Goal: Obtain resource: Download file/media

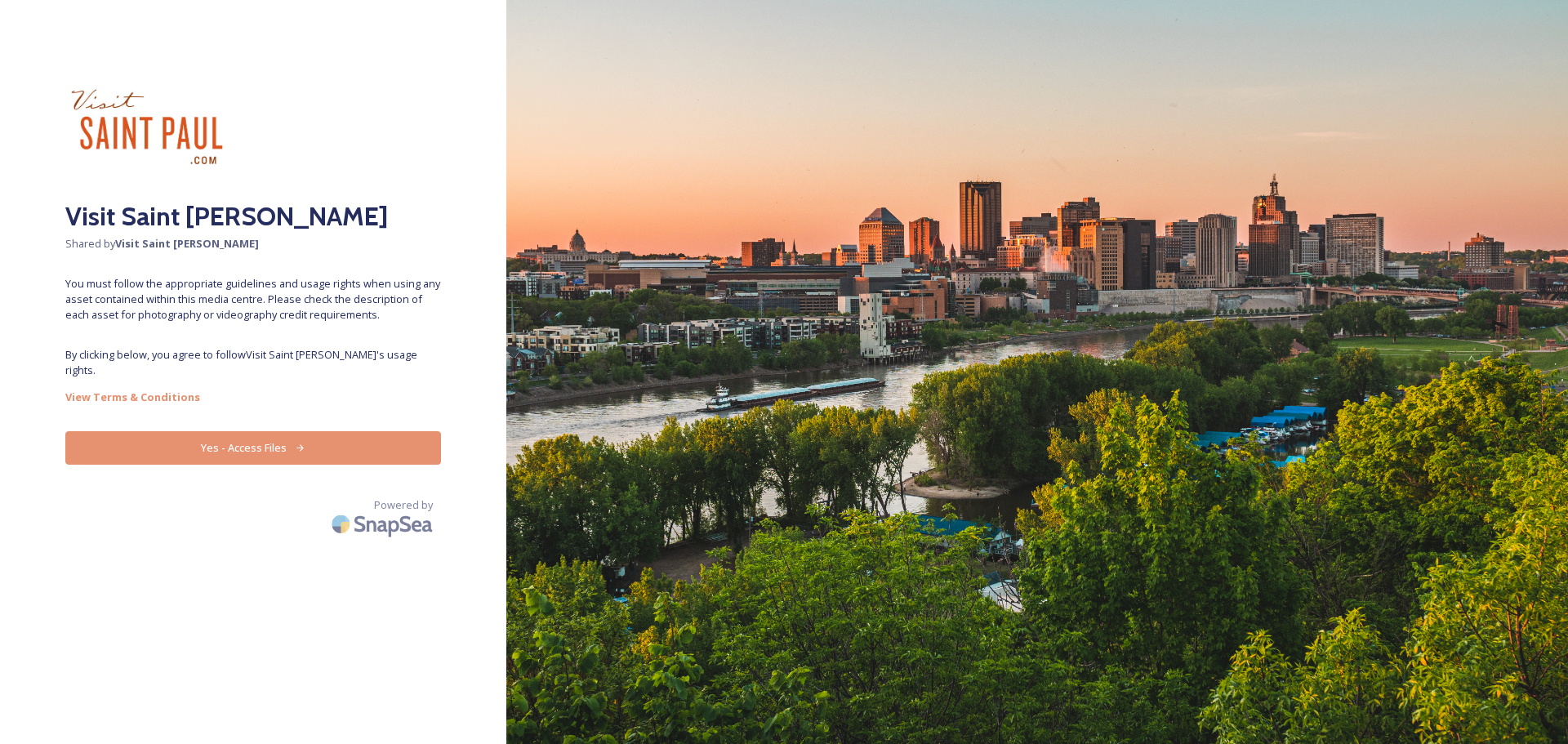
click at [268, 433] on button "Yes - Access Files" at bounding box center [252, 448] width 376 height 34
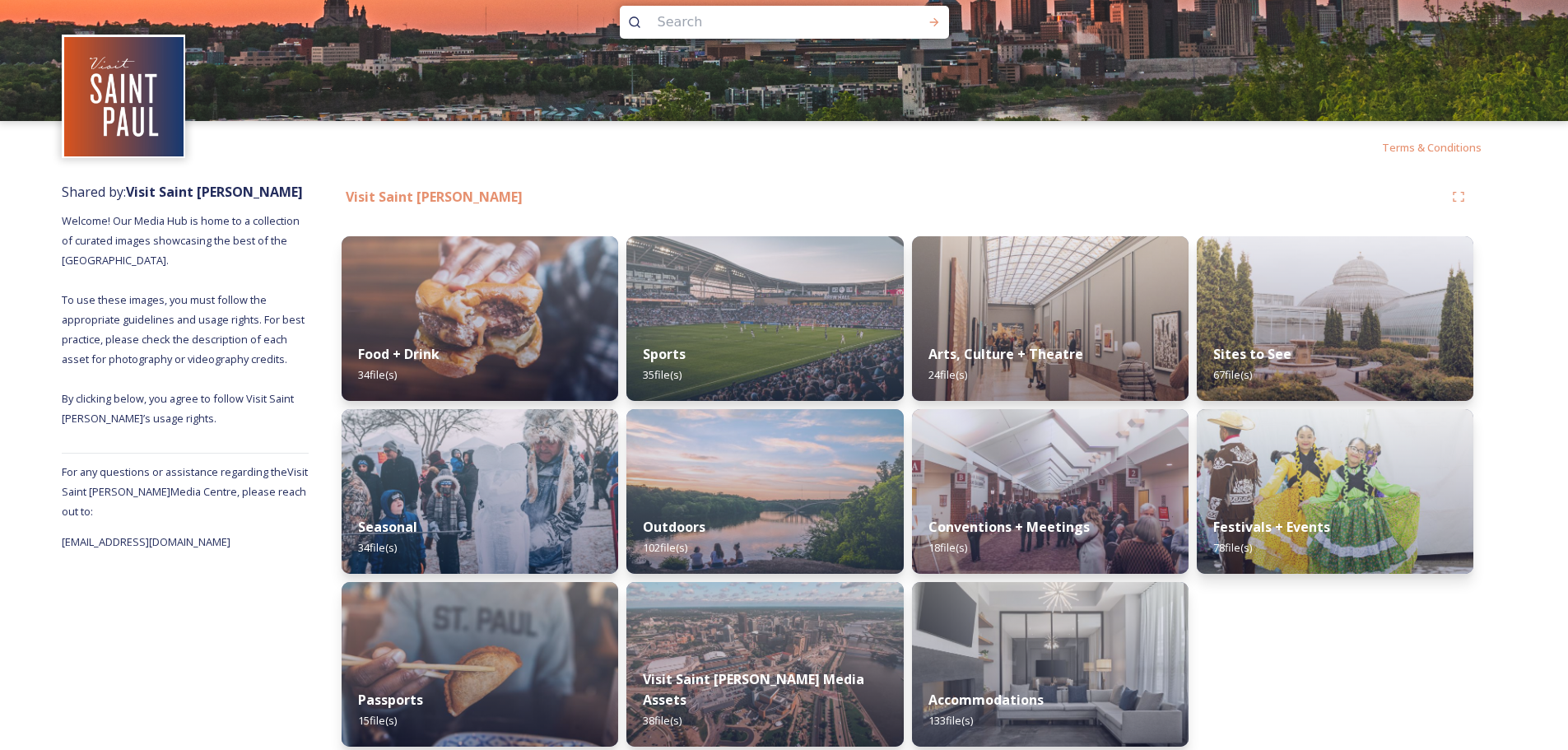
scroll to position [41, 0]
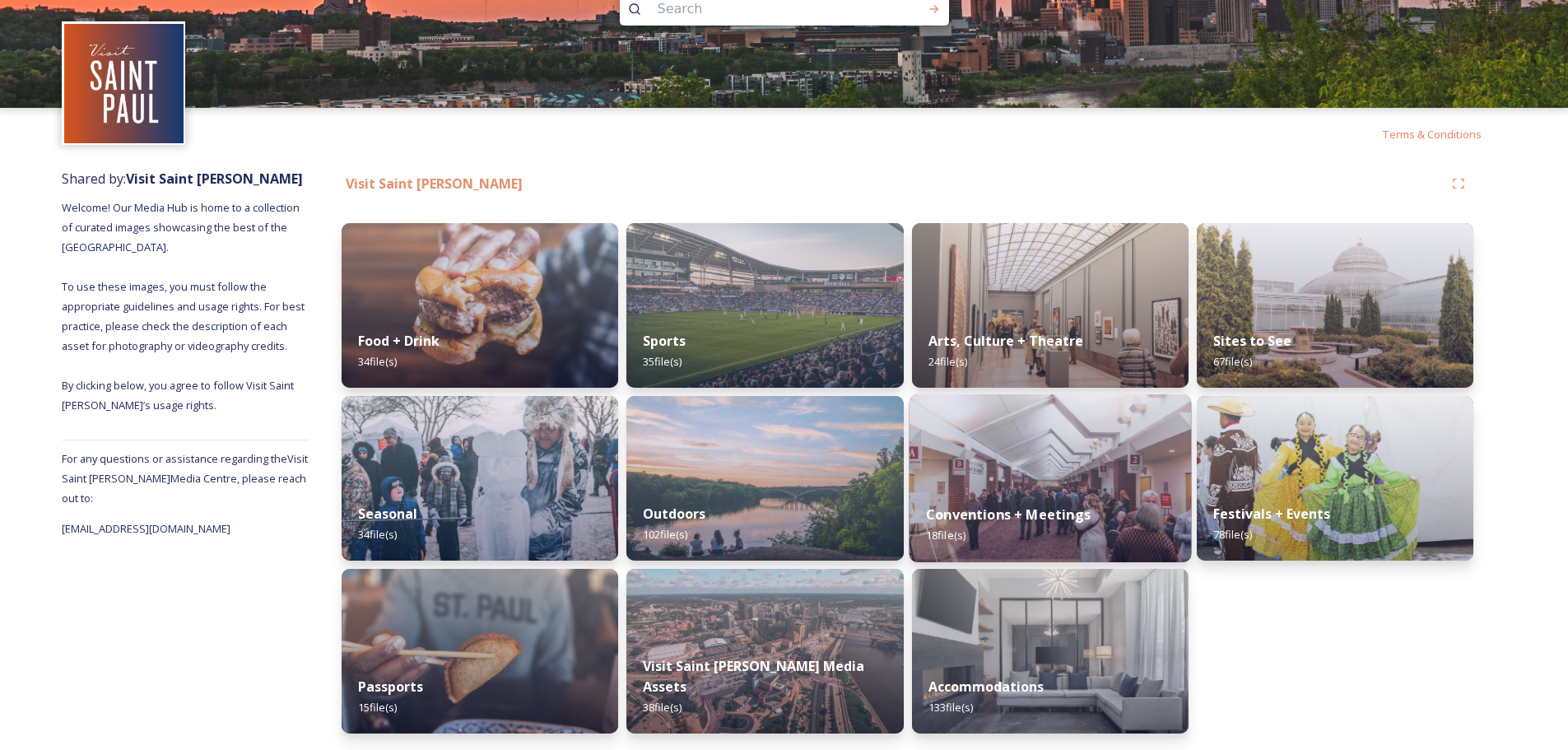
click at [1038, 513] on strong "Conventions + Meetings" at bounding box center [1008, 514] width 165 height 18
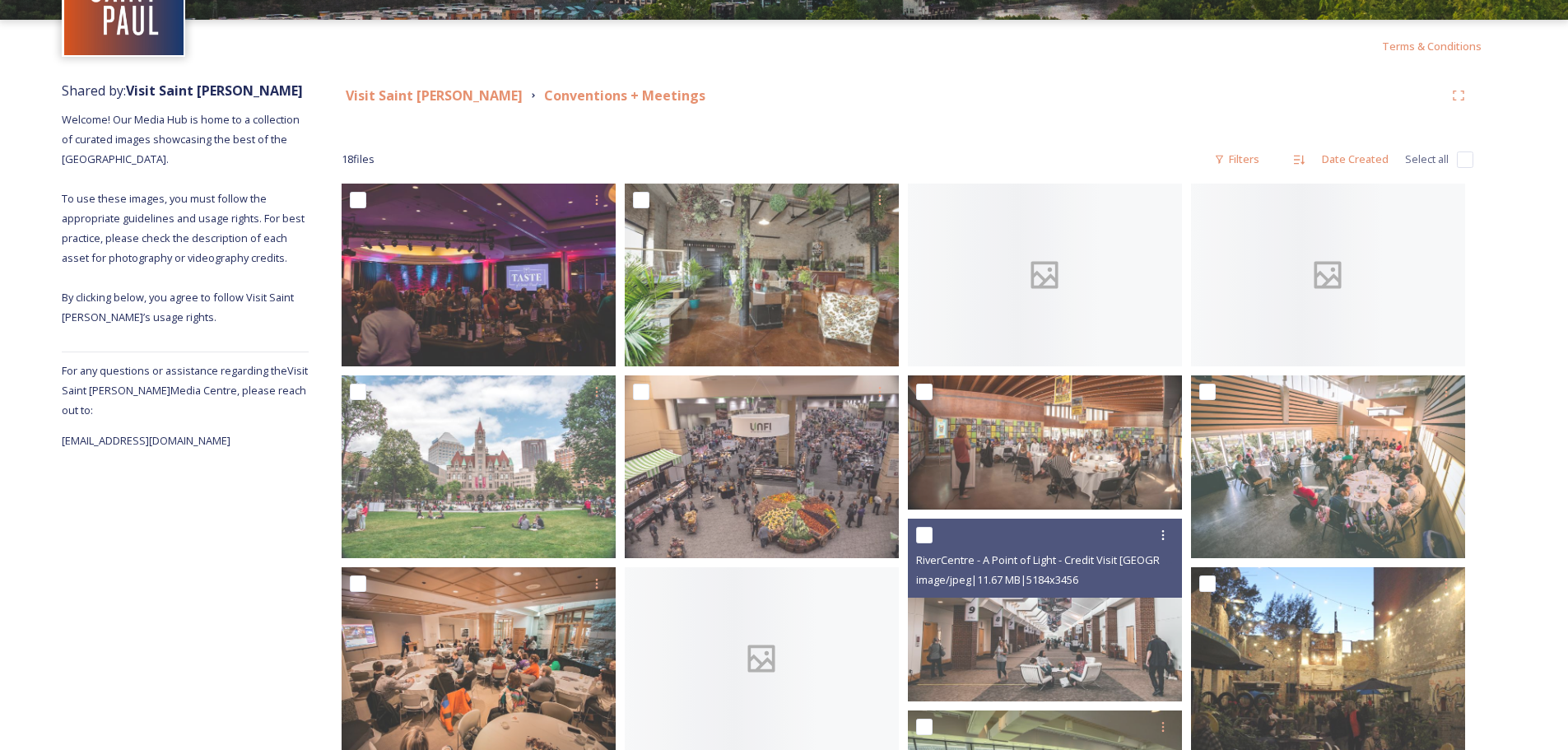
scroll to position [165, 0]
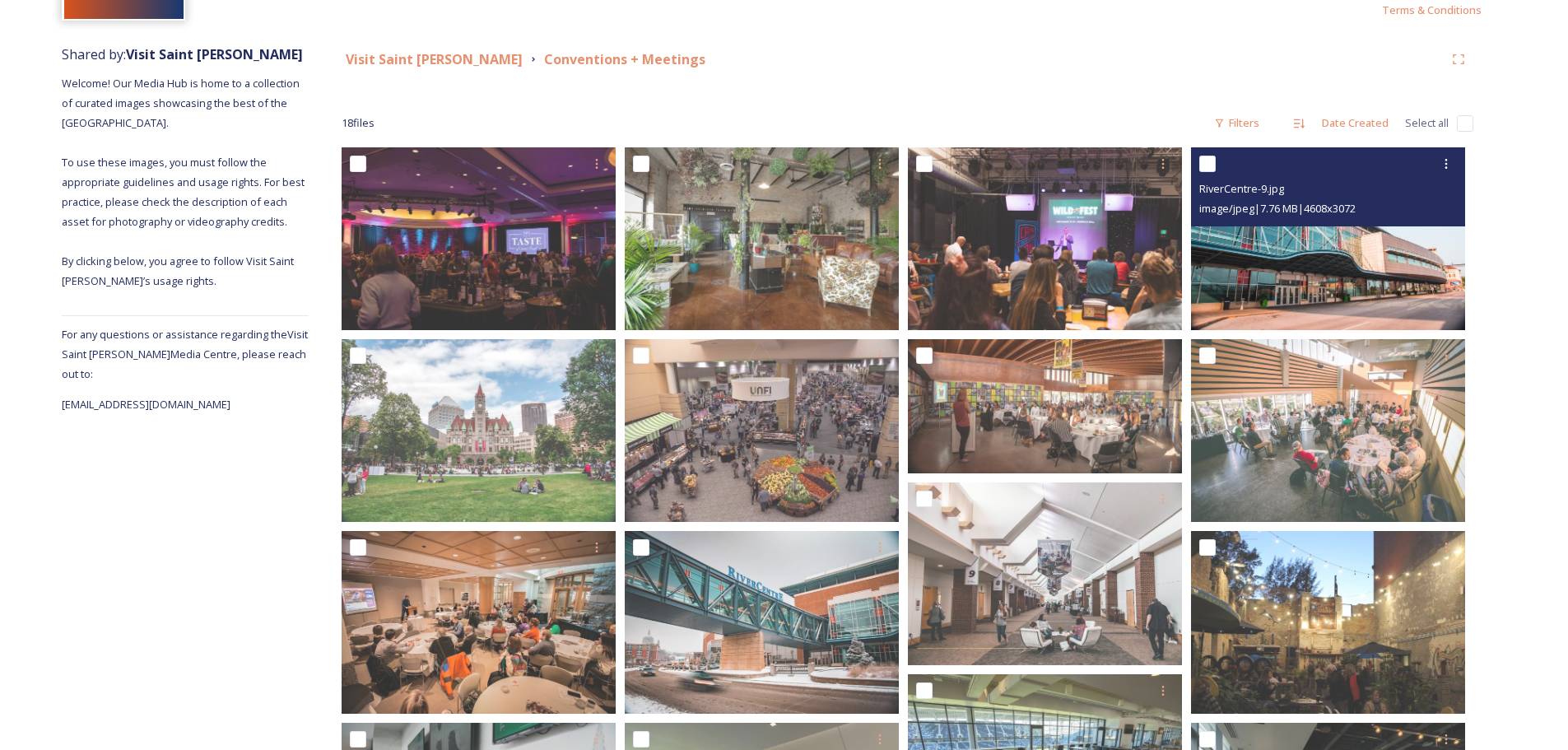
click at [1387, 283] on img at bounding box center [1328, 239] width 274 height 183
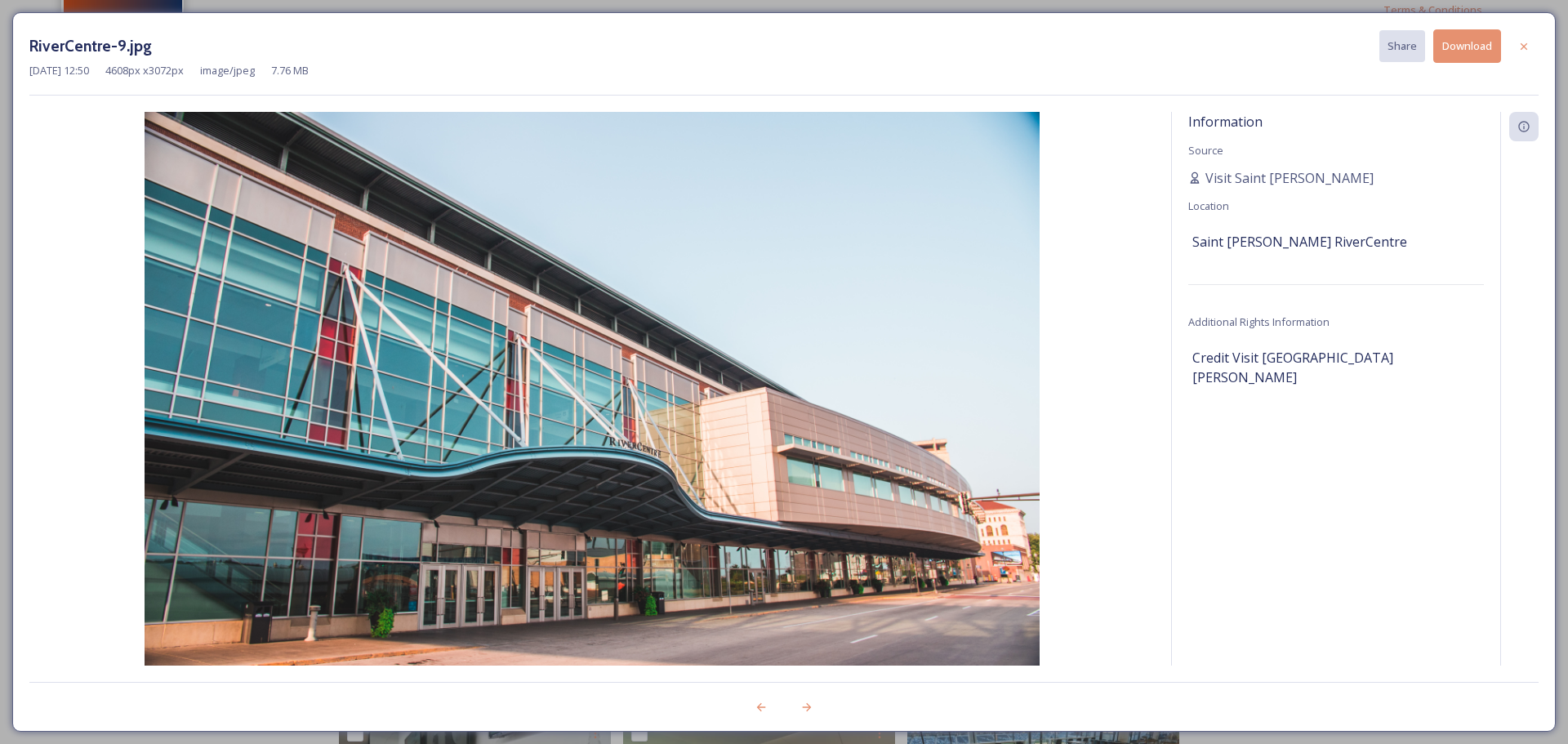
click at [1520, 45] on icon at bounding box center [1523, 46] width 13 height 13
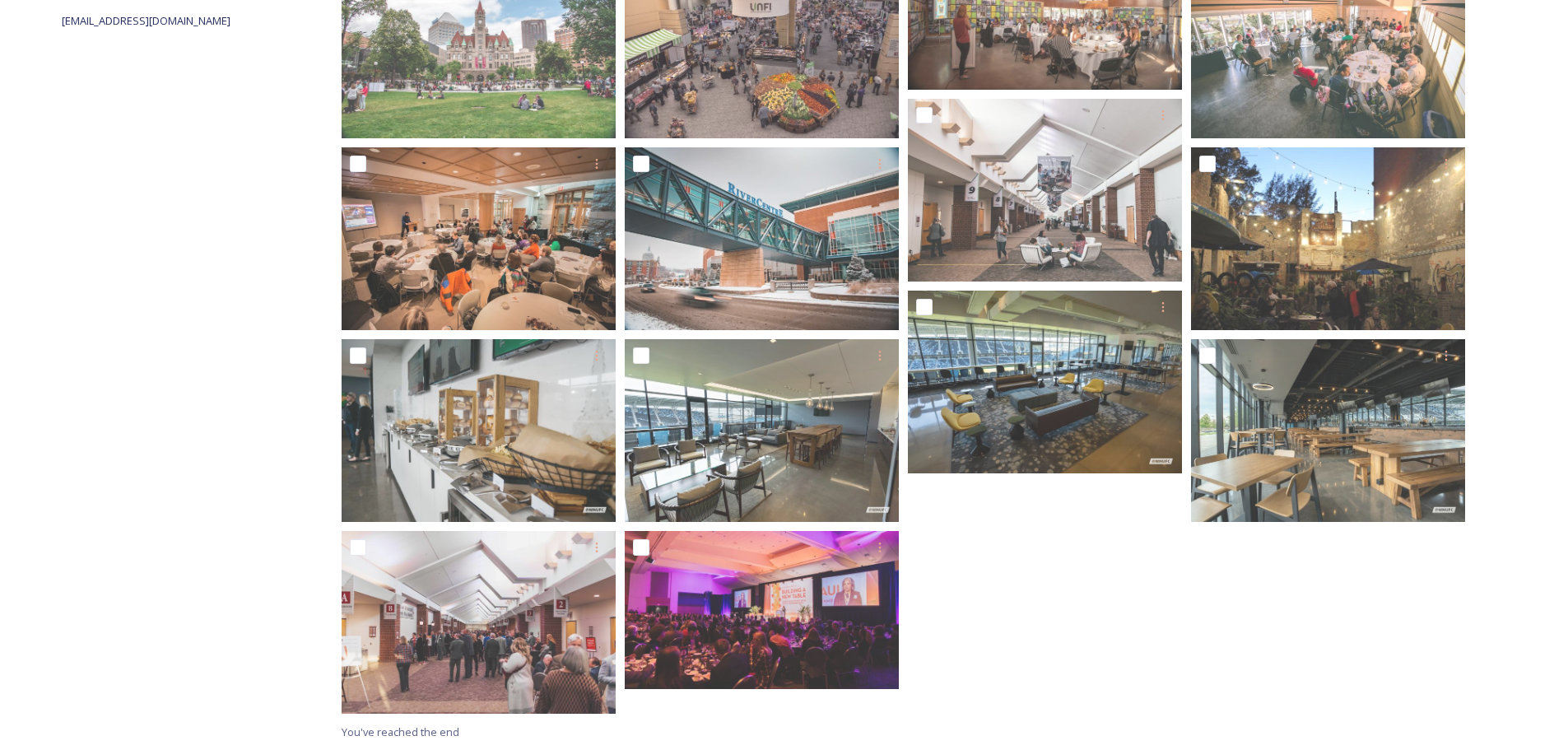
scroll to position [0, 0]
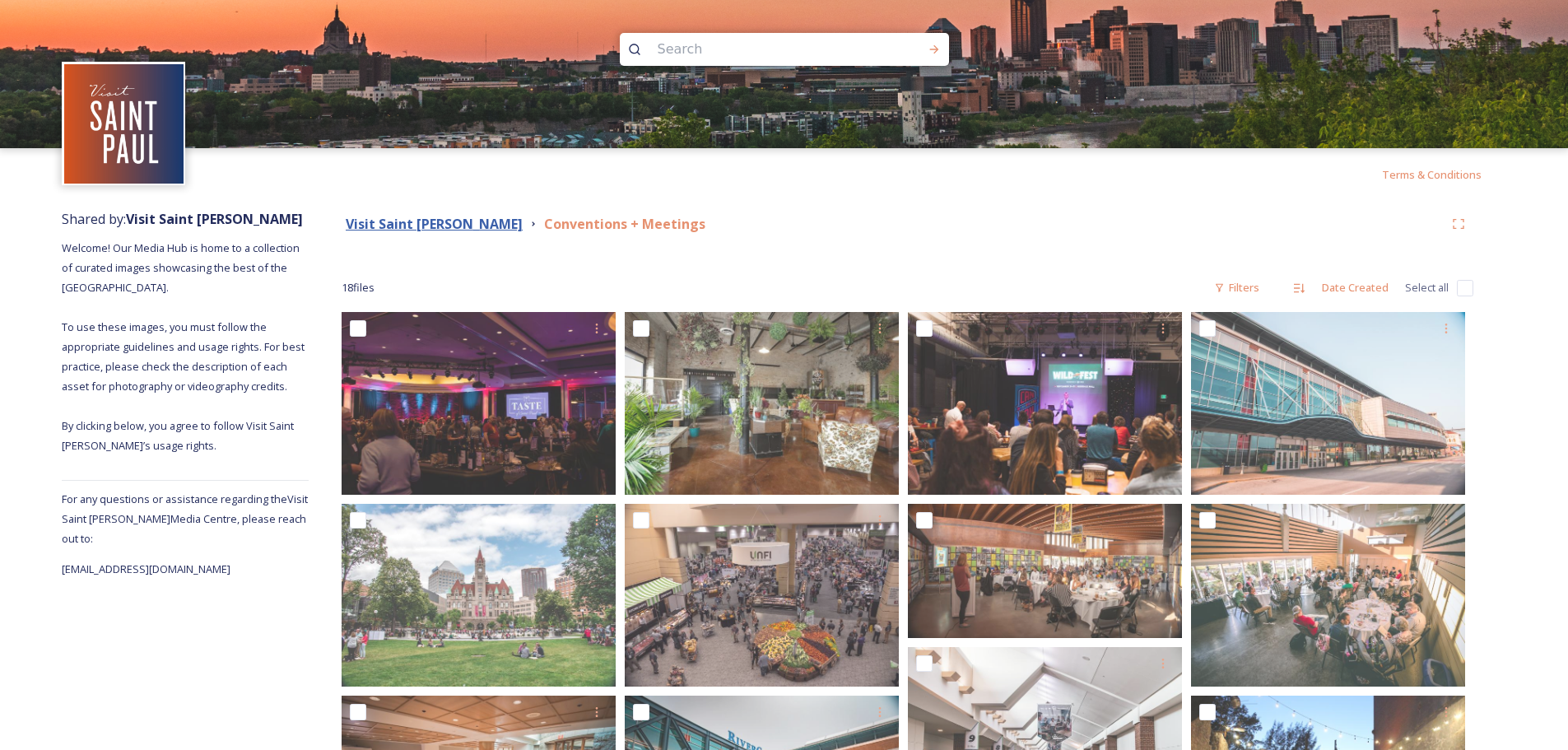
click at [395, 223] on strong "Visit Saint [PERSON_NAME]" at bounding box center [435, 224] width 177 height 18
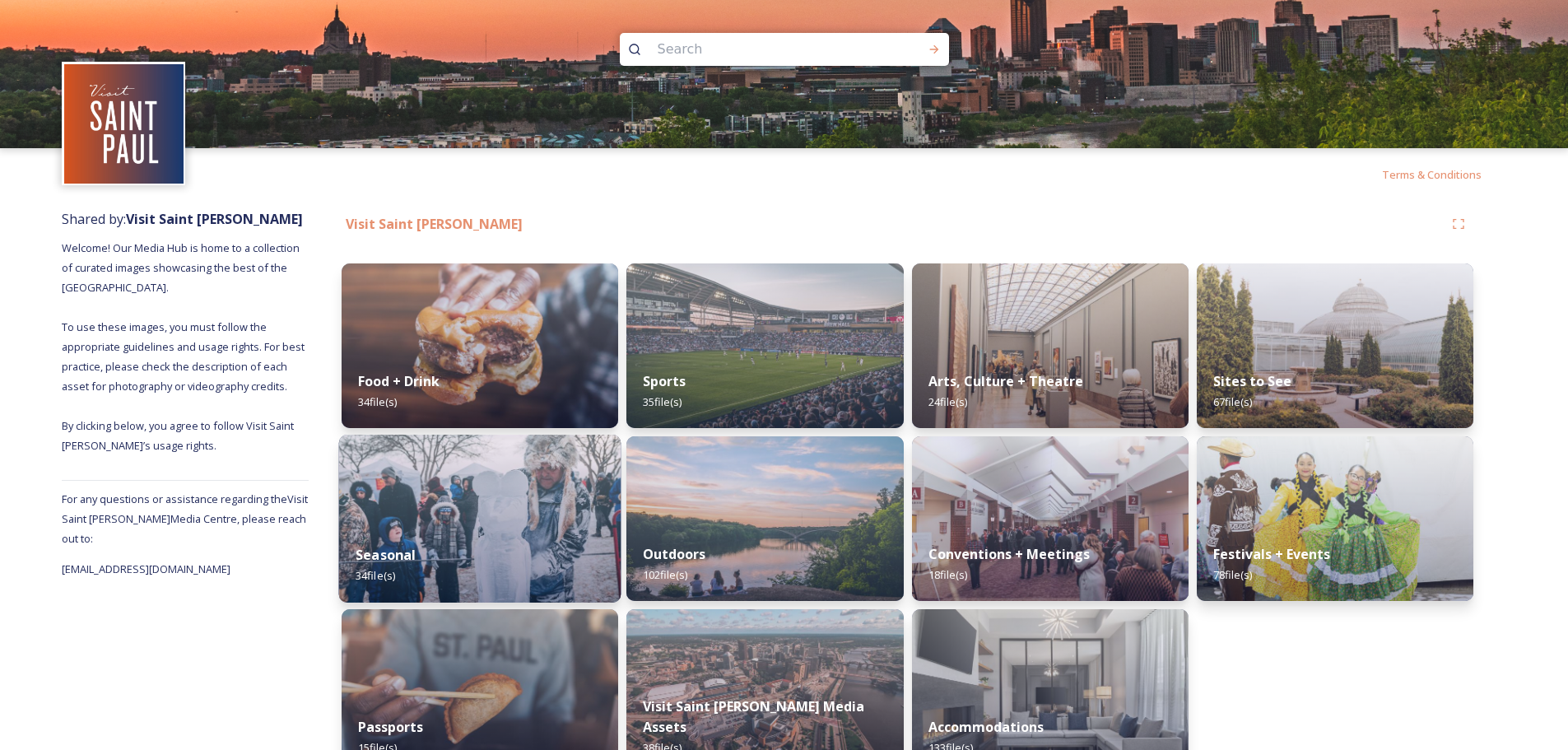
click at [502, 526] on img at bounding box center [480, 518] width 282 height 168
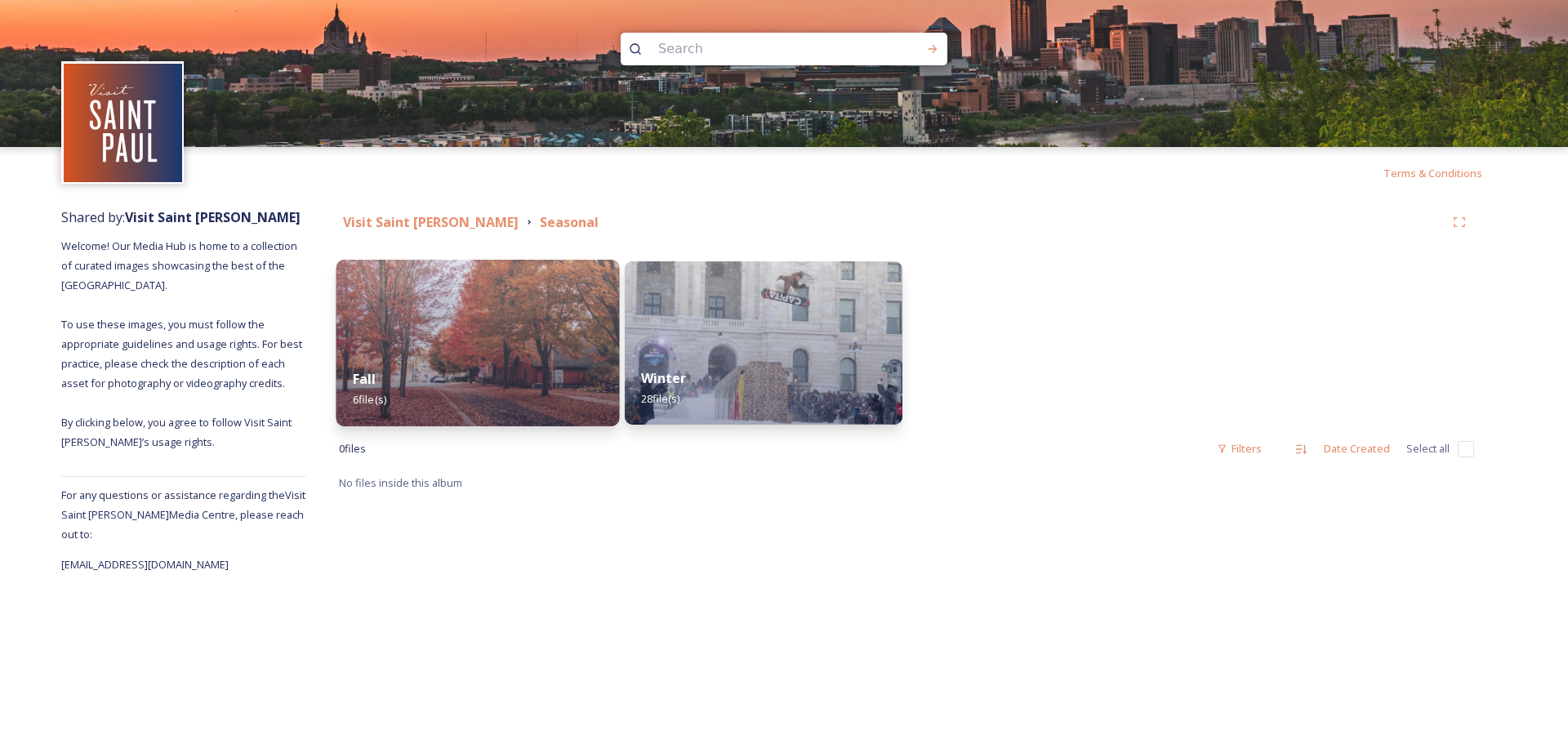
click at [472, 364] on div "Fall 6 file(s)" at bounding box center [477, 389] width 283 height 74
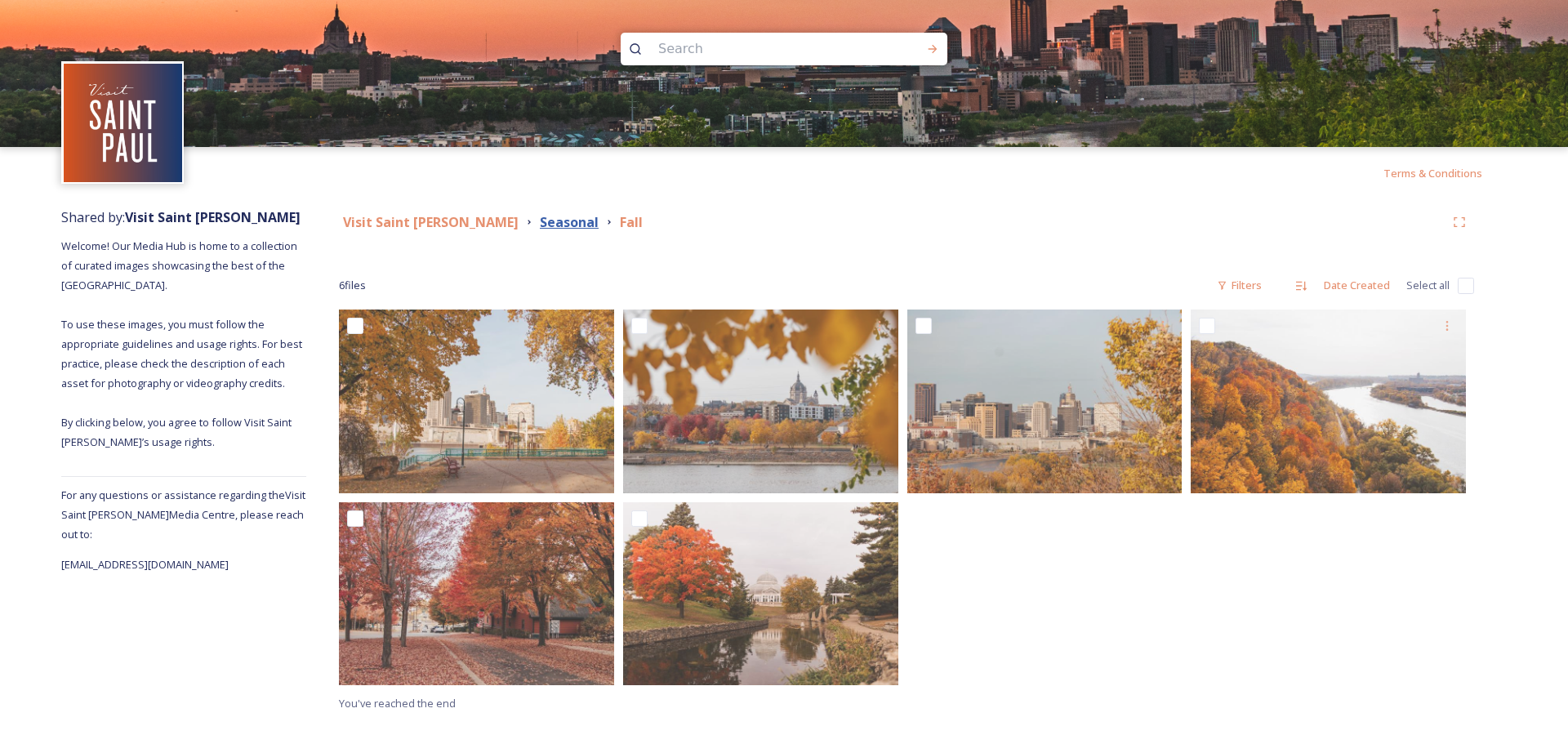
click at [539, 218] on strong "Seasonal" at bounding box center [569, 222] width 59 height 18
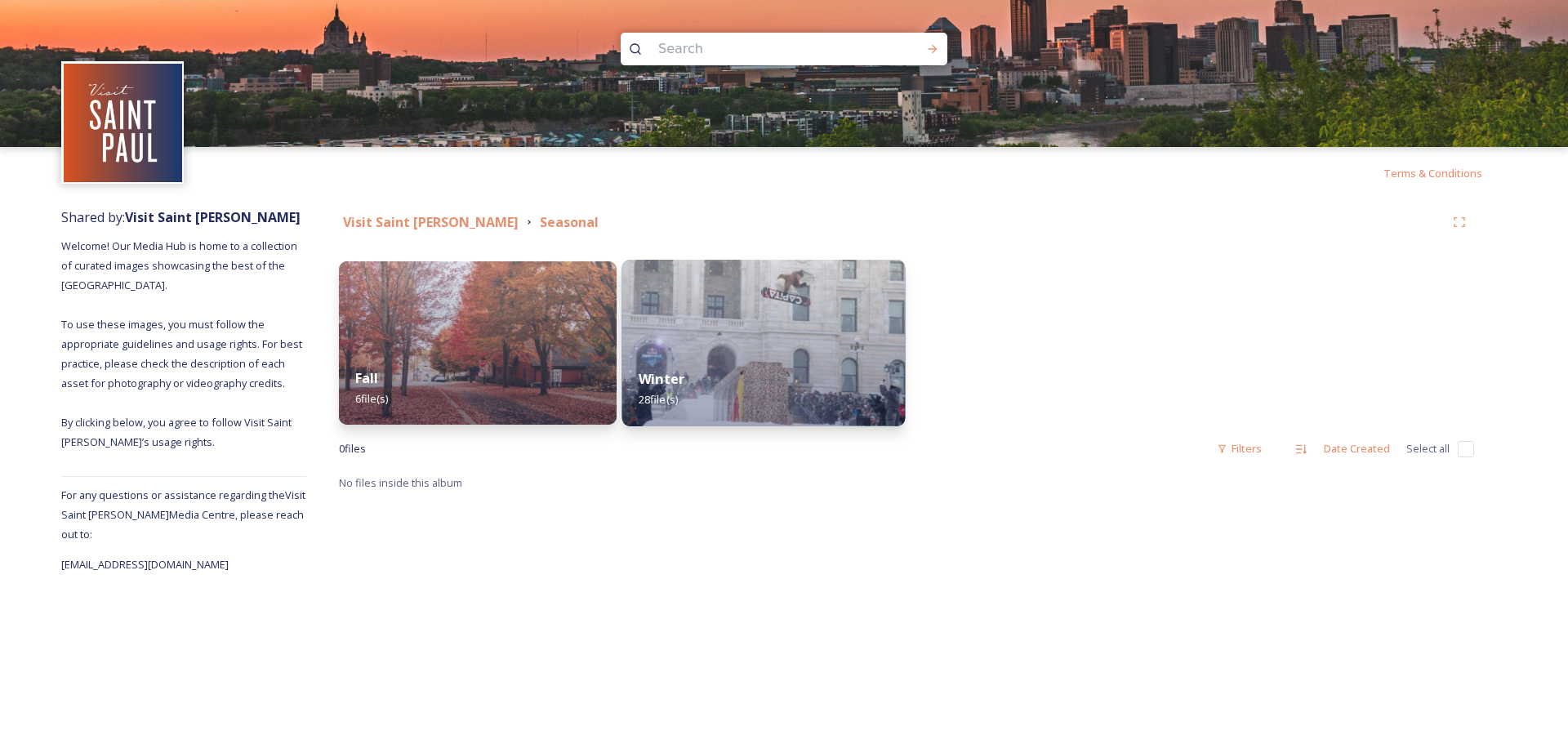
click at [744, 392] on div "Winter 28 file(s)" at bounding box center [763, 389] width 283 height 74
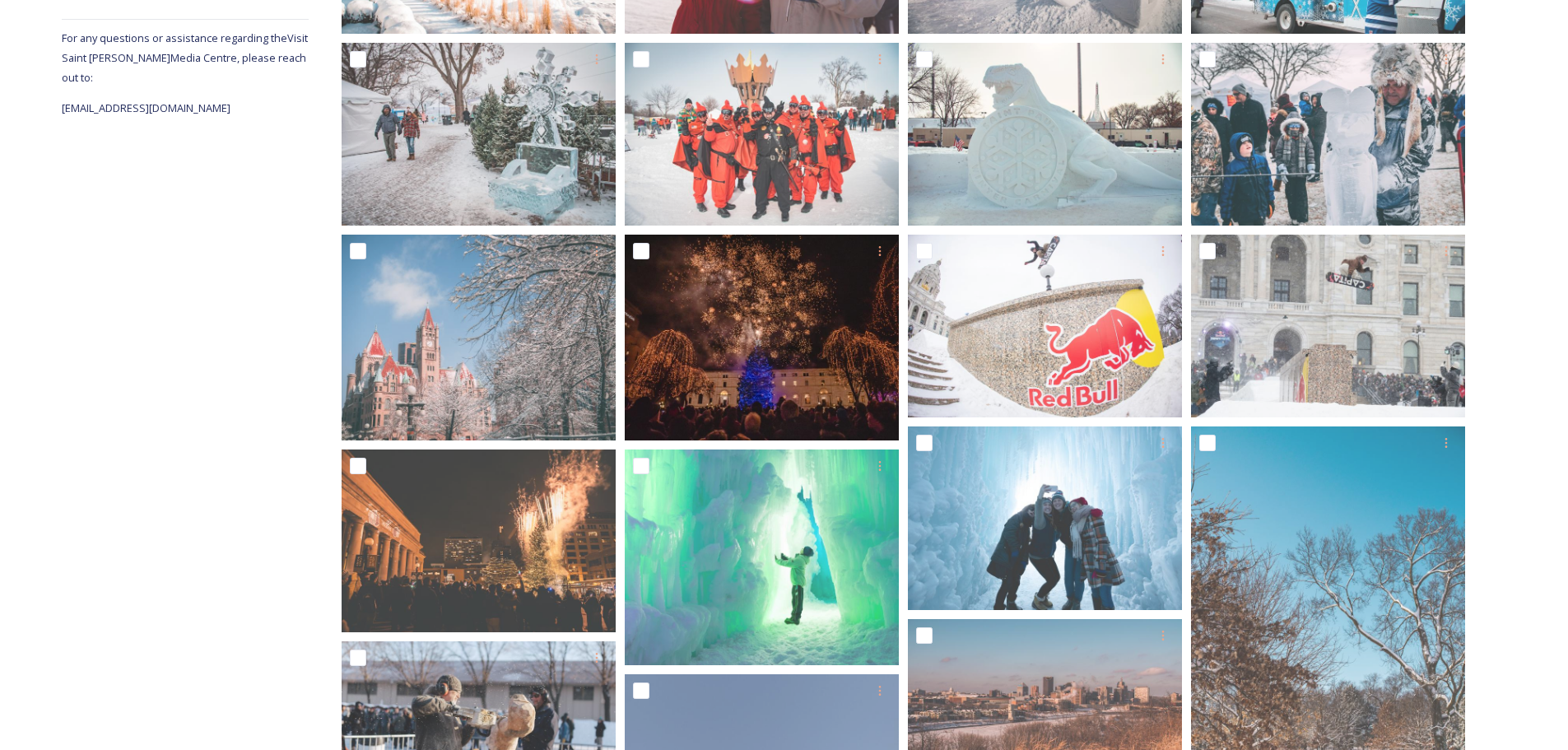
scroll to position [437, 0]
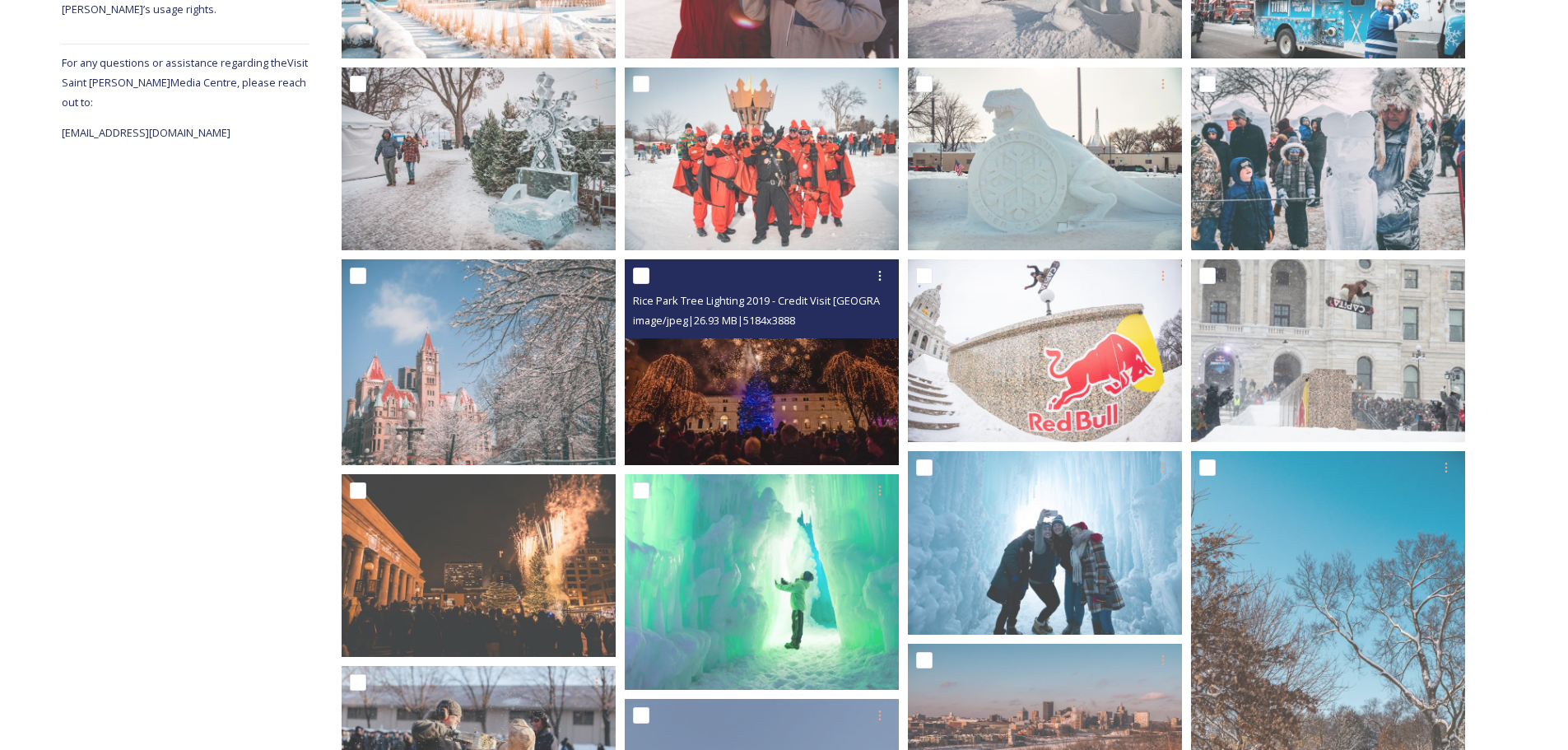
click at [782, 373] on img at bounding box center [762, 362] width 274 height 206
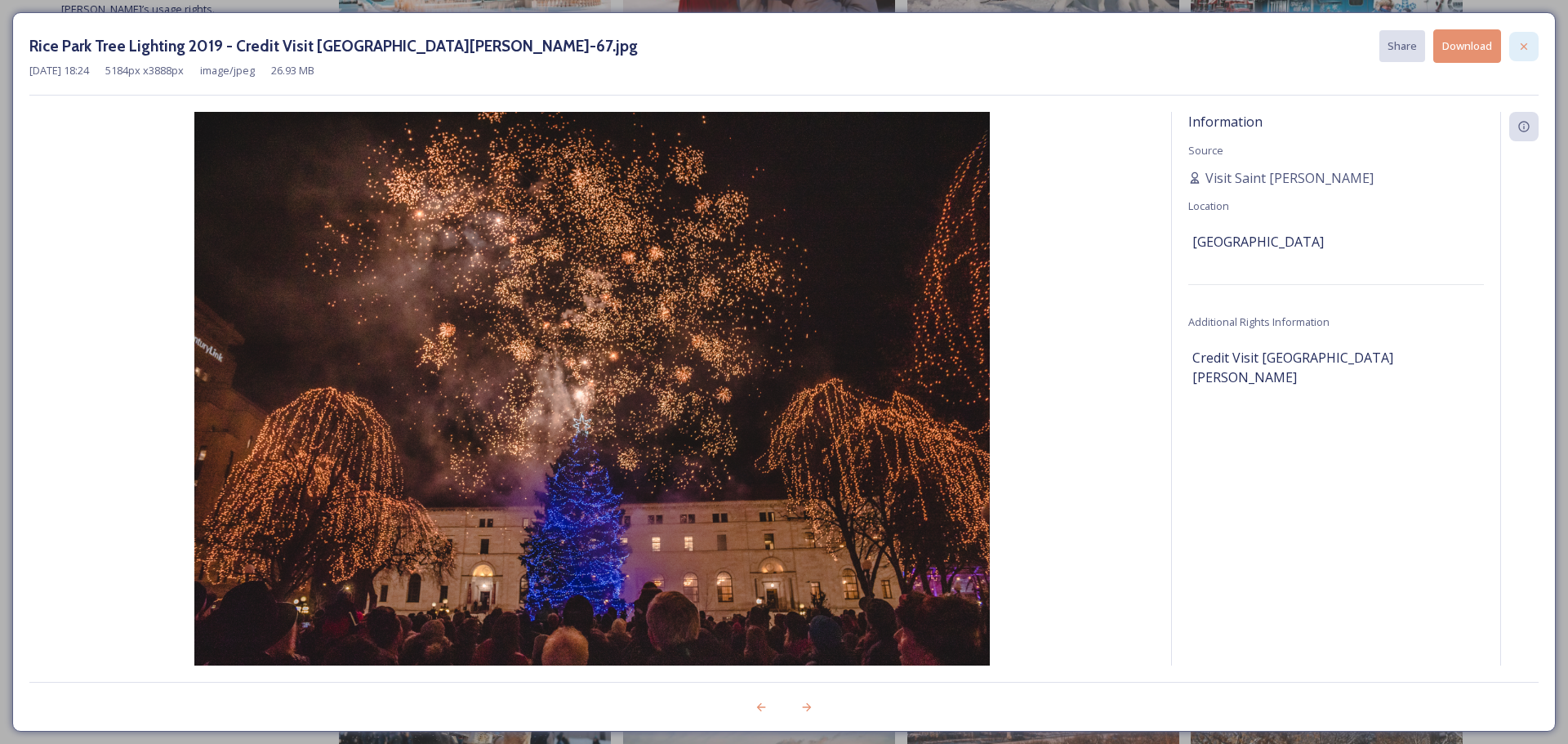
click at [1520, 41] on icon at bounding box center [1523, 46] width 13 height 13
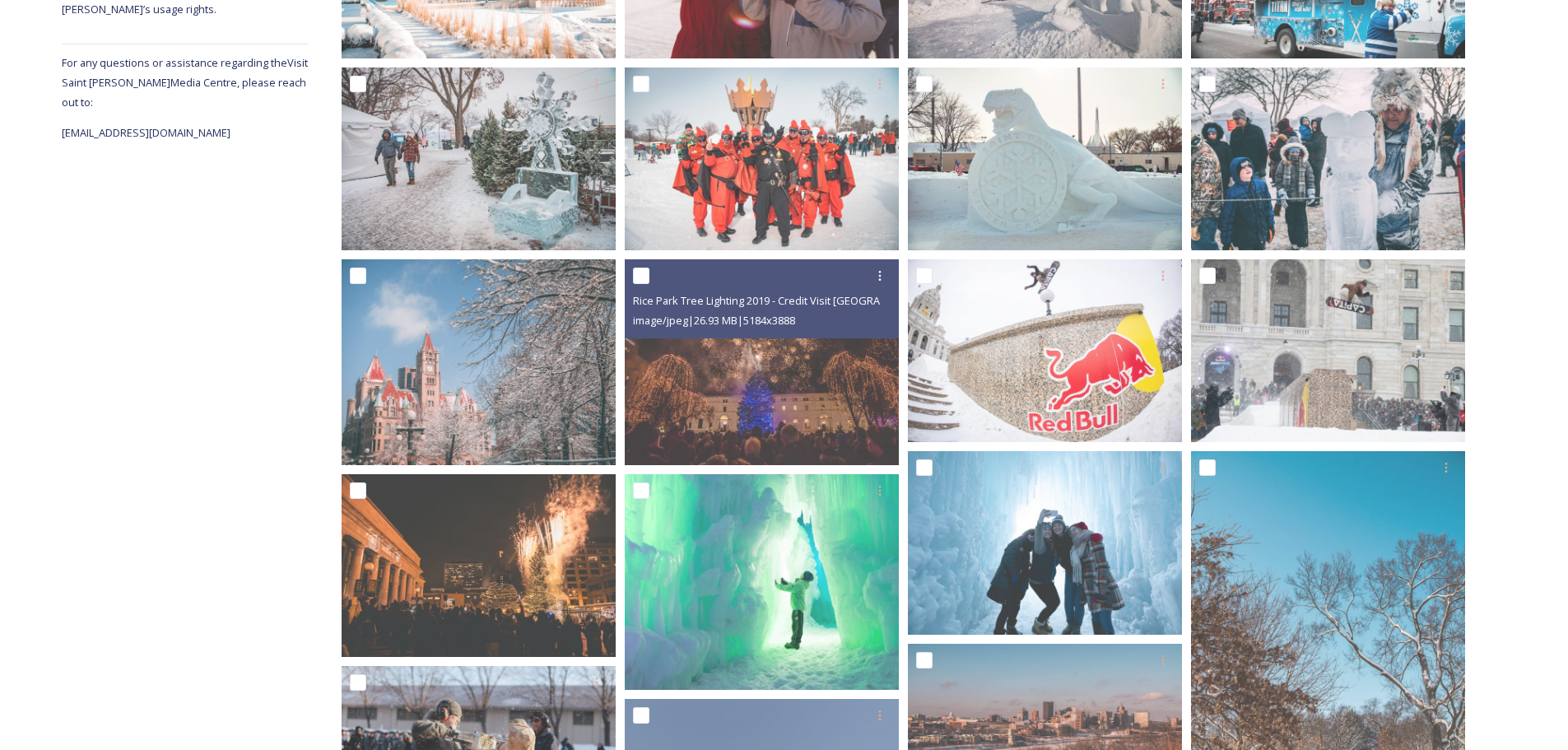
click at [1525, 290] on div "Shared by: Visit Saint [PERSON_NAME] Welcome! Our Media Hub is home to a collec…" at bounding box center [784, 628] width 1568 height 1727
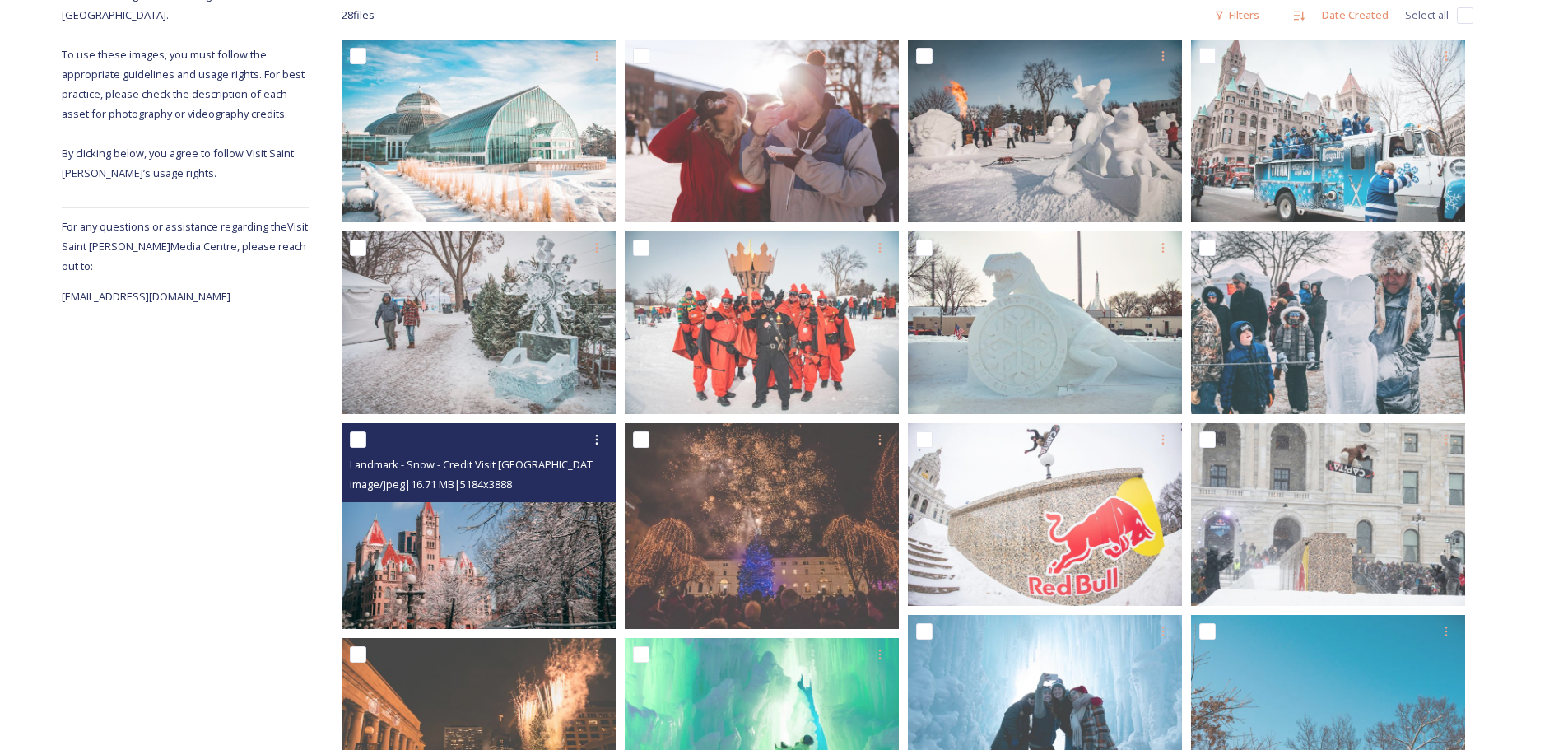
scroll to position [272, 0]
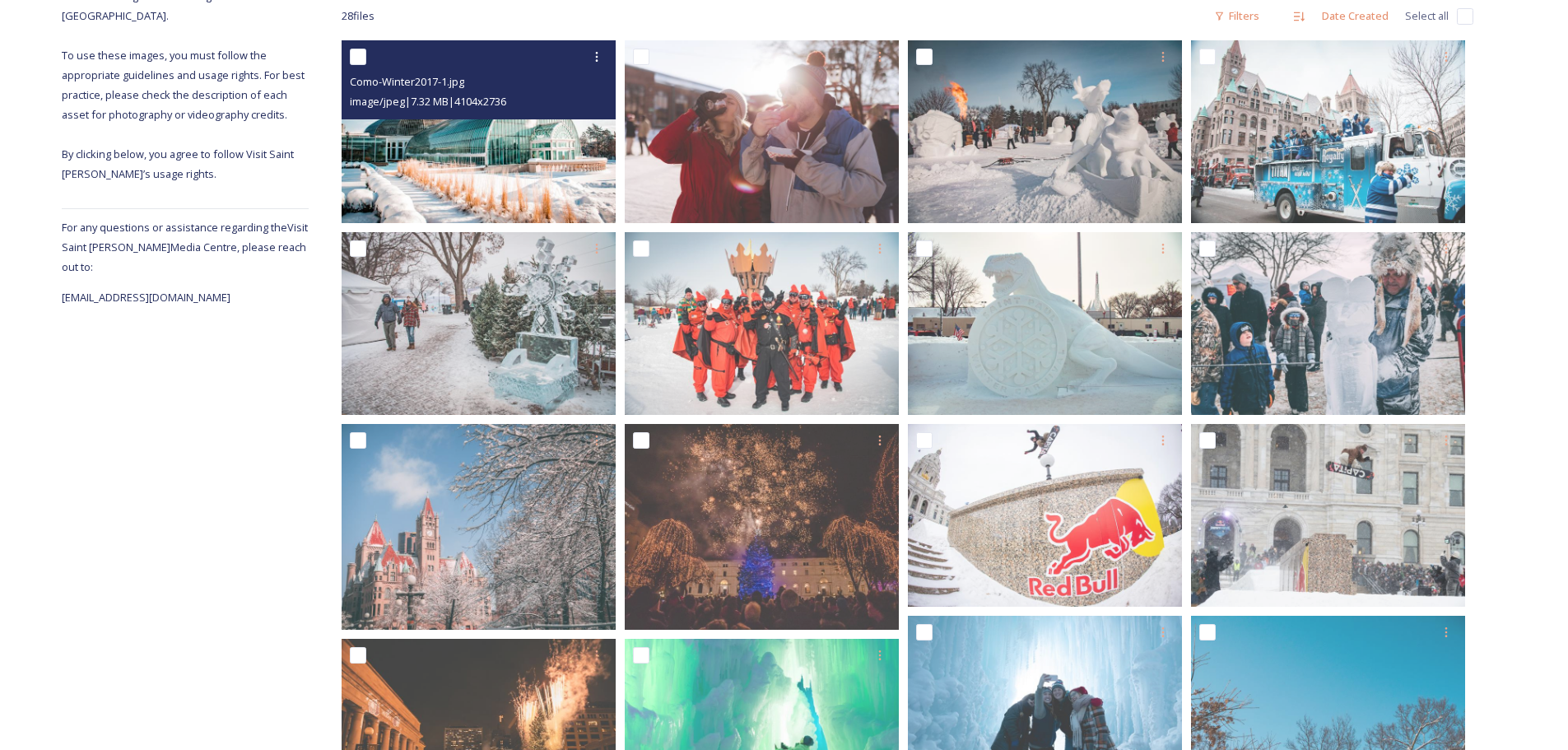
click at [521, 188] on img at bounding box center [479, 132] width 274 height 183
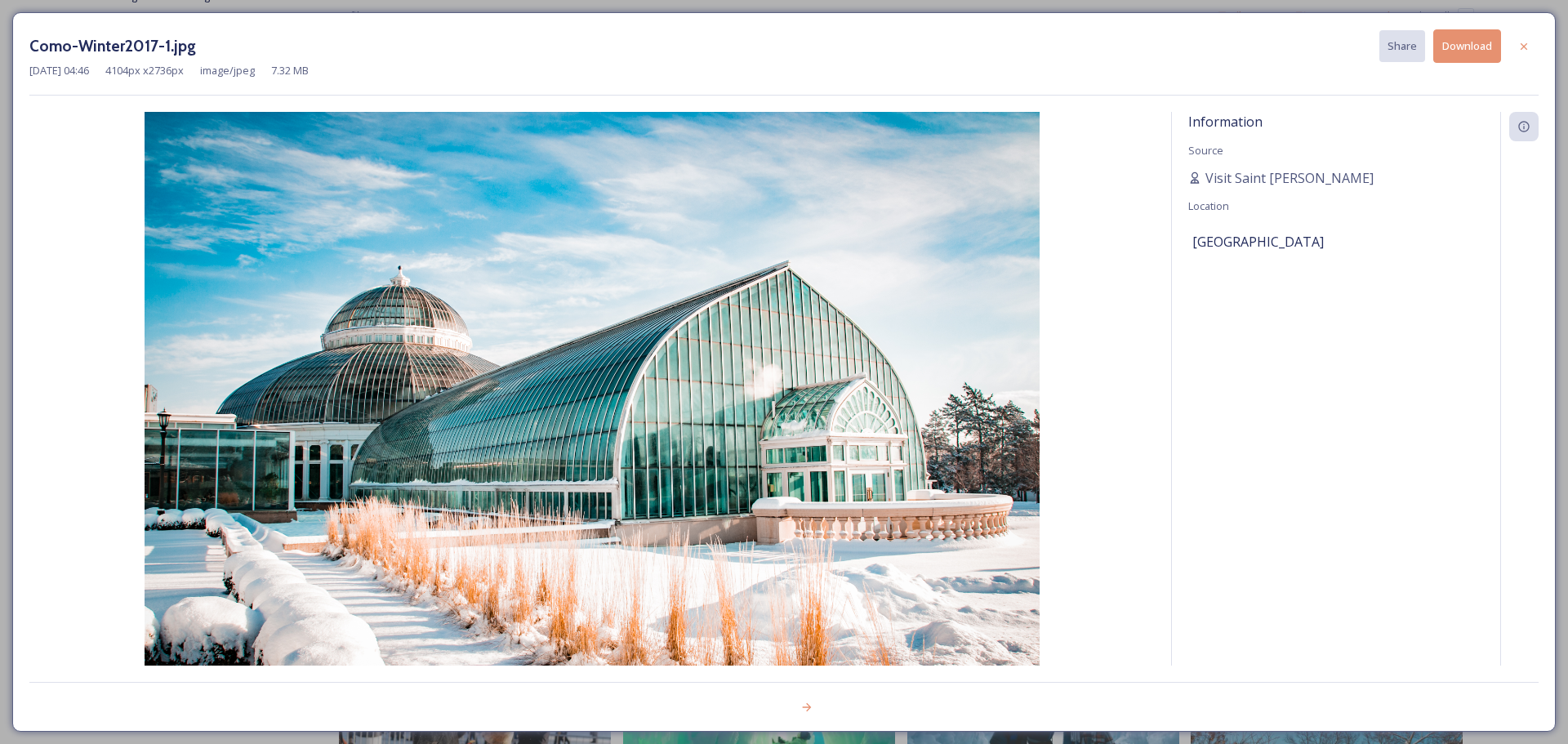
click at [1476, 51] on button "Download" at bounding box center [1466, 46] width 68 height 34
click at [1525, 38] on div at bounding box center [1524, 46] width 30 height 30
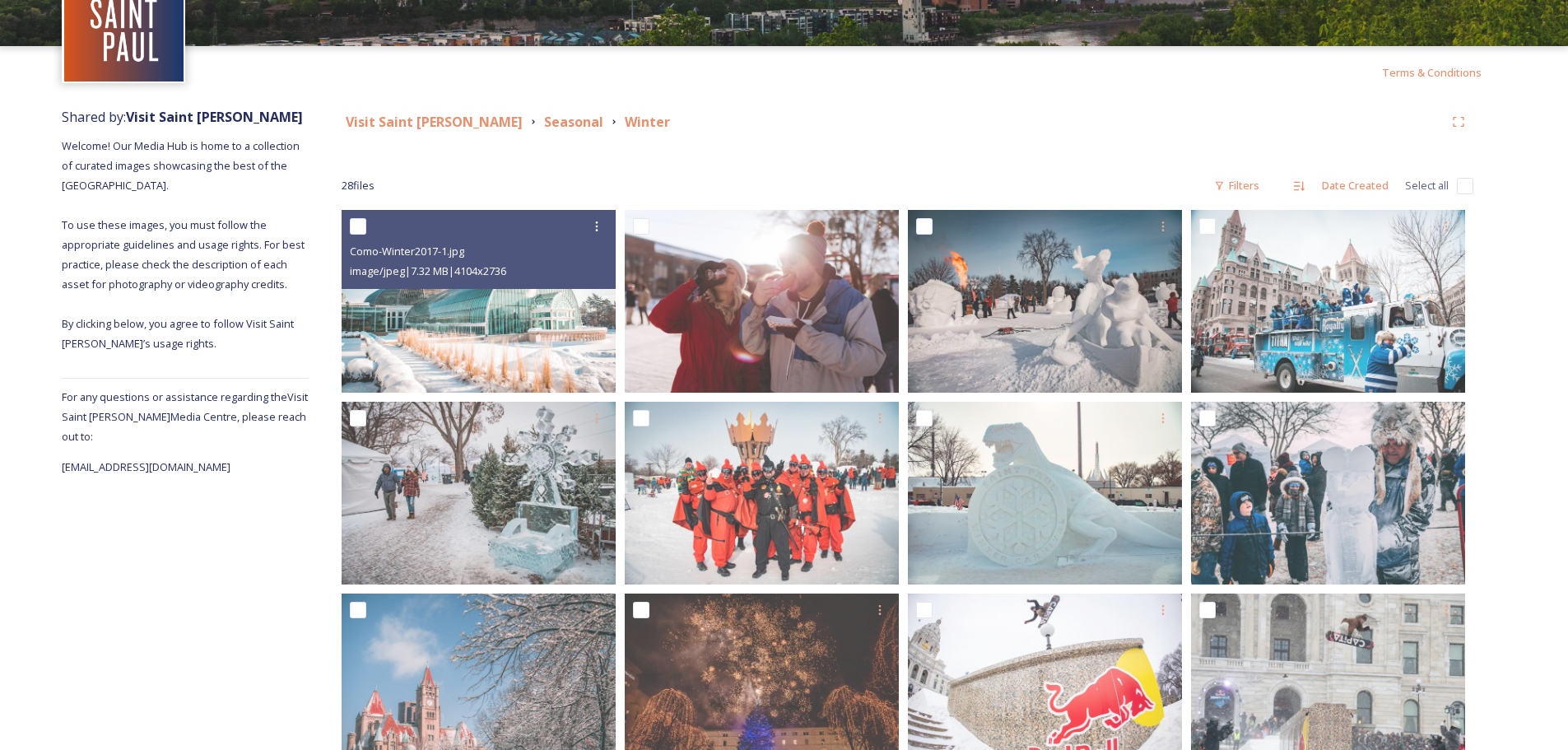
scroll to position [25, 0]
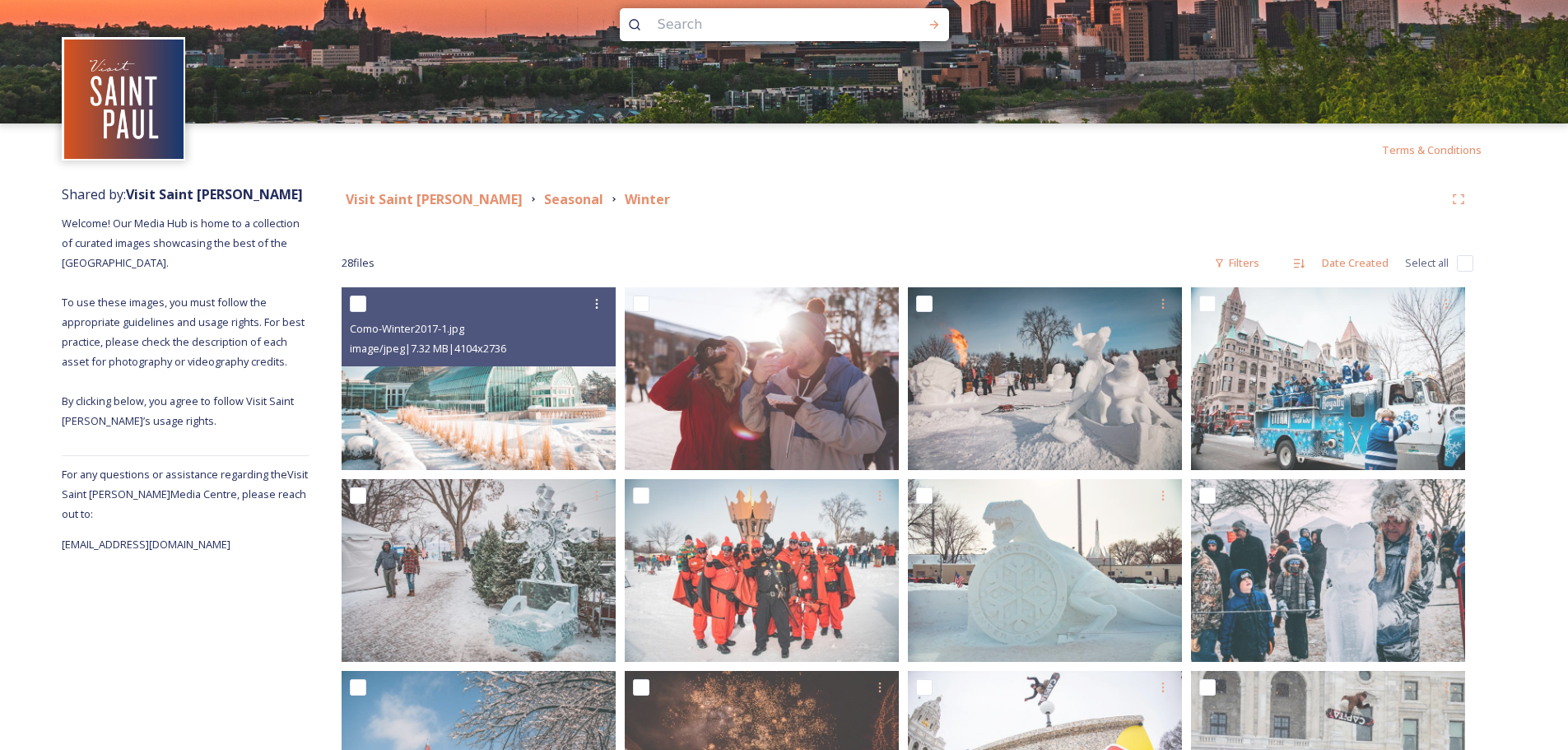
click at [544, 195] on strong "Seasonal" at bounding box center [574, 199] width 60 height 18
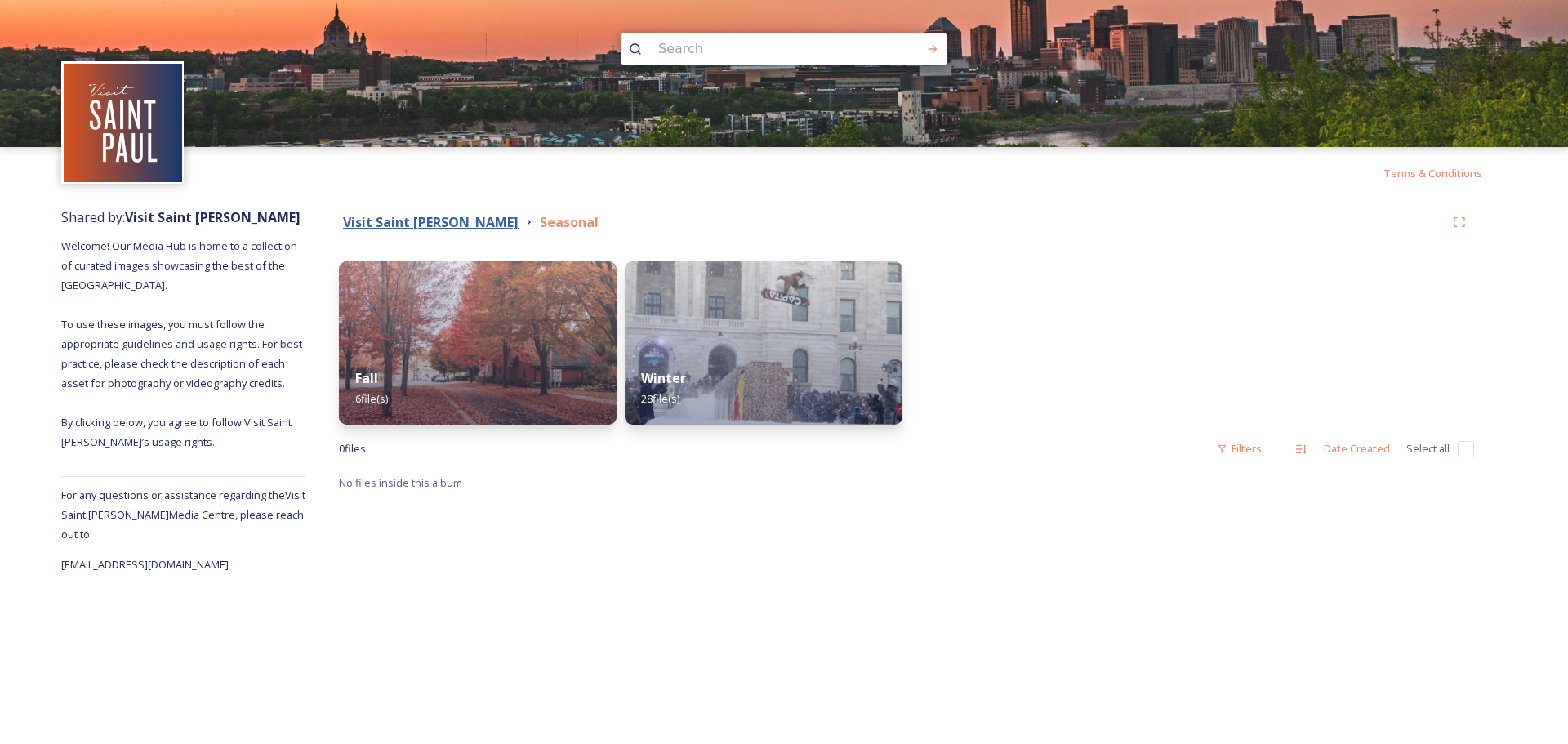
click at [381, 218] on strong "Visit Saint [PERSON_NAME]" at bounding box center [431, 222] width 176 height 18
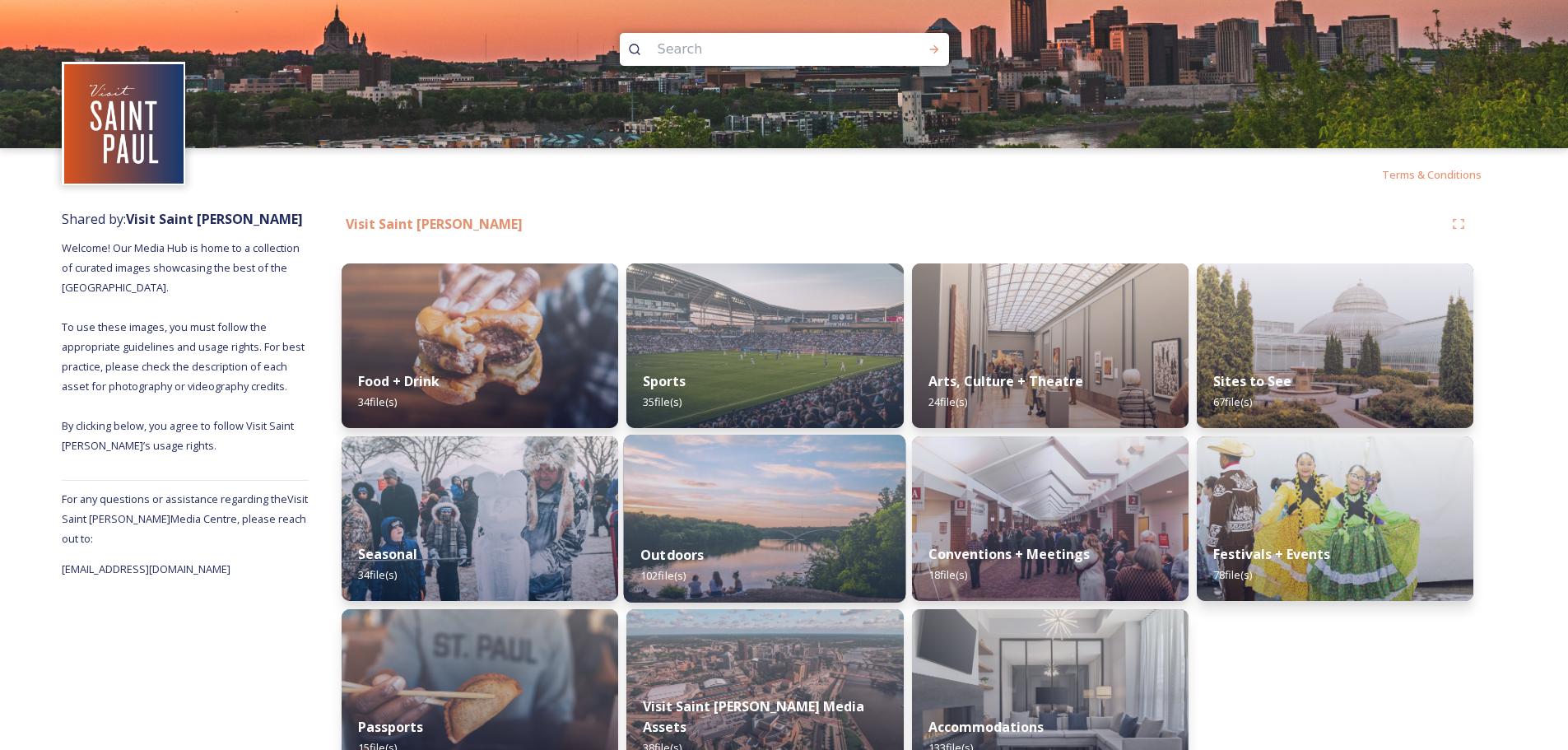
click at [662, 548] on strong "Outdoors" at bounding box center [672, 555] width 65 height 18
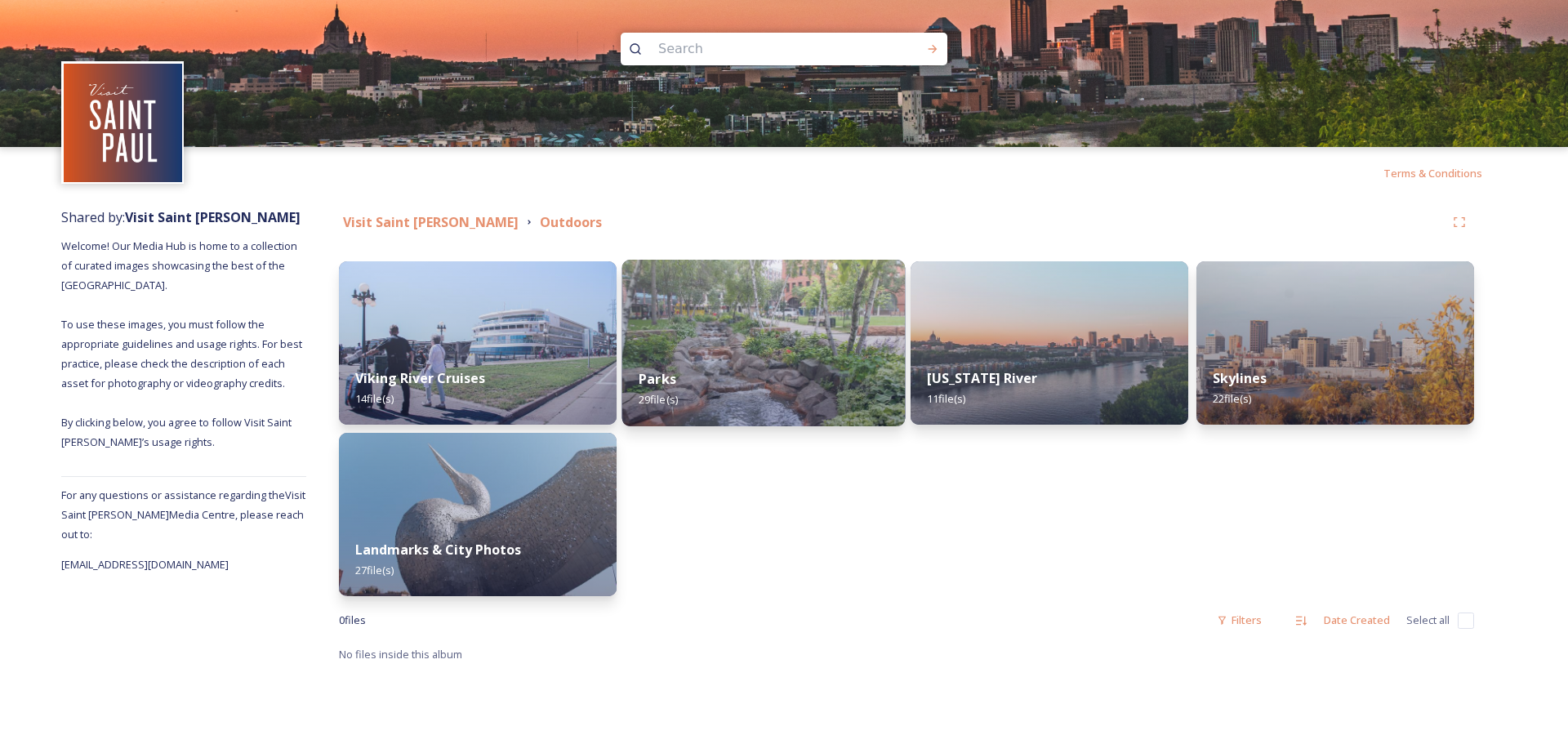
click at [717, 370] on div "Parks 29 file(s)" at bounding box center [763, 389] width 283 height 74
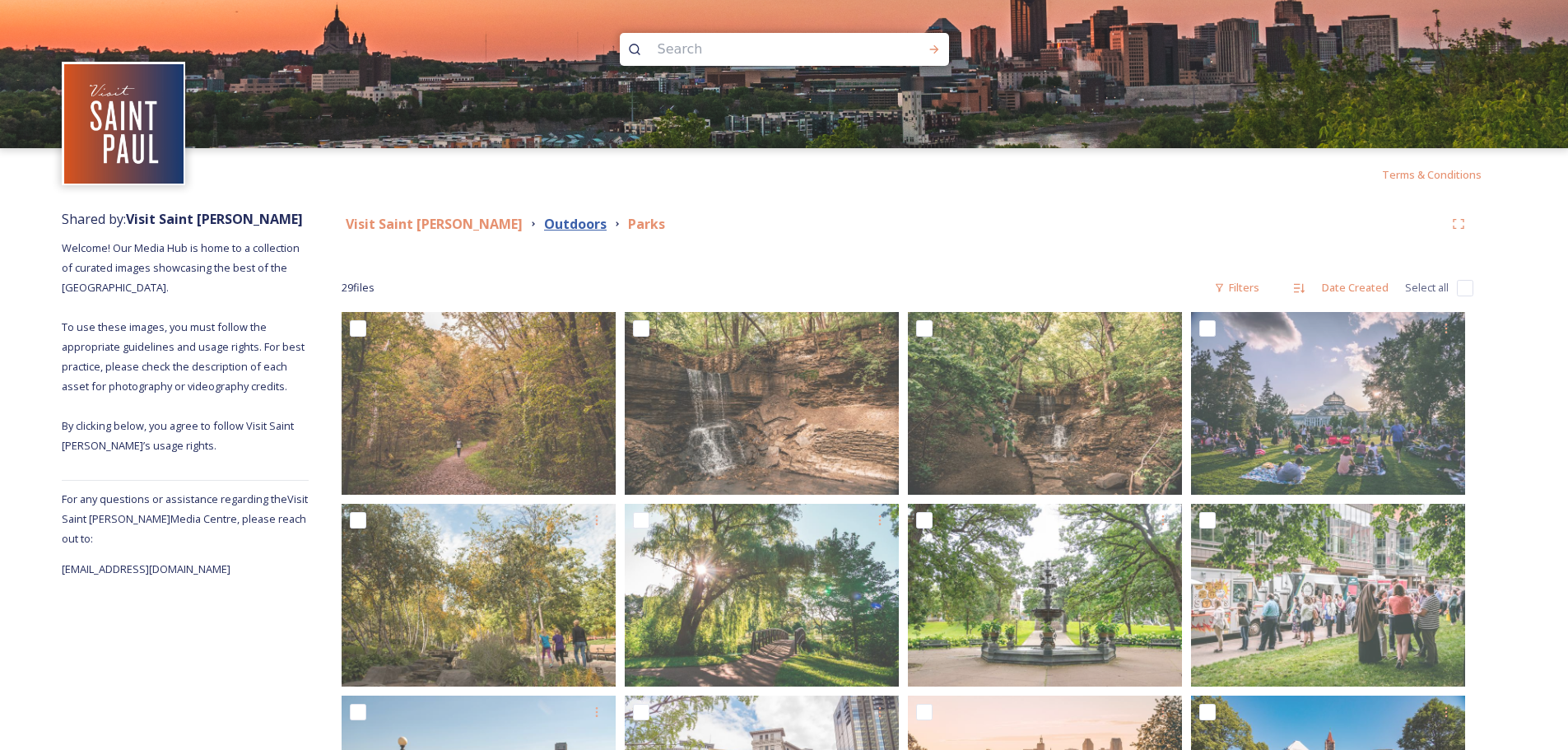
click at [544, 220] on strong "Outdoors" at bounding box center [575, 224] width 63 height 18
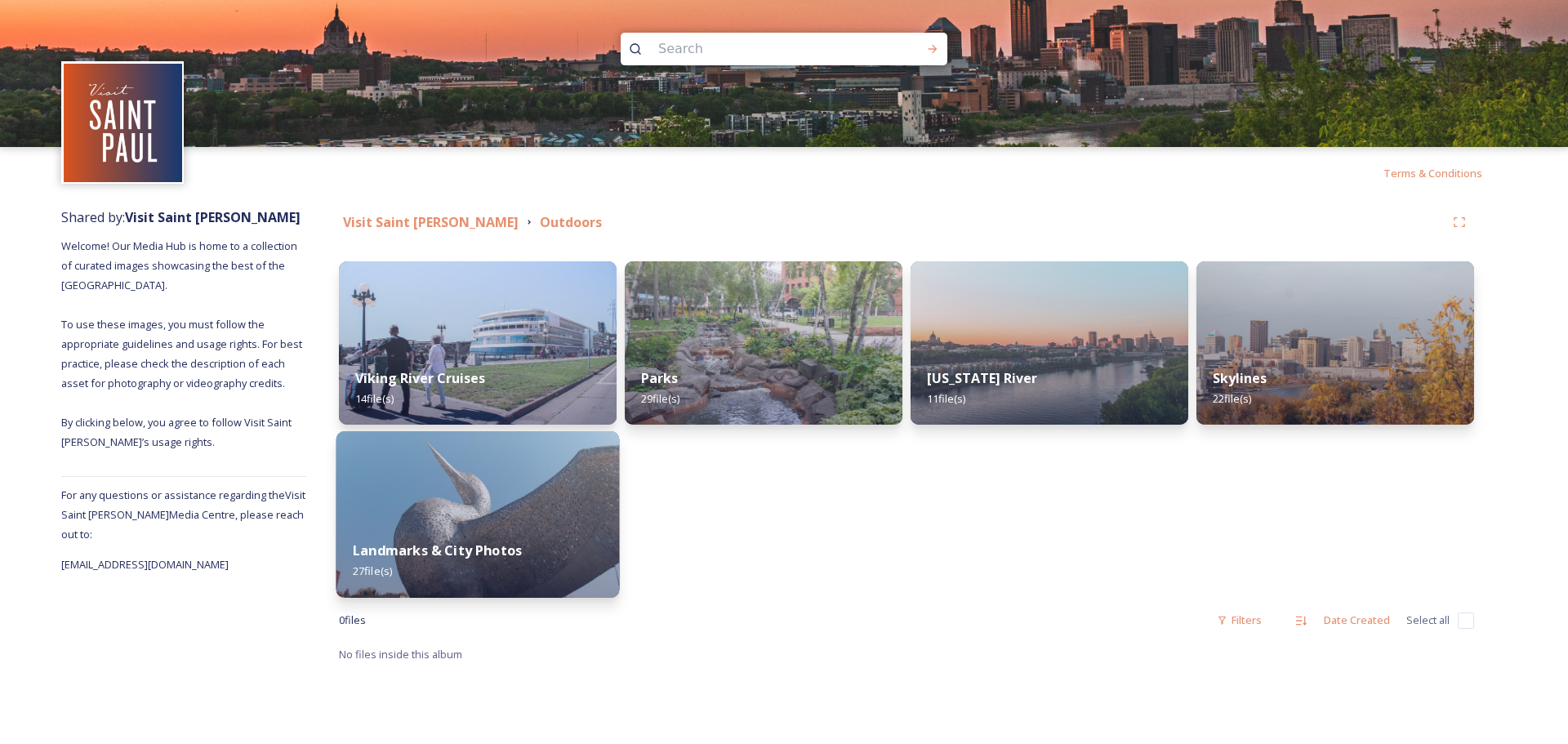
click at [423, 552] on strong "Landmarks & City Photos" at bounding box center [437, 551] width 169 height 18
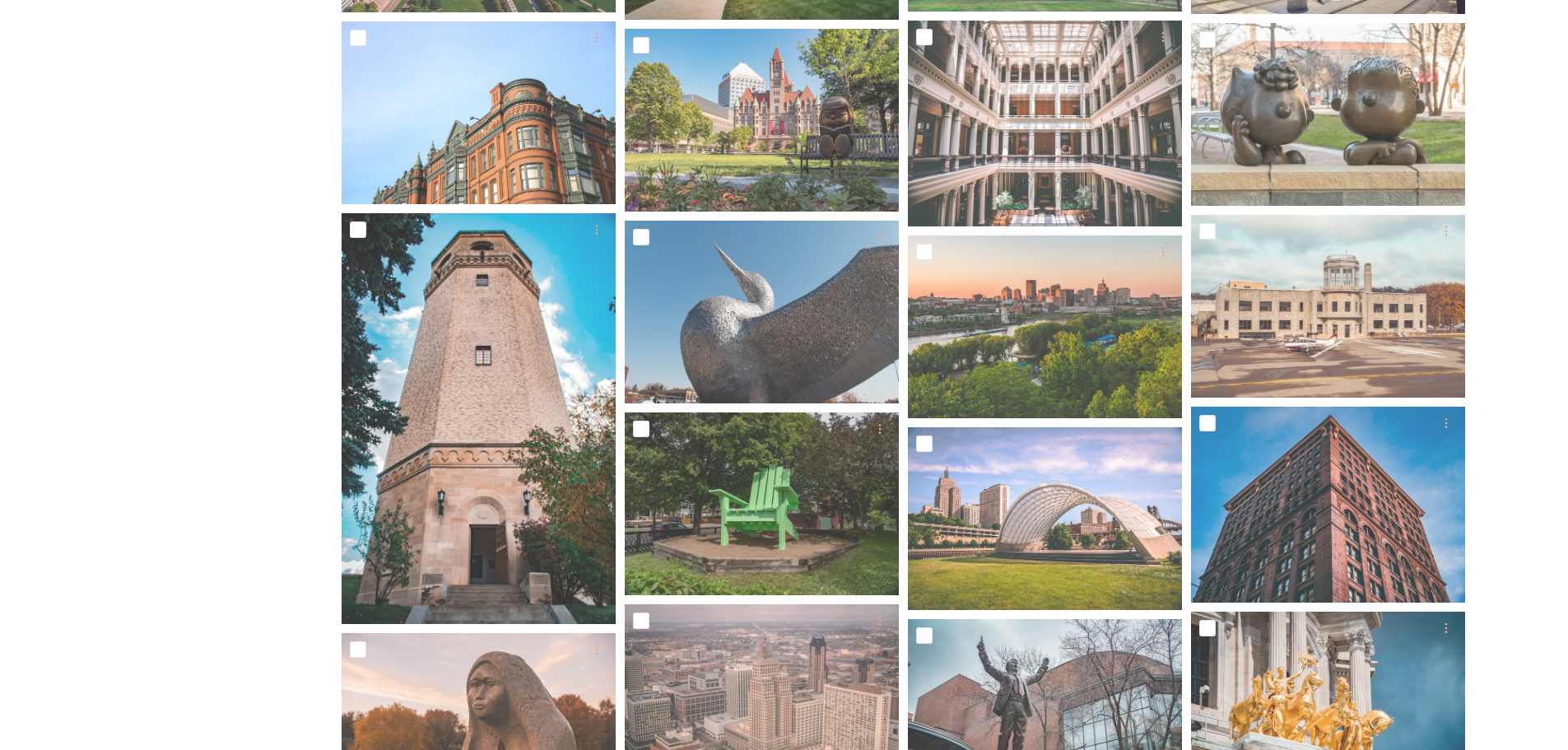
scroll to position [431, 0]
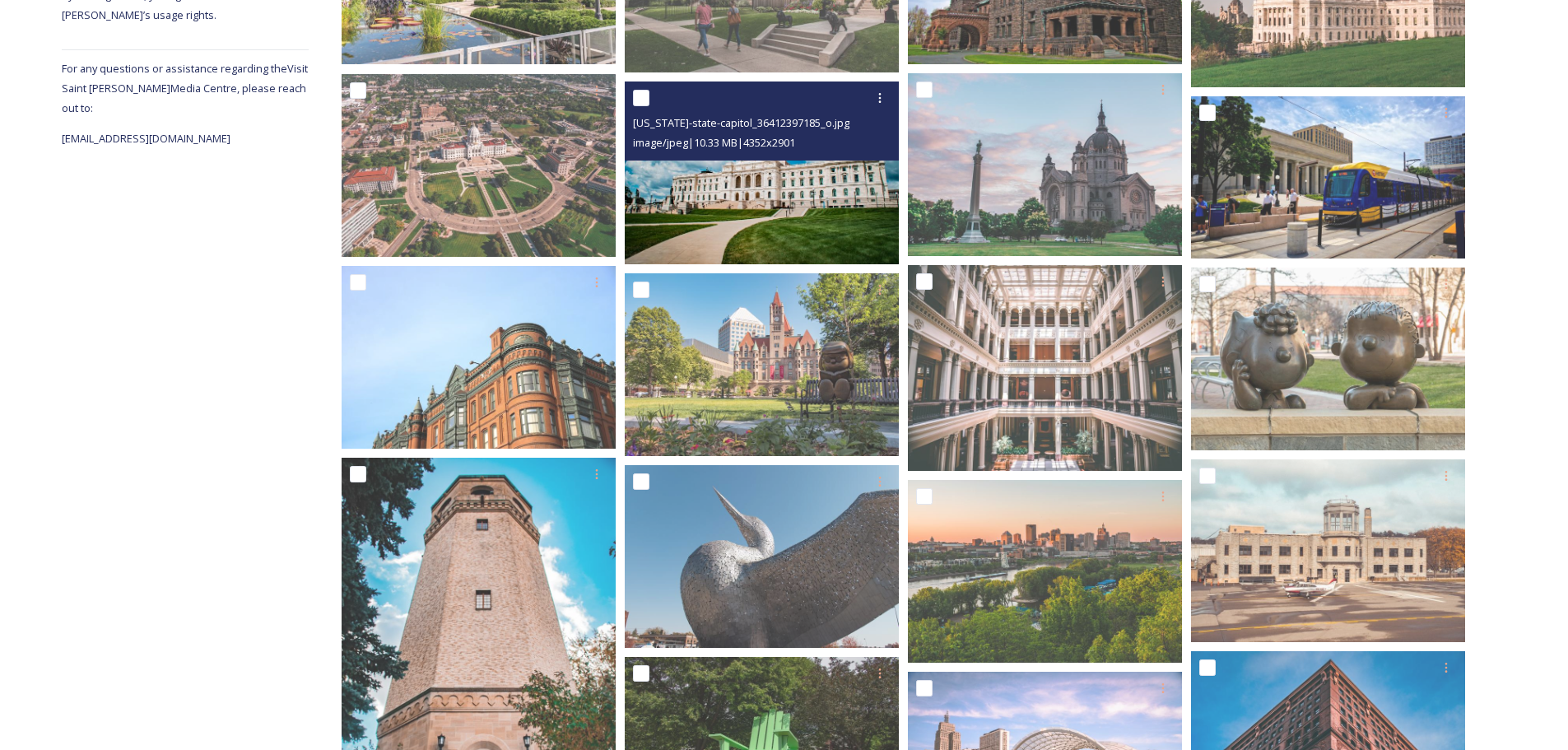
click at [702, 199] on img at bounding box center [762, 173] width 274 height 183
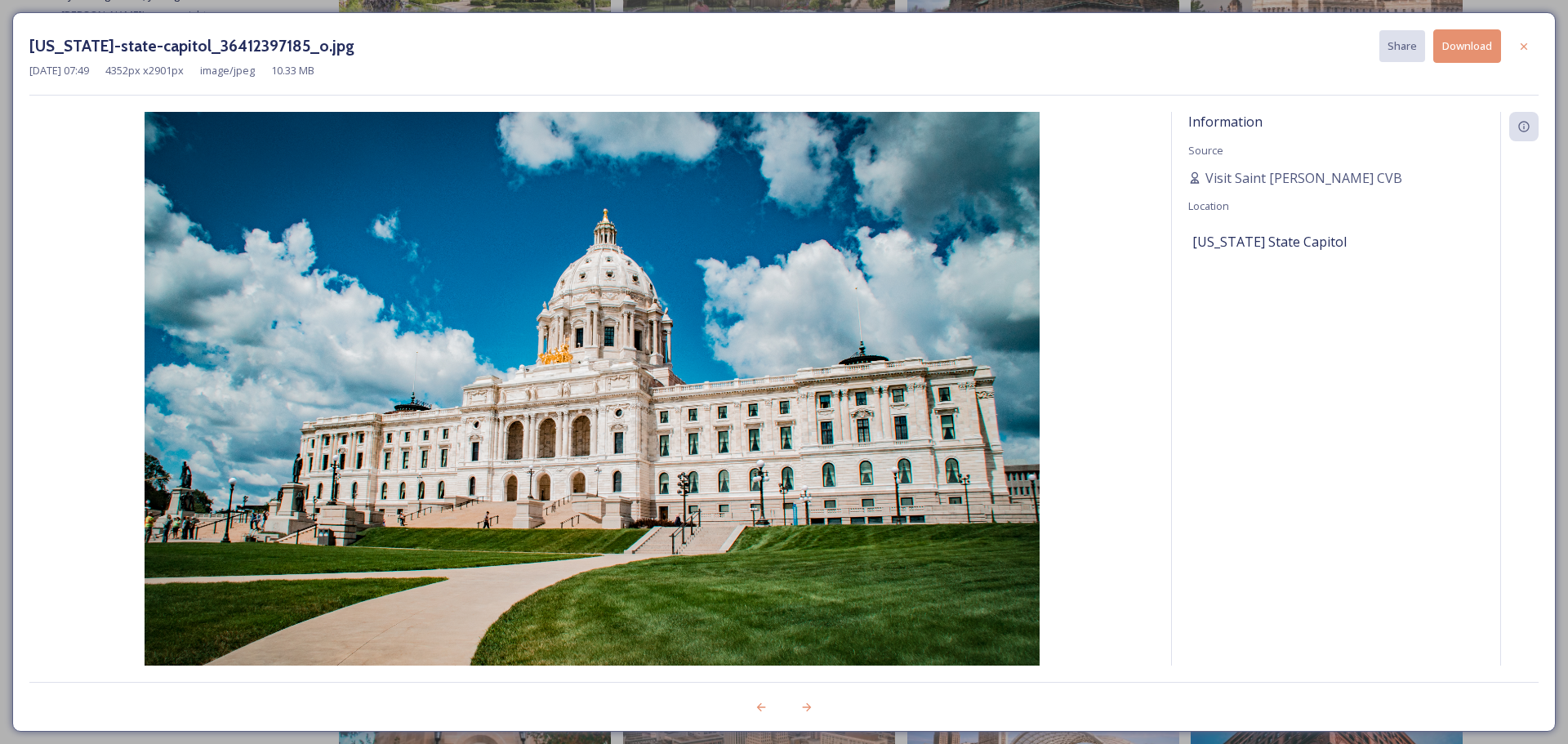
click at [1450, 42] on button "Download" at bounding box center [1466, 46] width 68 height 34
click at [1522, 37] on div at bounding box center [1524, 46] width 30 height 30
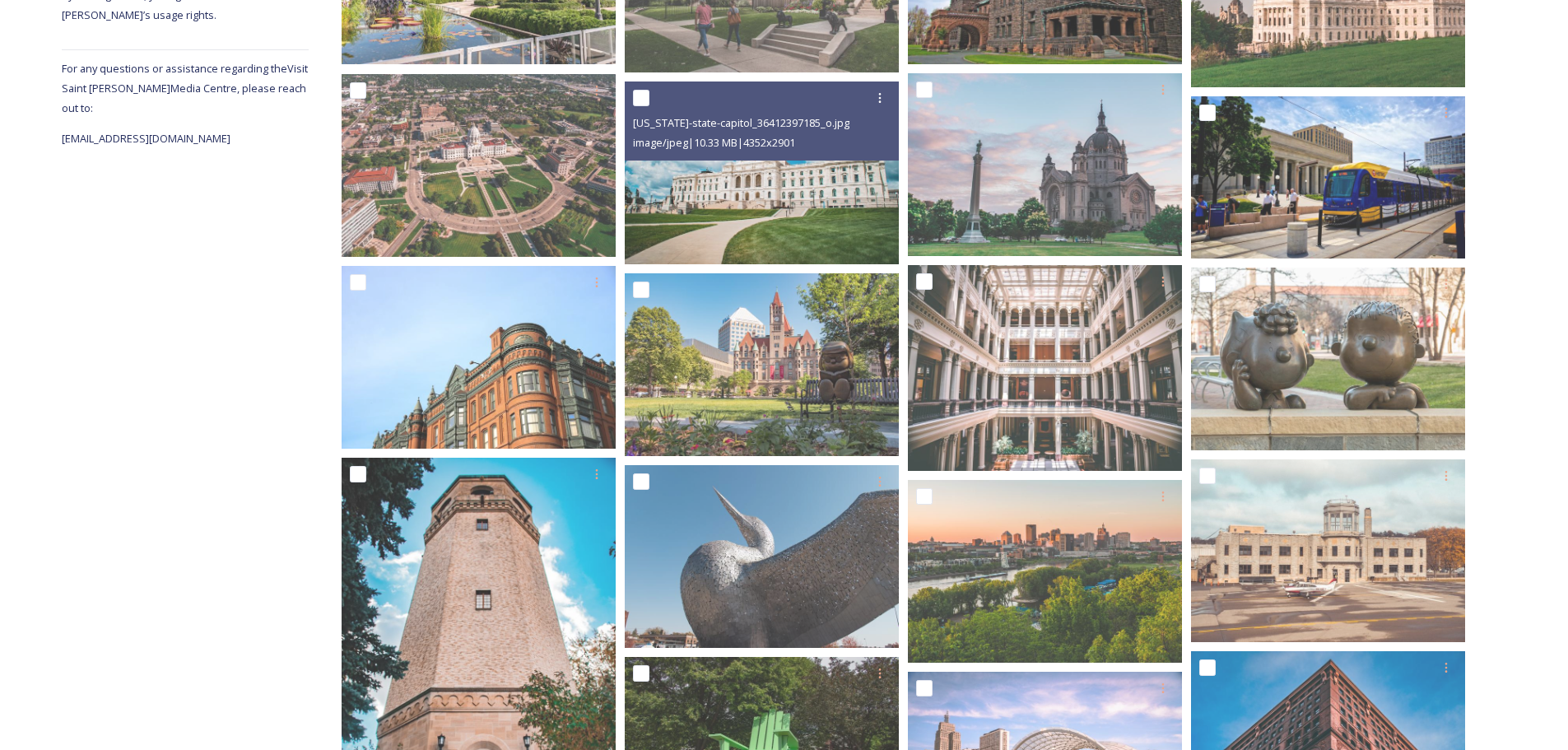
click at [1524, 204] on div "Shared by: Visit Saint [PERSON_NAME] Welcome! Our Media Hub is home to a collec…" at bounding box center [784, 631] width 1568 height 1721
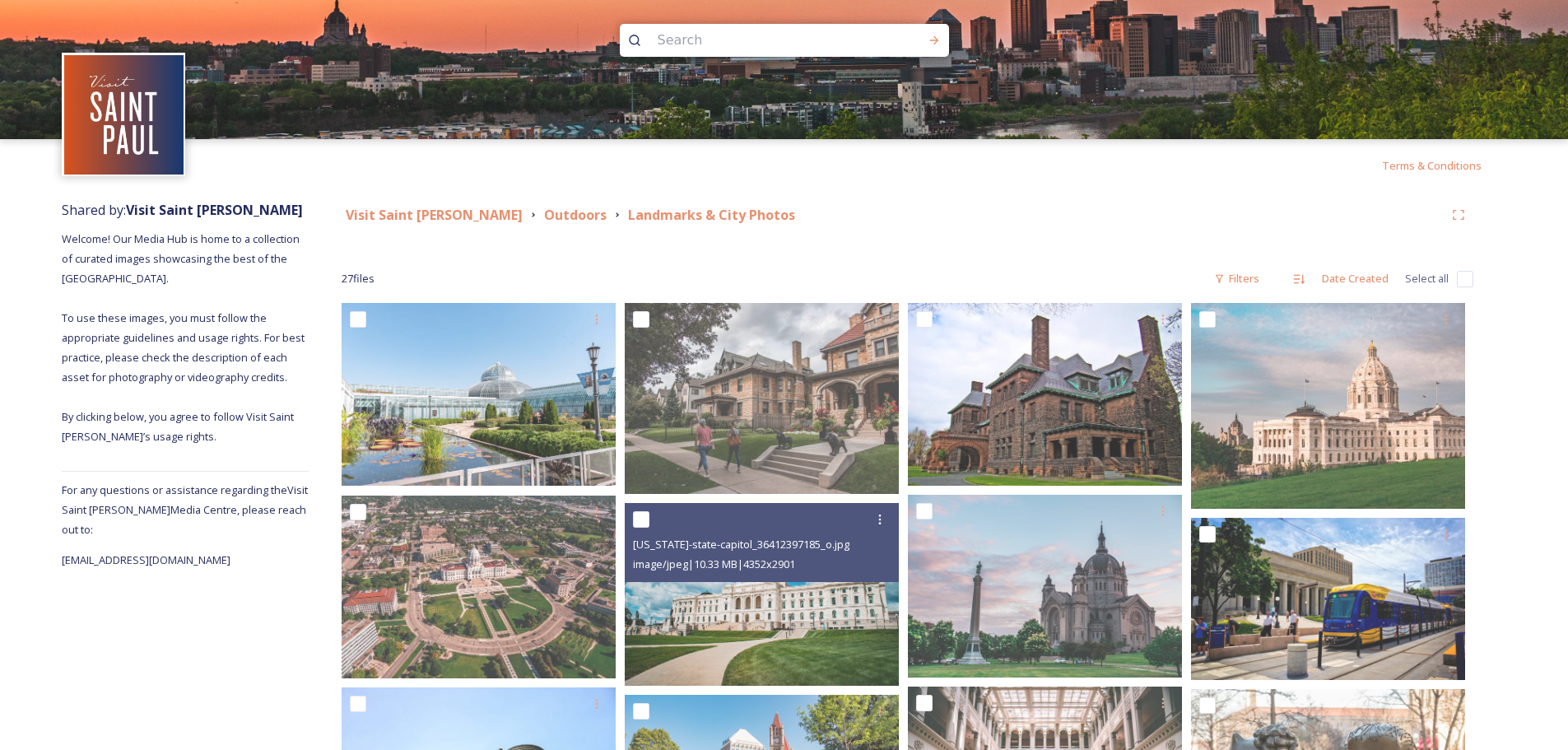
scroll to position [0, 0]
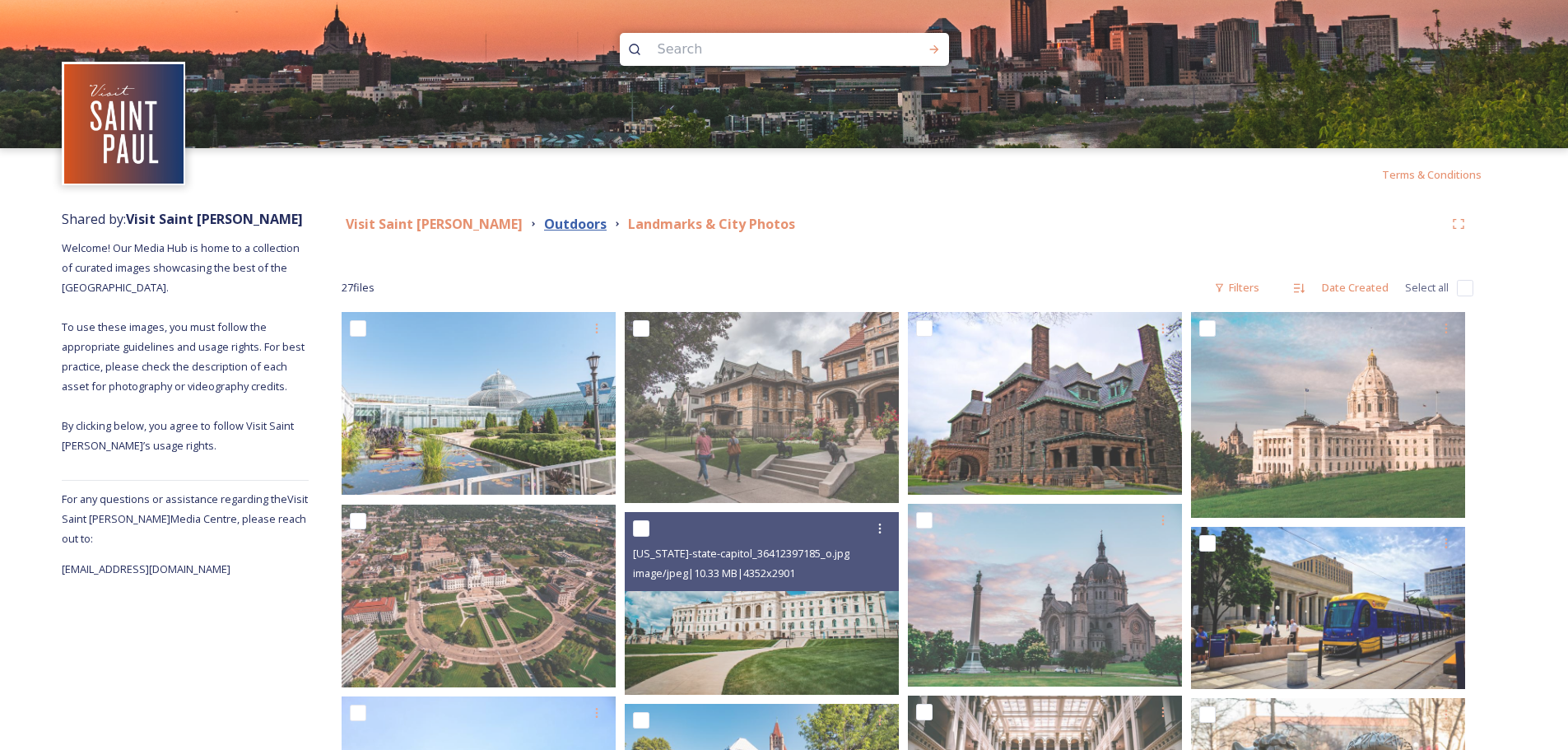
click at [544, 228] on strong "Outdoors" at bounding box center [575, 224] width 63 height 18
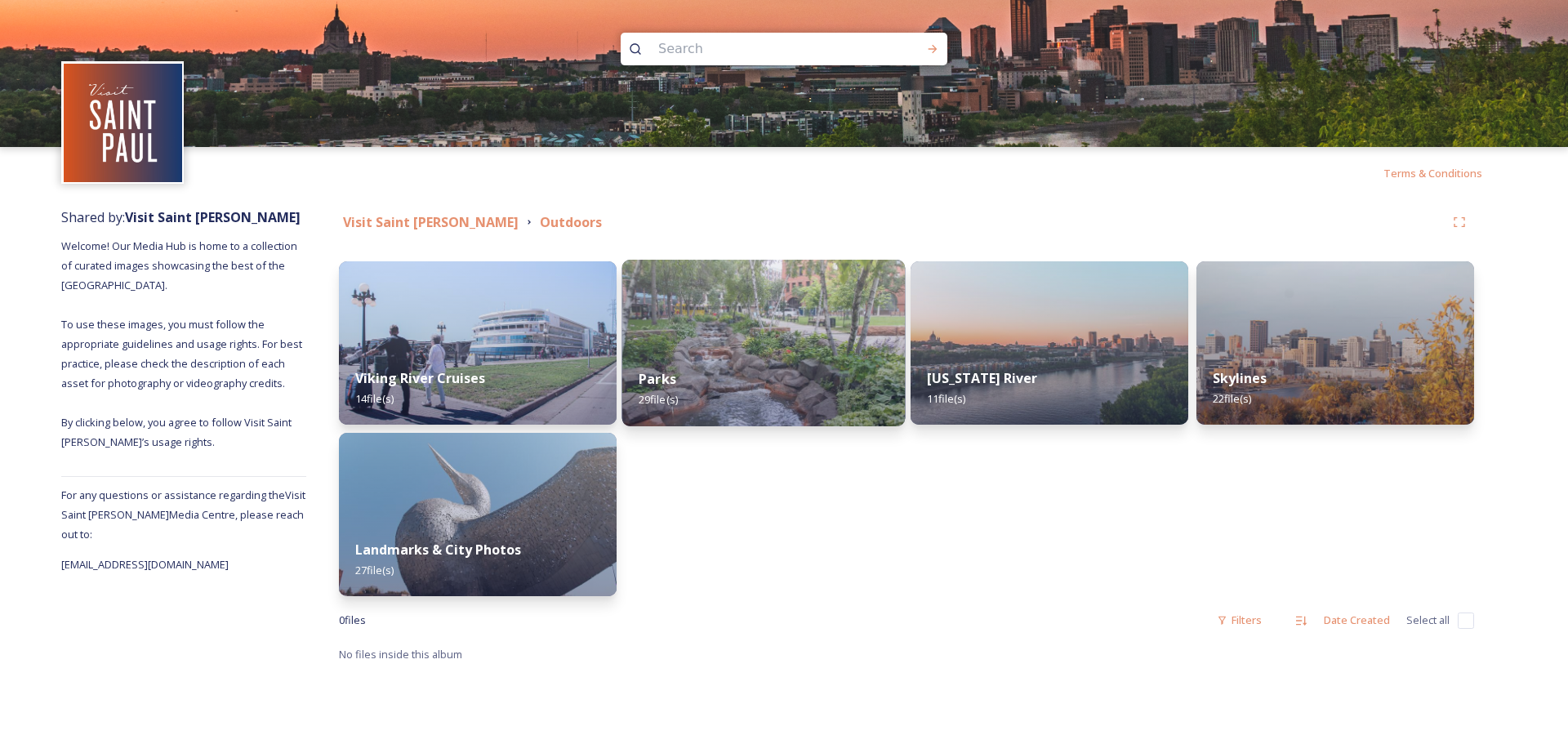
click at [711, 301] on img at bounding box center [763, 342] width 283 height 167
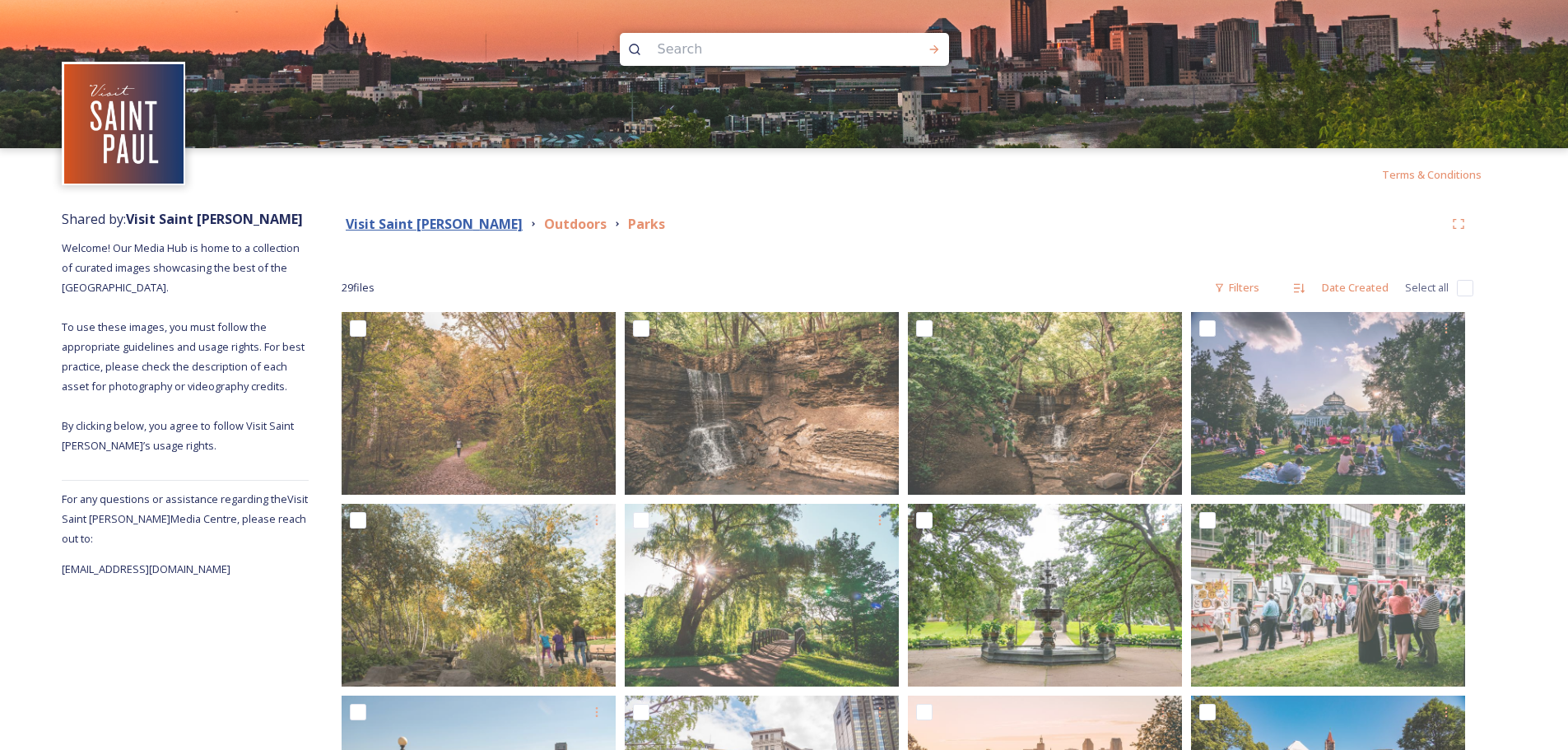
click at [397, 231] on strong "Visit Saint [PERSON_NAME]" at bounding box center [435, 224] width 177 height 18
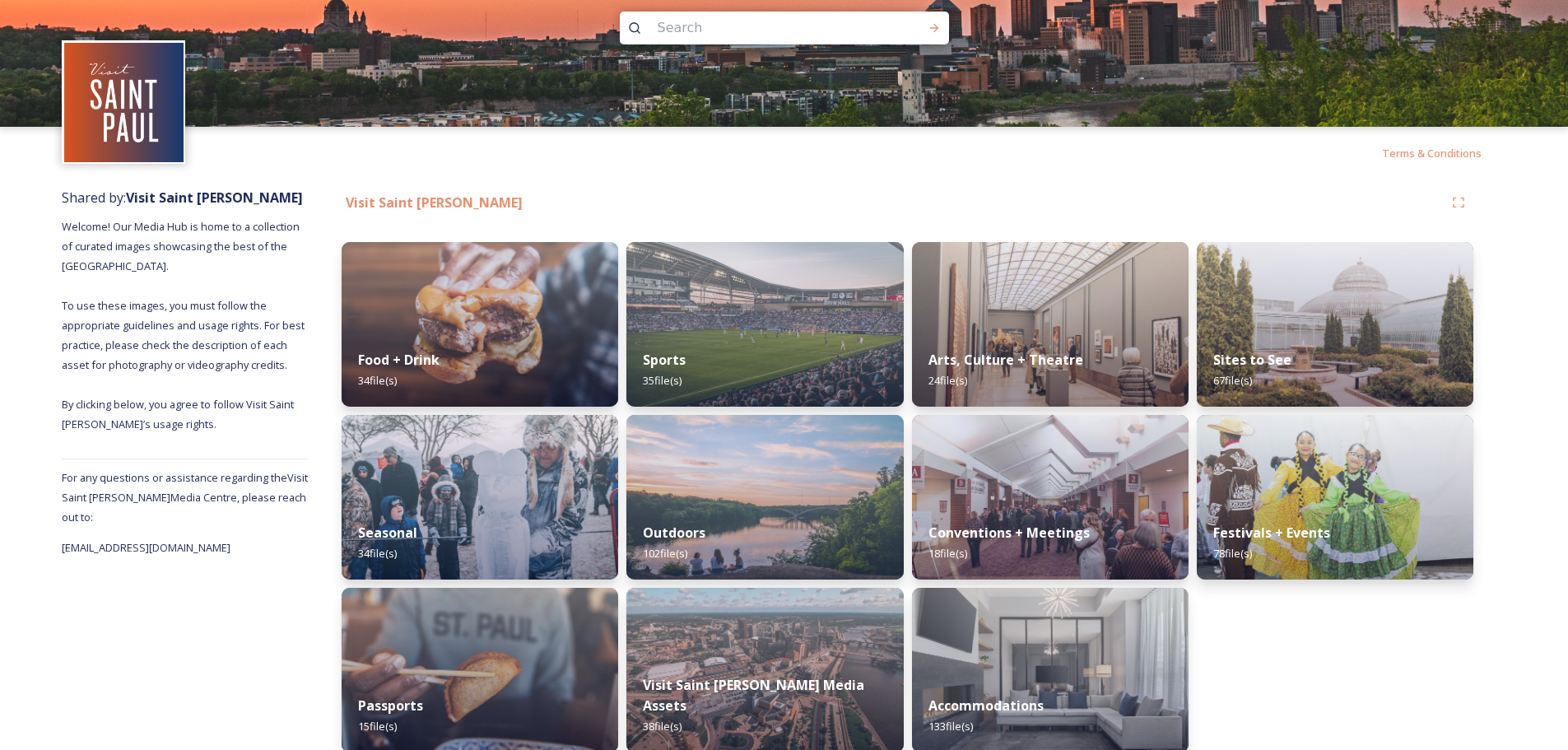
scroll to position [41, 0]
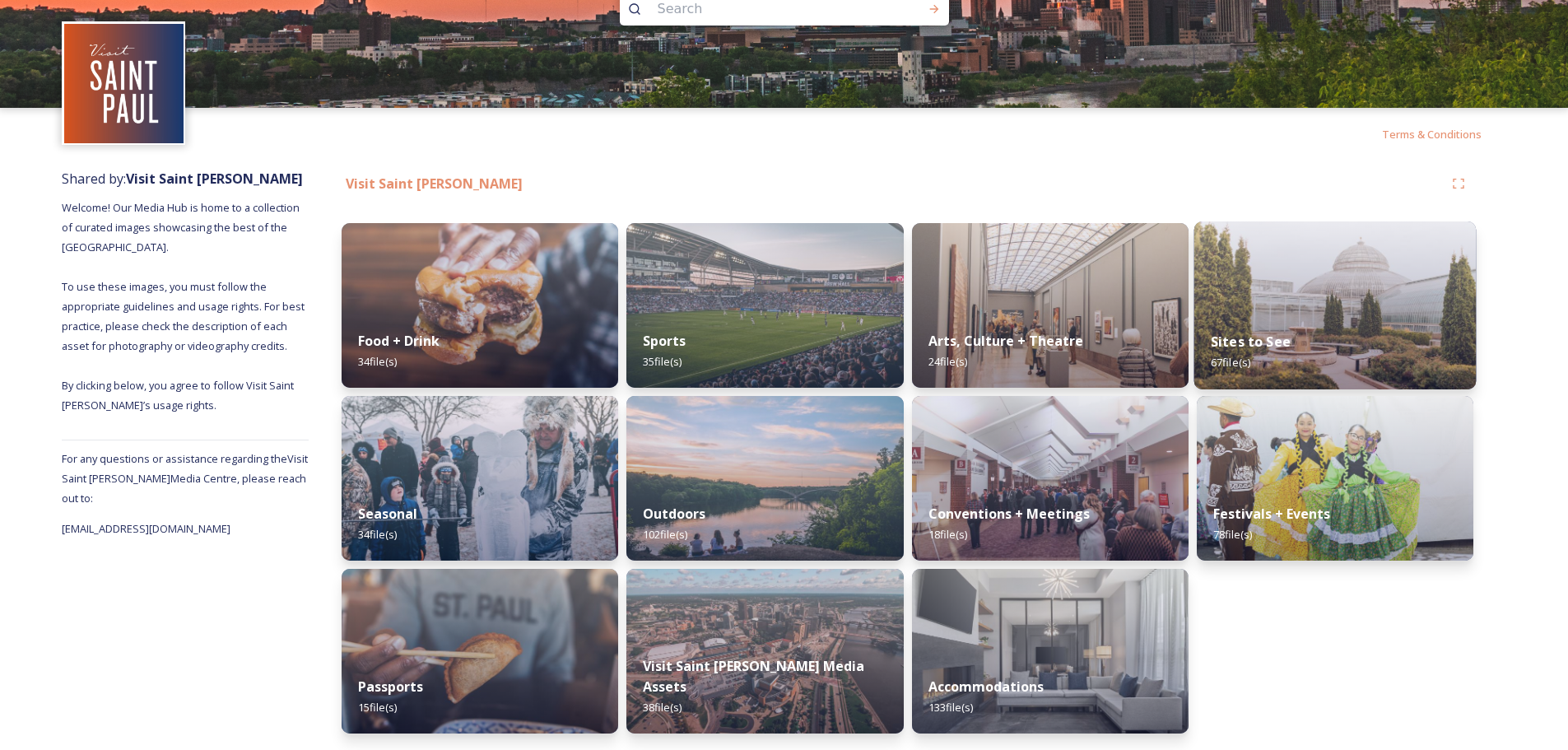
click at [1278, 315] on div "Sites to See 67 file(s)" at bounding box center [1335, 351] width 282 height 75
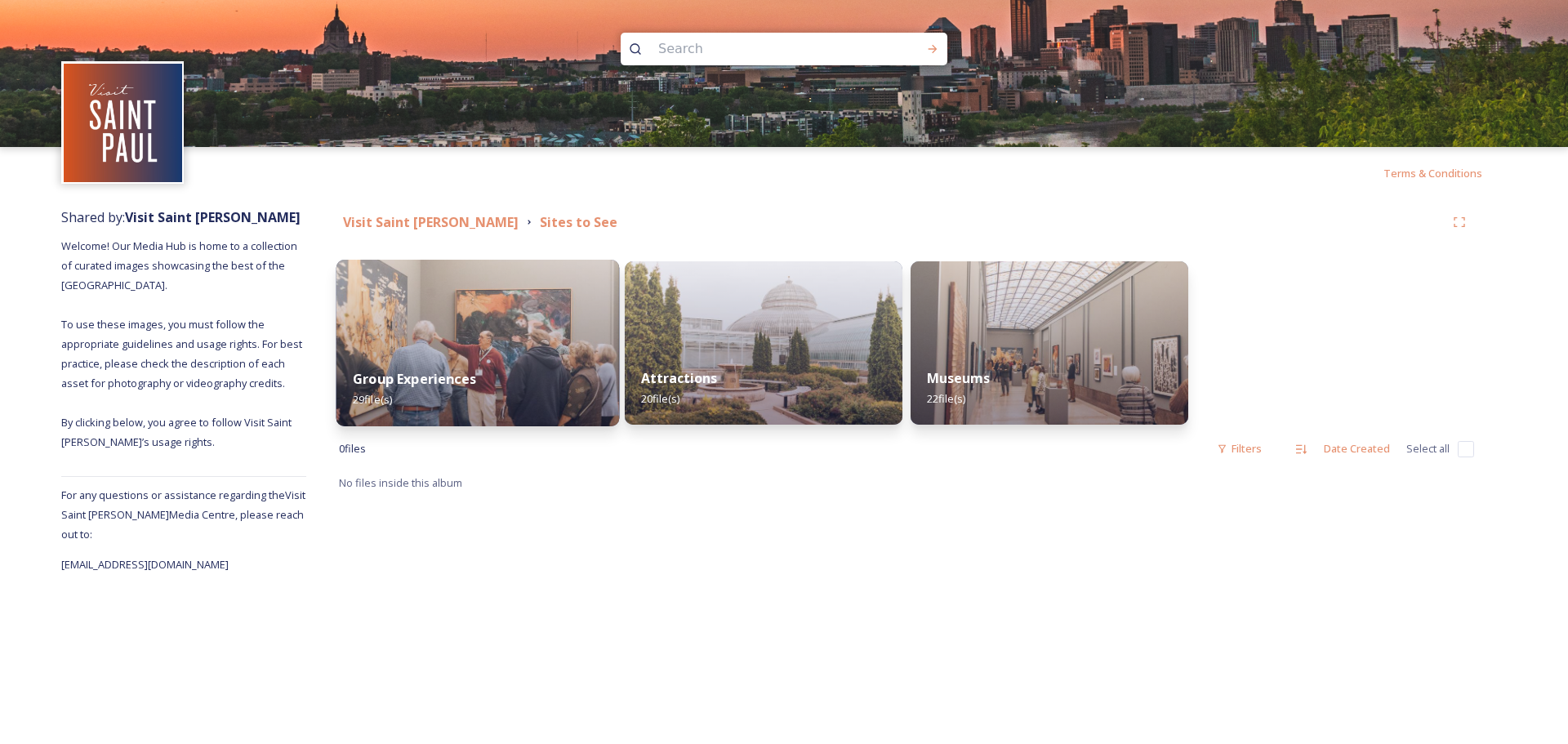
click at [421, 383] on strong "Group Experiences" at bounding box center [414, 379] width 123 height 18
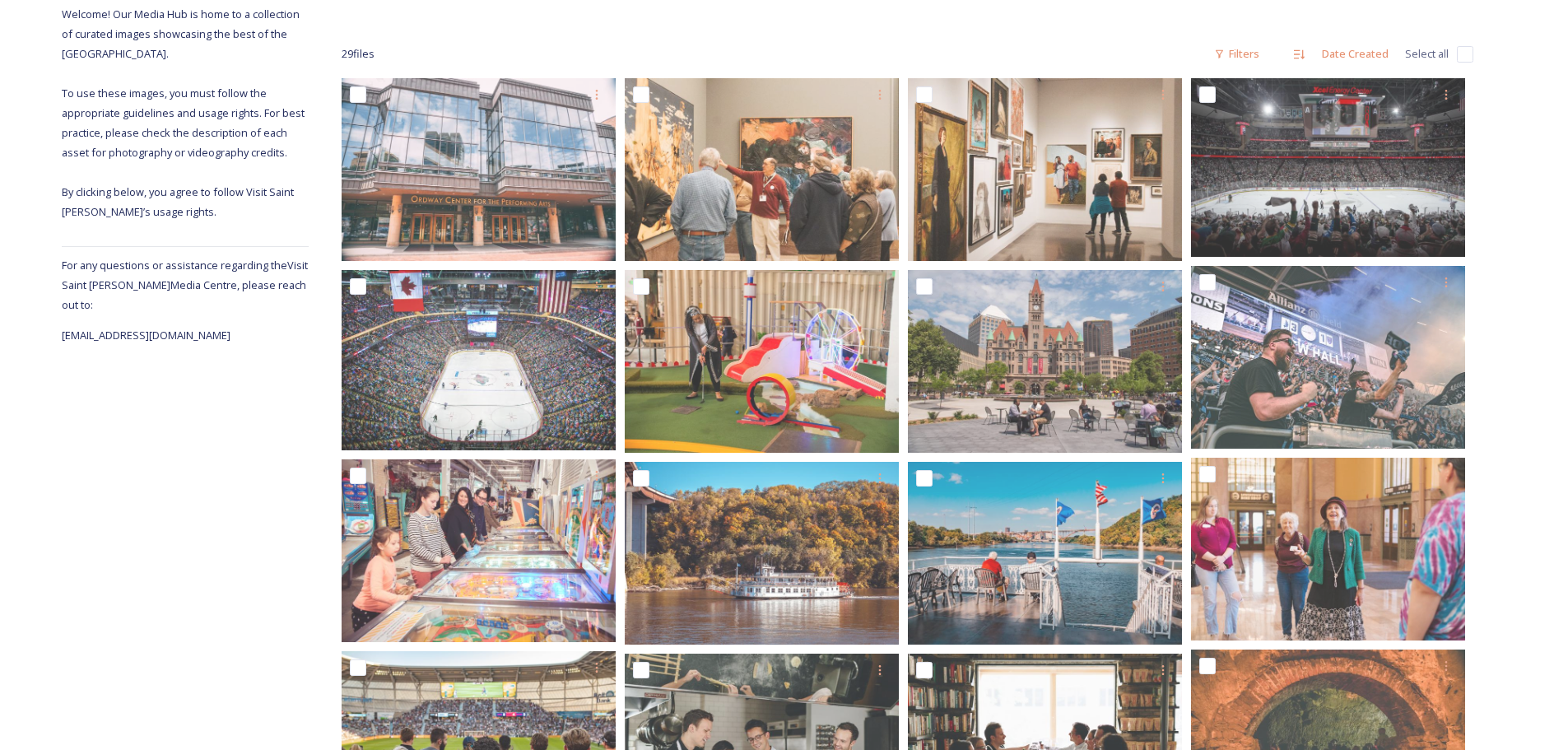
scroll to position [247, 0]
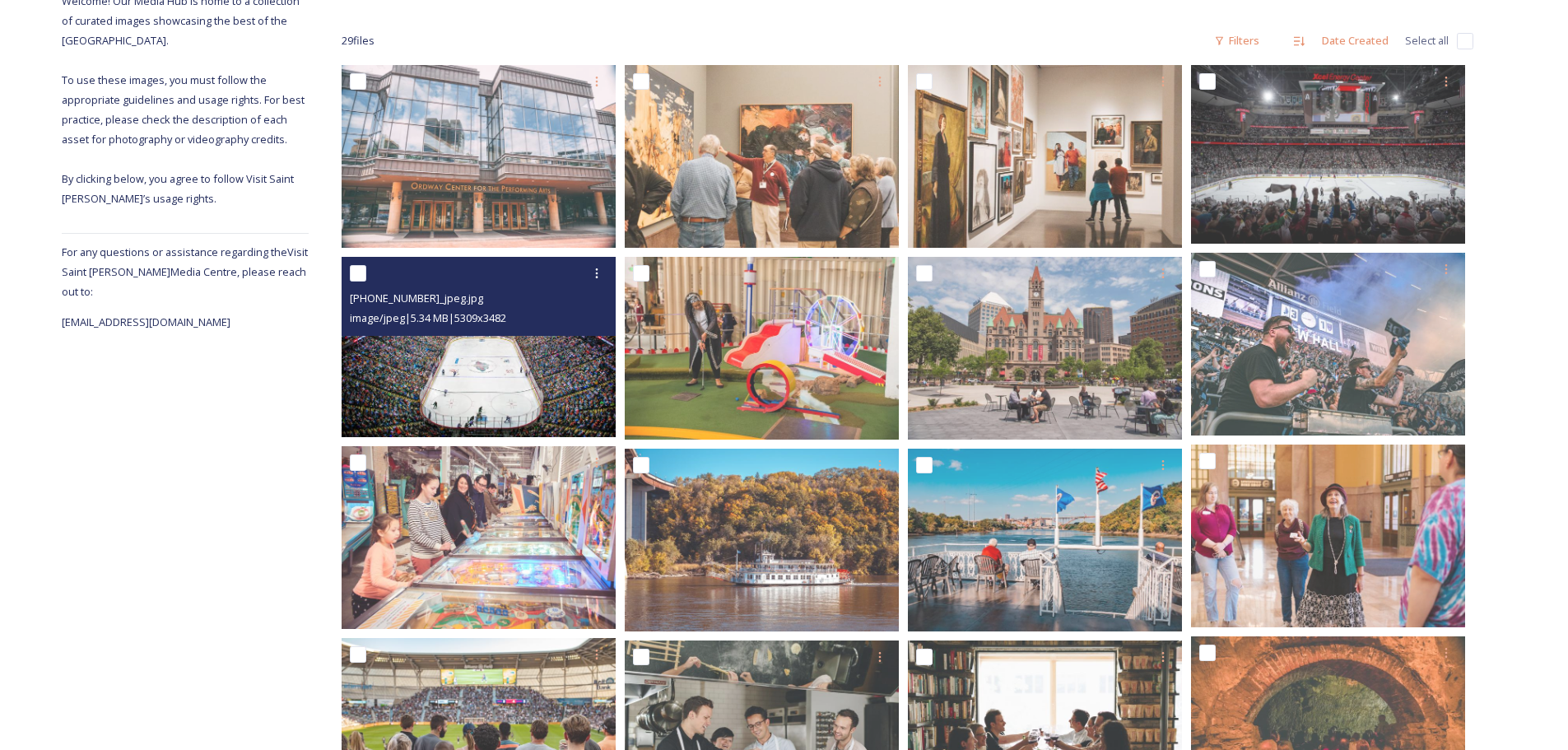
click at [462, 385] on img at bounding box center [479, 346] width 274 height 180
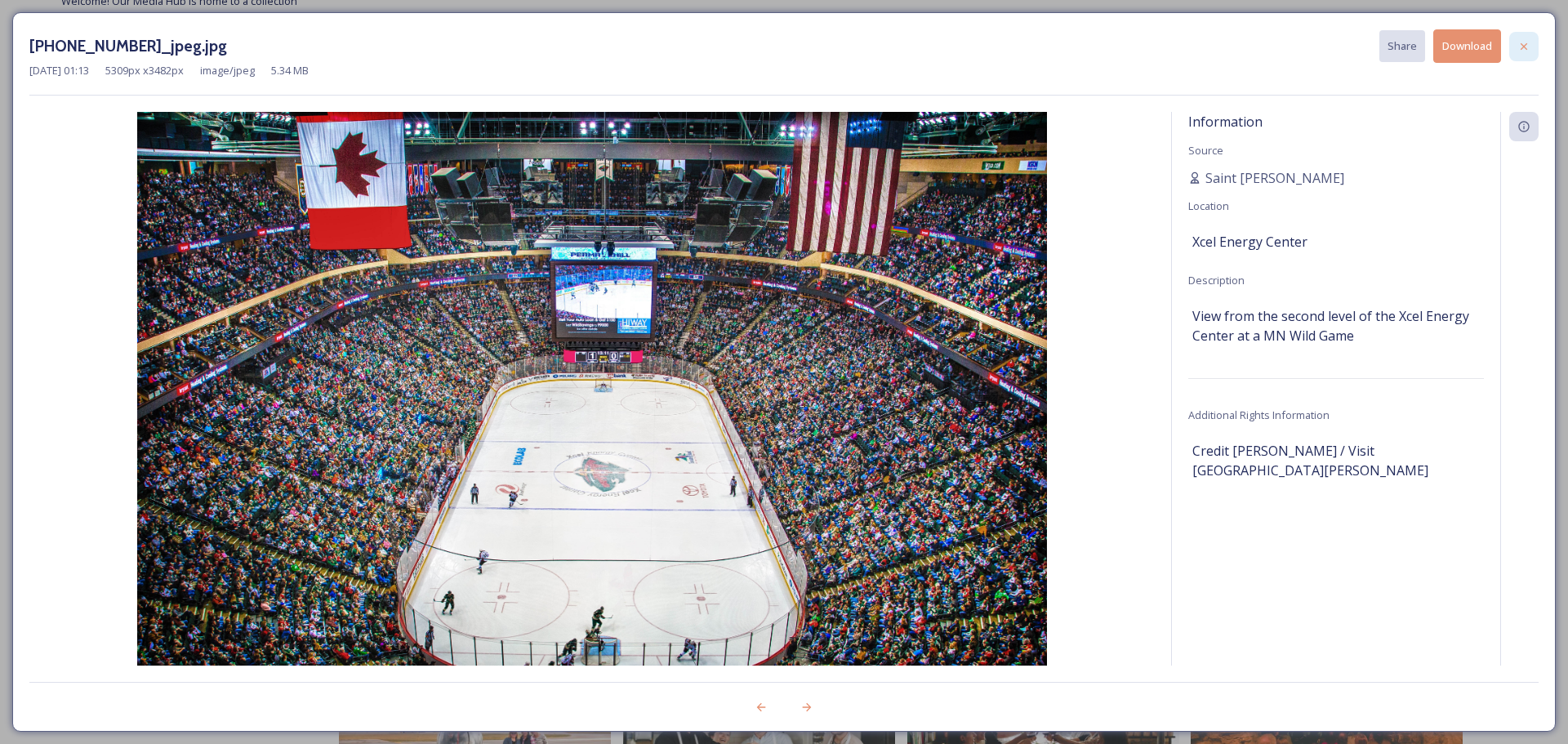
click at [1522, 47] on icon at bounding box center [1523, 46] width 13 height 13
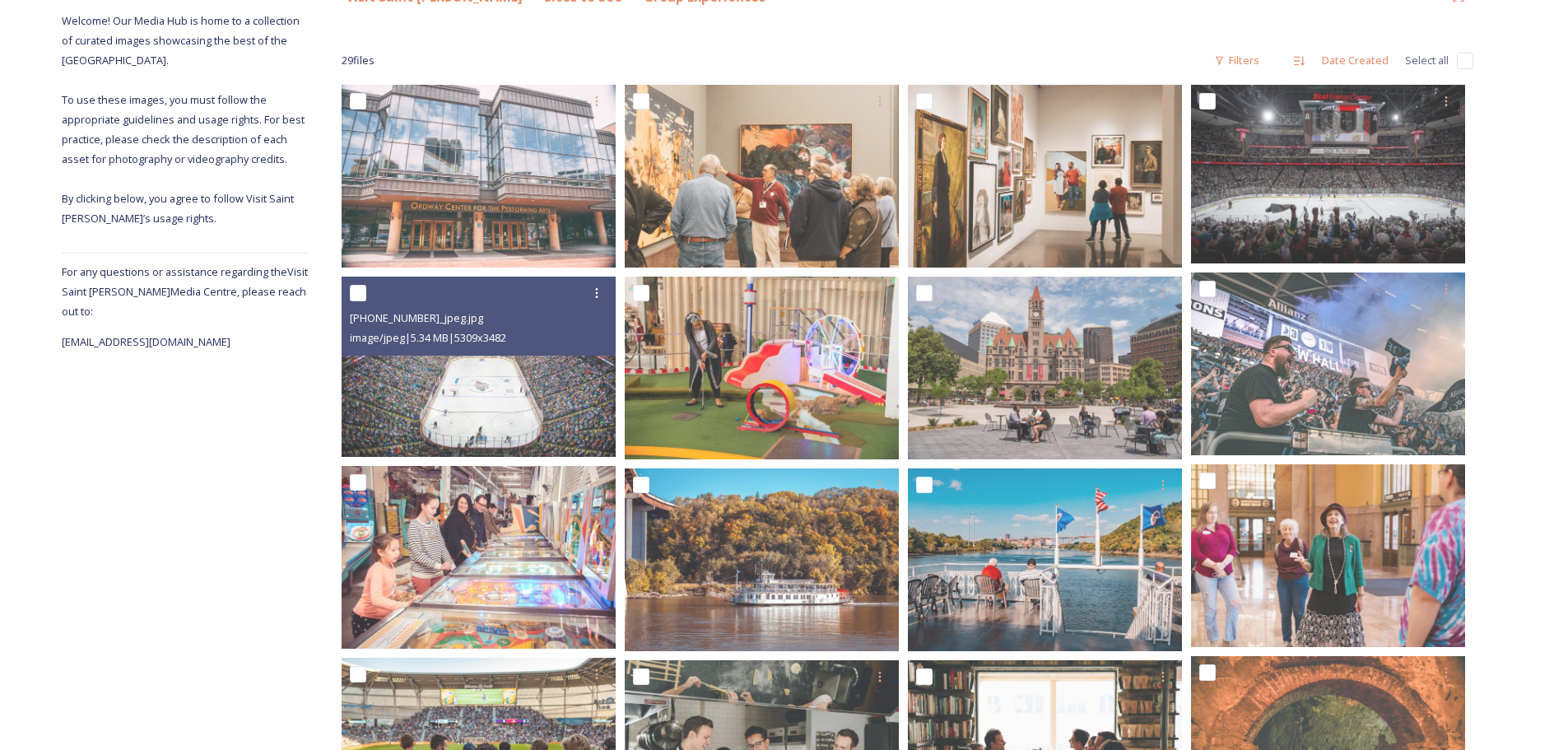
scroll to position [0, 0]
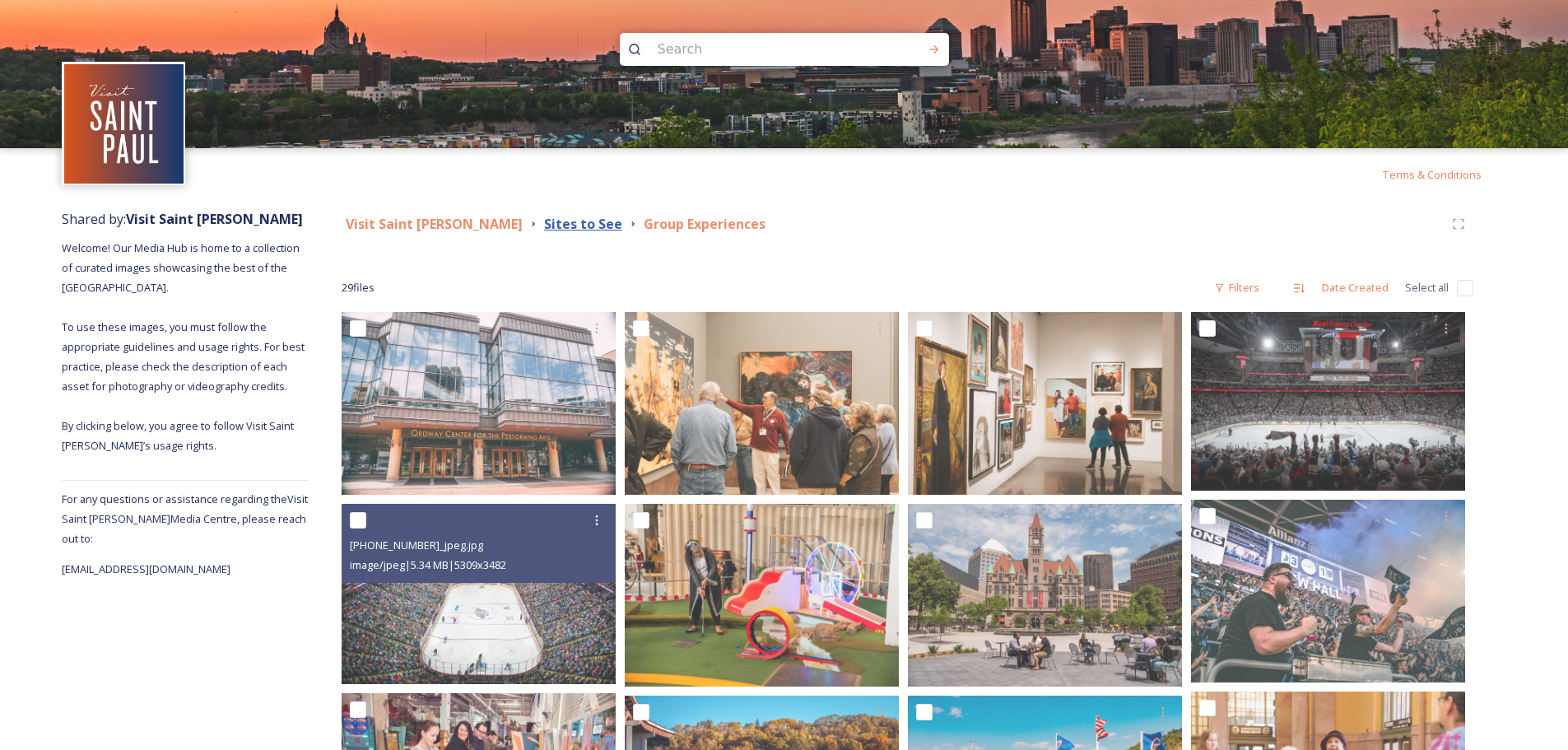
click at [544, 221] on strong "Sites to See" at bounding box center [583, 224] width 79 height 18
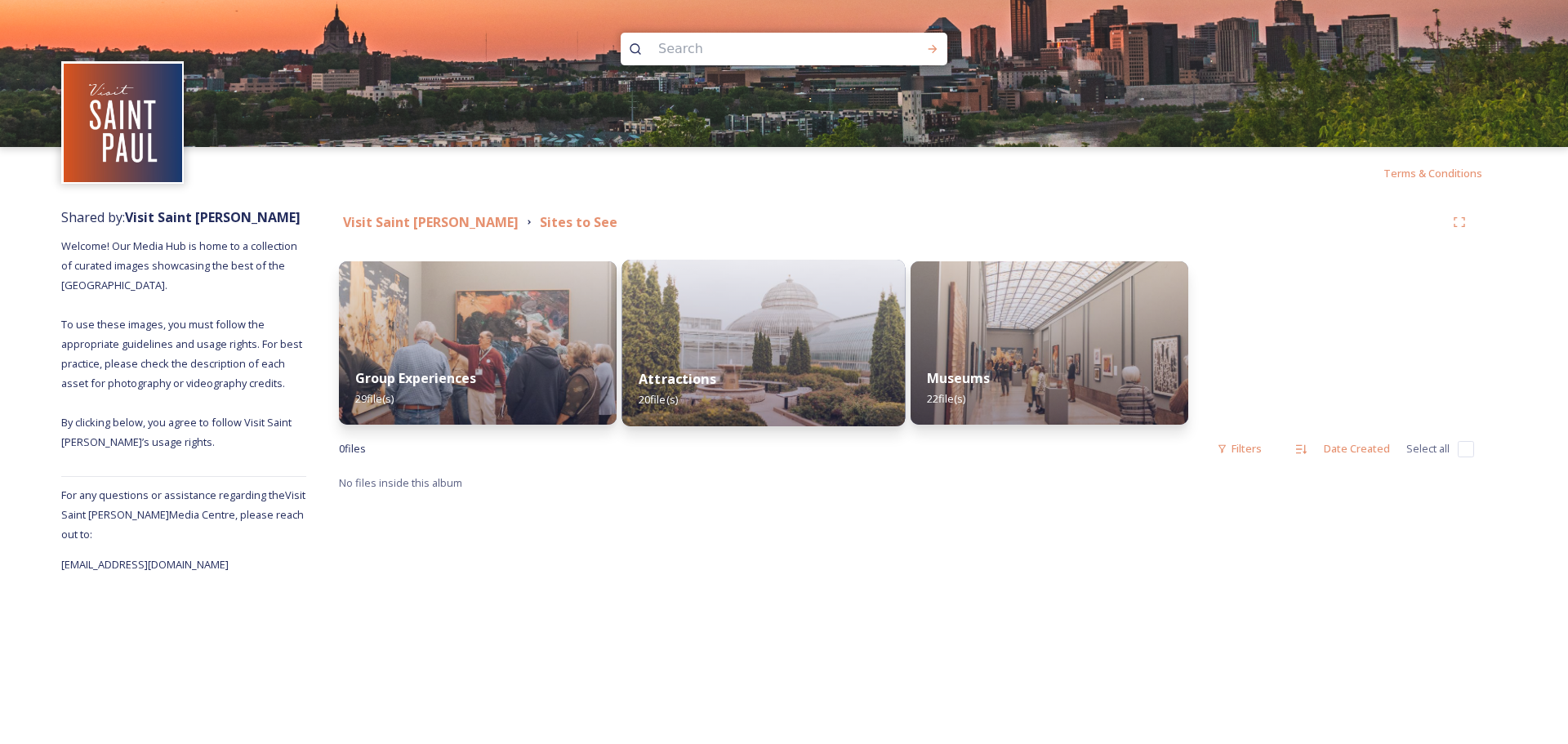
click at [690, 357] on div "Attractions 20 file(s)" at bounding box center [763, 389] width 283 height 74
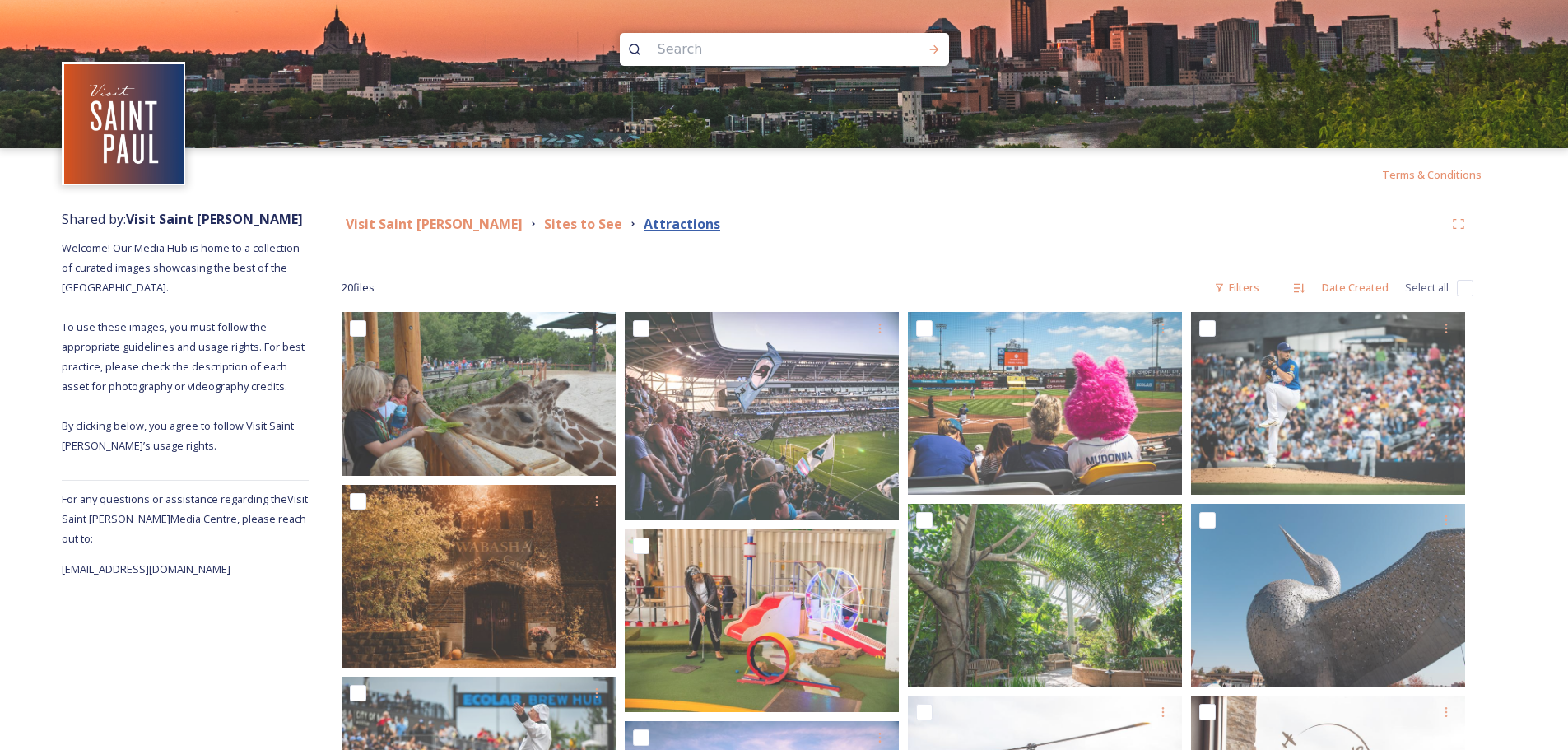
click at [643, 232] on strong "Attractions" at bounding box center [681, 224] width 77 height 18
click at [544, 226] on strong "Sites to See" at bounding box center [583, 224] width 79 height 18
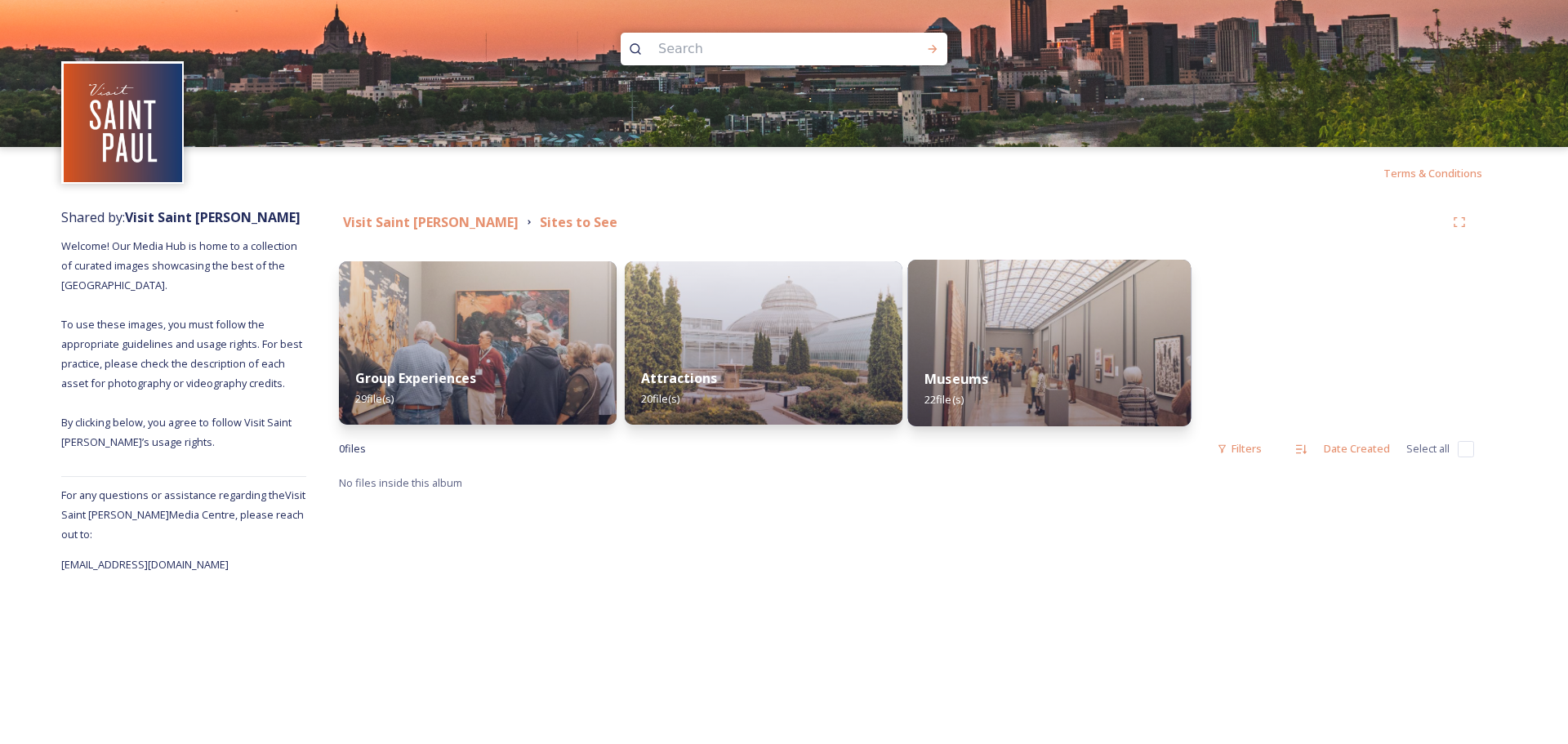
click at [1043, 387] on div "Museums 22 file(s)" at bounding box center [1049, 389] width 283 height 74
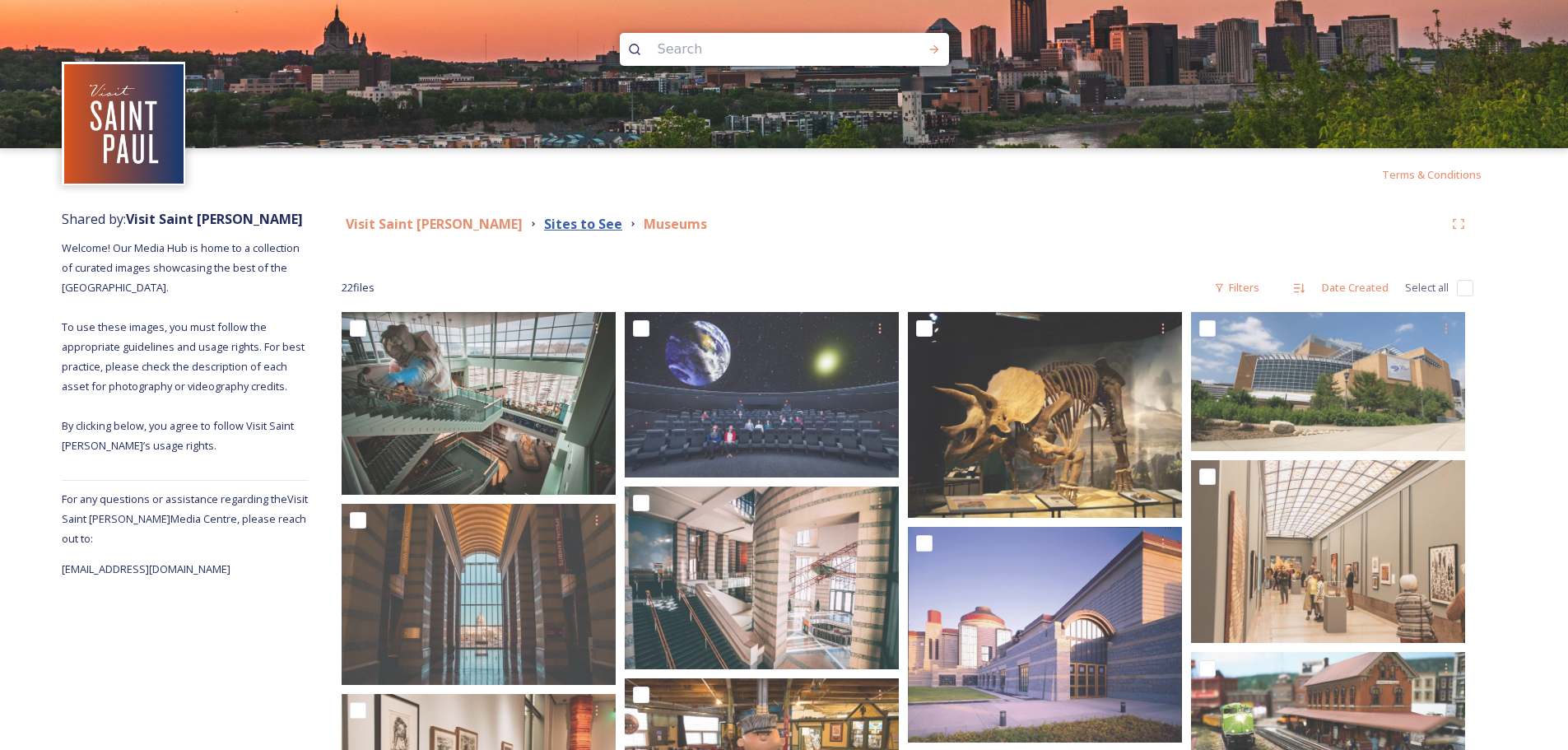
click at [544, 220] on strong "Sites to See" at bounding box center [583, 224] width 79 height 18
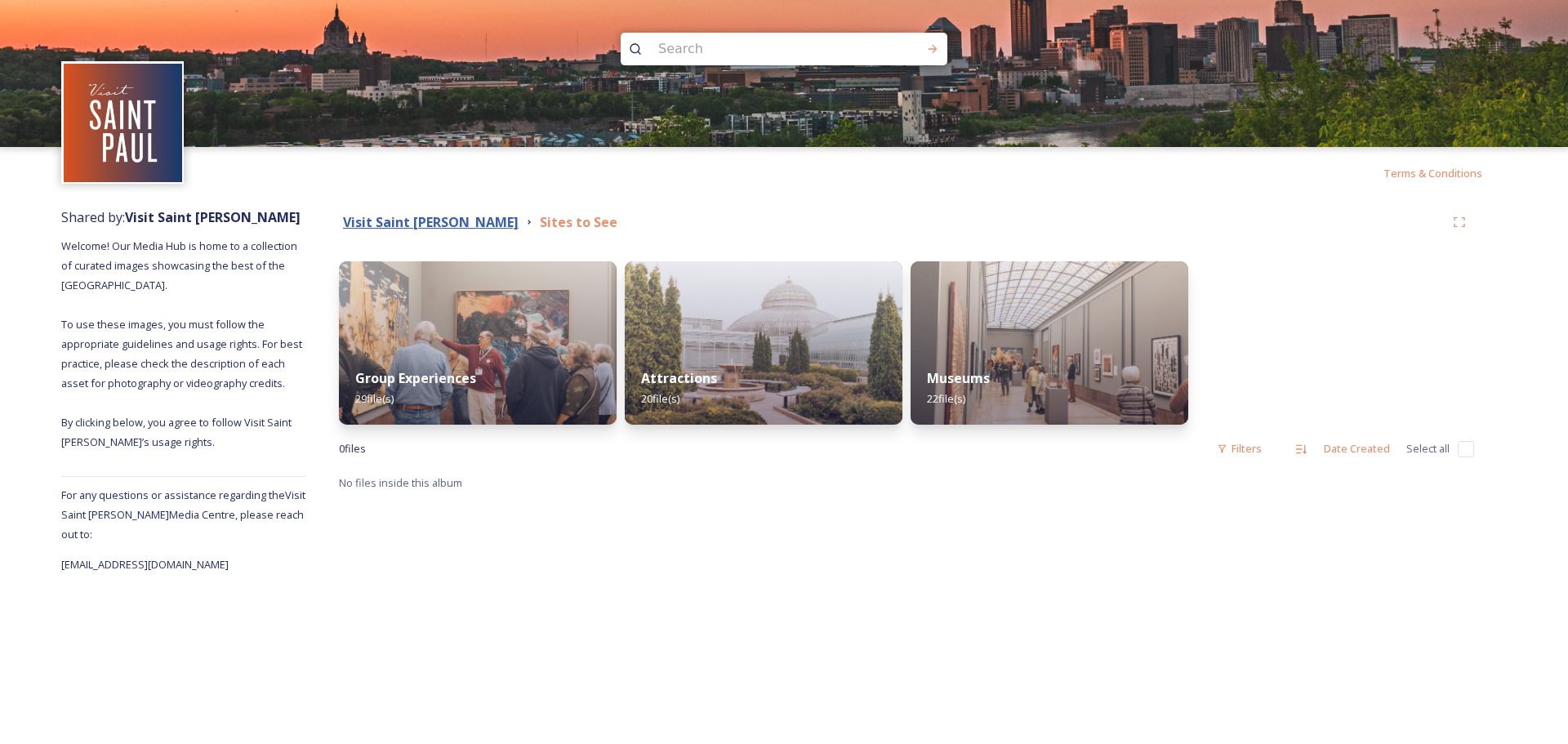
click at [393, 221] on strong "Visit Saint [PERSON_NAME]" at bounding box center [431, 222] width 176 height 18
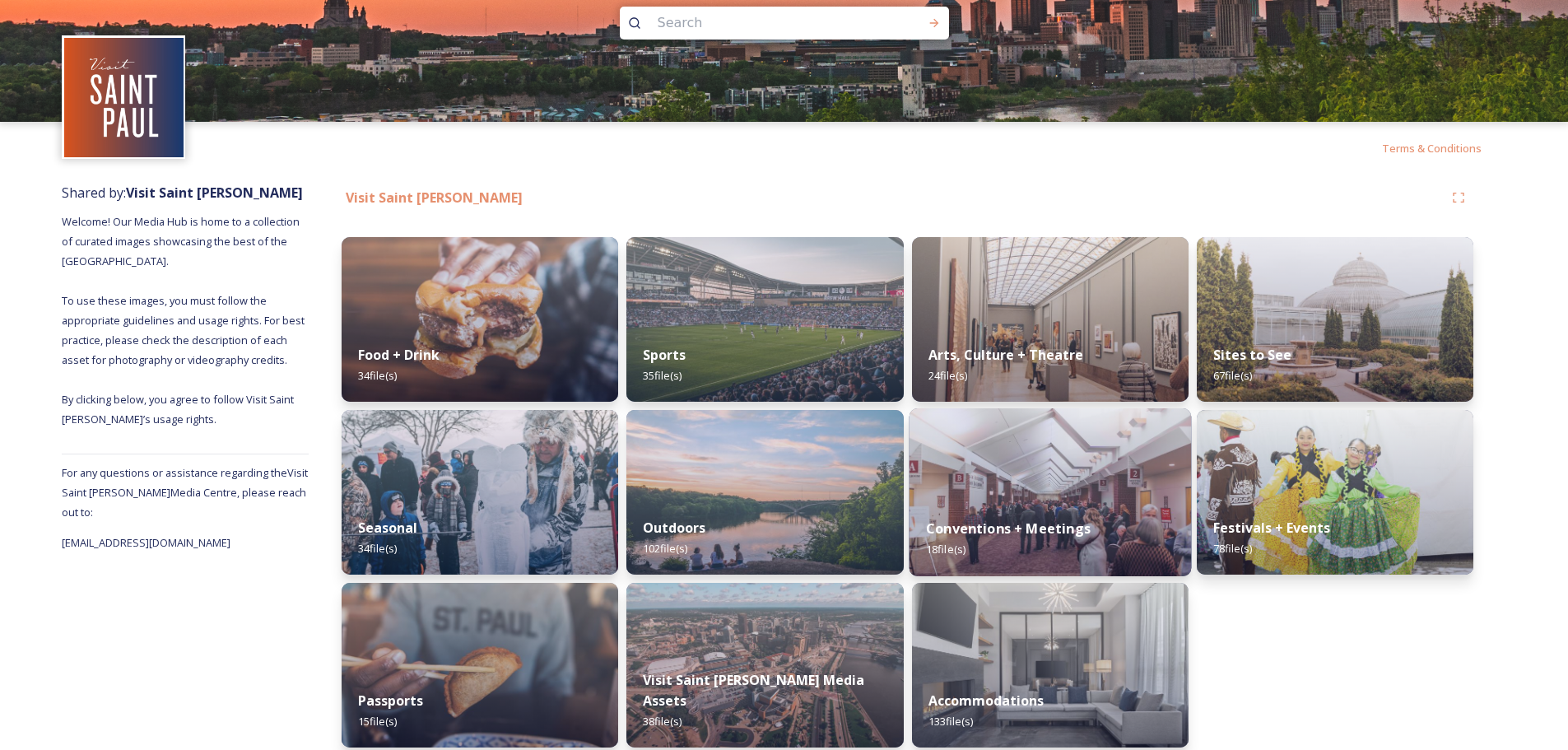
scroll to position [41, 0]
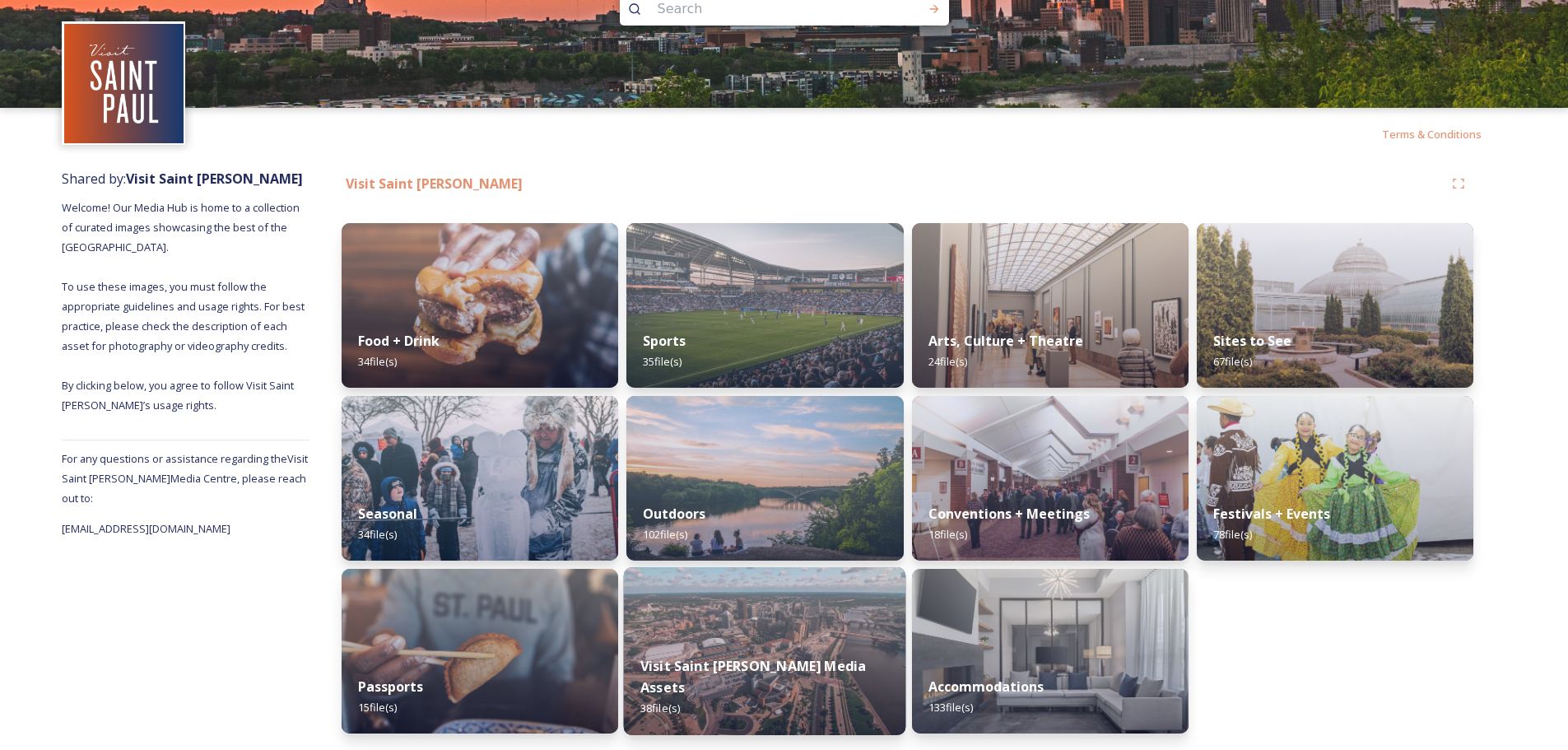
click at [767, 692] on strong "Visit Saint [PERSON_NAME] Media Assets" at bounding box center [753, 677] width 226 height 40
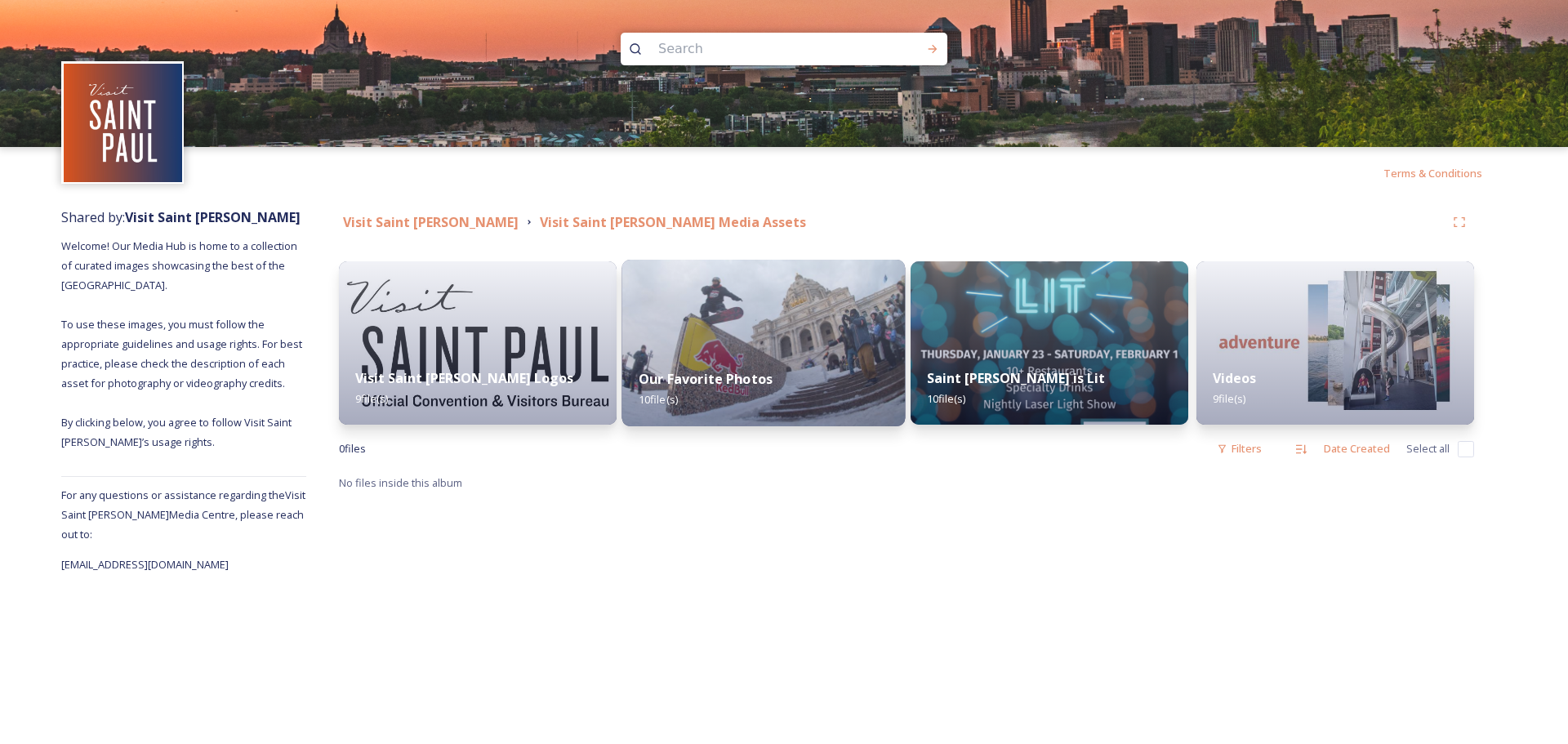
click at [673, 387] on strong "Our Favorite Photos" at bounding box center [705, 379] width 134 height 18
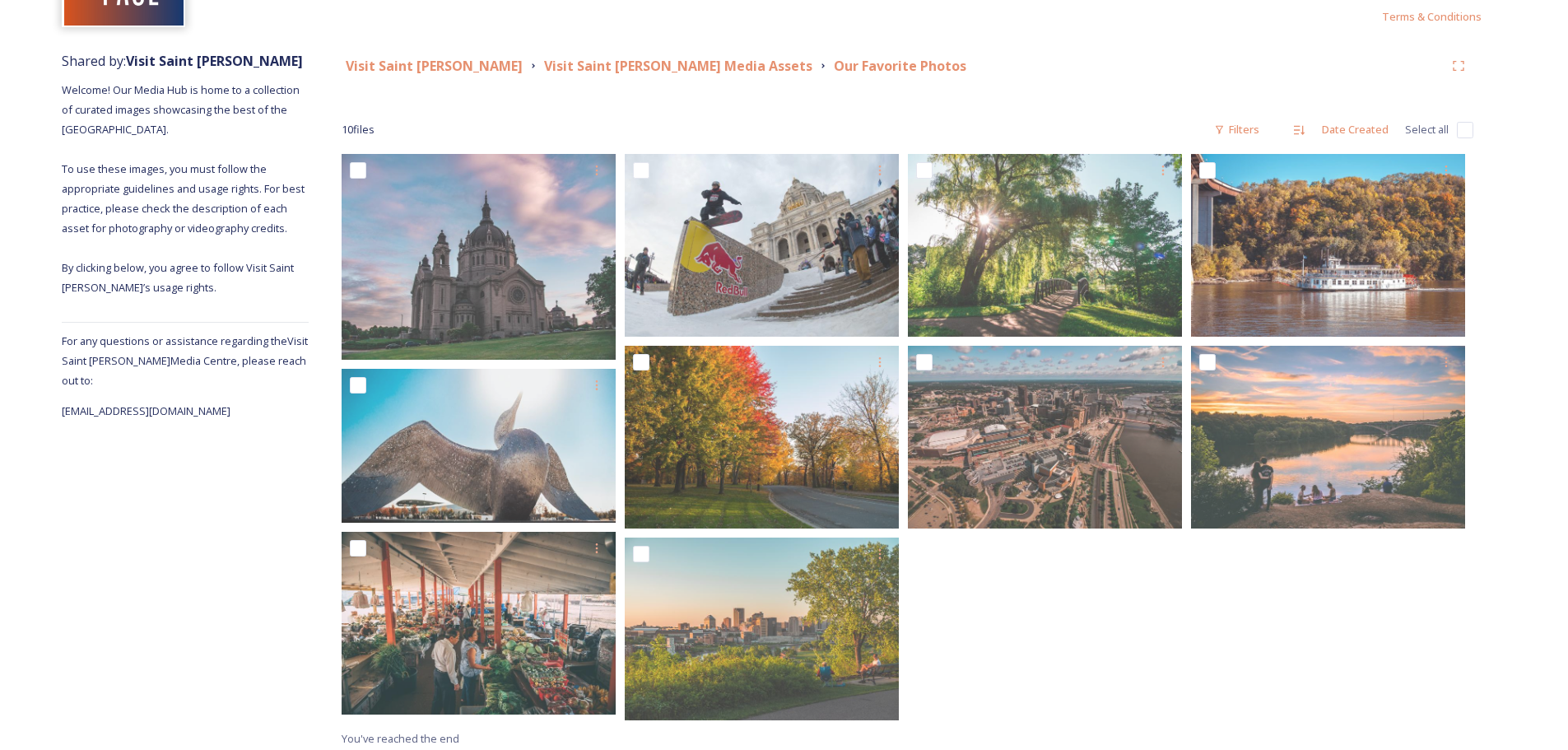
scroll to position [165, 0]
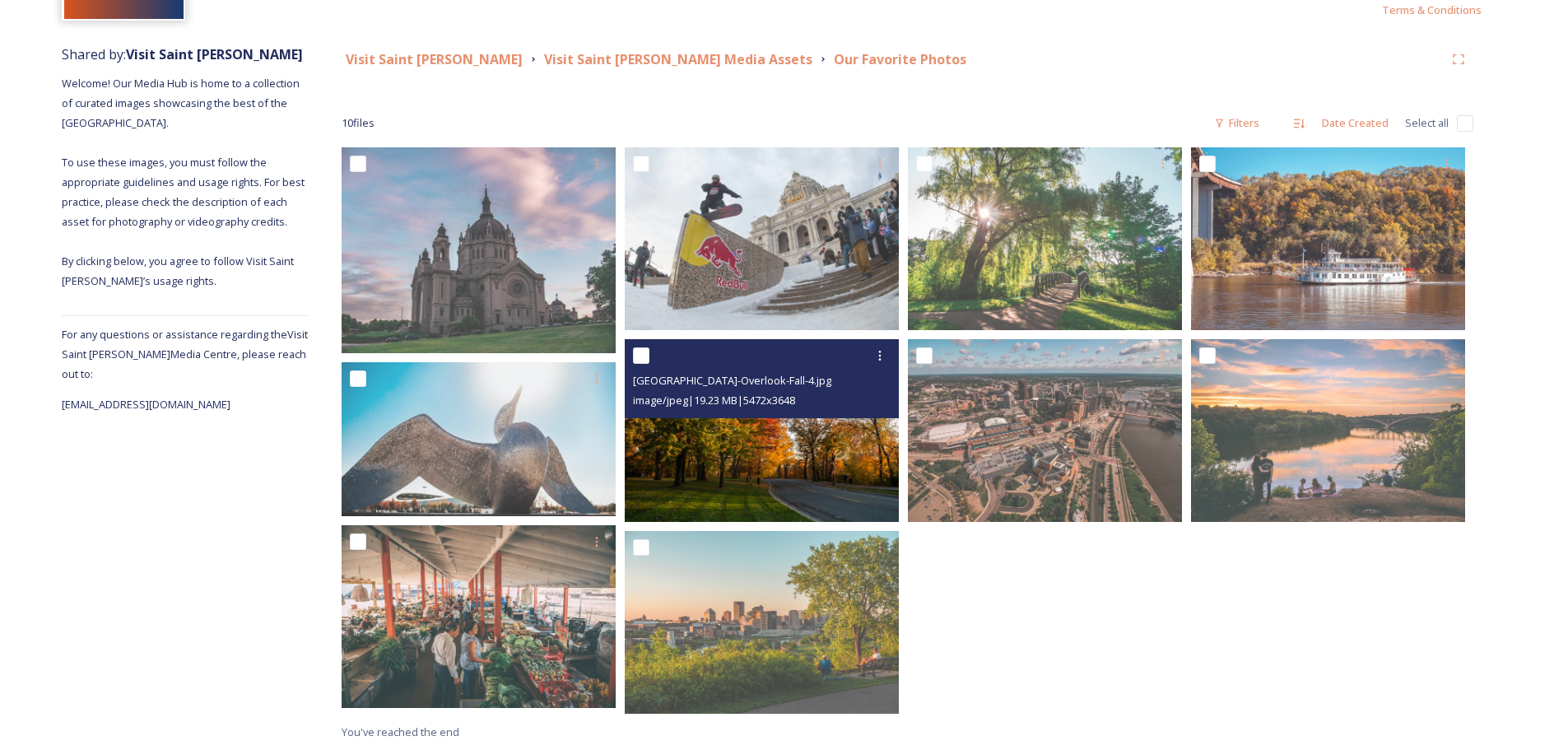
click at [818, 498] on img at bounding box center [762, 431] width 274 height 183
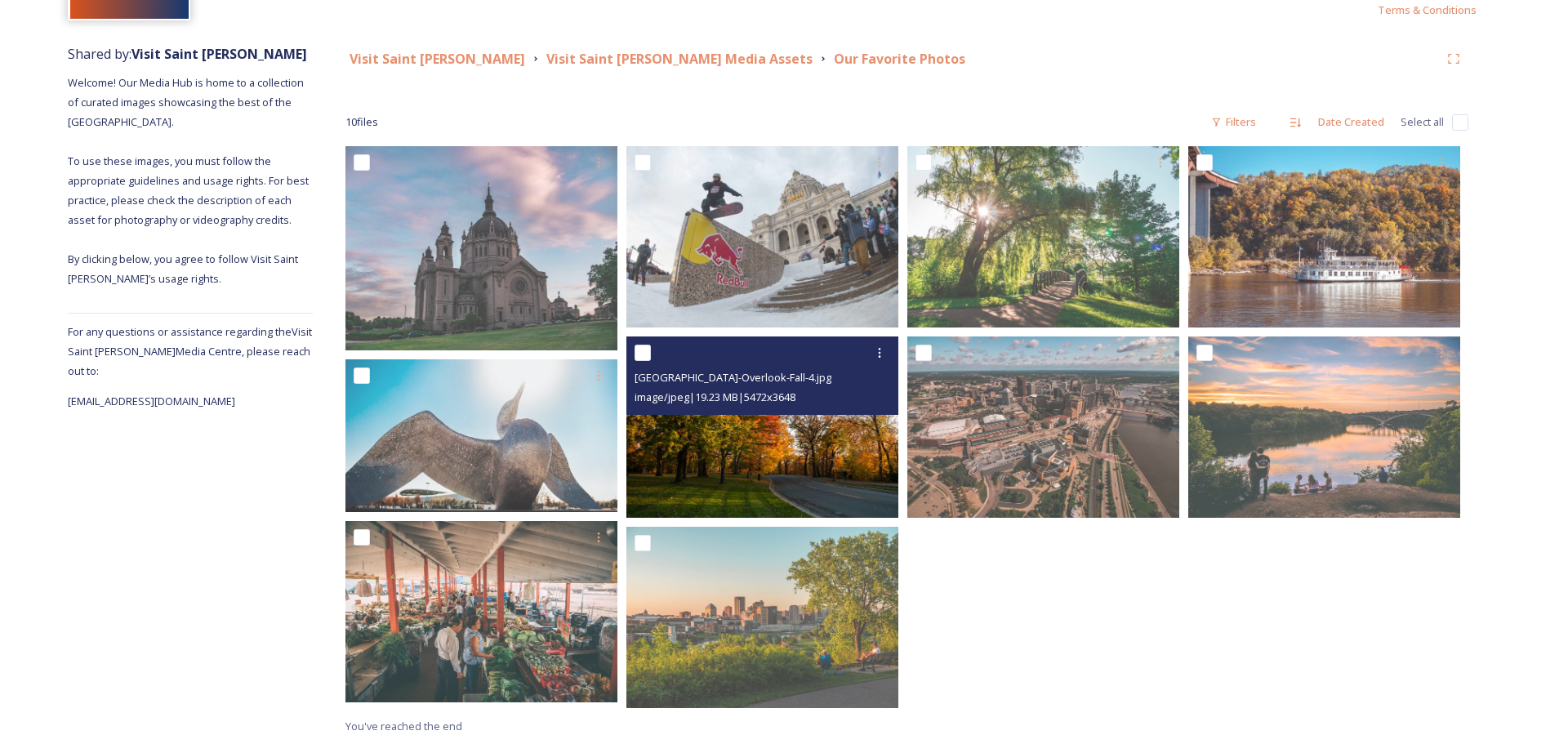
scroll to position [158, 0]
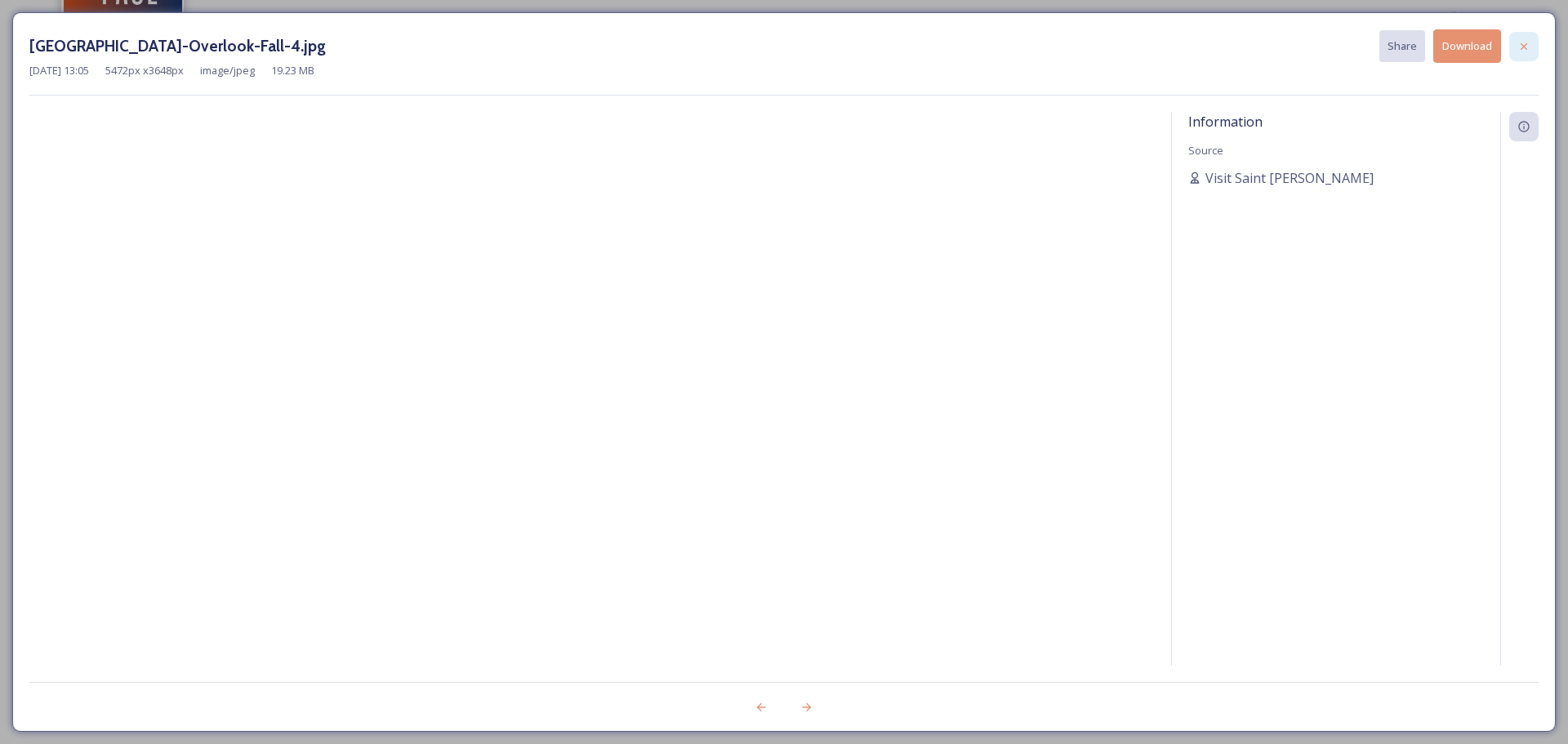
click at [1527, 49] on icon at bounding box center [1524, 45] width 7 height 7
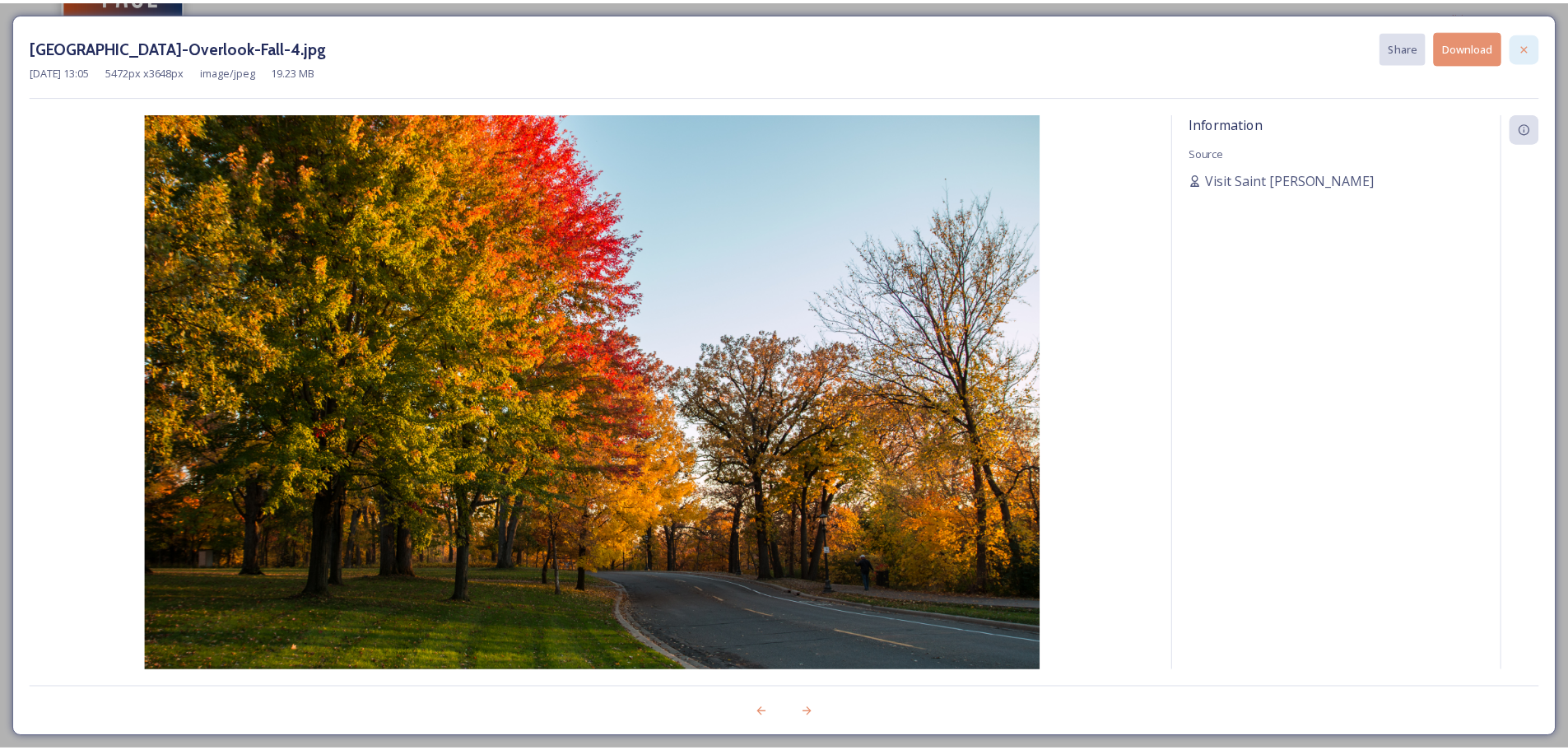
scroll to position [165, 0]
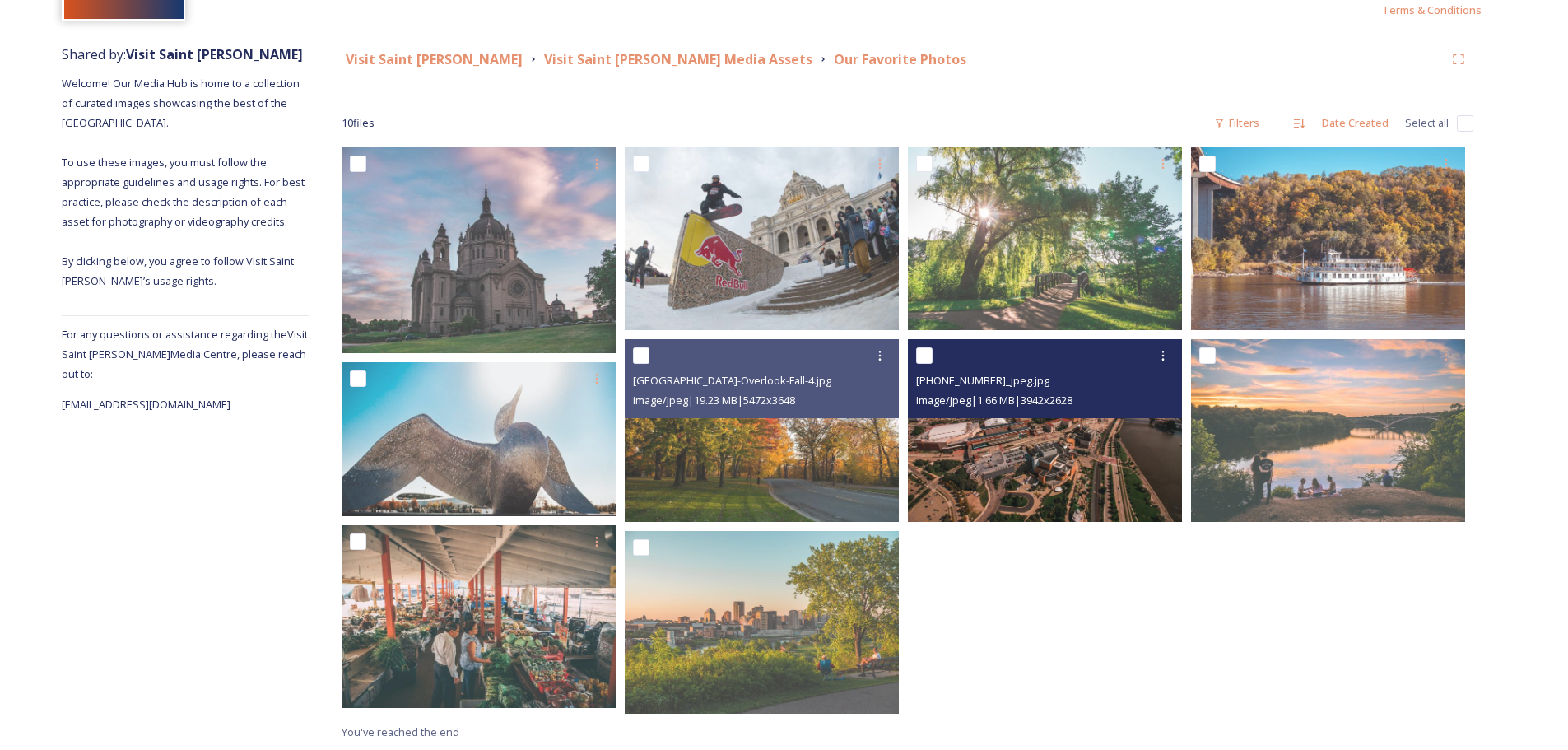
click at [990, 467] on img at bounding box center [1045, 431] width 274 height 183
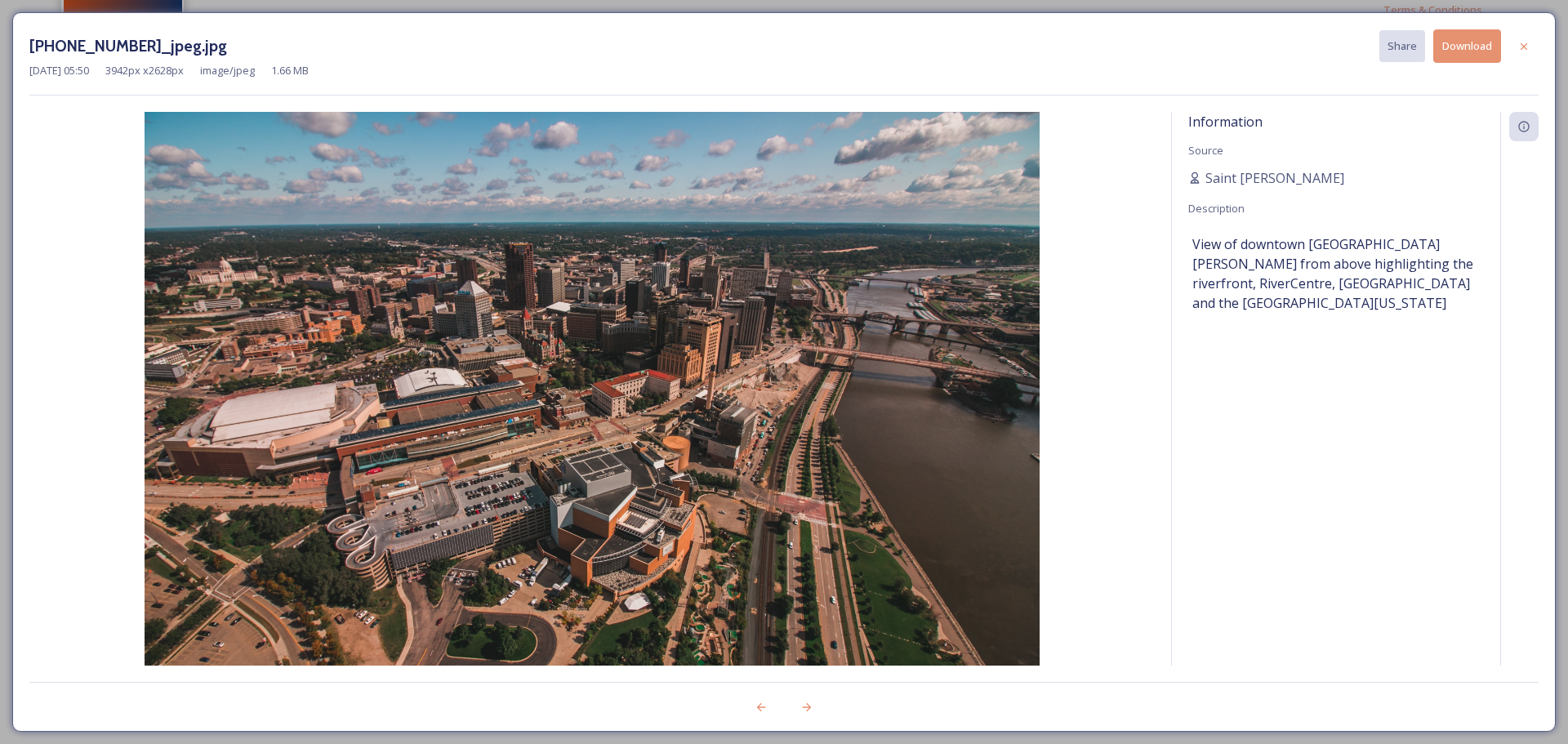
click at [1451, 37] on button "Download" at bounding box center [1466, 46] width 68 height 34
click at [1530, 44] on icon at bounding box center [1523, 46] width 13 height 13
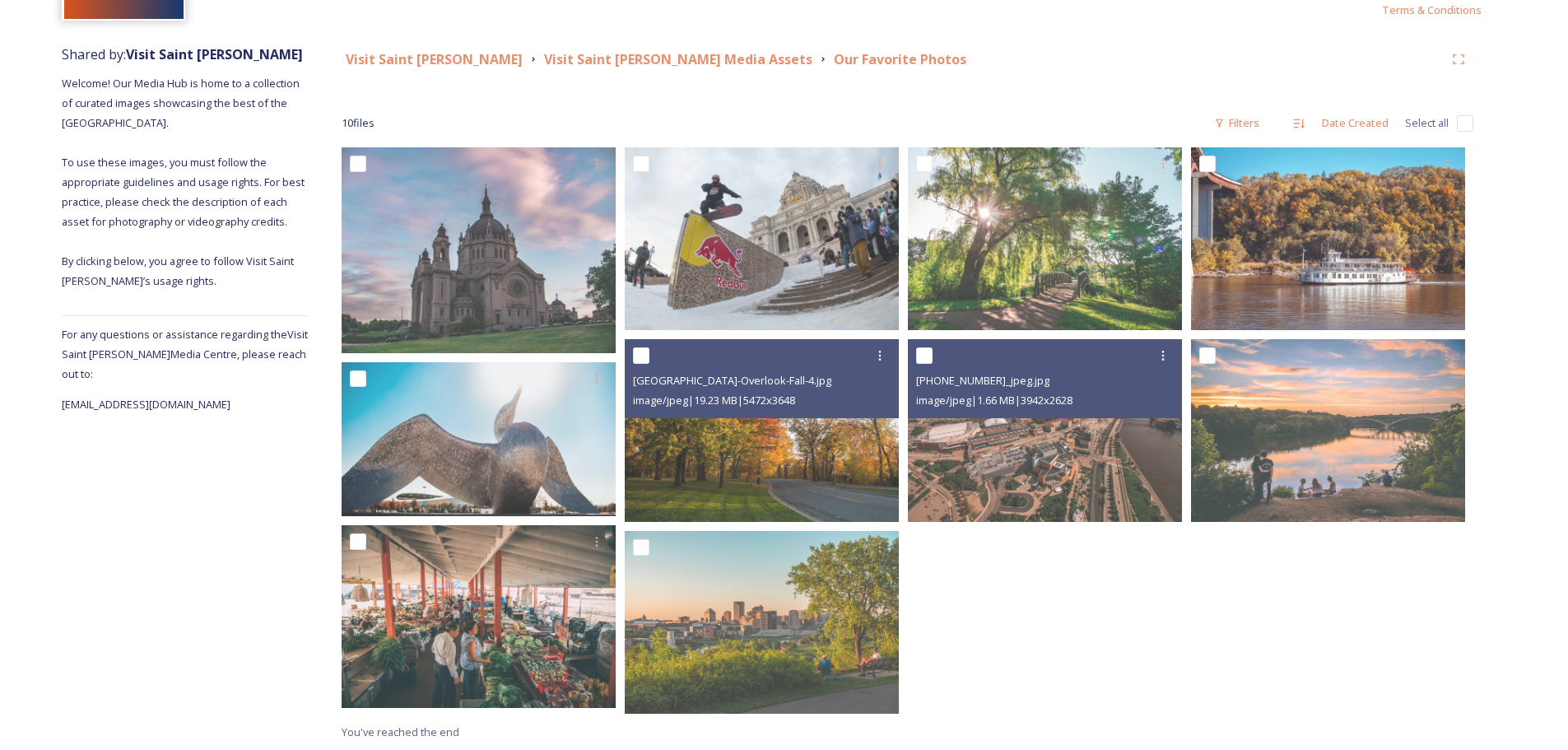
click at [1548, 313] on div "Shared by: Visit Saint [PERSON_NAME] Welcome! Our Media Hub is home to a collec…" at bounding box center [784, 393] width 1568 height 714
click at [834, 52] on strong "Our Favorite Photos" at bounding box center [900, 60] width 132 height 18
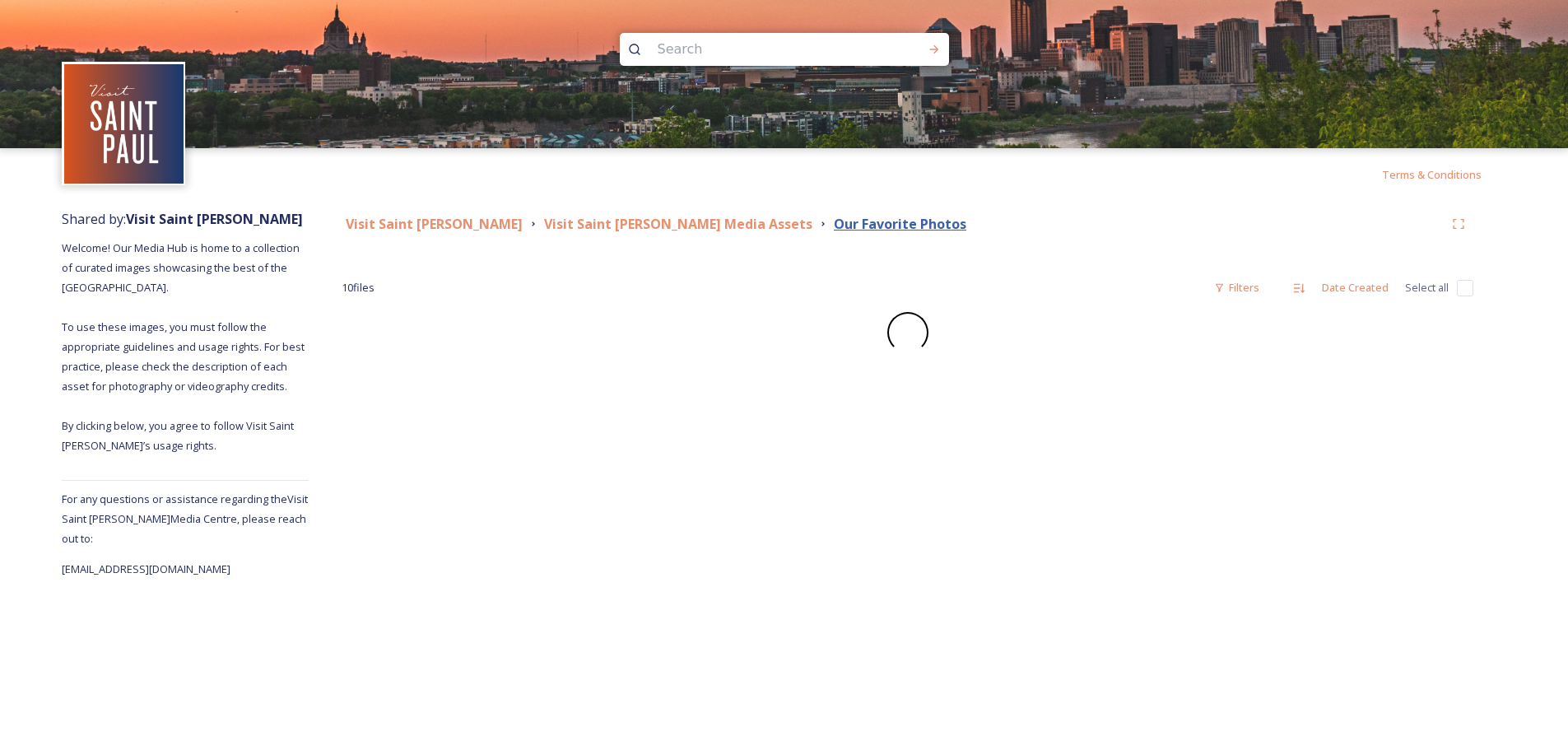
scroll to position [0, 0]
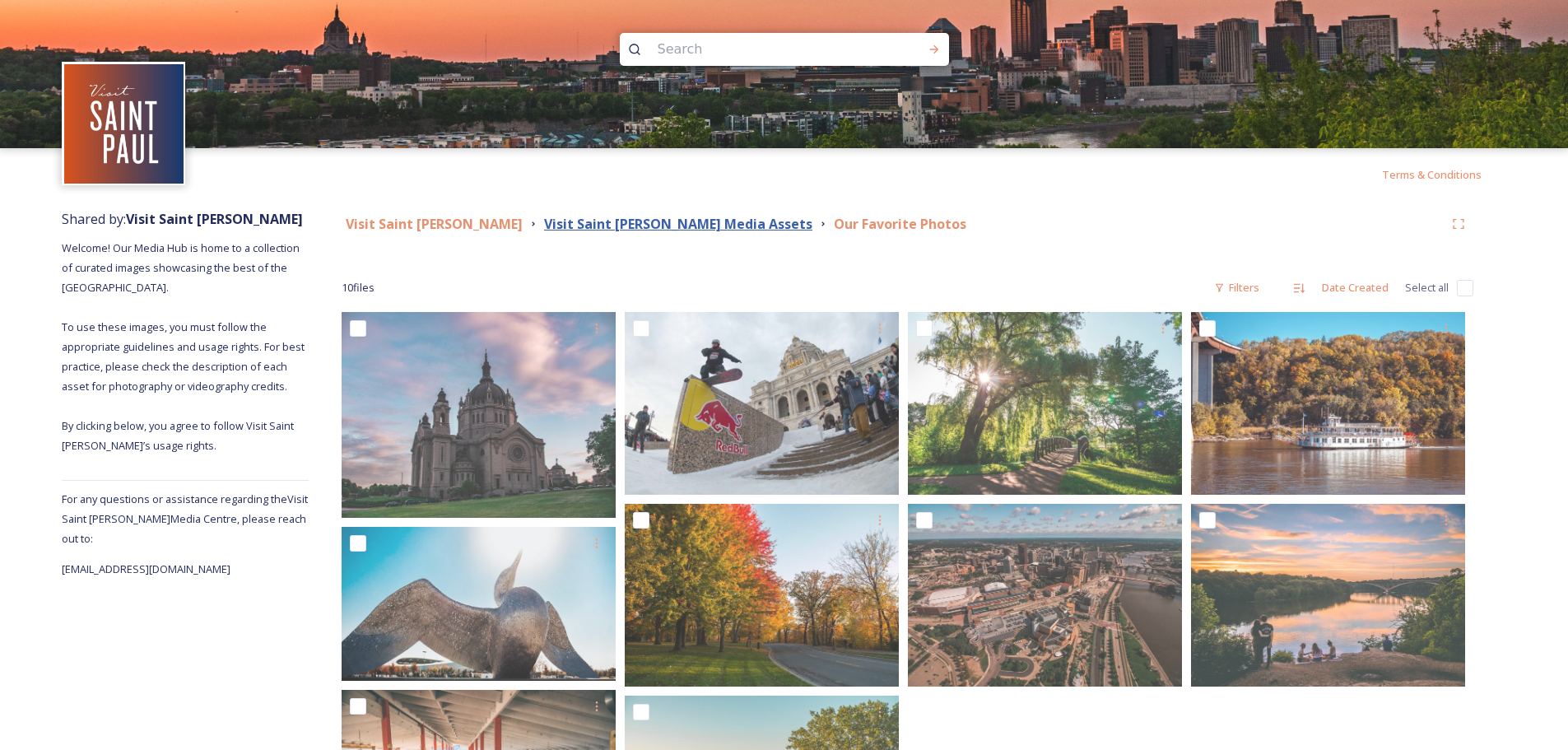
click at [606, 220] on strong "Visit Saint [PERSON_NAME] Media Assets" at bounding box center [678, 224] width 268 height 18
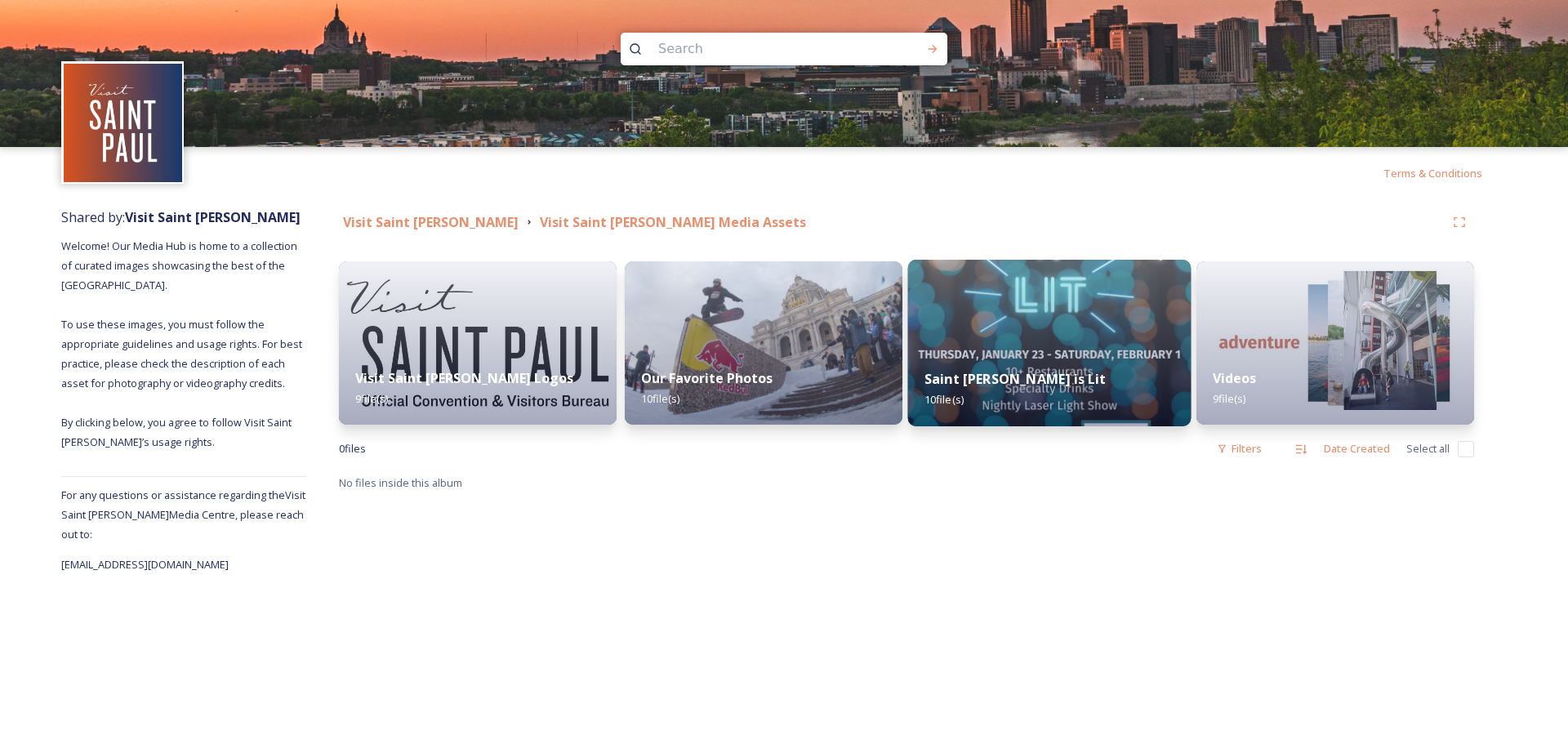
click at [1010, 372] on strong "Saint [PERSON_NAME] is Lit" at bounding box center [1015, 379] width 181 height 18
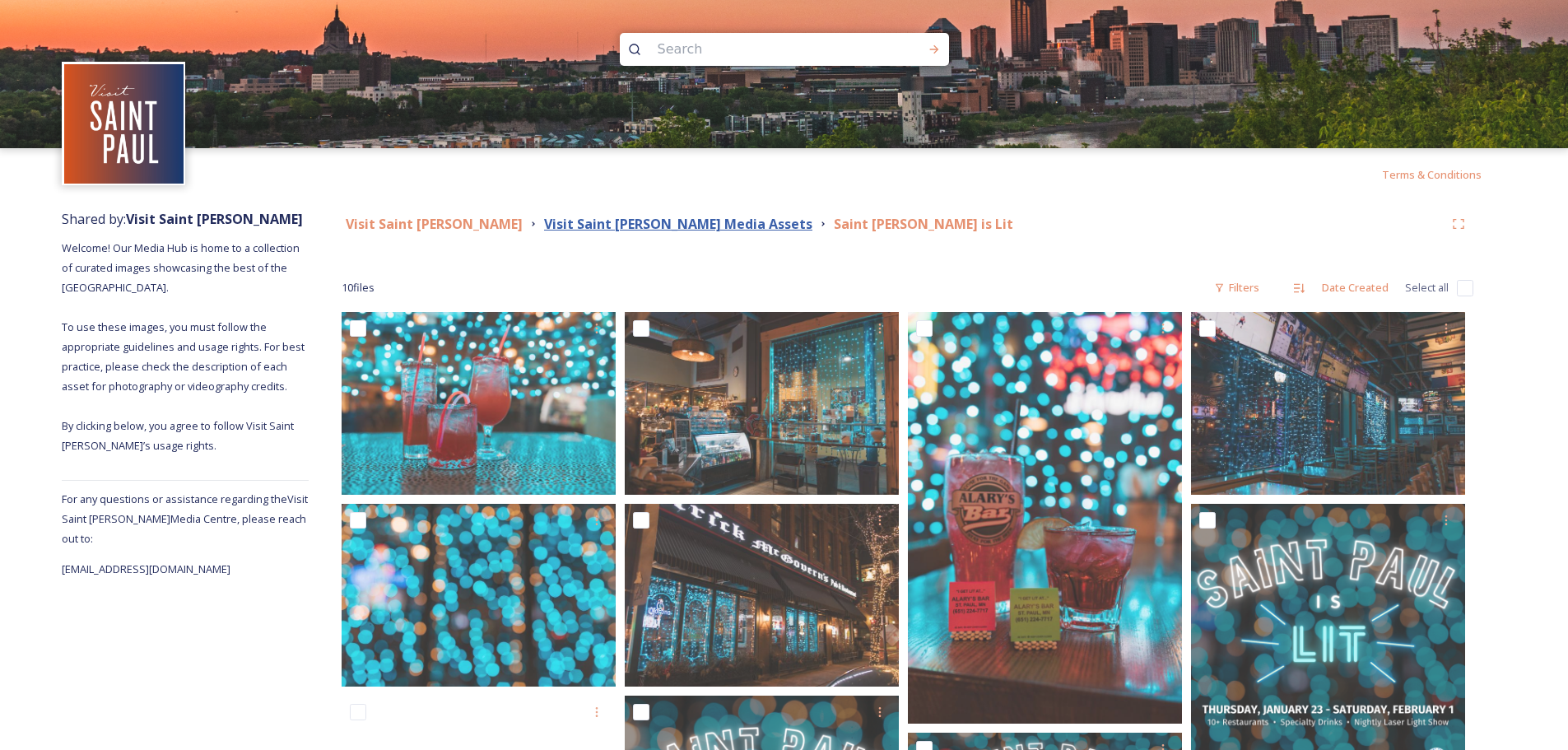
click at [620, 221] on strong "Visit Saint [PERSON_NAME] Media Assets" at bounding box center [678, 224] width 268 height 18
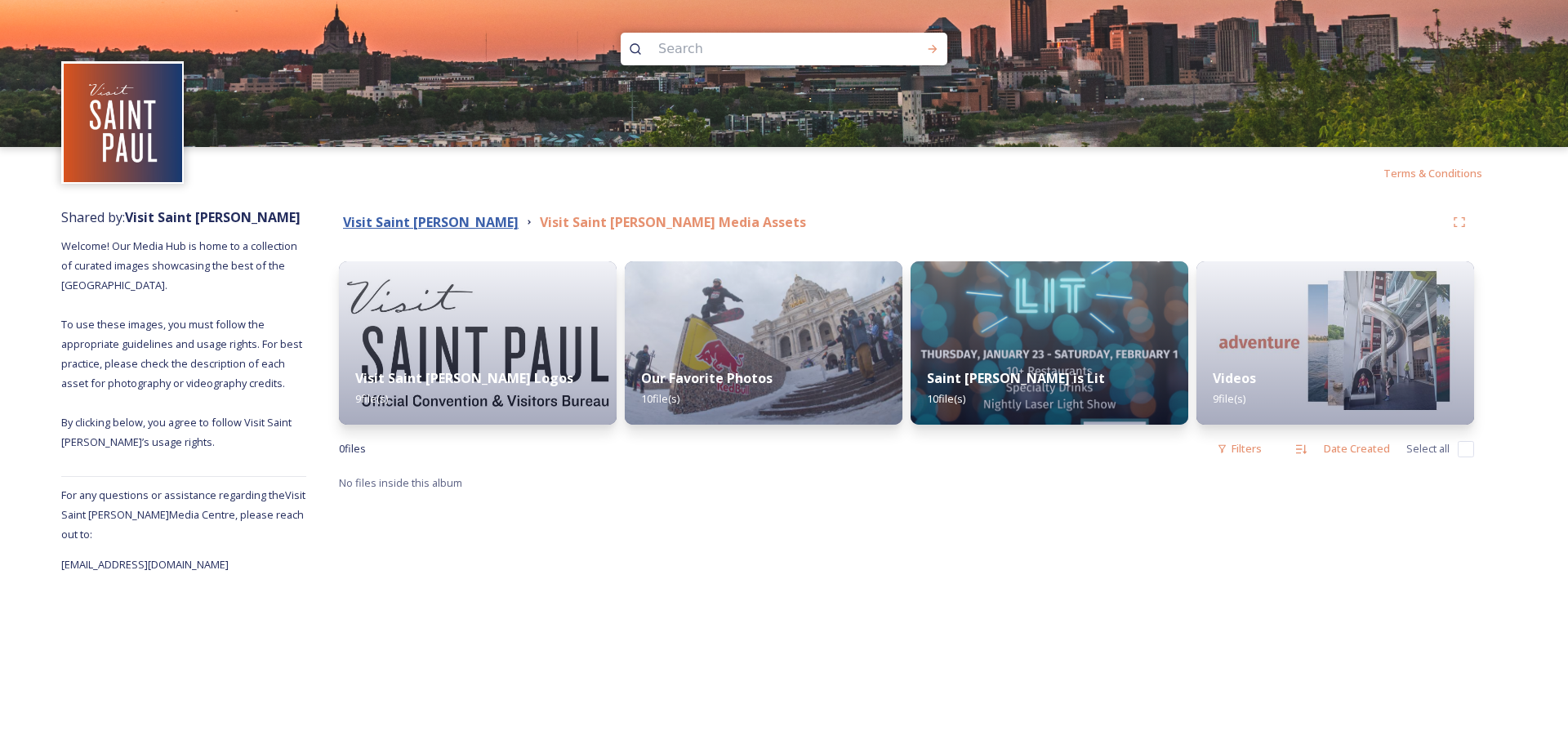
click at [400, 219] on strong "Visit Saint [PERSON_NAME]" at bounding box center [431, 222] width 176 height 18
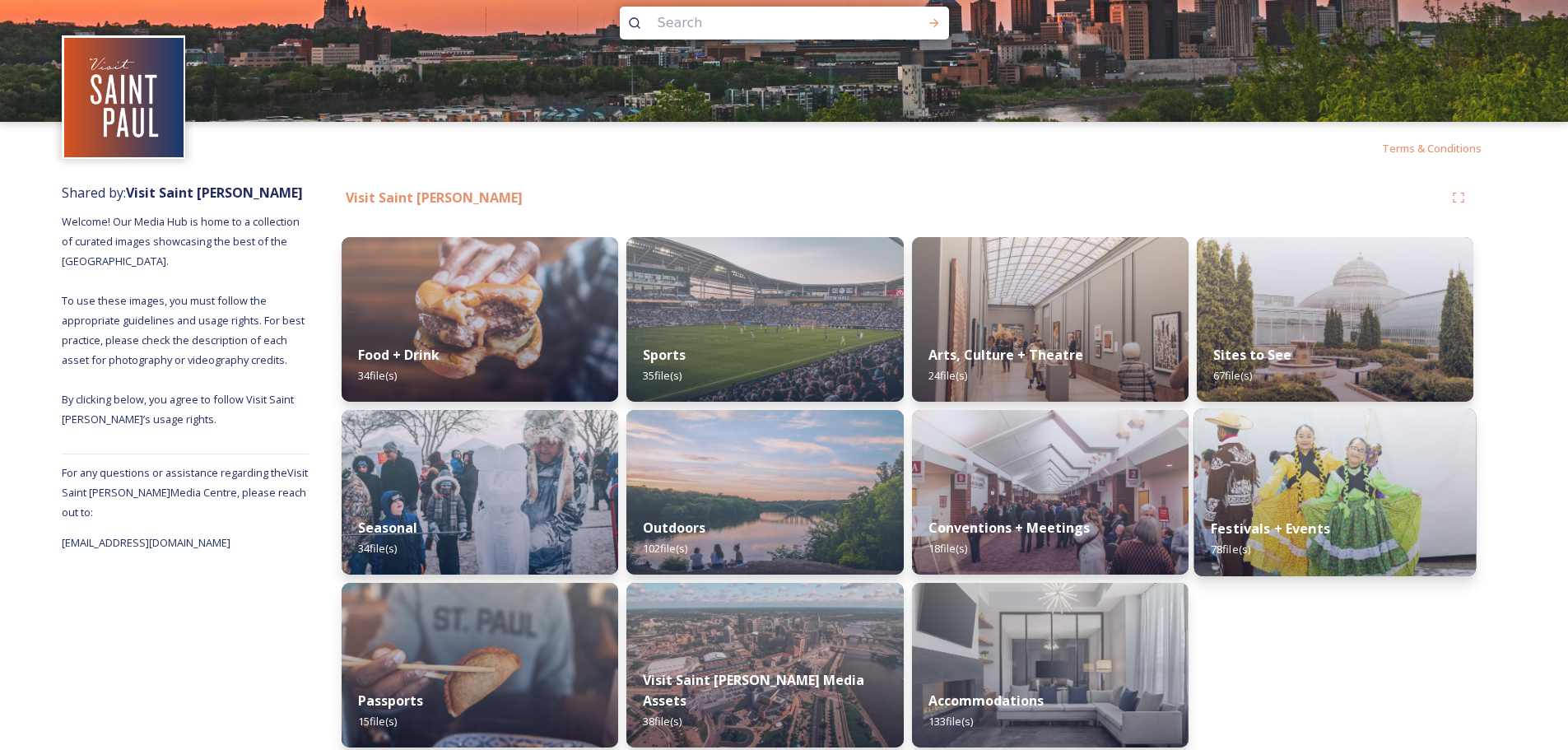
scroll to position [41, 0]
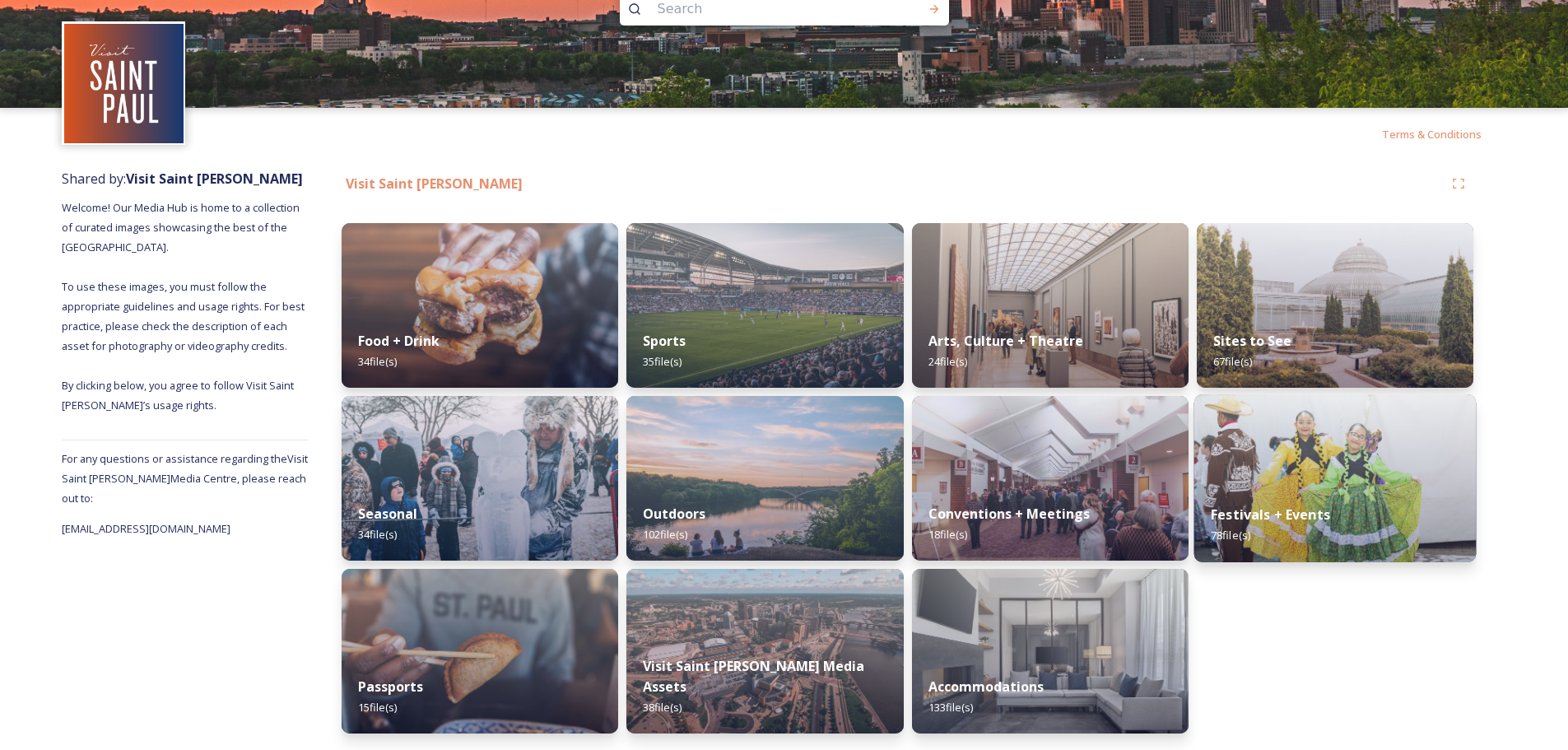
click at [1253, 516] on strong "Festivals + Events" at bounding box center [1271, 514] width 119 height 18
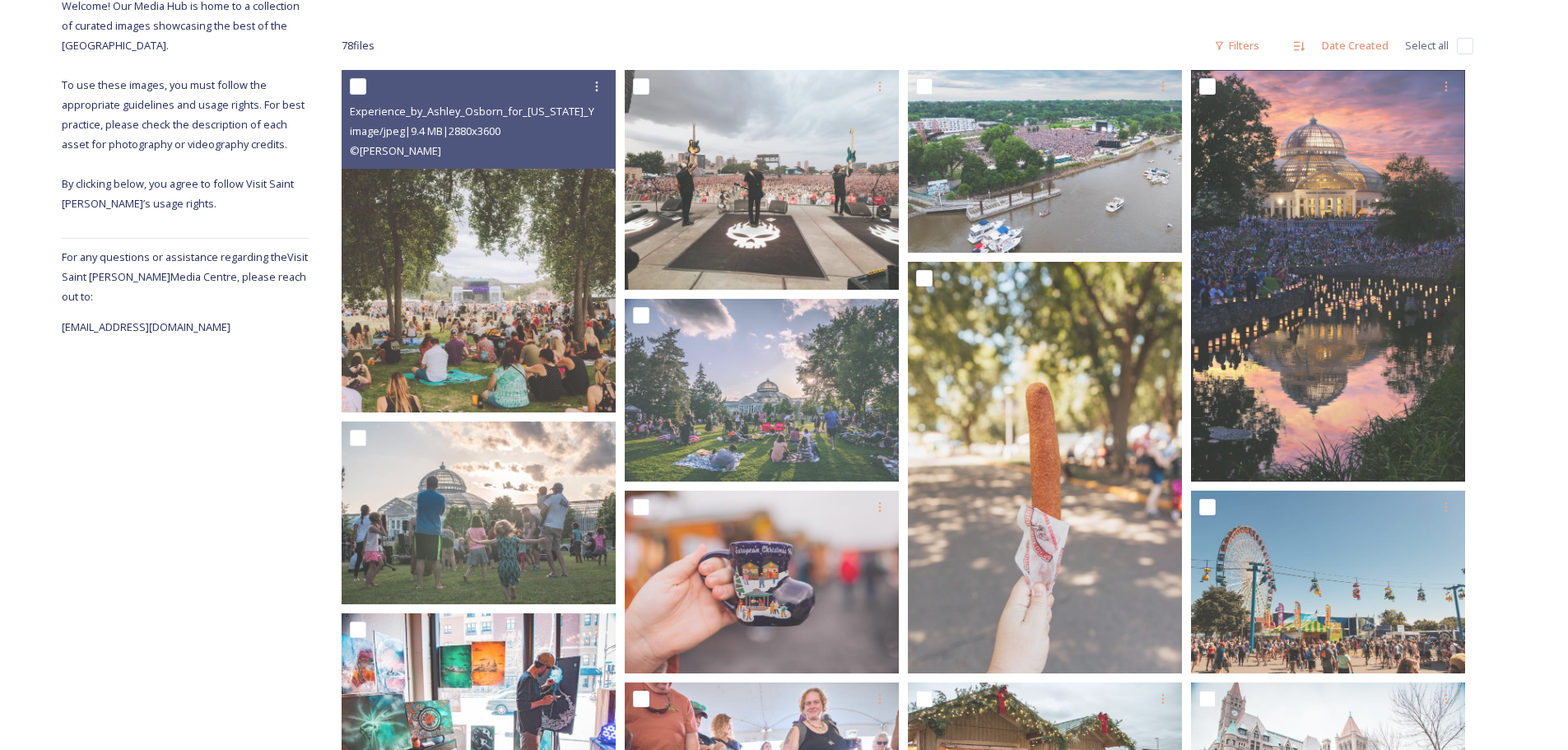
scroll to position [247, 0]
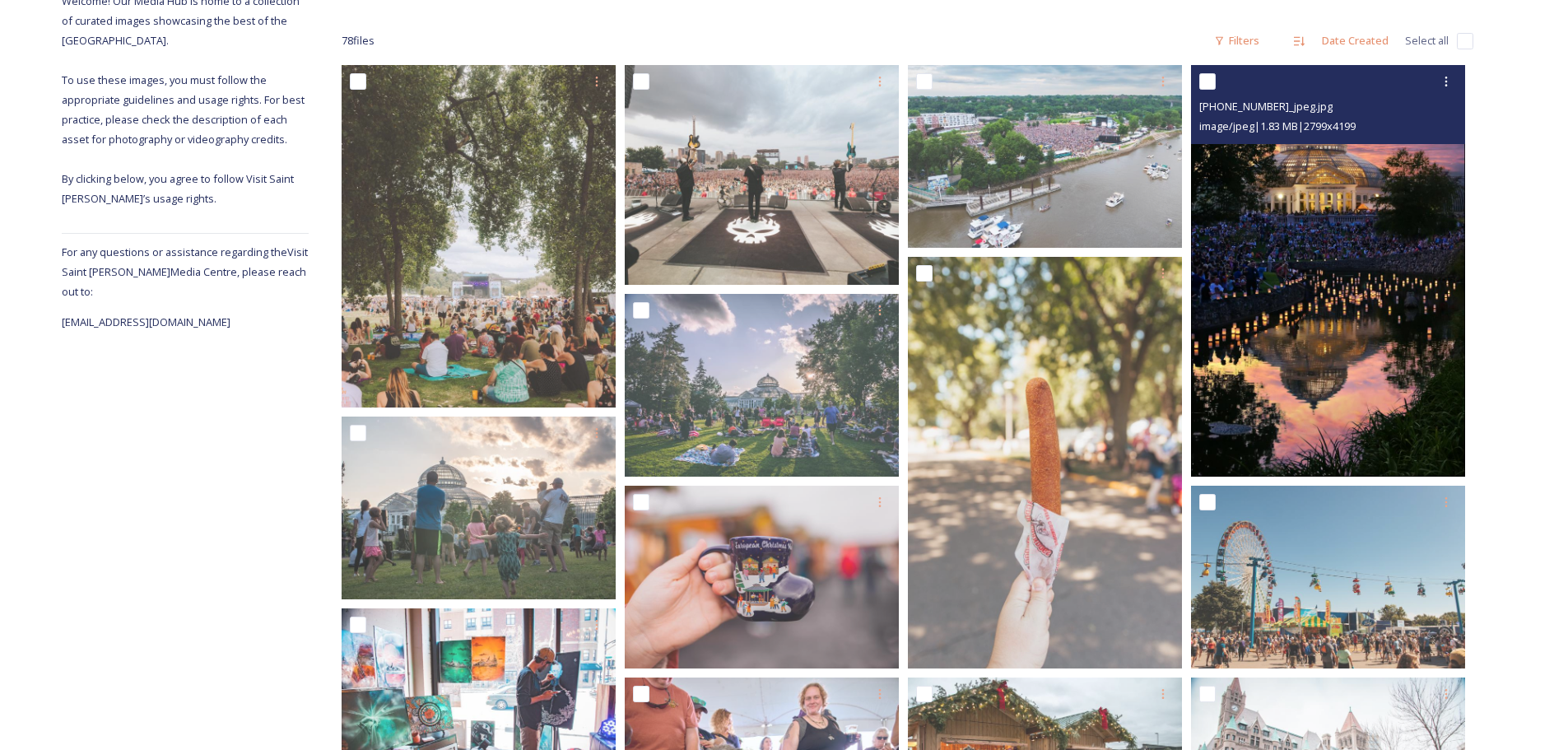
click at [1348, 415] on img at bounding box center [1328, 271] width 274 height 412
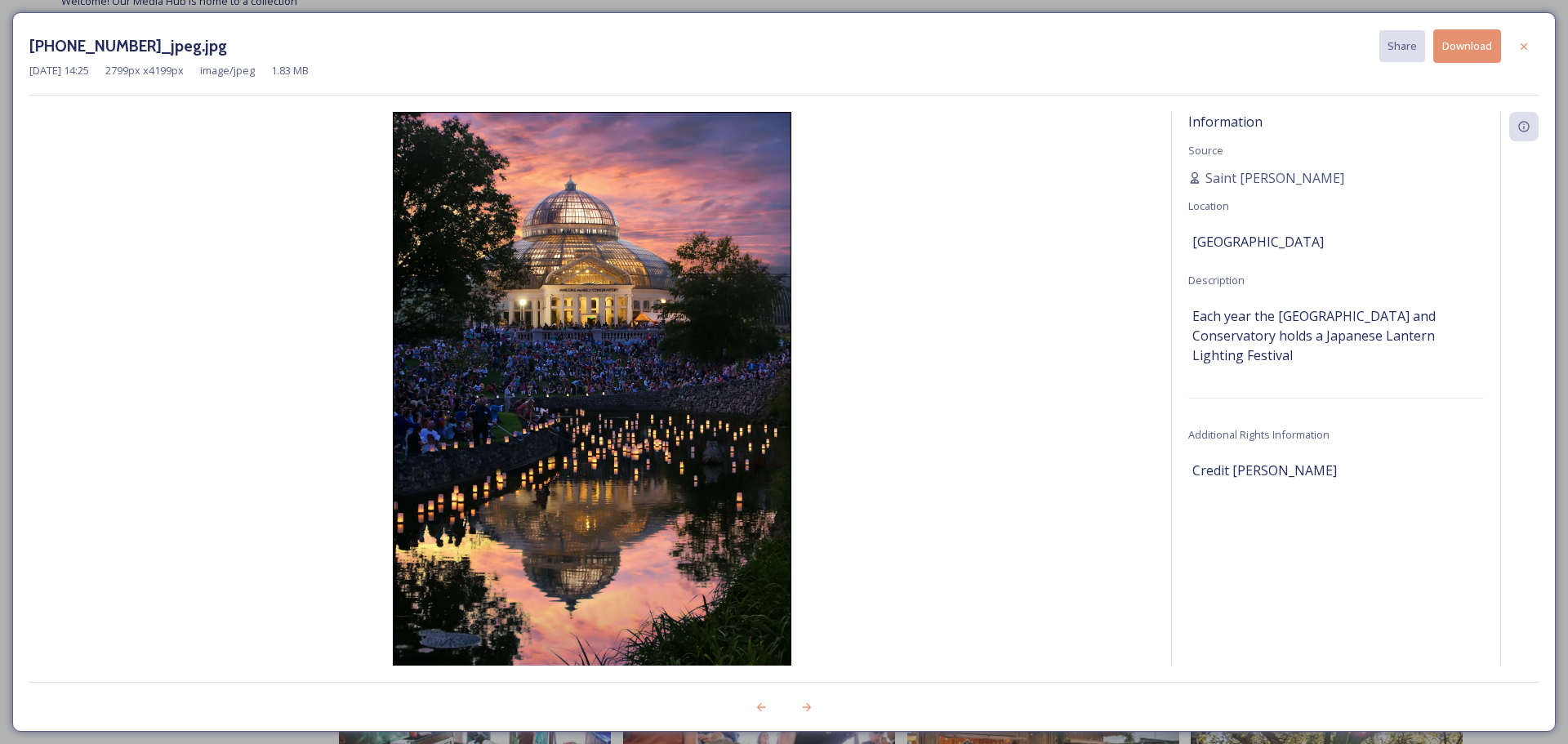
click at [1460, 45] on button "Download" at bounding box center [1466, 46] width 68 height 34
click at [1522, 45] on icon at bounding box center [1523, 46] width 13 height 13
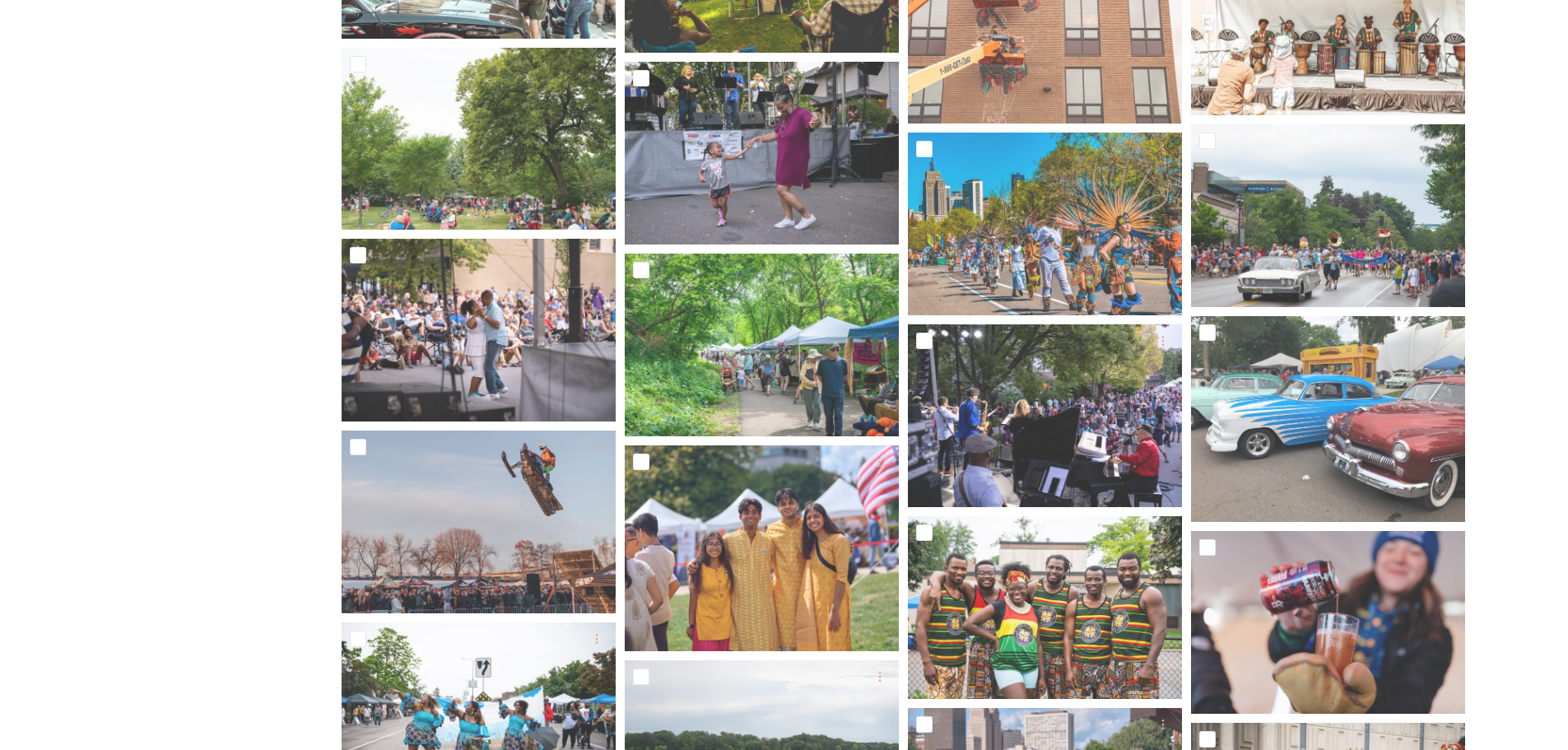
scroll to position [3541, 0]
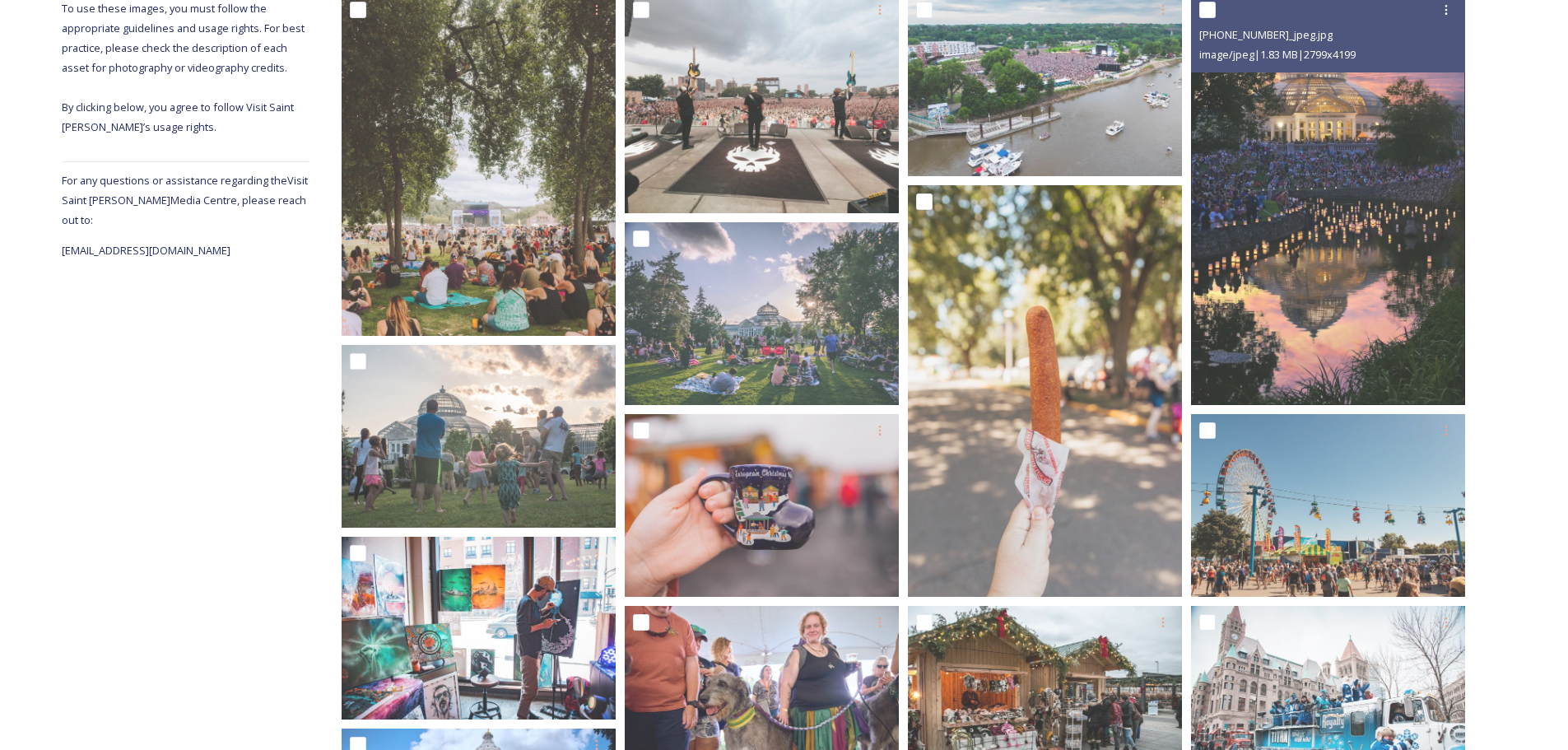
scroll to position [0, 0]
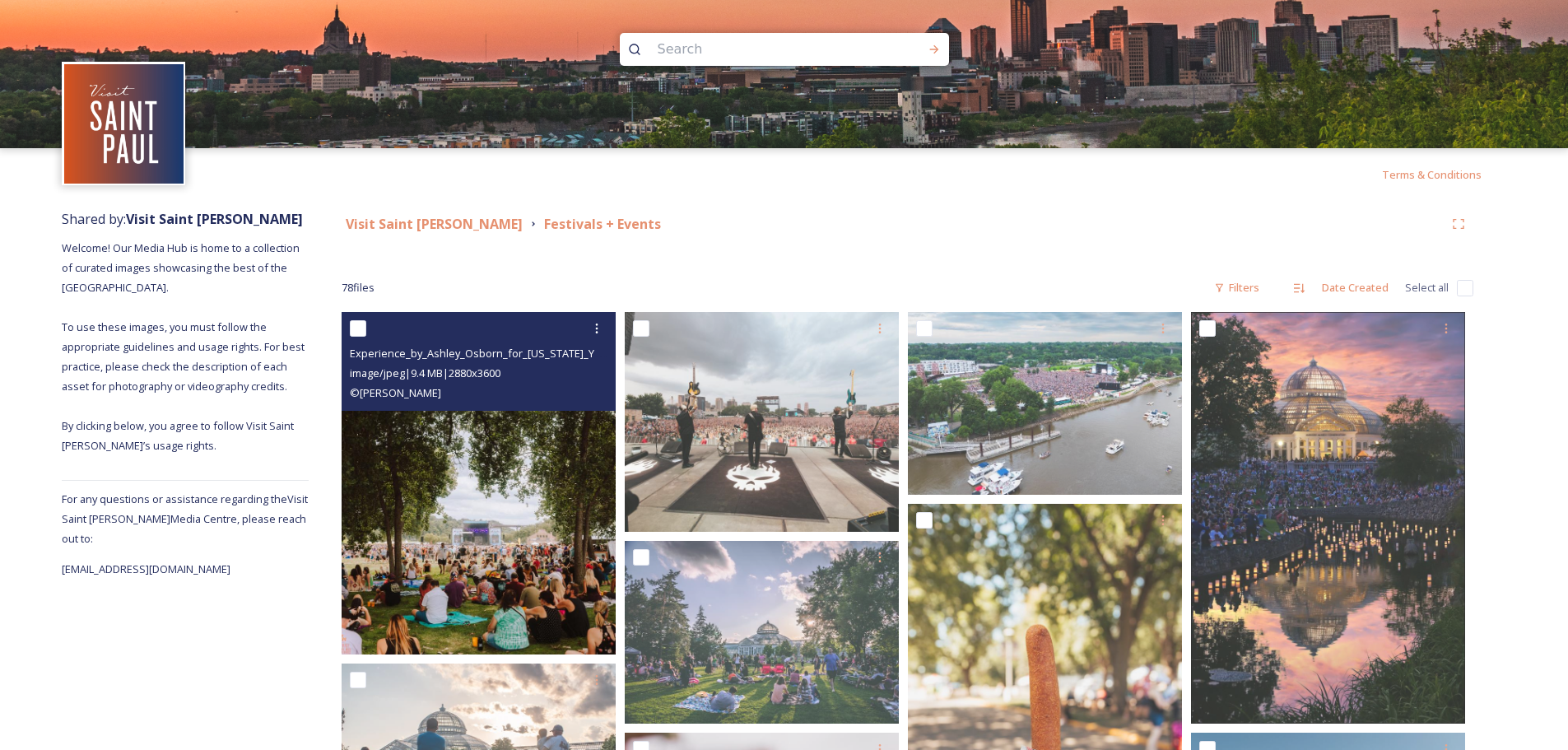
click at [466, 431] on img at bounding box center [479, 483] width 274 height 342
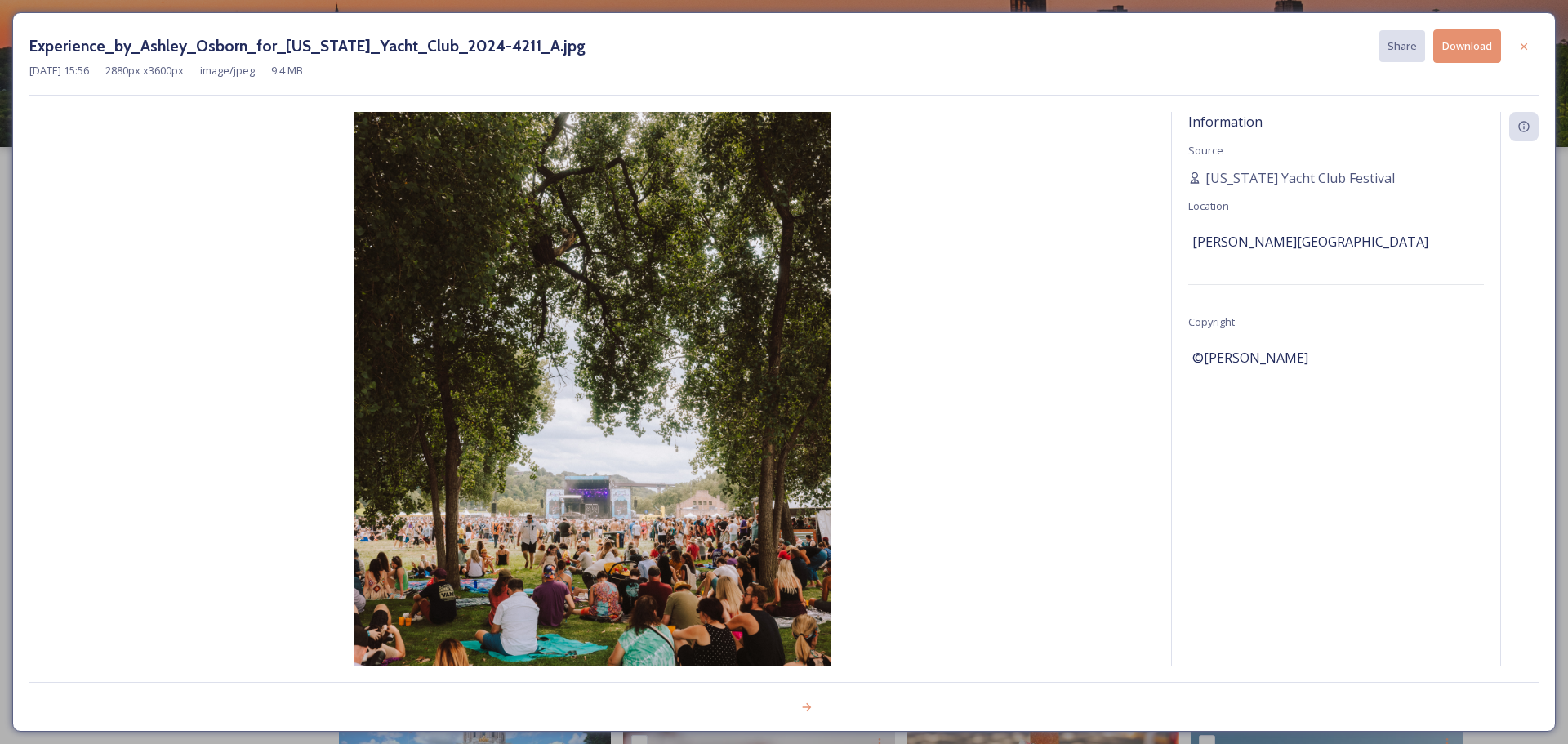
click at [1460, 54] on button "Download" at bounding box center [1466, 46] width 68 height 34
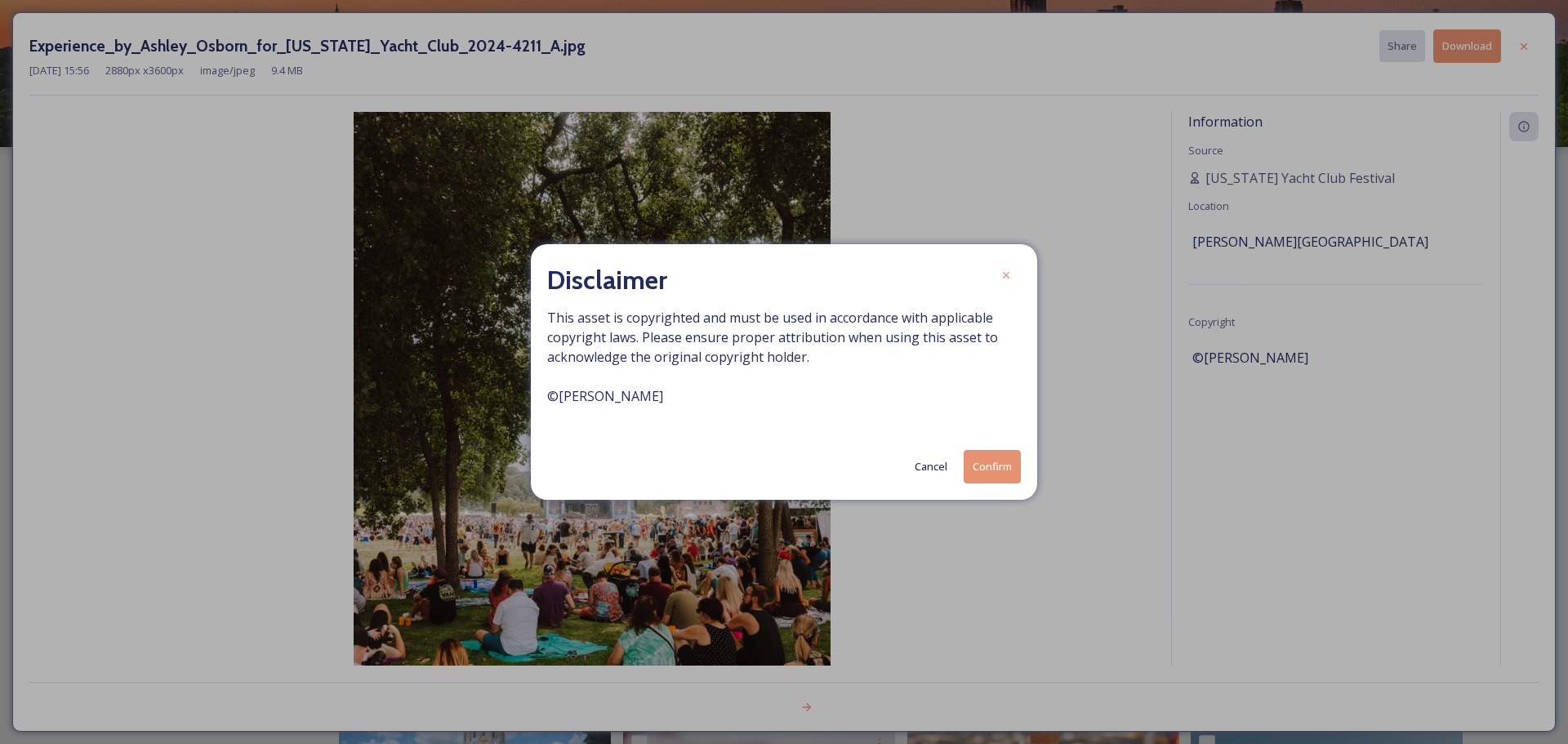
click at [1009, 278] on icon at bounding box center [1005, 274] width 13 height 13
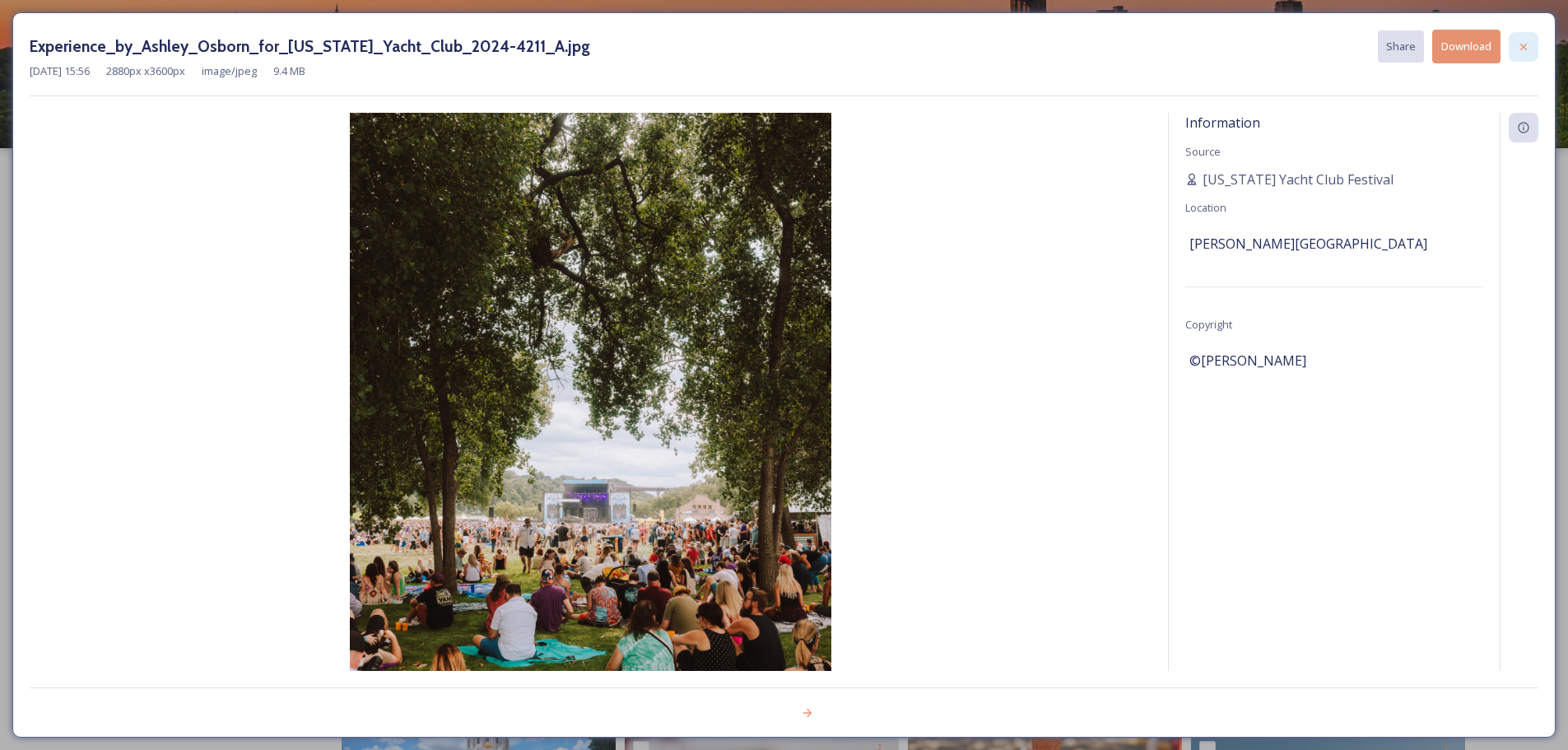
click at [1526, 46] on icon at bounding box center [1523, 47] width 13 height 13
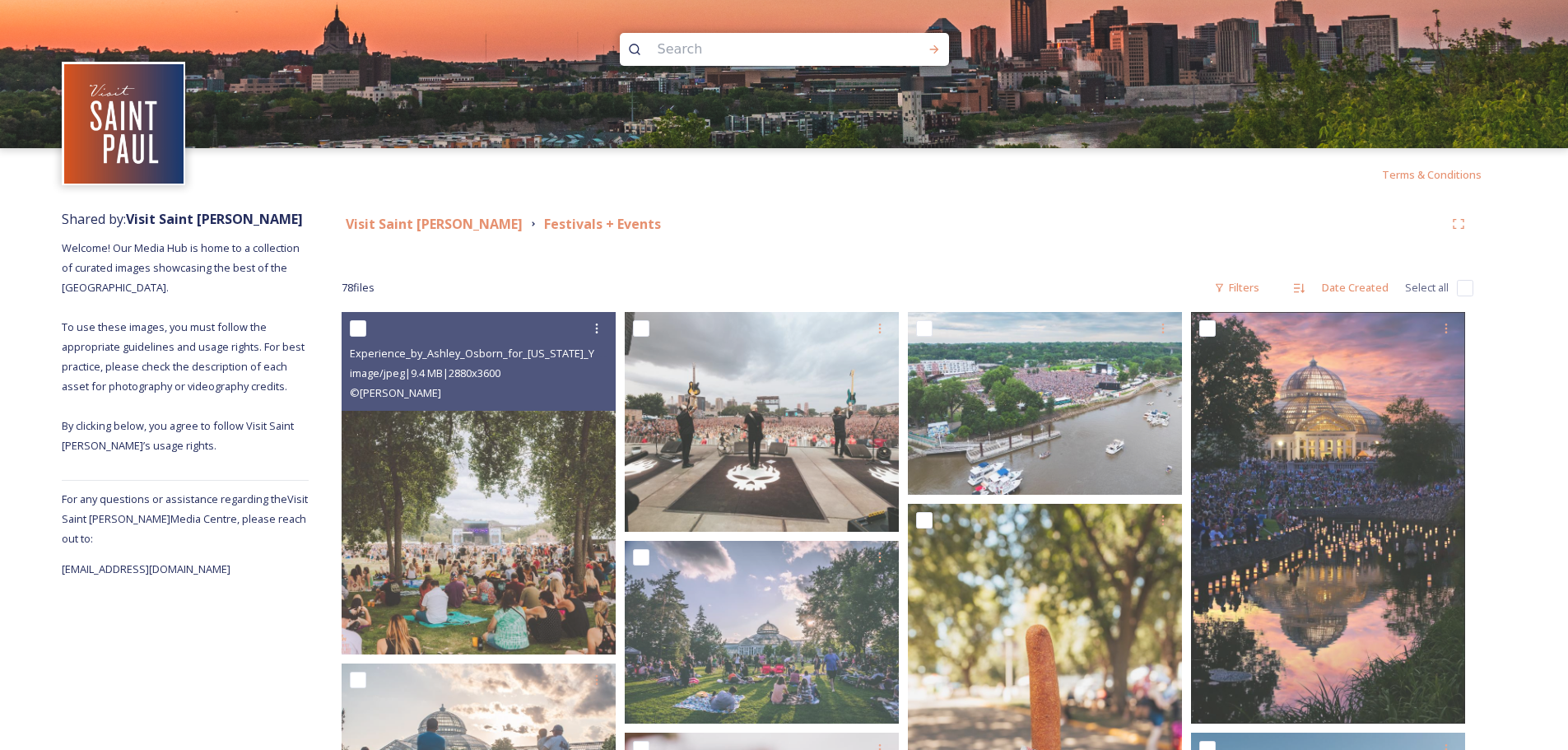
click at [544, 226] on strong "Festivals + Events" at bounding box center [603, 224] width 117 height 18
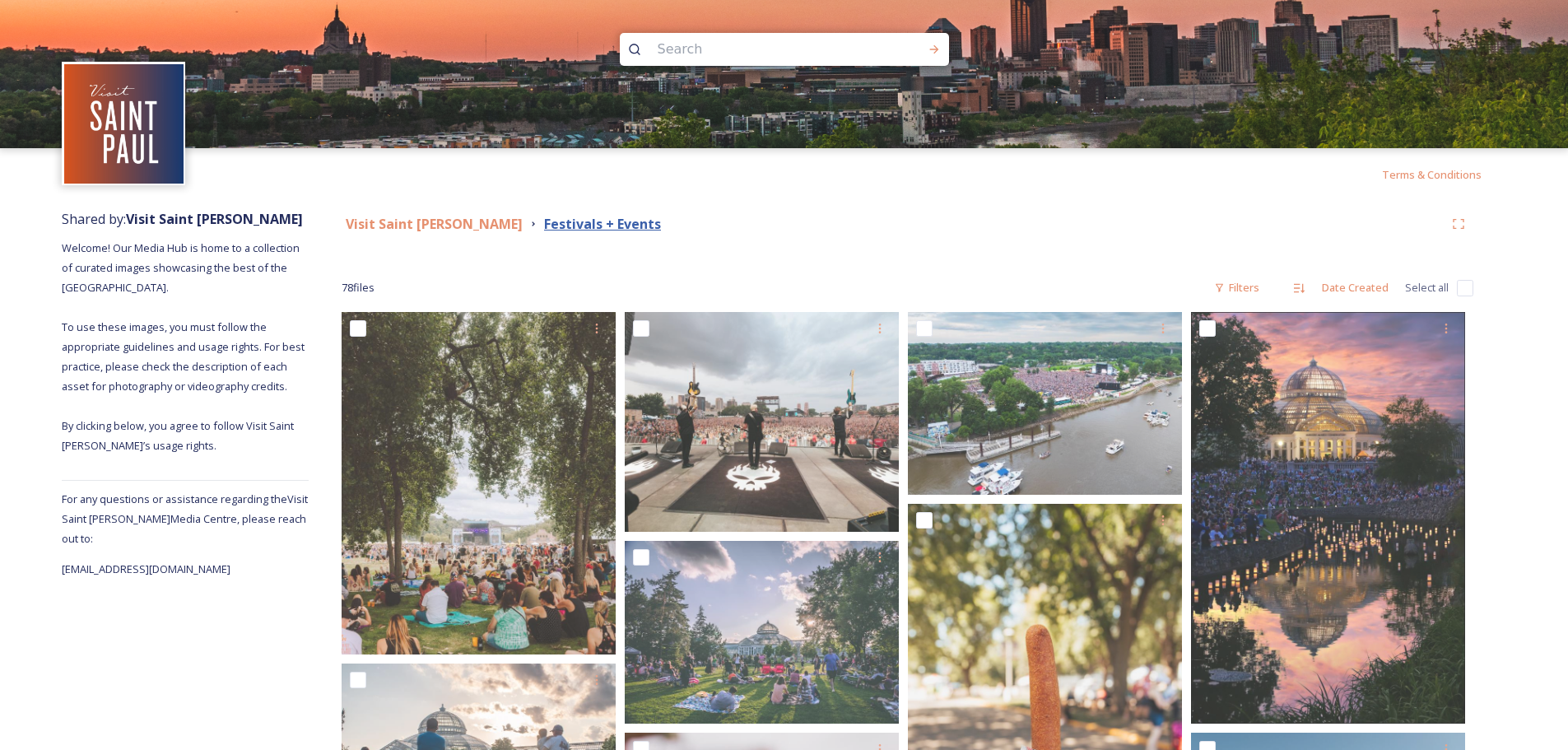
click at [544, 225] on strong "Festivals + Events" at bounding box center [603, 224] width 117 height 18
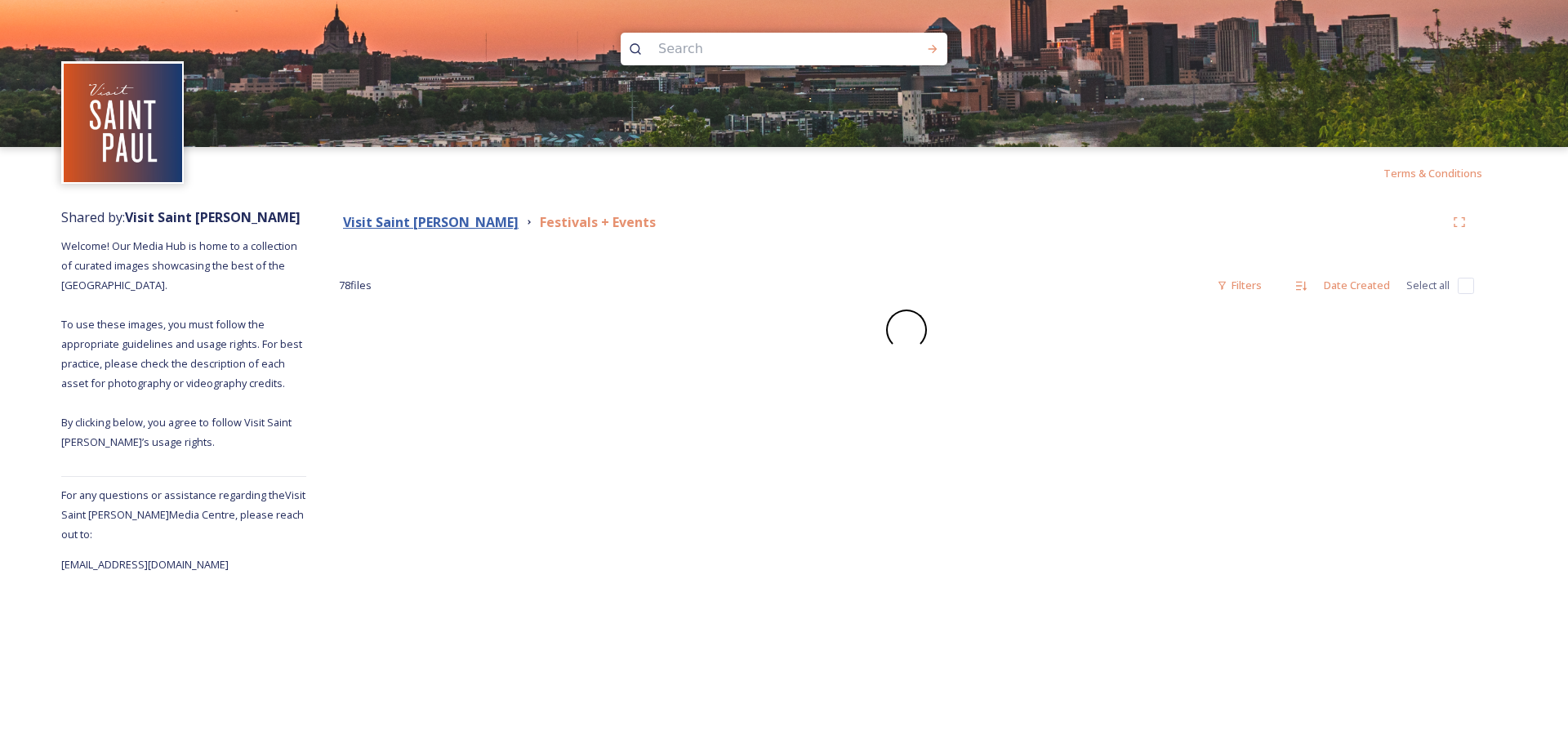
click at [414, 216] on strong "Visit Saint [PERSON_NAME]" at bounding box center [431, 222] width 176 height 18
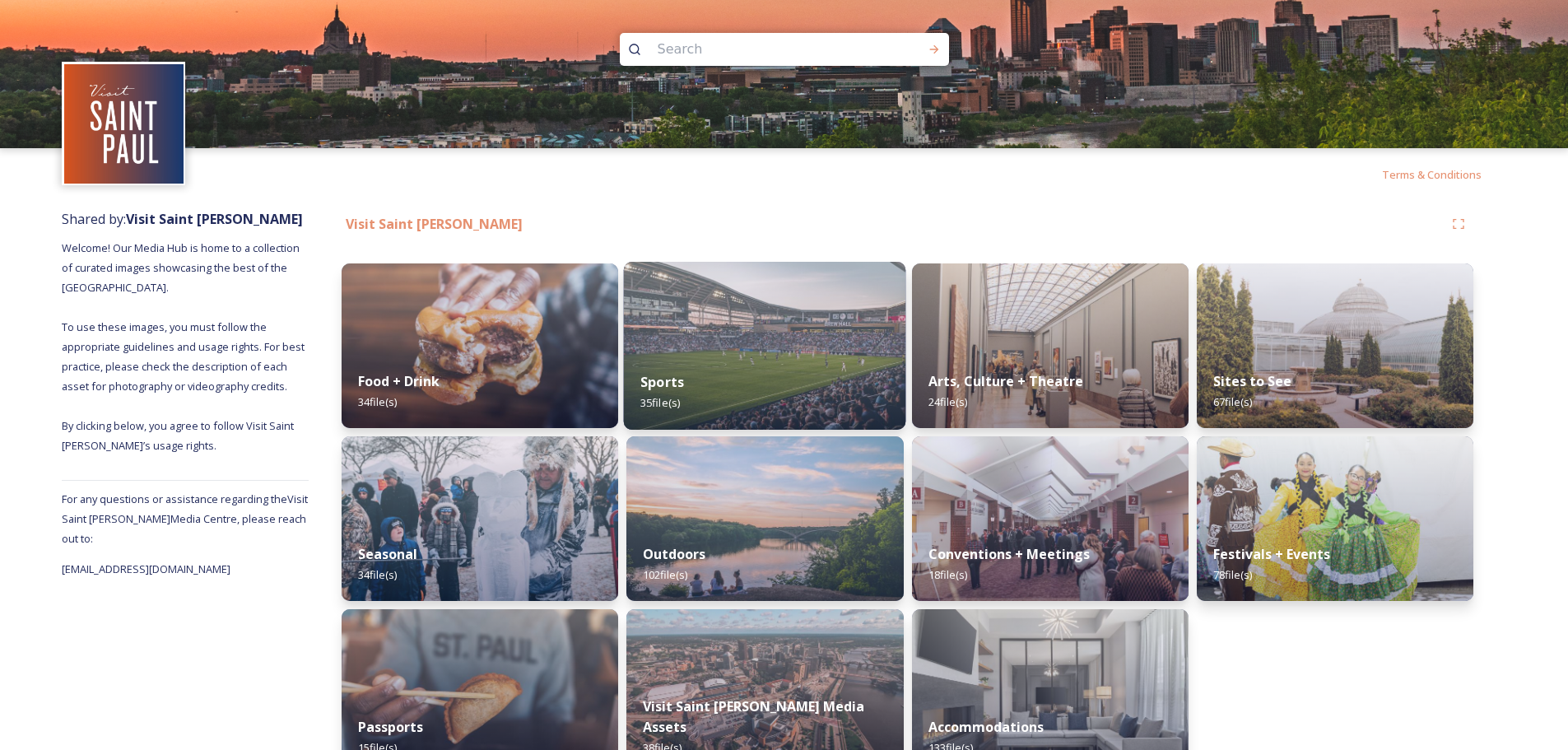
click at [643, 388] on strong "Sports" at bounding box center [662, 382] width 44 height 18
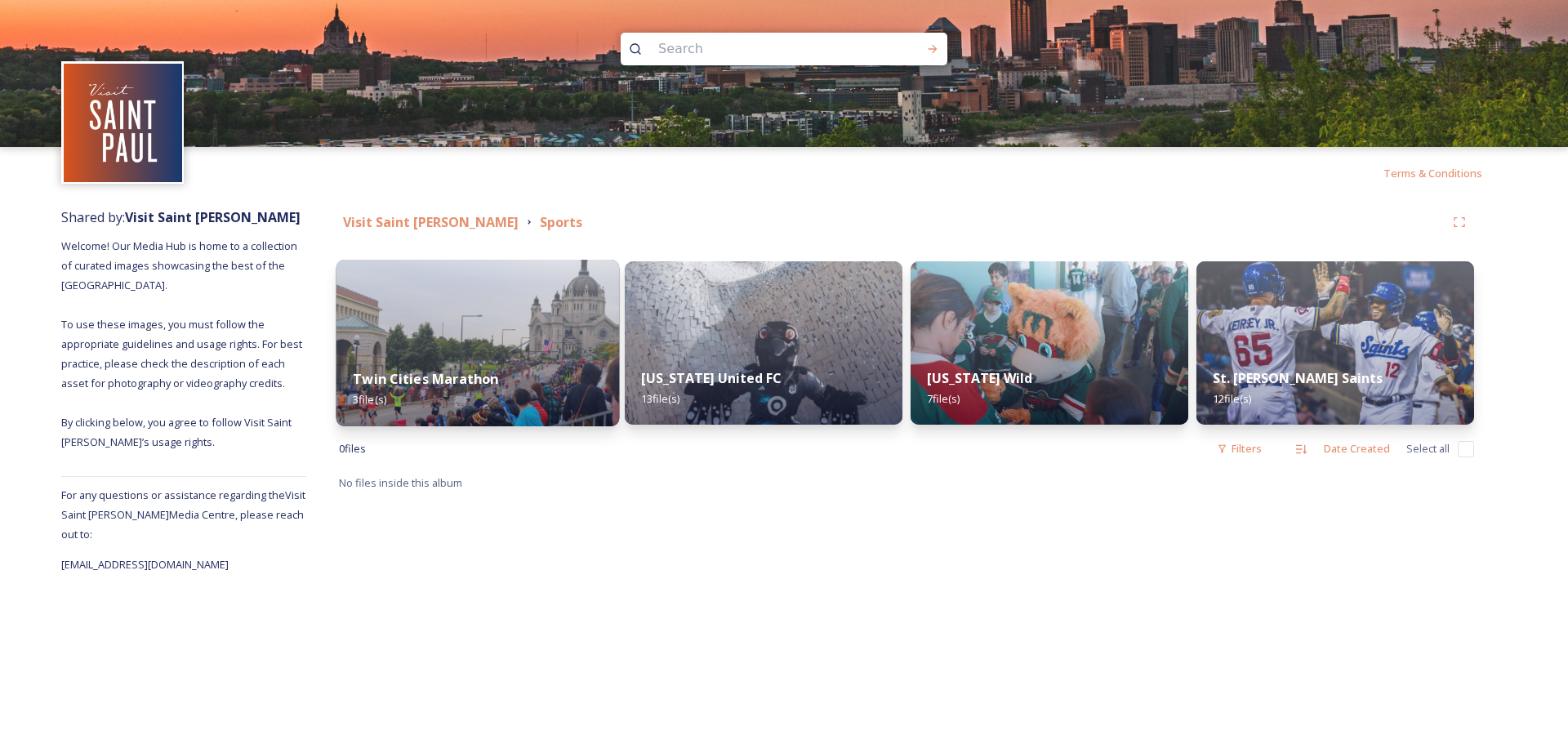
click at [428, 369] on div "Twin Cities Marathon 3 file(s)" at bounding box center [477, 389] width 283 height 74
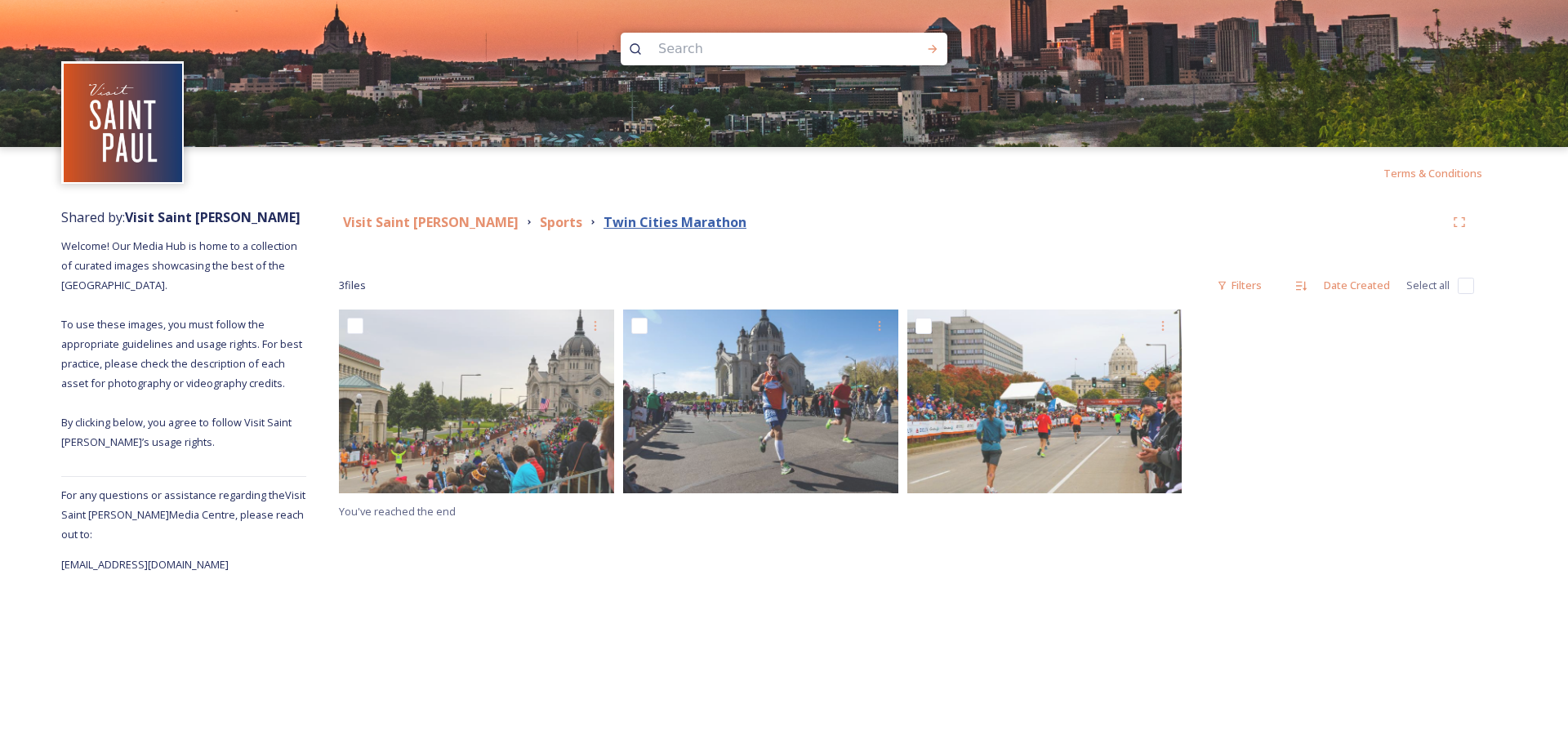
click at [604, 223] on strong "Twin Cities Marathon" at bounding box center [675, 222] width 143 height 18
click at [539, 221] on strong "Sports" at bounding box center [560, 222] width 42 height 18
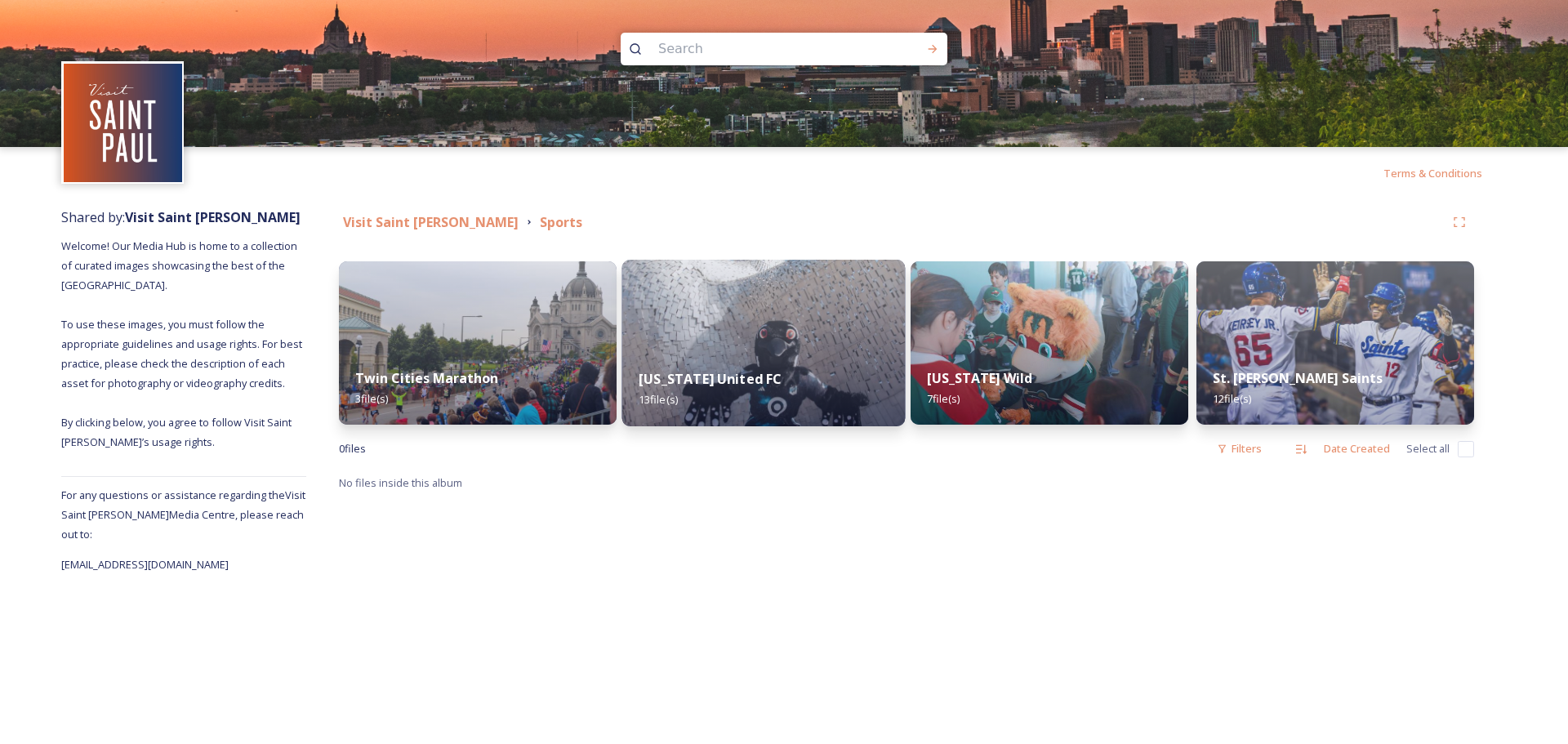
click at [658, 349] on img at bounding box center [763, 342] width 283 height 167
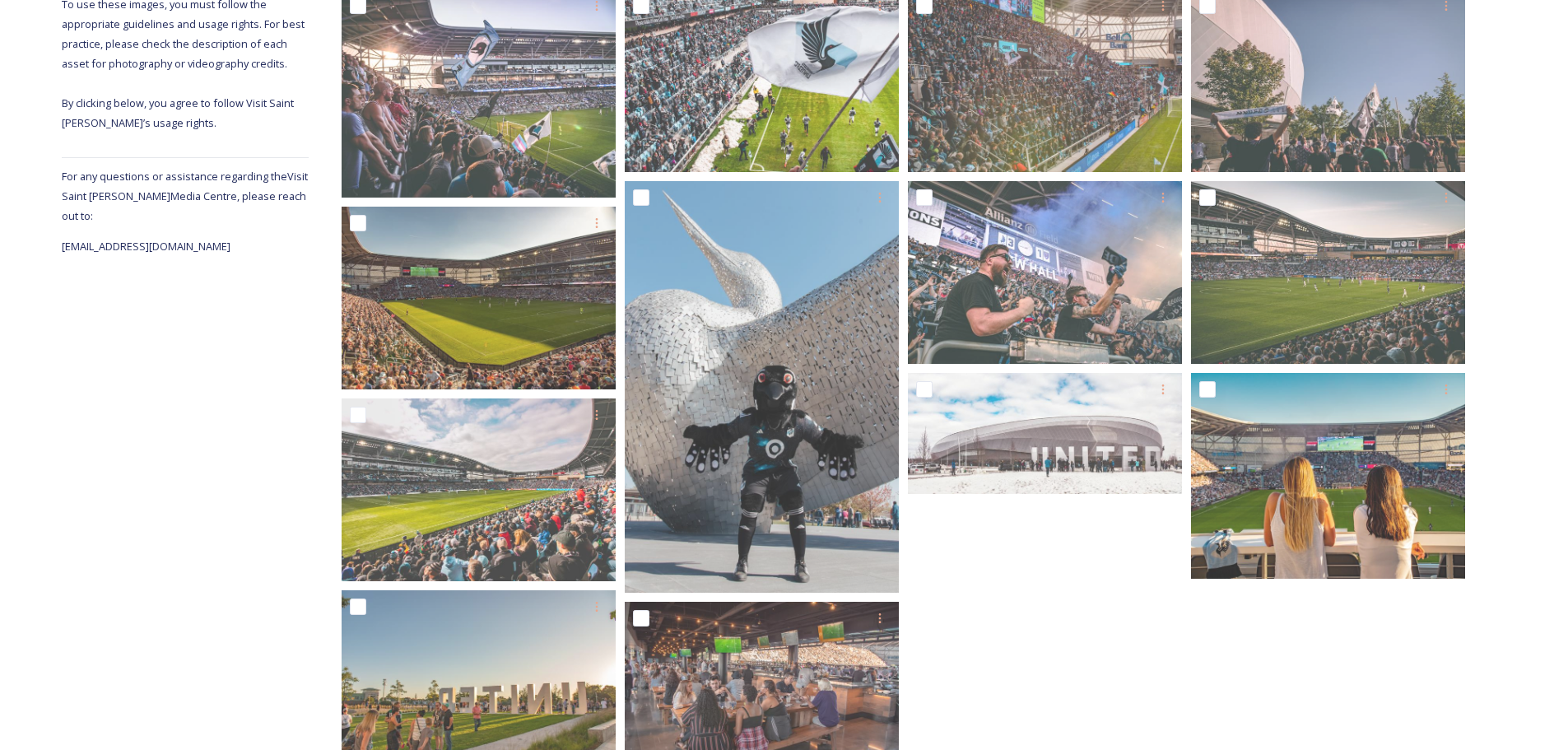
scroll to position [394, 0]
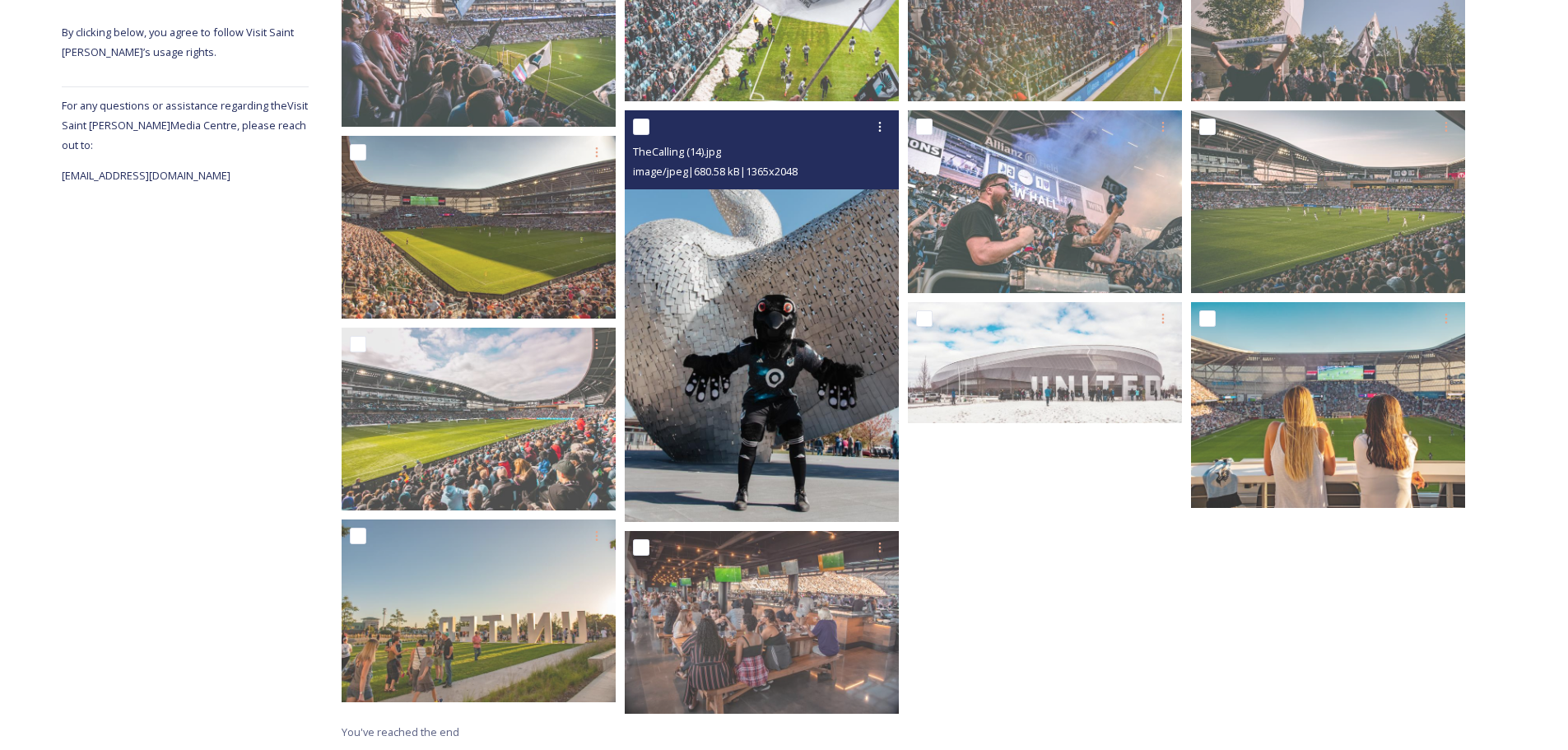
click at [773, 441] on img at bounding box center [762, 316] width 274 height 412
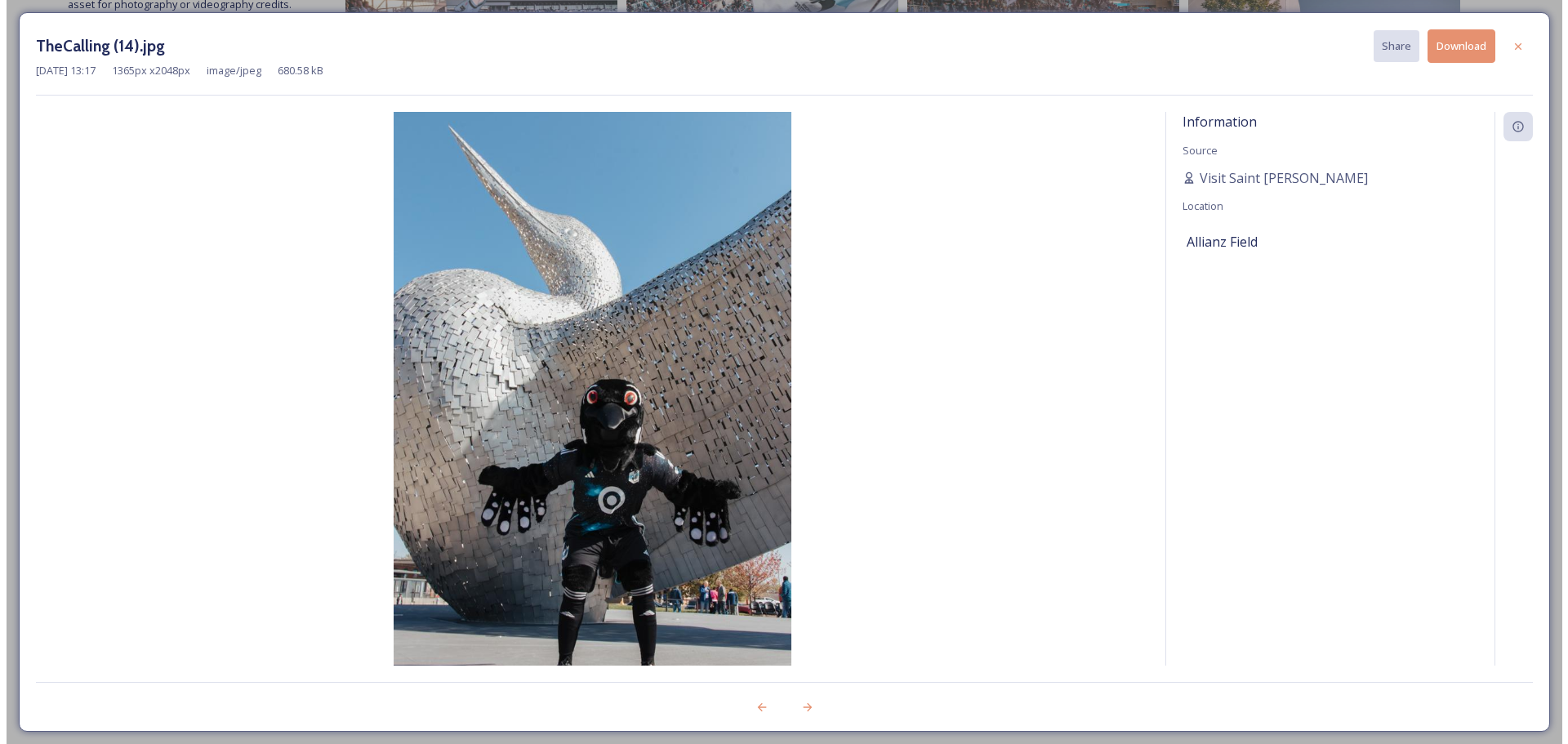
scroll to position [379, 0]
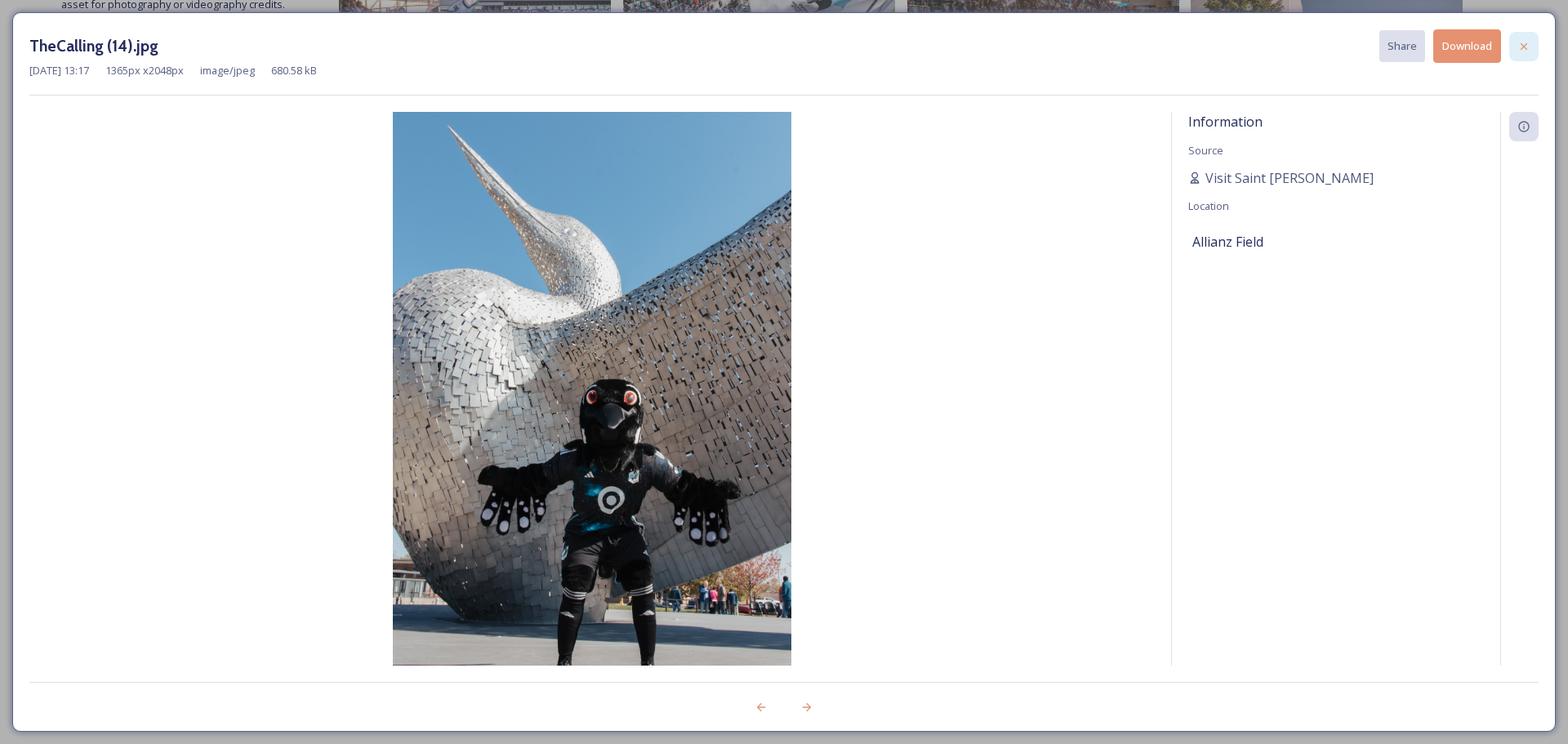
click at [1517, 52] on icon at bounding box center [1523, 46] width 13 height 13
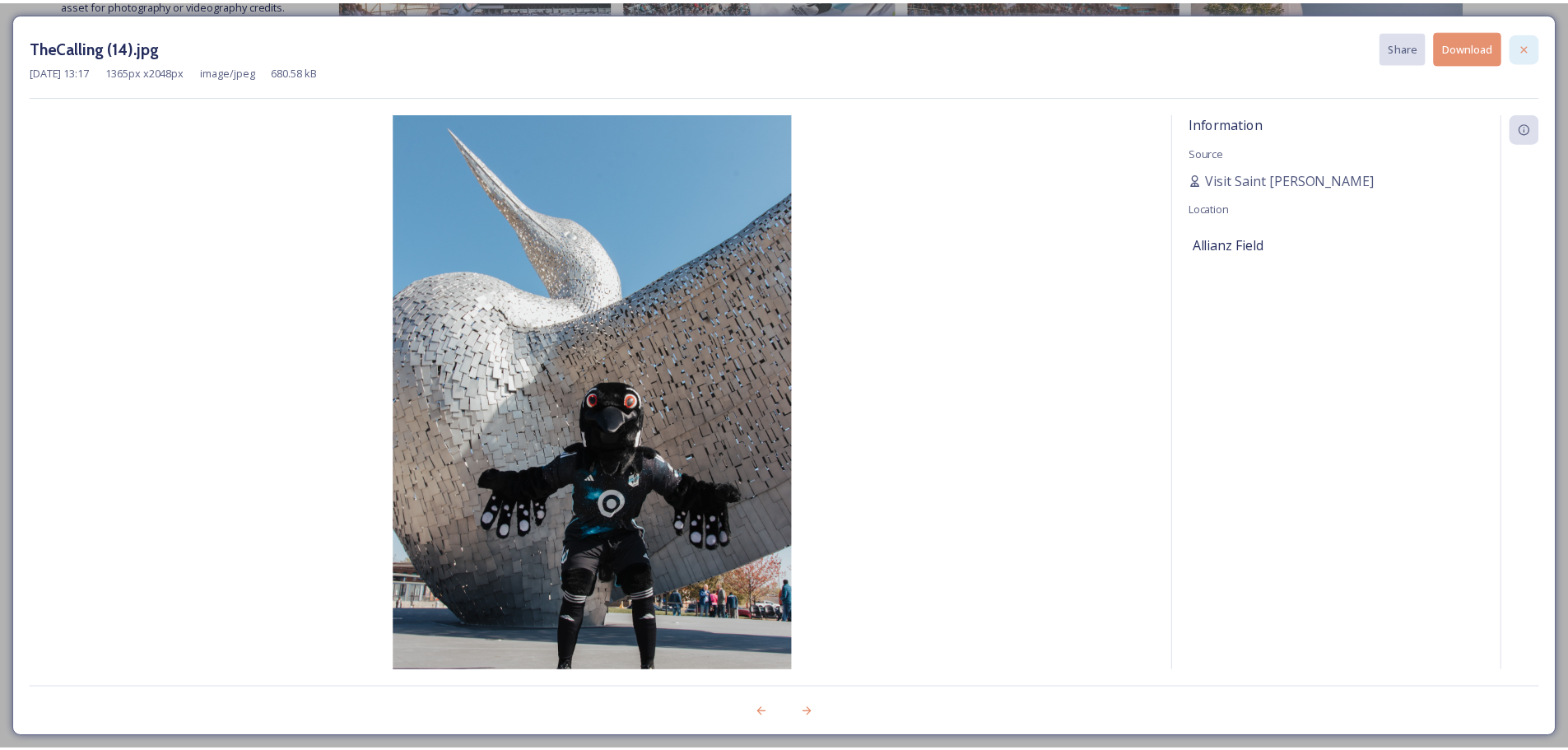
scroll to position [394, 0]
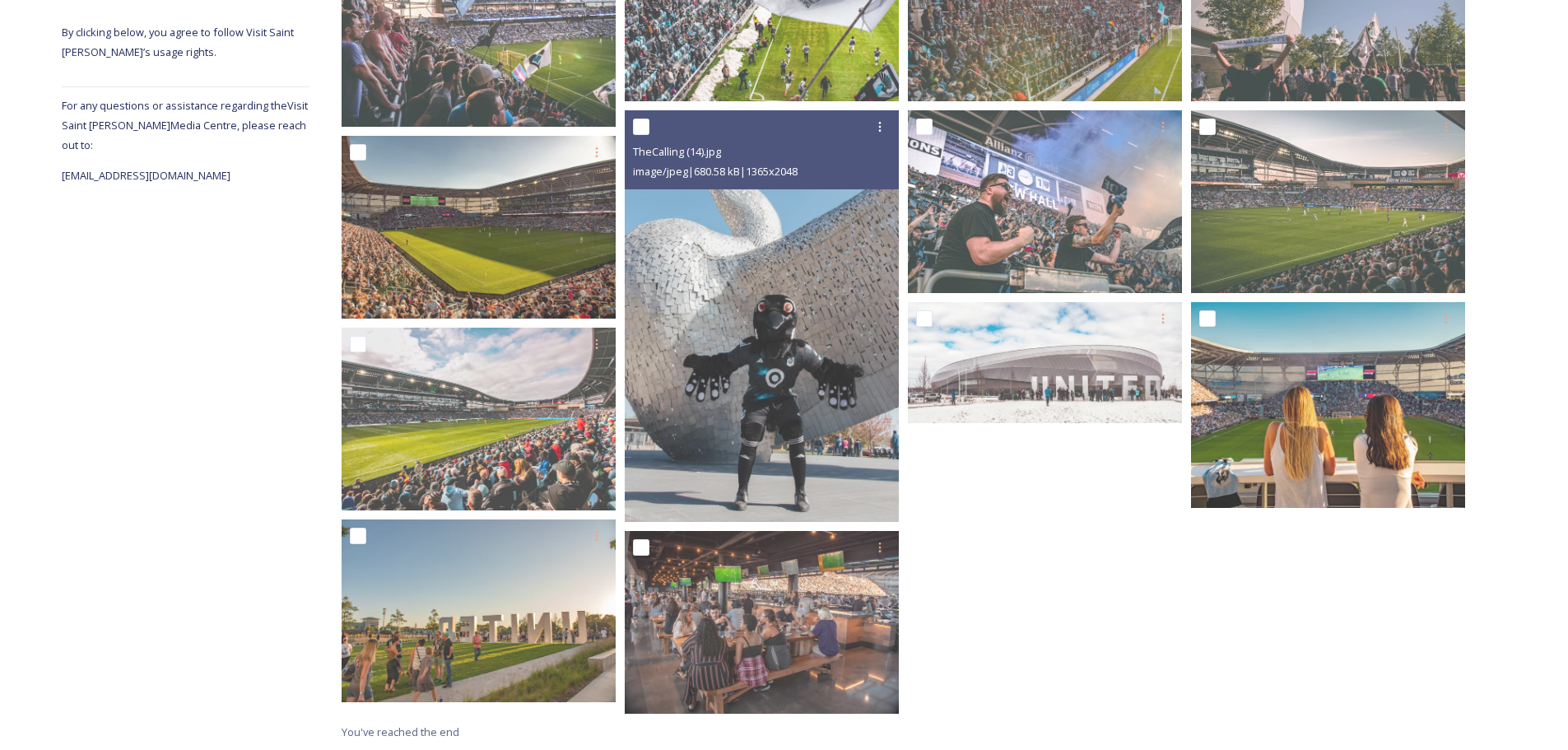
click at [1502, 313] on div "Visit Saint [PERSON_NAME] Sports [US_STATE] United FC 13 file s Filters Date Cr…" at bounding box center [907, 279] width 1198 height 943
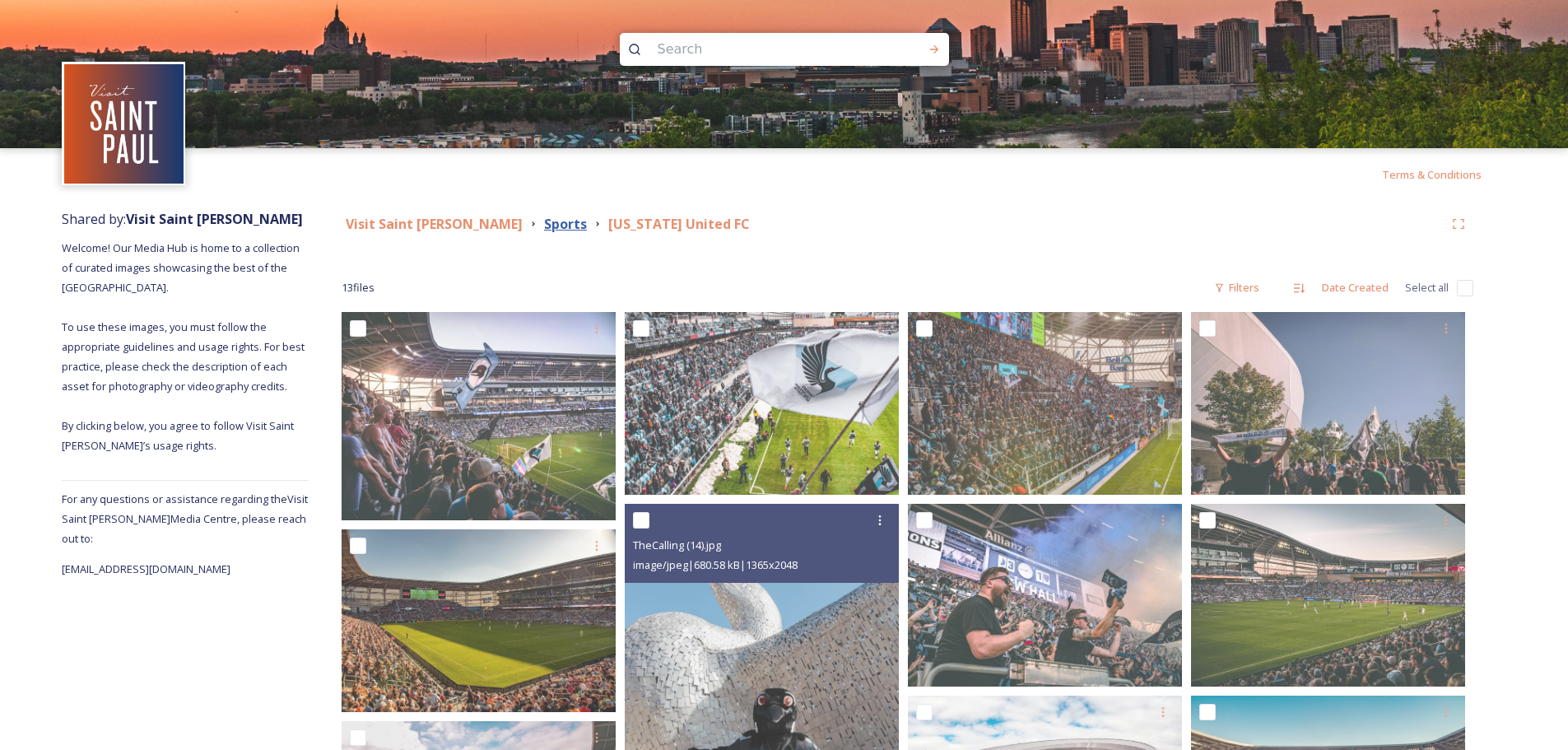
click at [544, 221] on strong "Sports" at bounding box center [565, 224] width 43 height 18
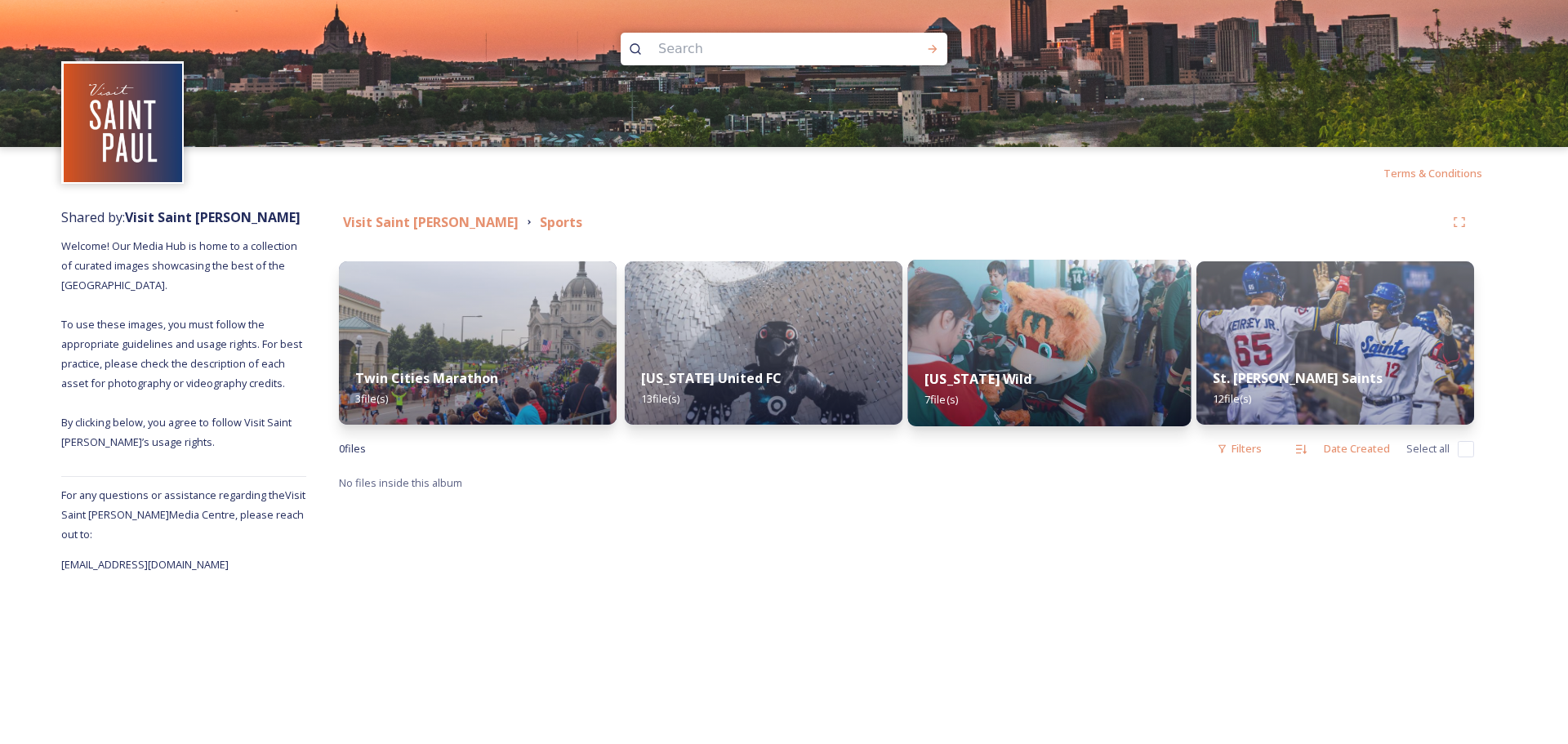
click at [1025, 388] on strong "[US_STATE] Wild" at bounding box center [977, 379] width 107 height 18
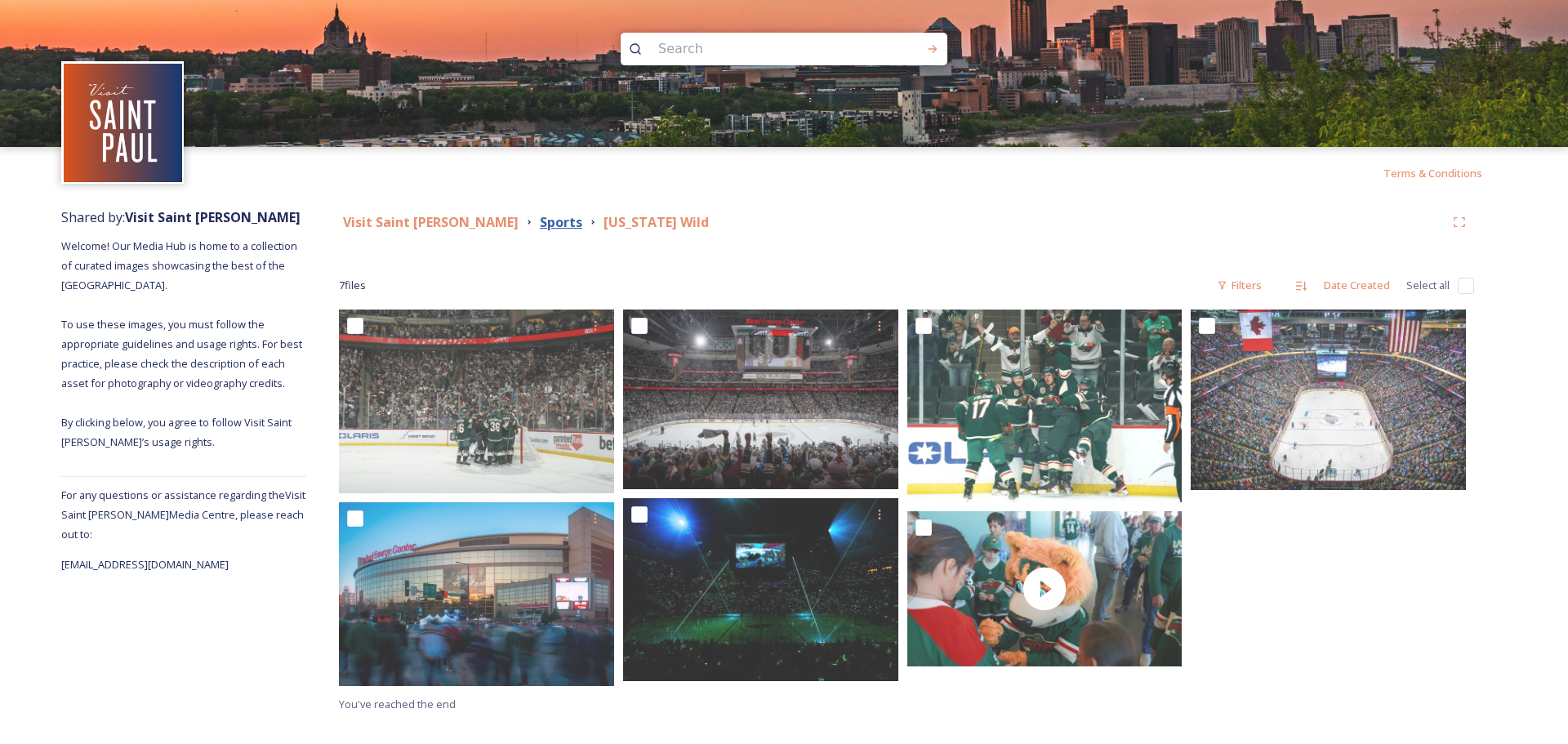
click at [539, 218] on strong "Sports" at bounding box center [560, 222] width 42 height 18
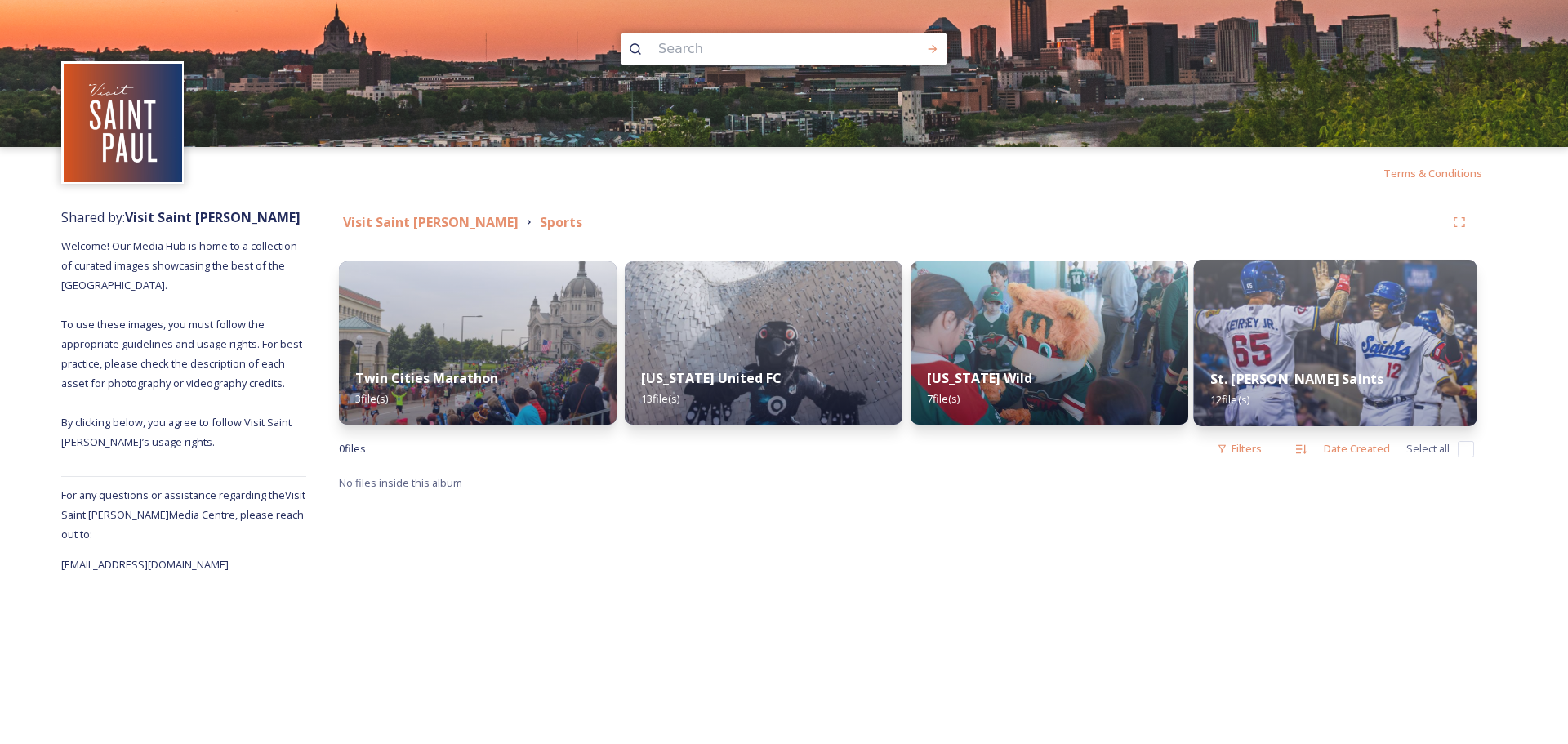
click at [1318, 370] on div "St. [PERSON_NAME] Saints 12 file(s)" at bounding box center [1335, 389] width 283 height 74
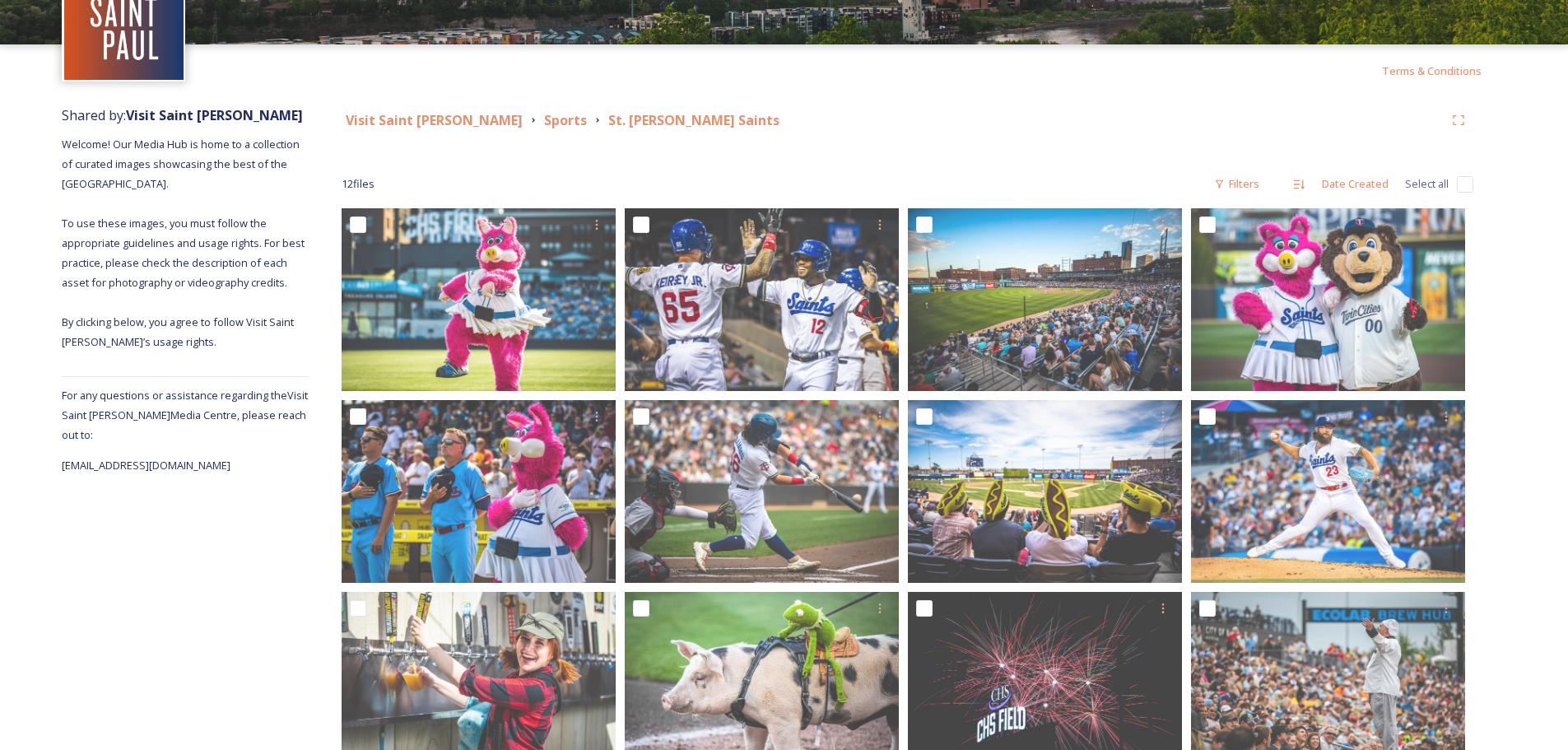
scroll to position [165, 0]
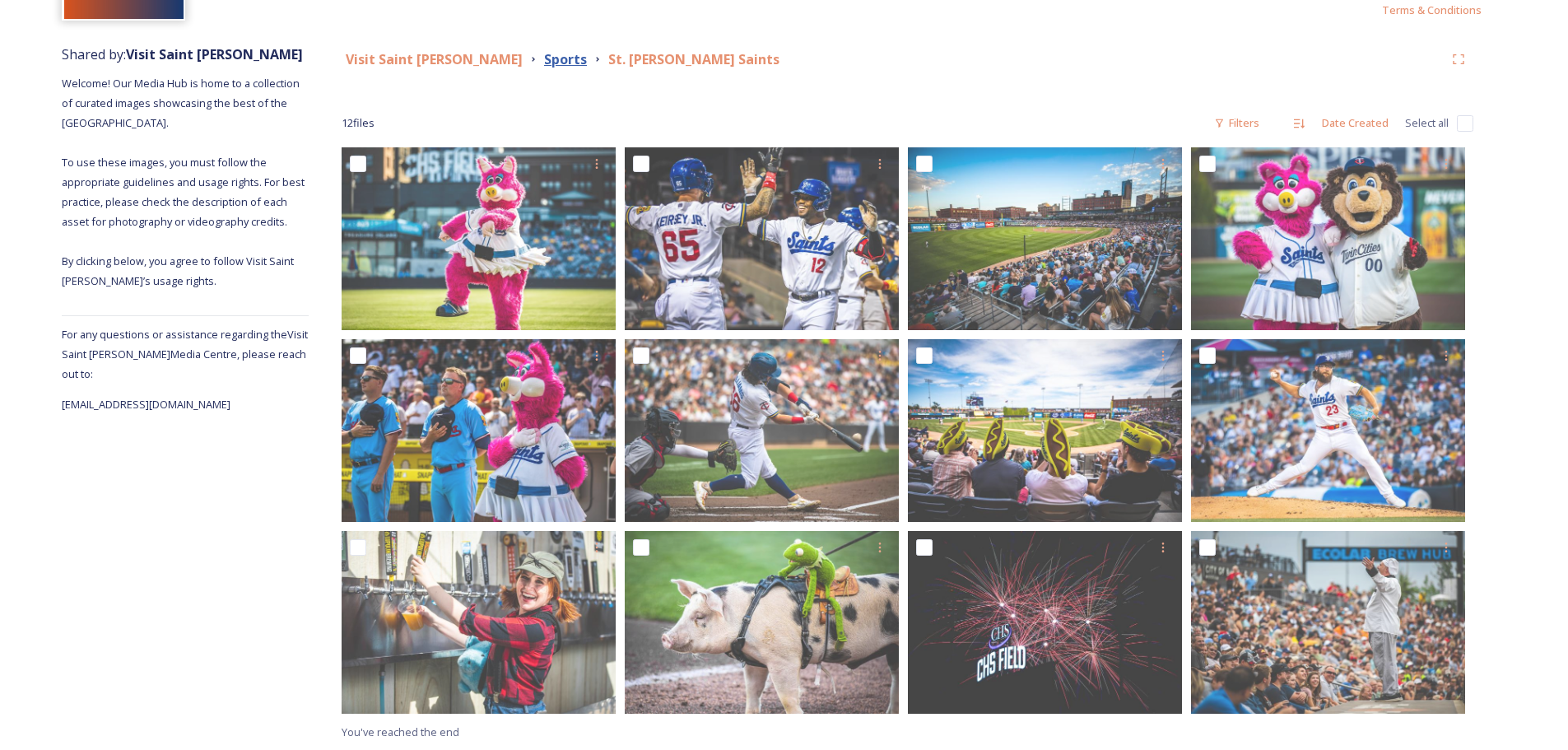
click at [544, 57] on strong "Sports" at bounding box center [565, 60] width 43 height 18
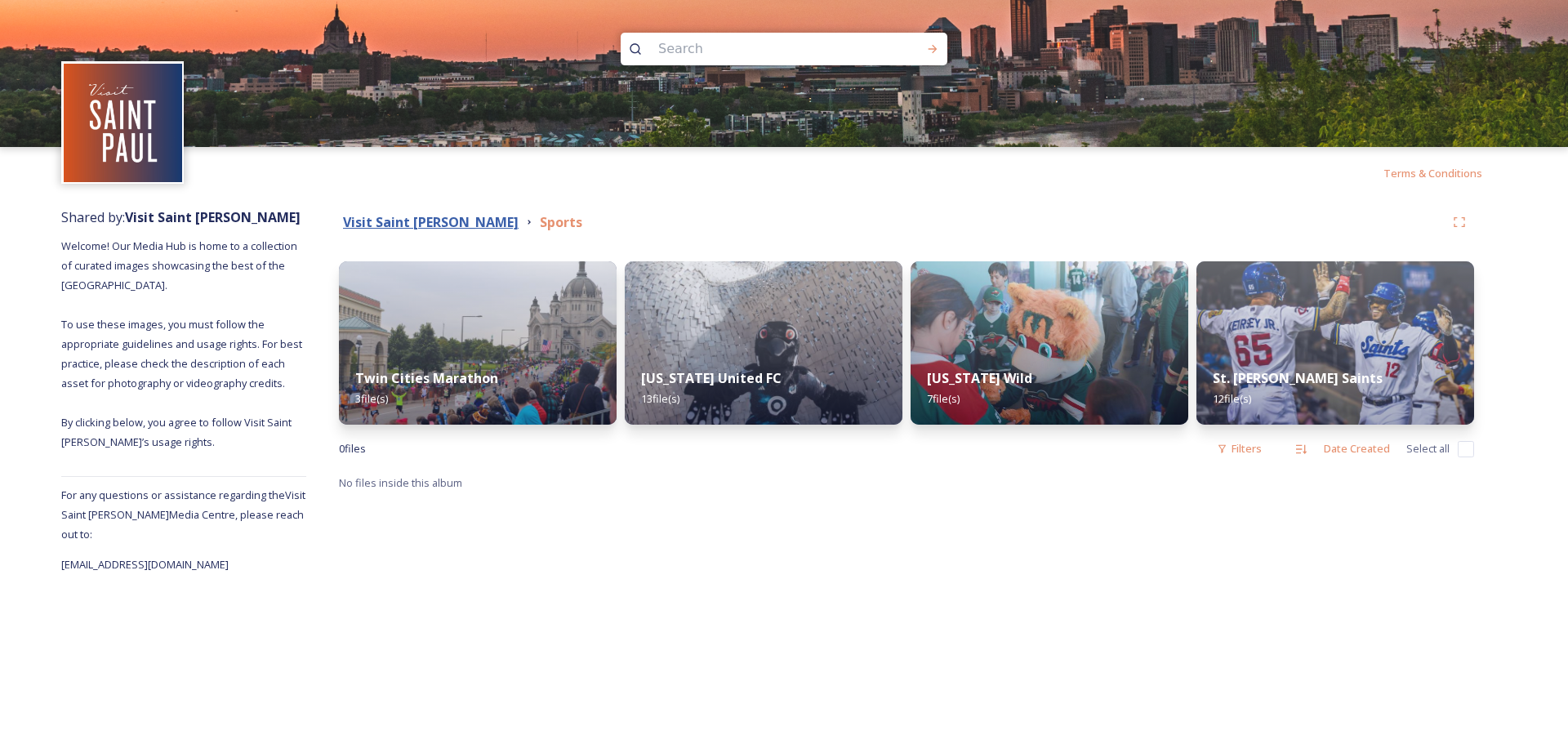
click at [418, 218] on strong "Visit Saint [PERSON_NAME]" at bounding box center [431, 222] width 176 height 18
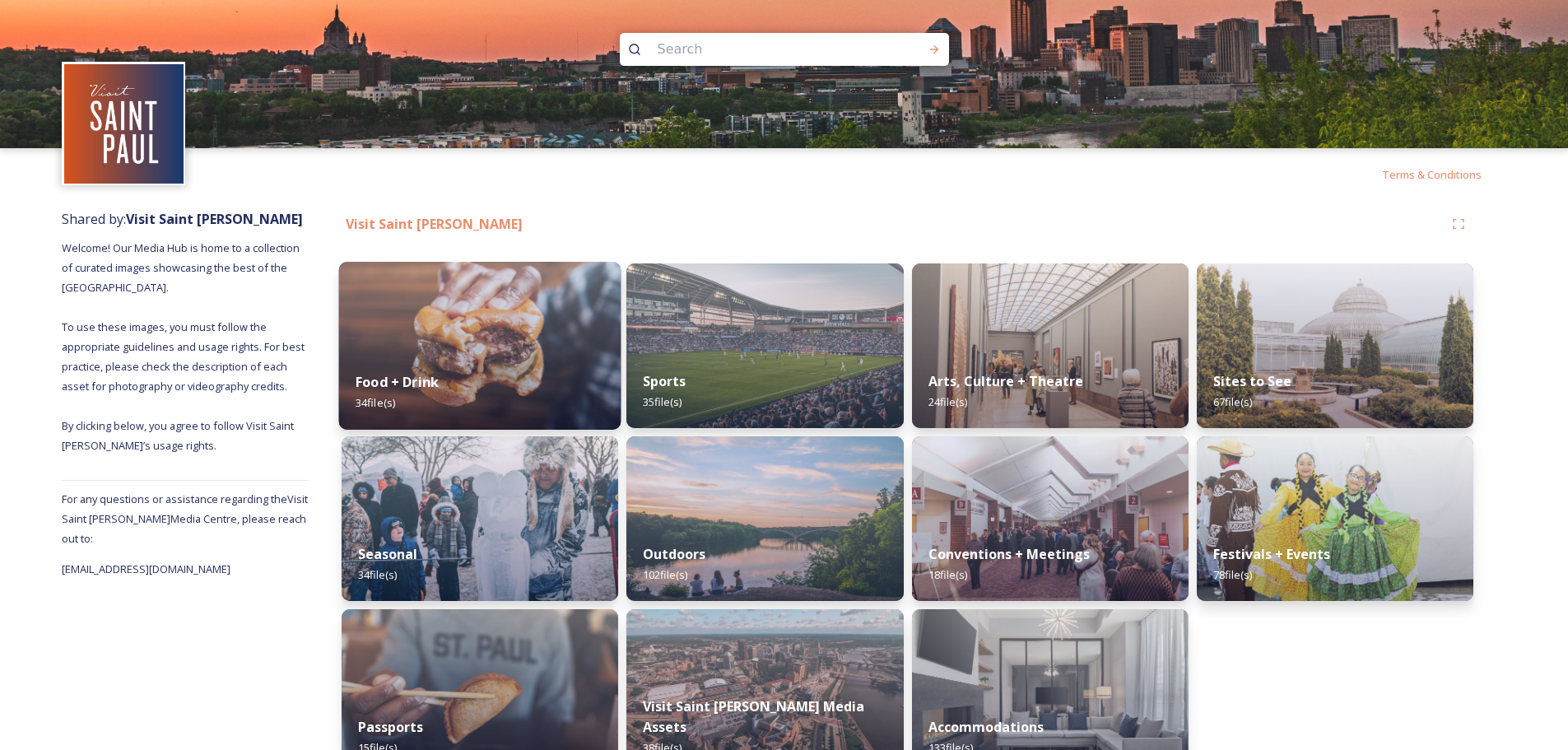
click at [420, 381] on strong "Food + Drink" at bounding box center [398, 382] width 84 height 18
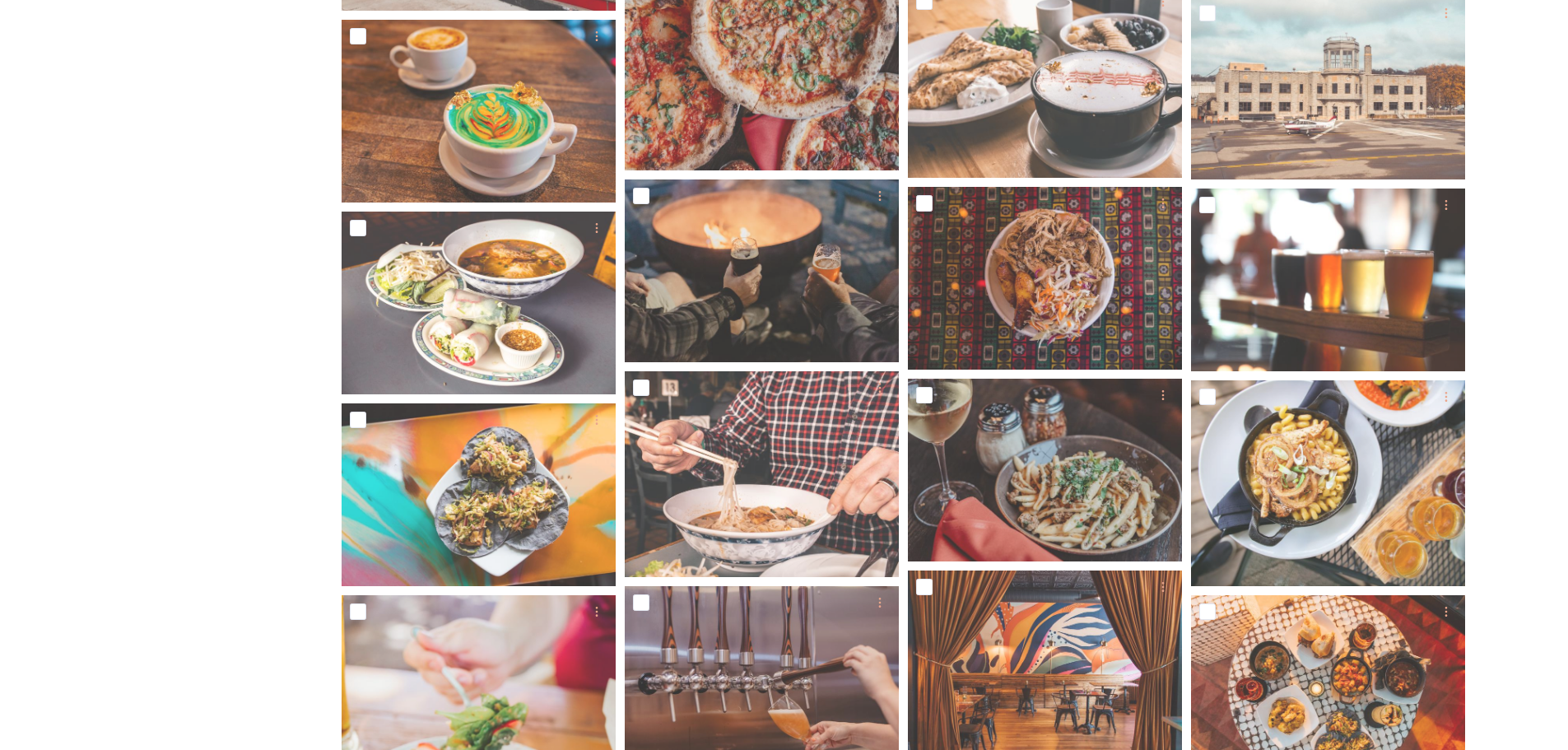
scroll to position [906, 0]
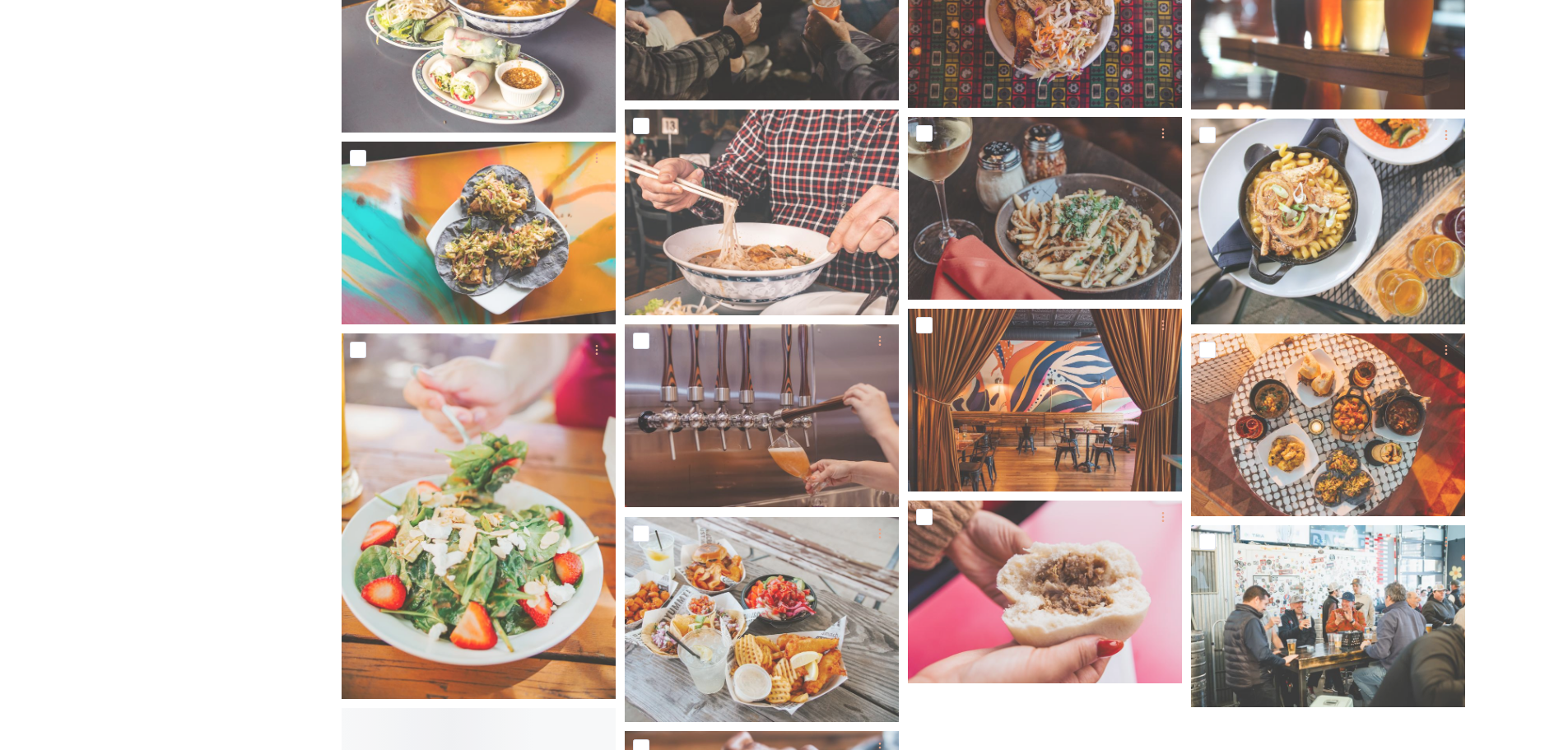
click at [1520, 418] on div "Shared by: Visit Saint [PERSON_NAME] Welcome! Our Media Hub is home to a collec…" at bounding box center [784, 95] width 1568 height 2095
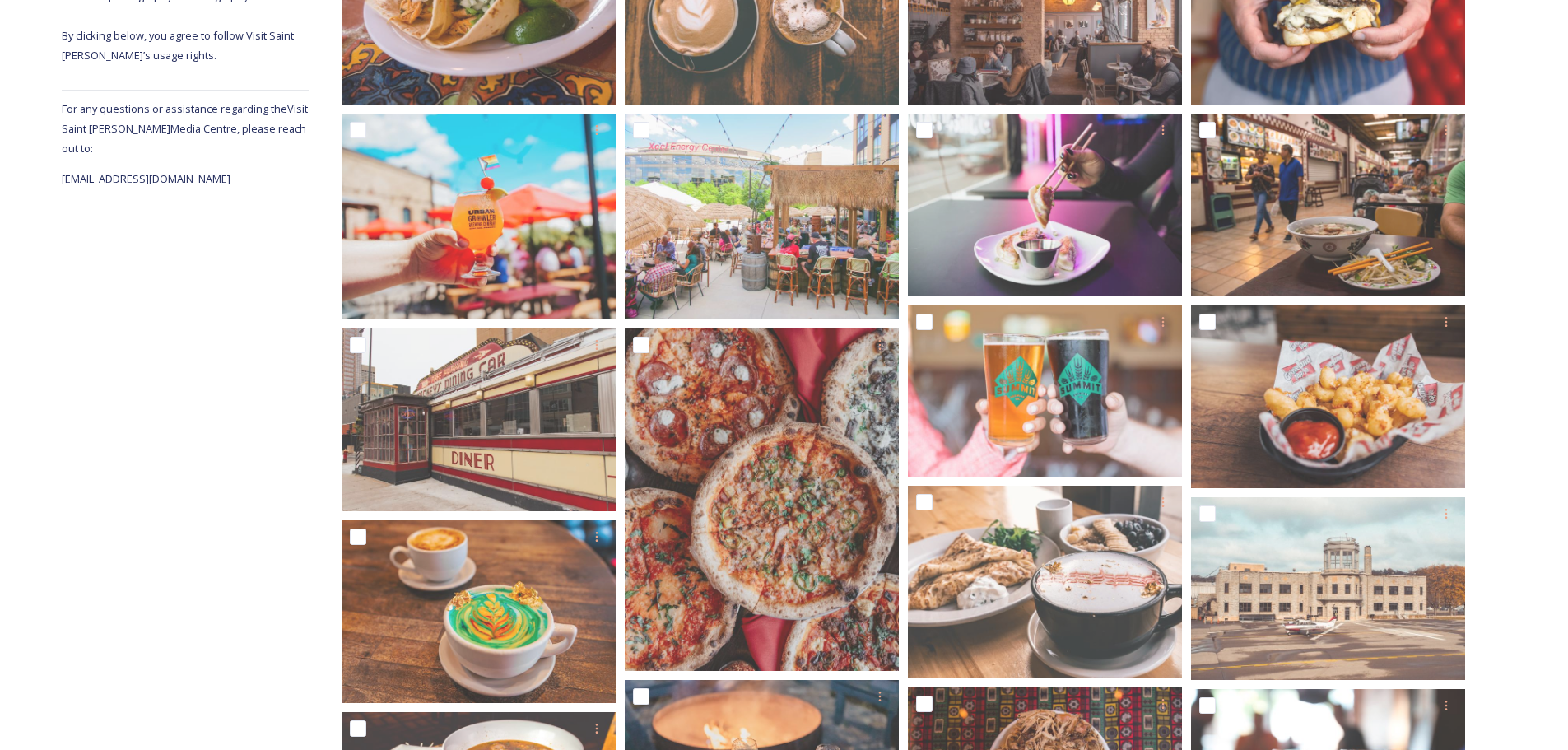
scroll to position [0, 0]
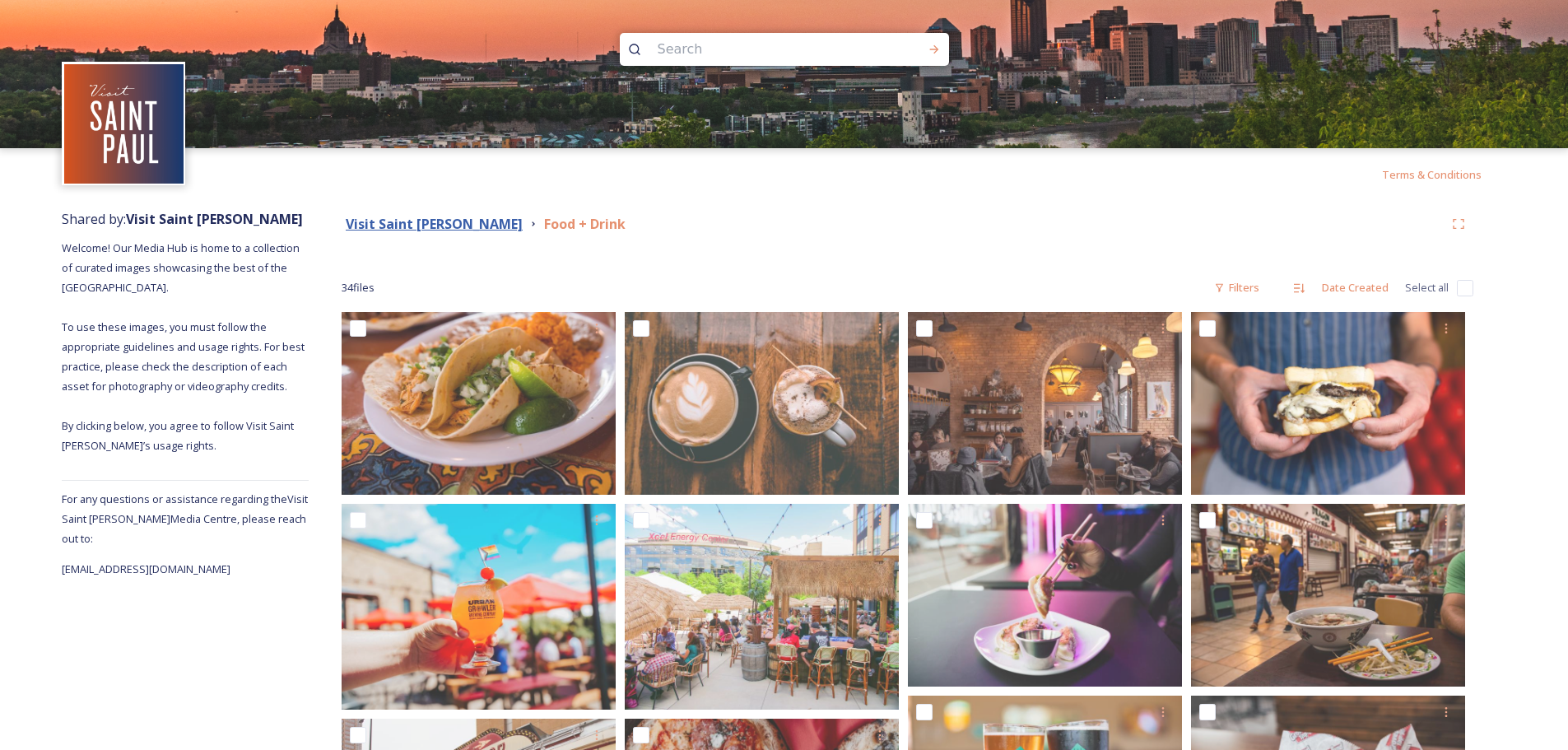
click at [380, 222] on strong "Visit Saint [PERSON_NAME]" at bounding box center [435, 224] width 177 height 18
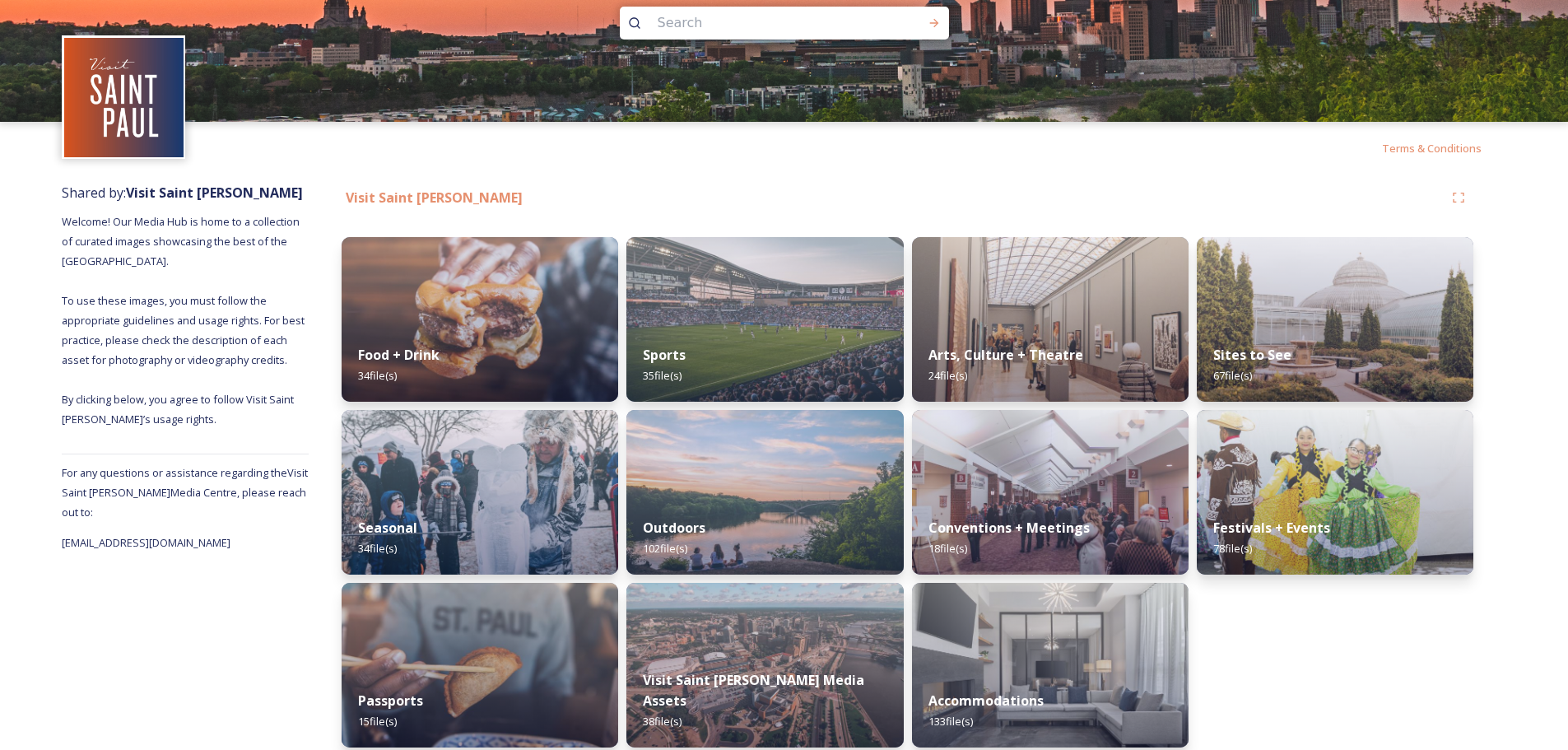
scroll to position [41, 0]
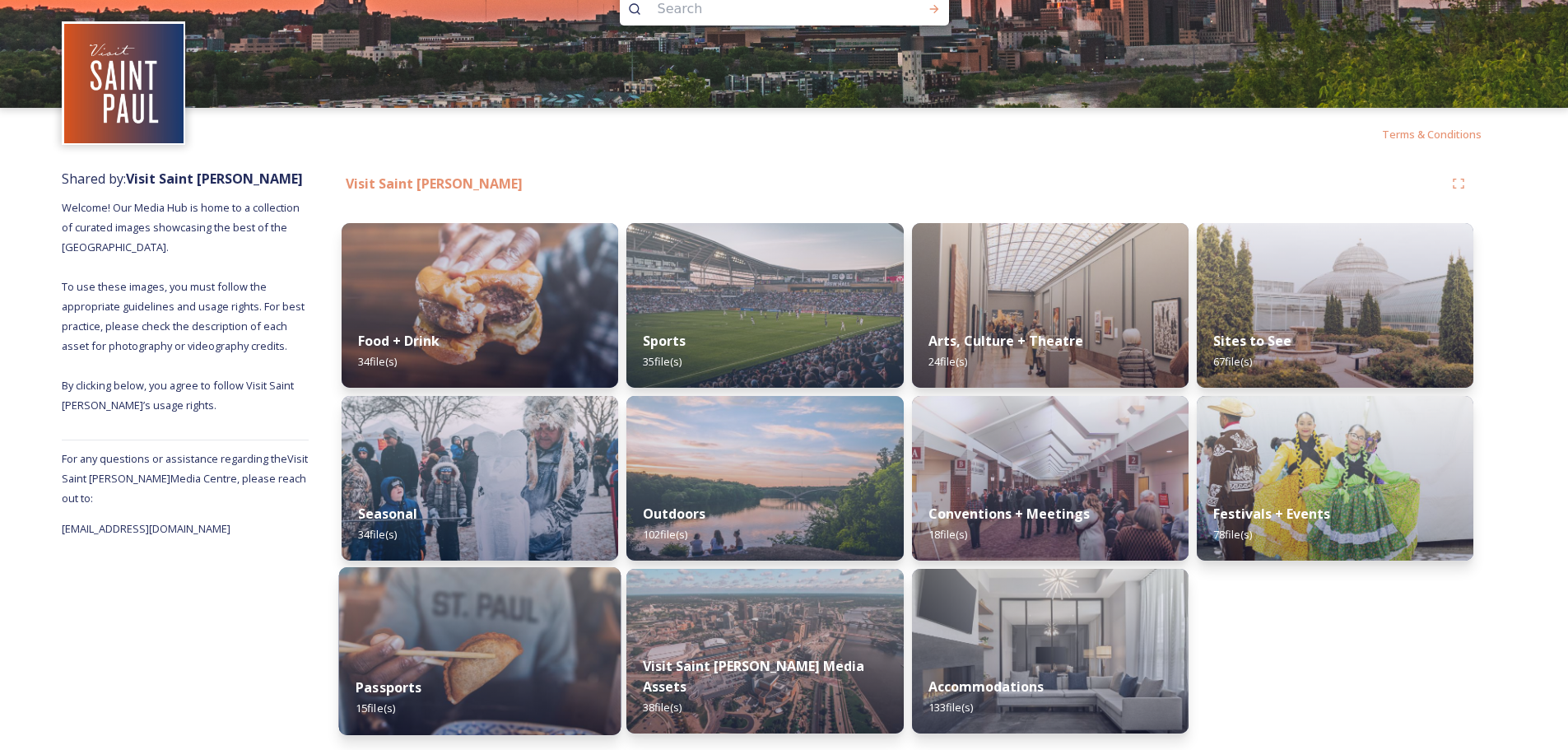
click at [395, 702] on span "15 file(s)" at bounding box center [376, 708] width 40 height 15
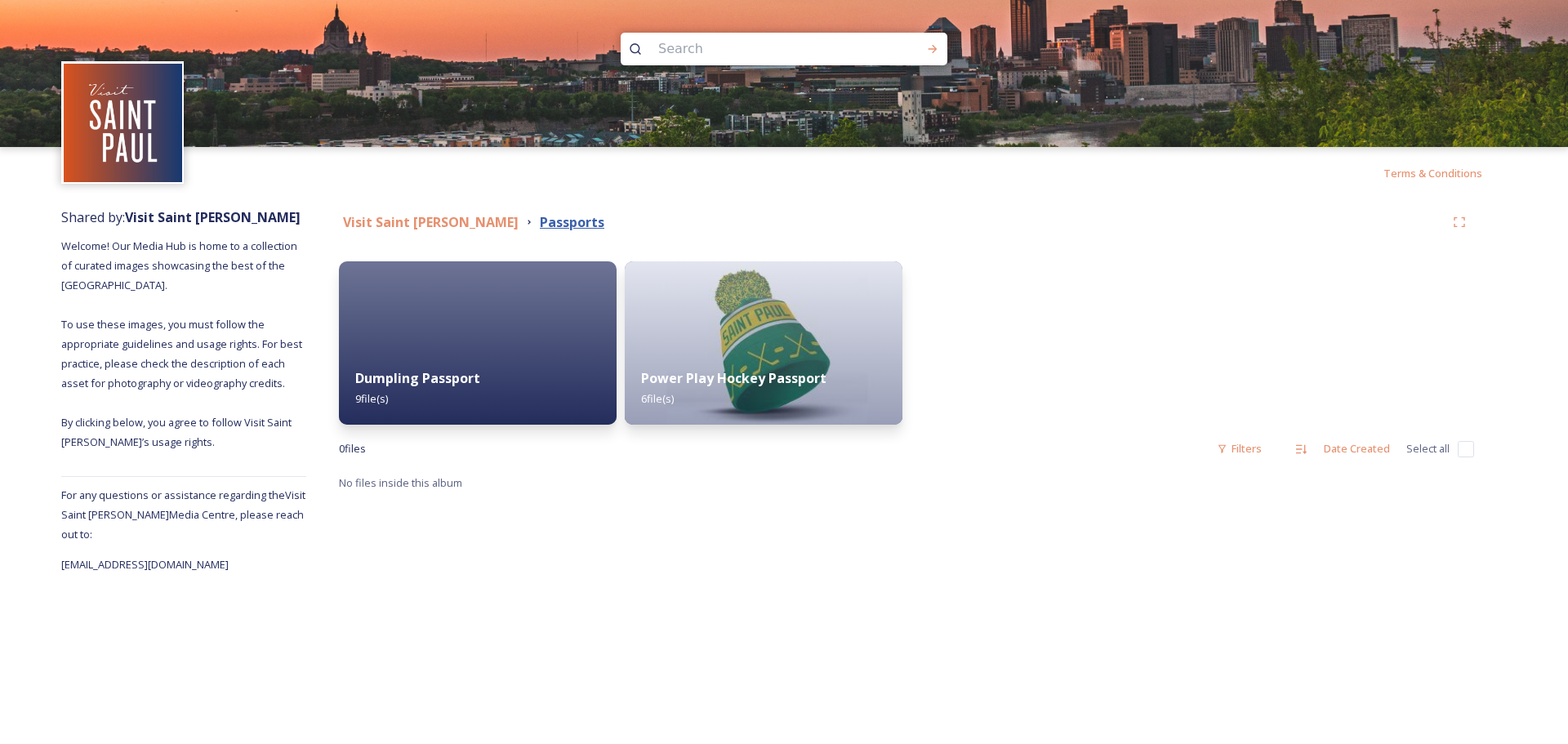
click at [539, 224] on strong "Passports" at bounding box center [571, 222] width 64 height 18
click at [390, 221] on strong "Visit Saint [PERSON_NAME]" at bounding box center [431, 222] width 176 height 18
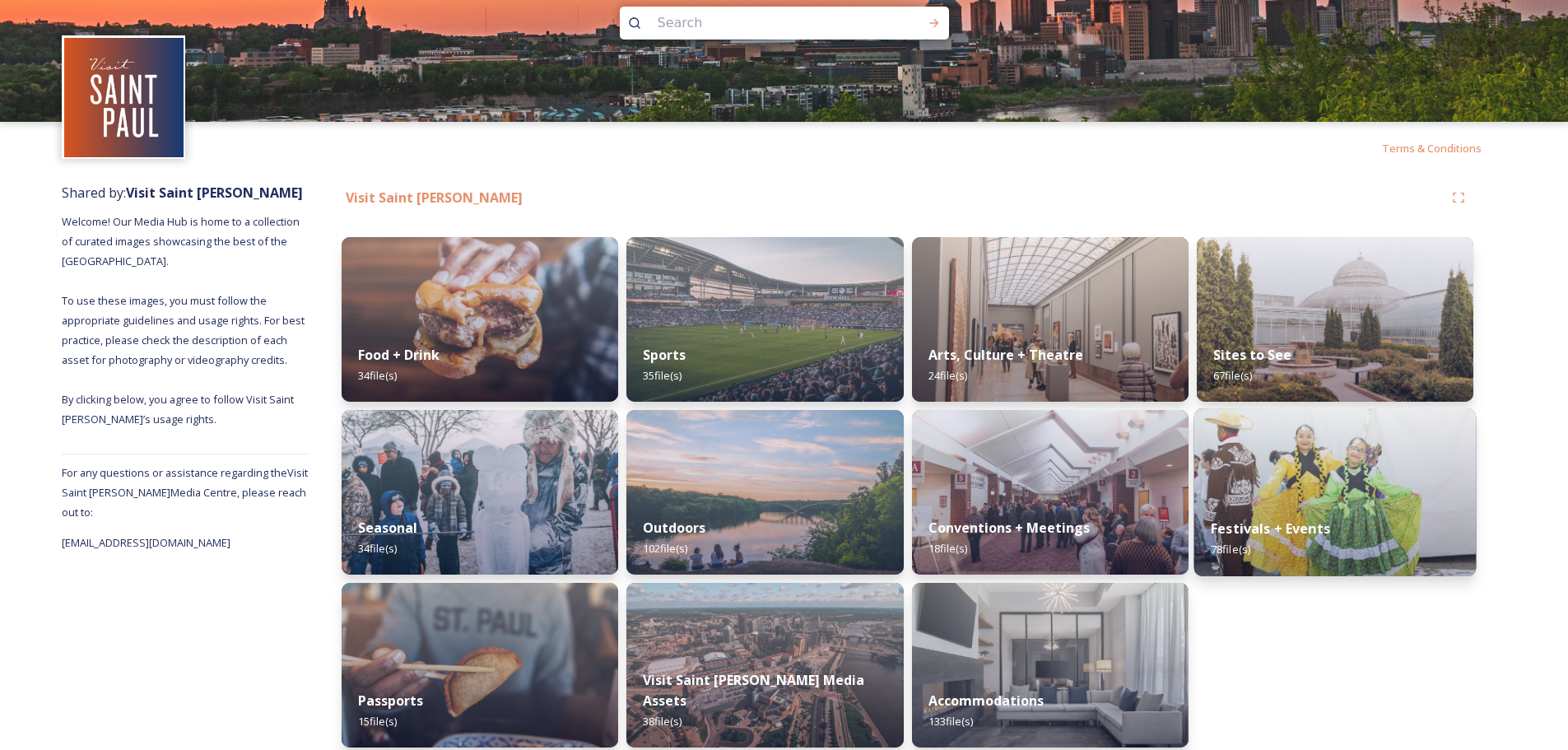
scroll to position [41, 0]
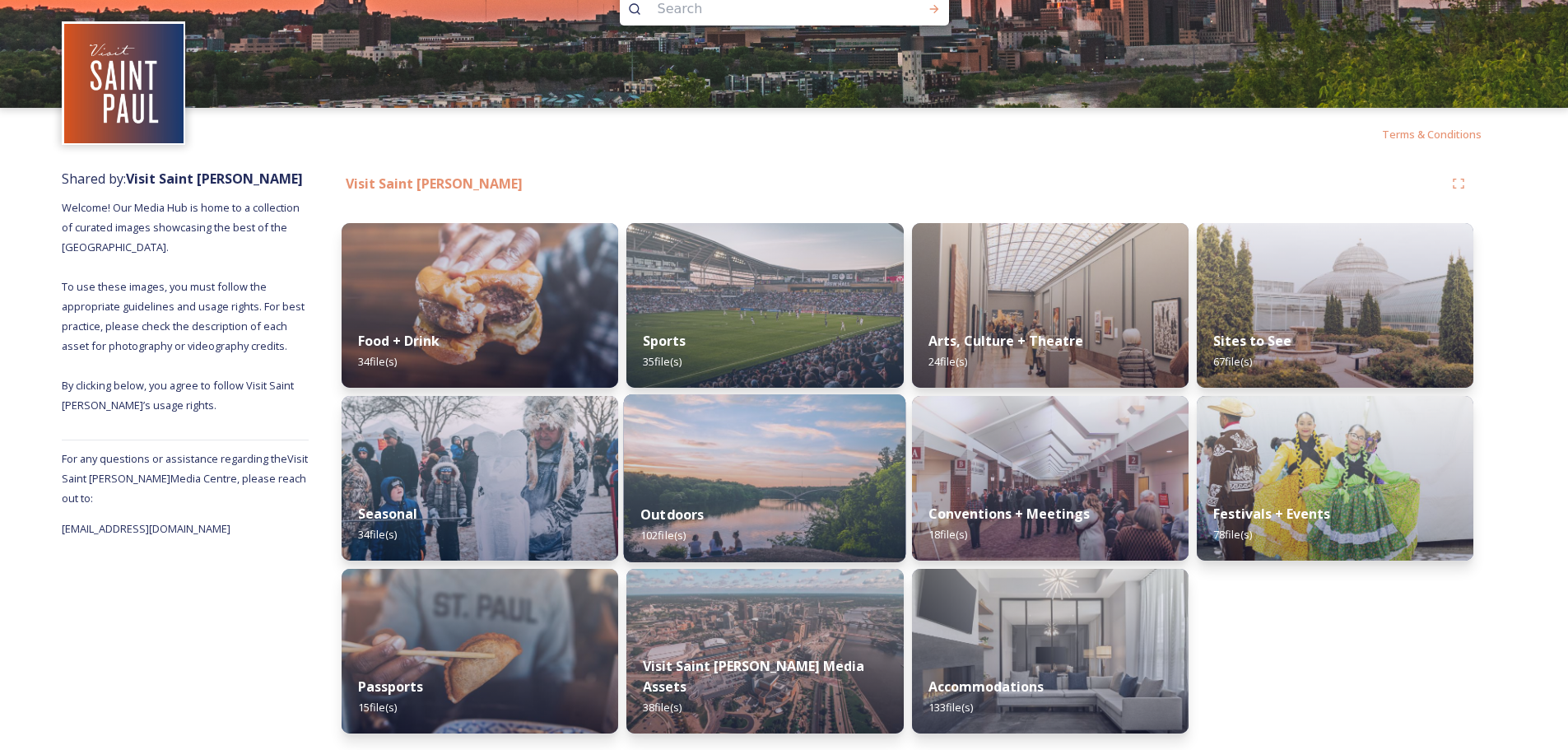
click at [702, 524] on strong "Outdoors" at bounding box center [672, 514] width 65 height 18
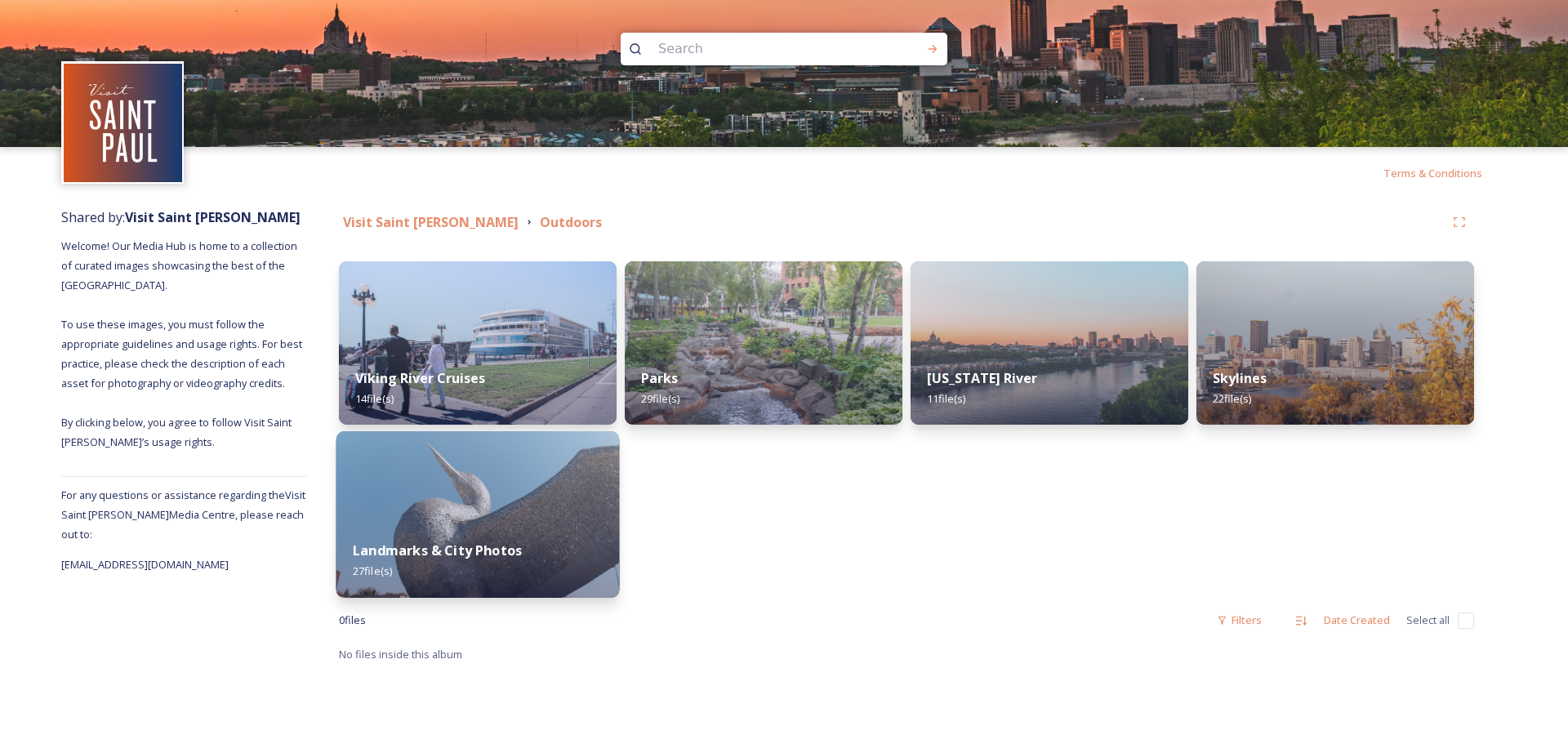
click at [482, 548] on strong "Landmarks & City Photos" at bounding box center [437, 551] width 169 height 18
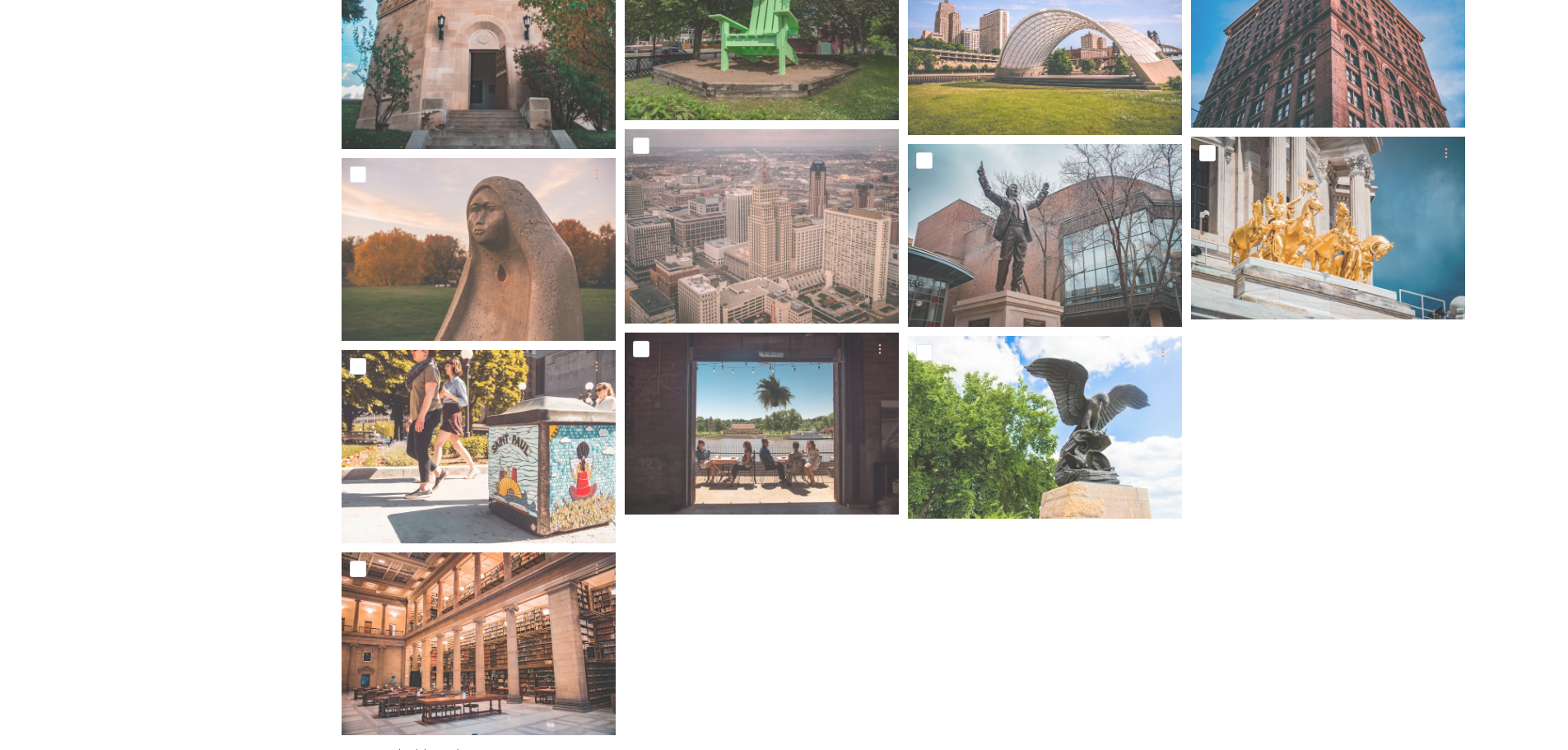
scroll to position [1172, 0]
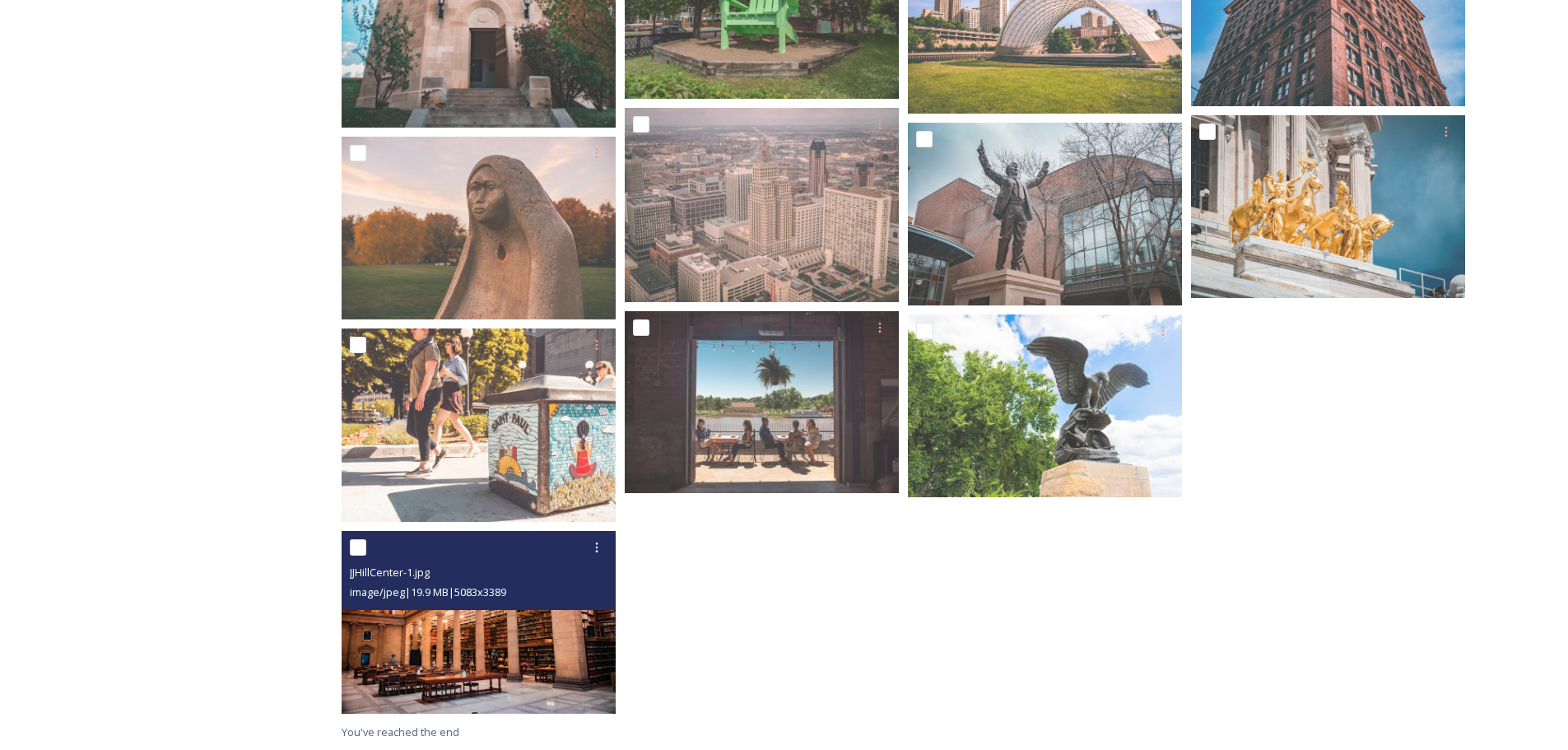
click at [486, 658] on img at bounding box center [479, 623] width 274 height 183
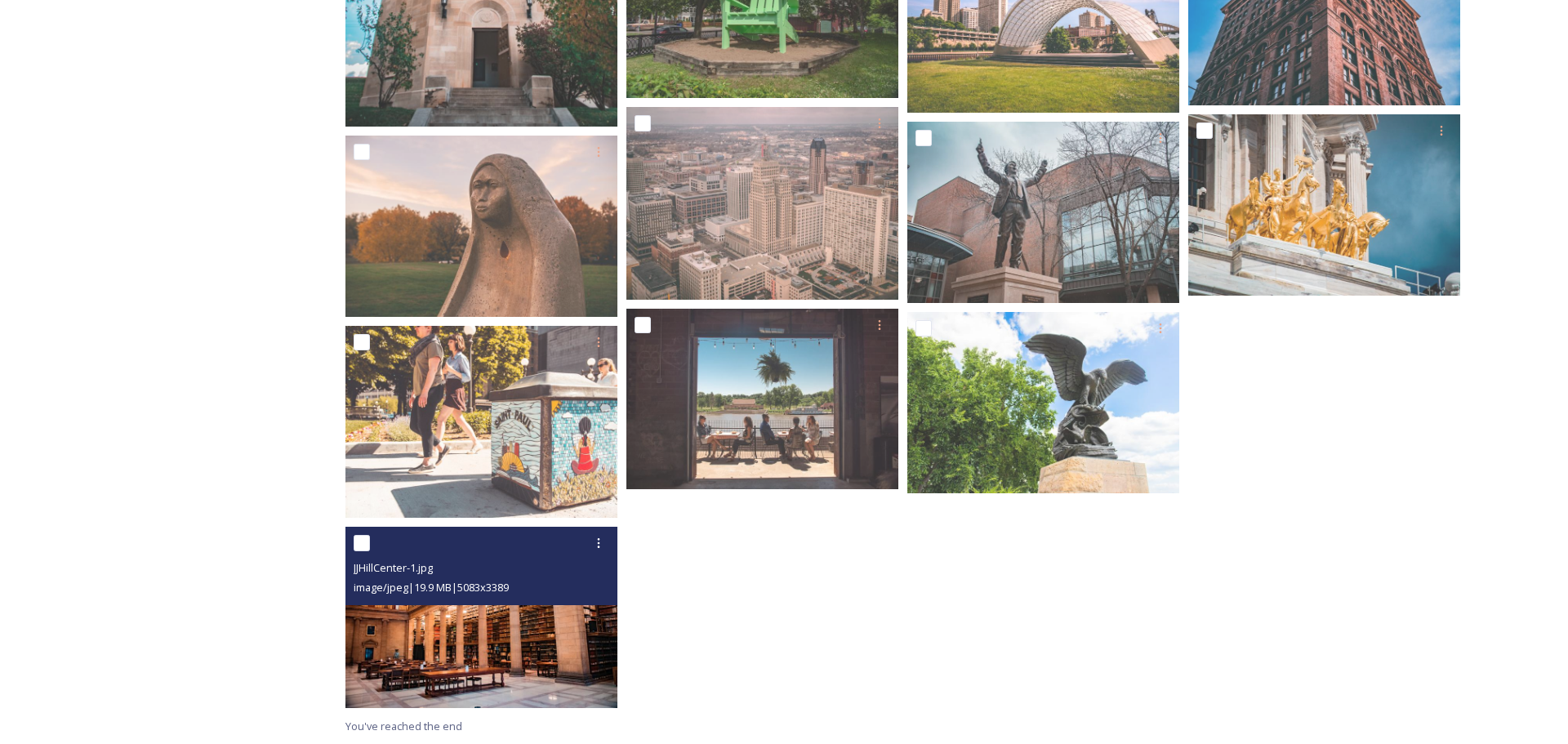
scroll to position [972, 0]
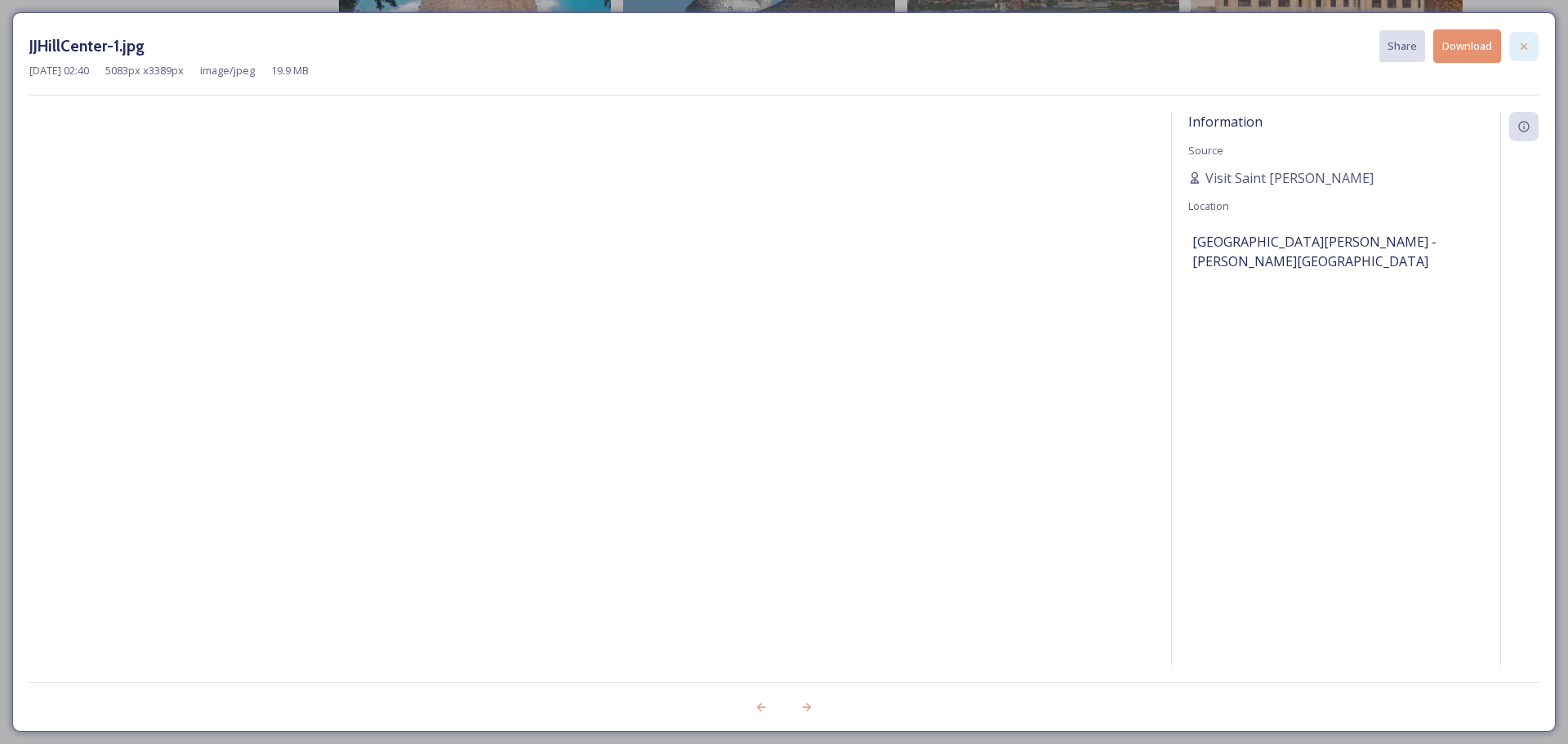
click at [1529, 43] on icon at bounding box center [1523, 46] width 13 height 13
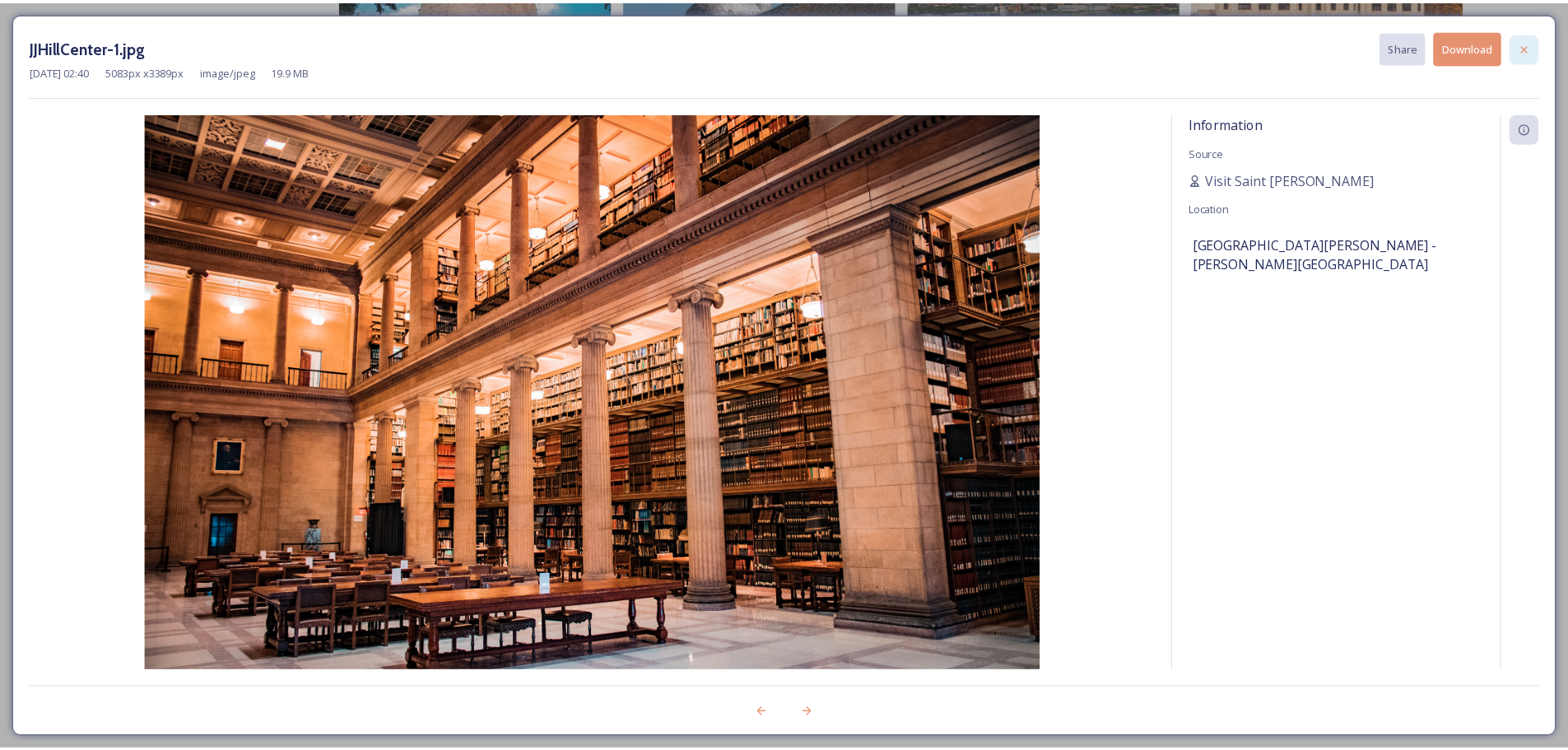
scroll to position [1172, 0]
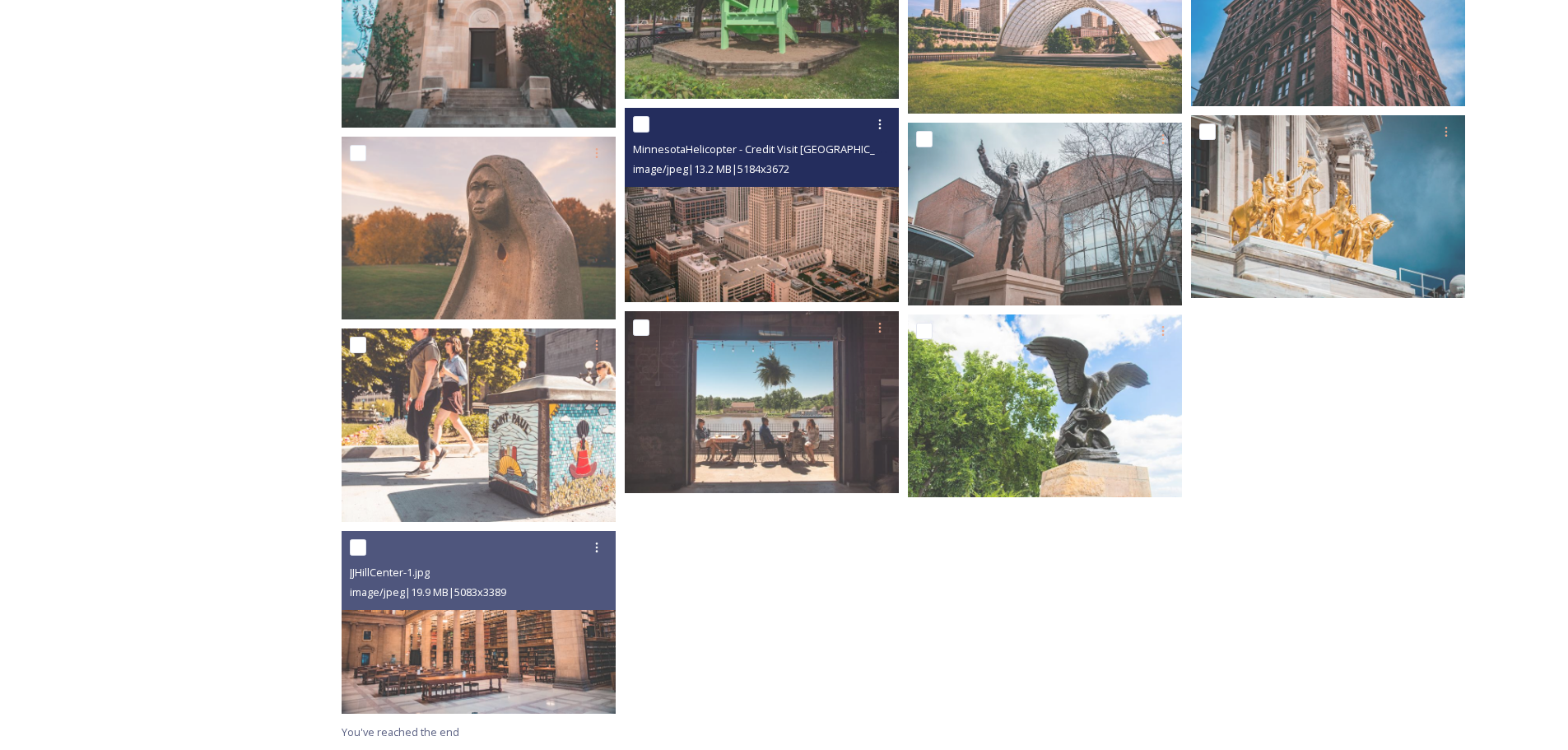
click at [729, 245] on img at bounding box center [762, 204] width 274 height 194
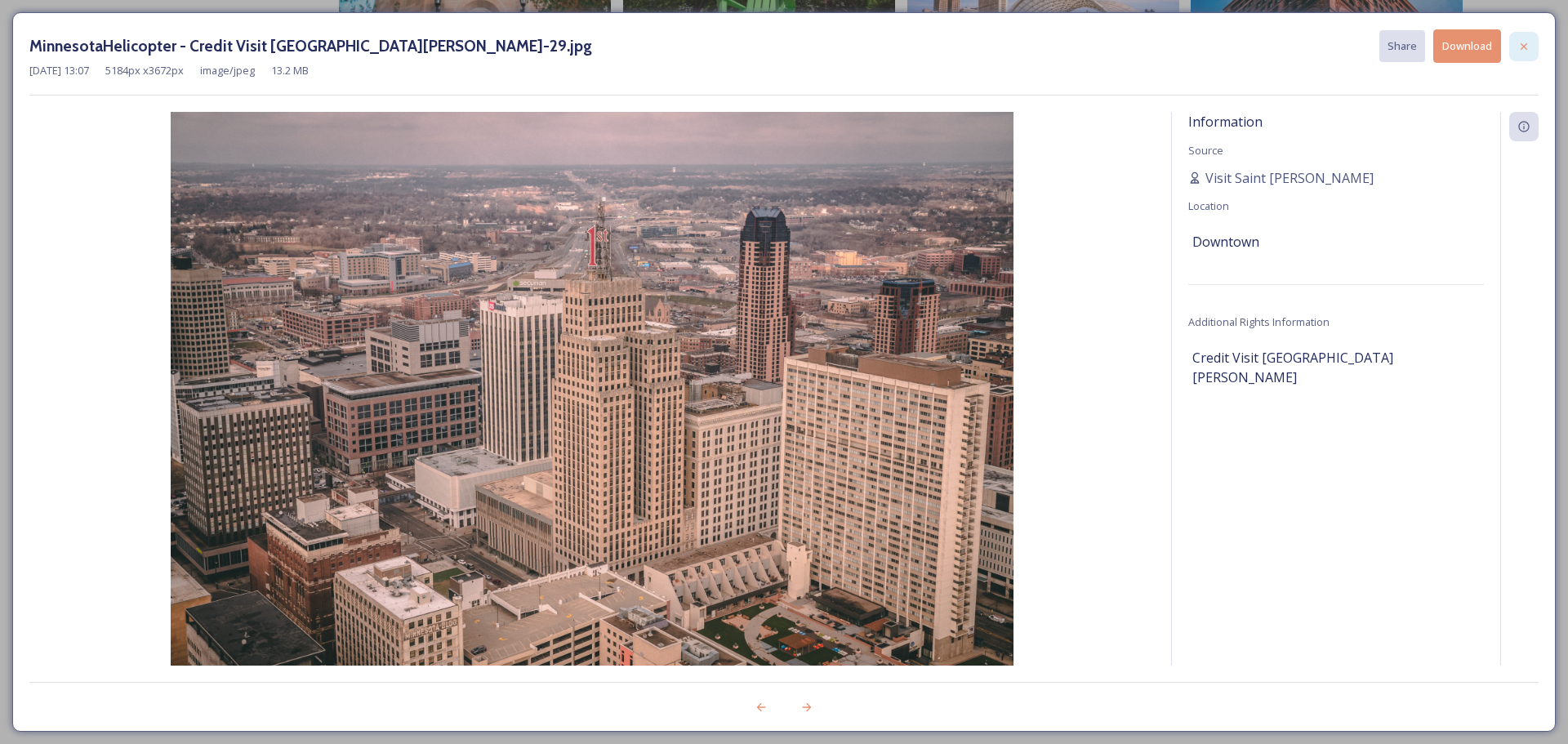
click at [1525, 49] on icon at bounding box center [1523, 46] width 13 height 13
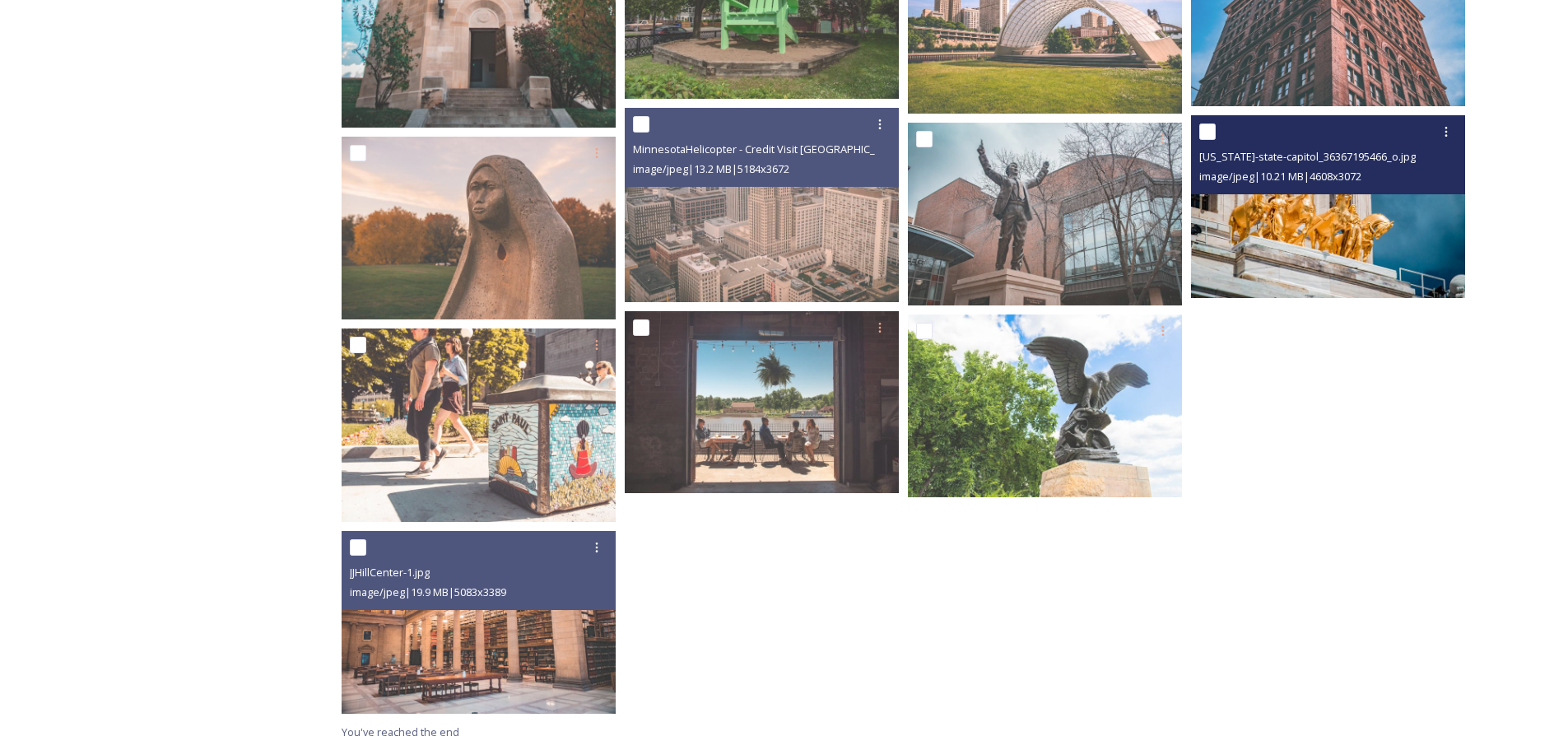
click at [1372, 246] on img at bounding box center [1328, 207] width 274 height 183
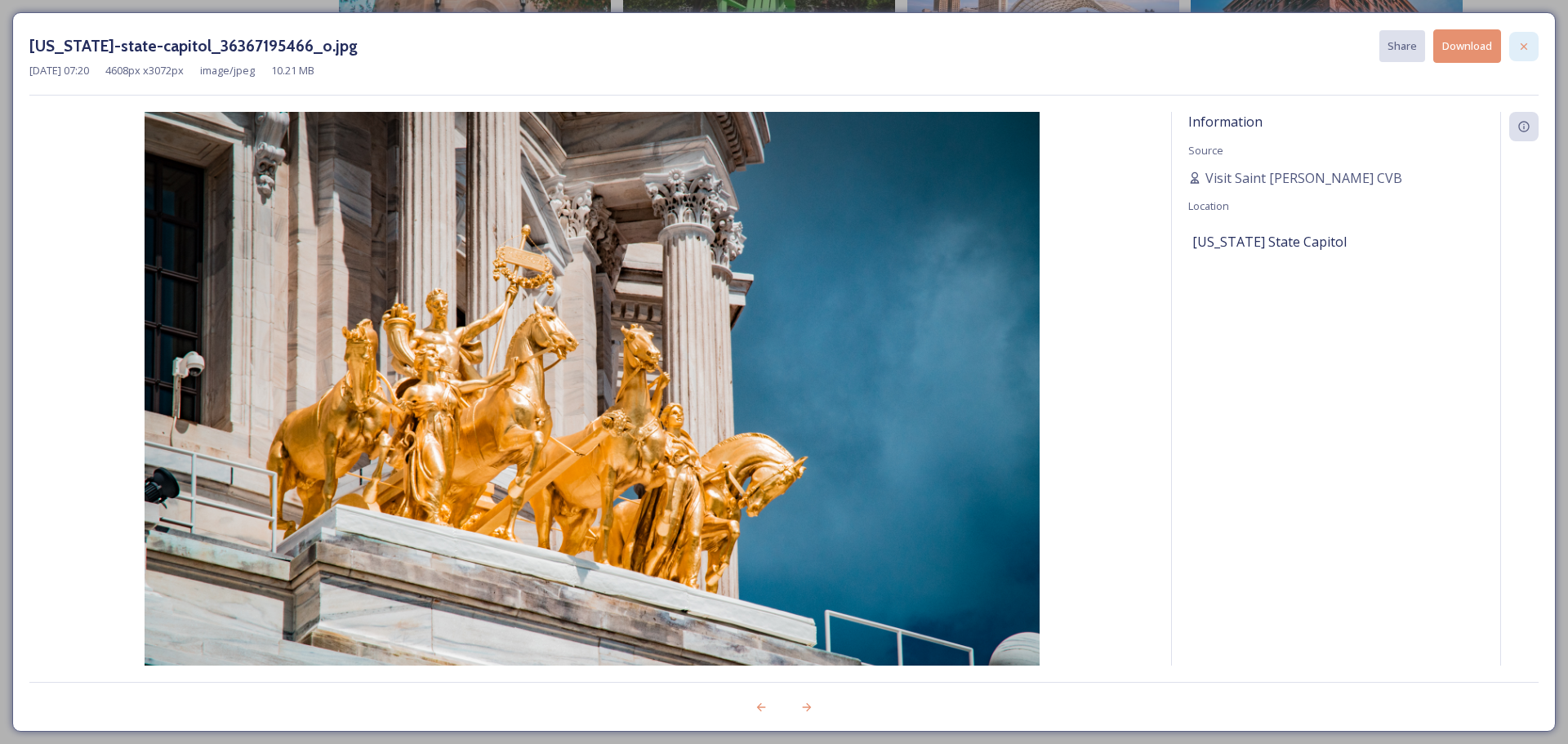
click at [1527, 37] on div at bounding box center [1524, 46] width 30 height 30
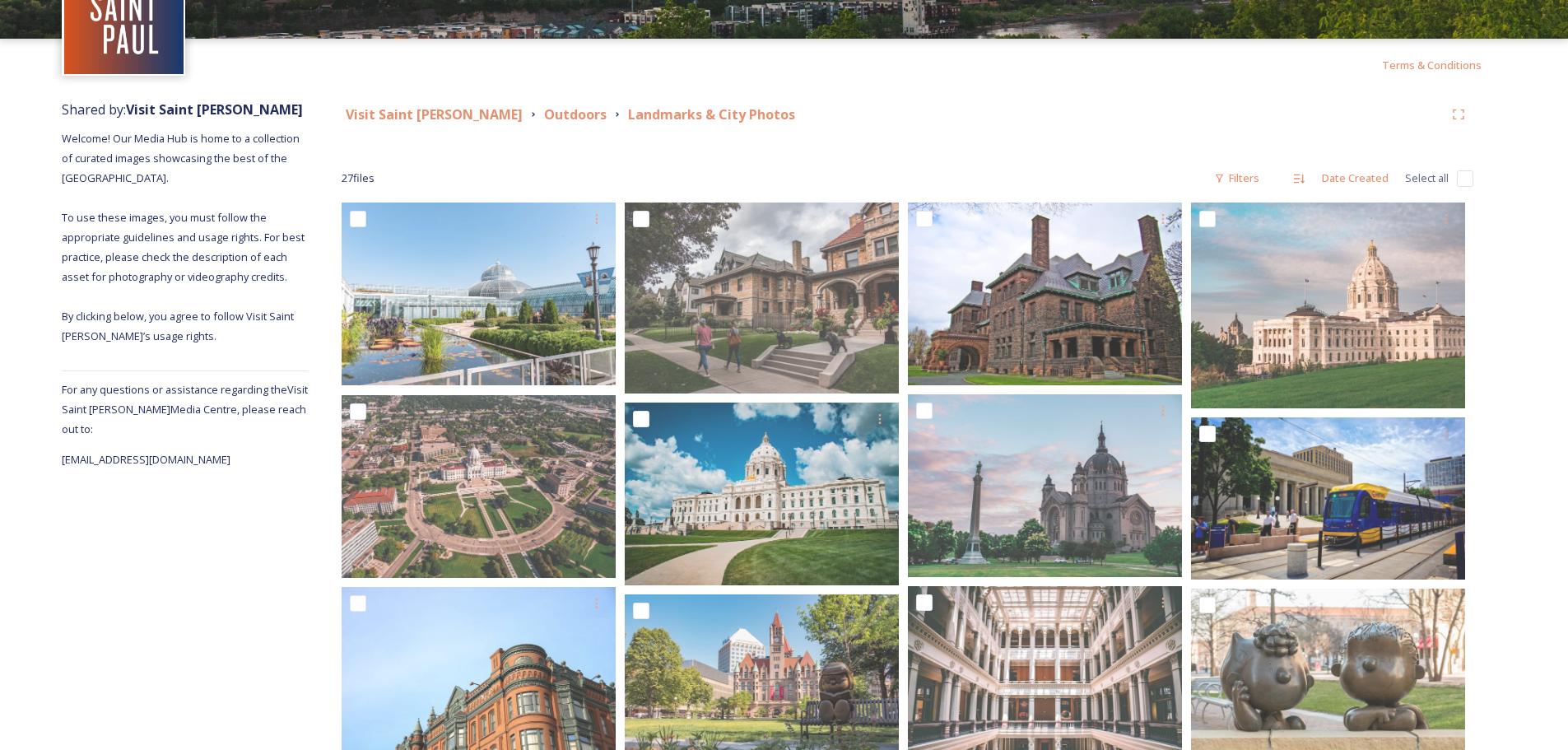
scroll to position [19, 0]
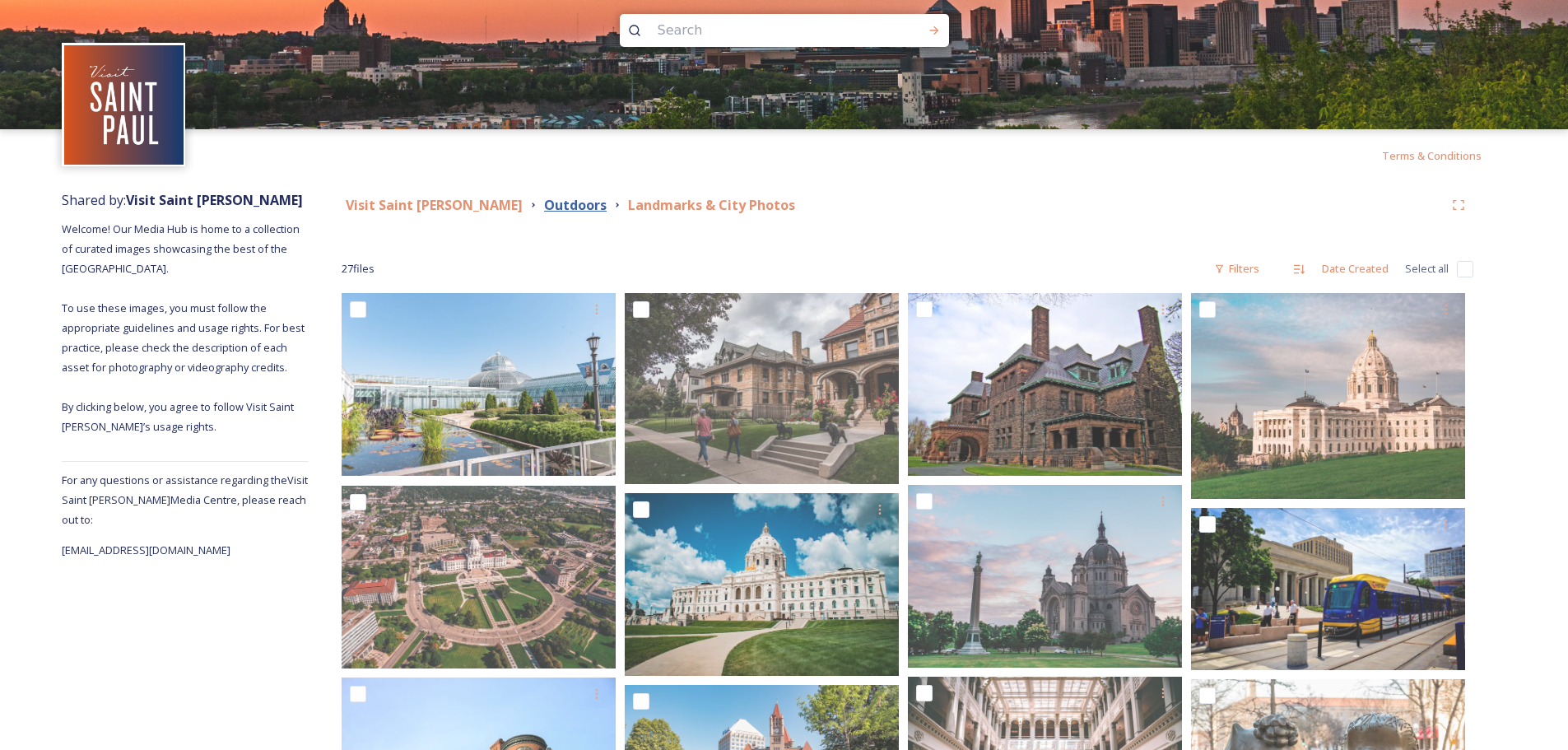
click at [544, 202] on strong "Outdoors" at bounding box center [575, 205] width 63 height 18
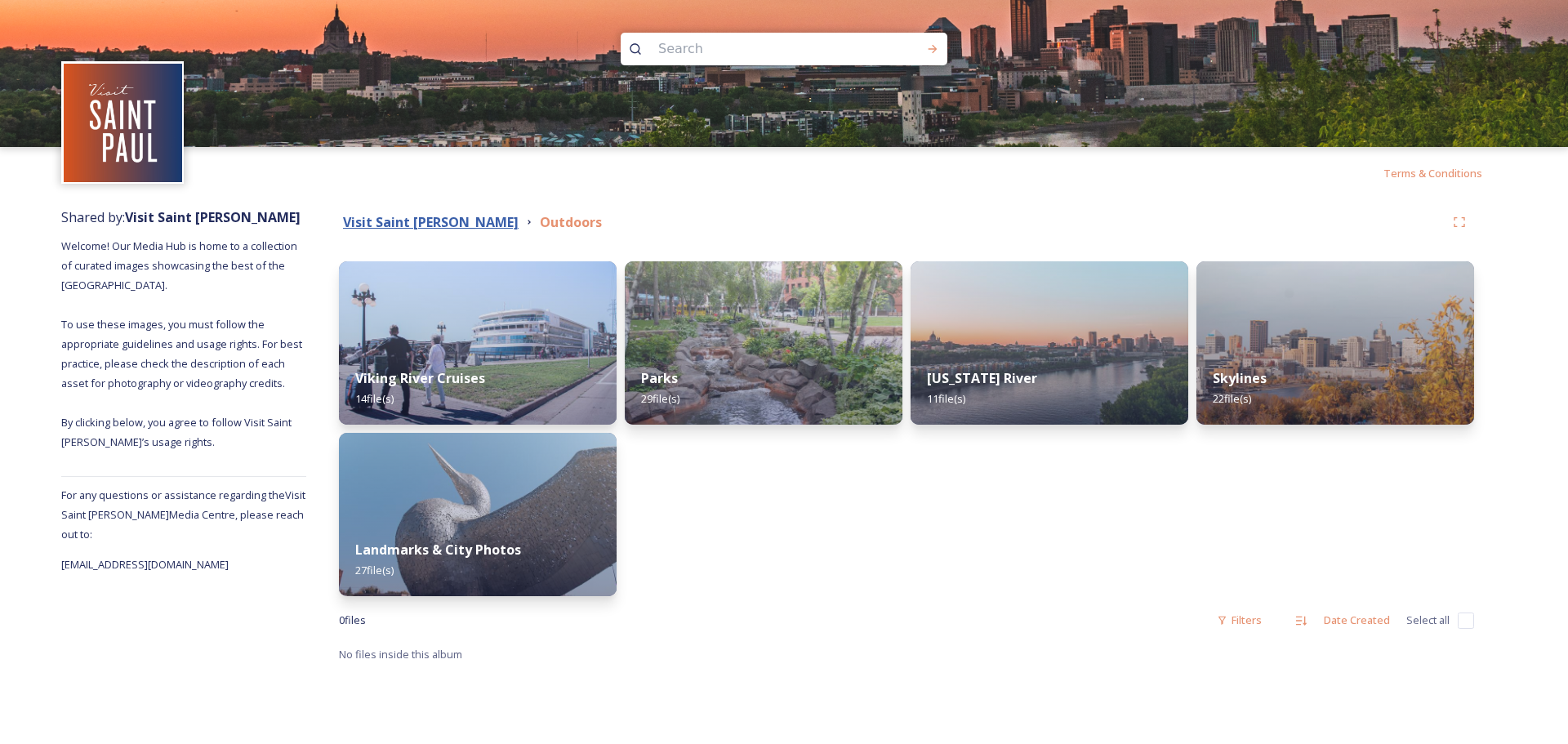
click at [388, 221] on strong "Visit Saint [PERSON_NAME]" at bounding box center [431, 222] width 176 height 18
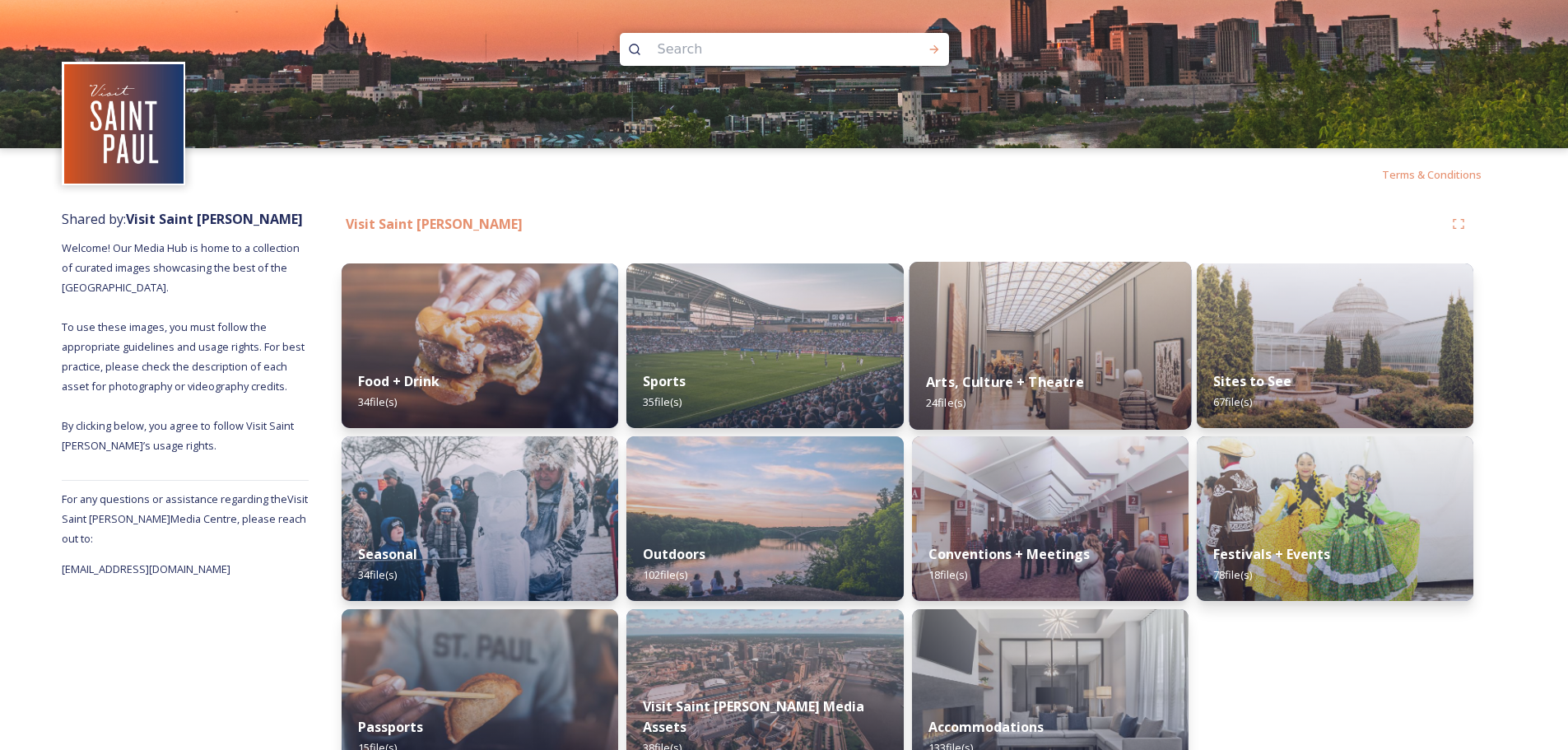
click at [1072, 385] on strong "Arts, Culture + Theatre" at bounding box center [1004, 382] width 158 height 18
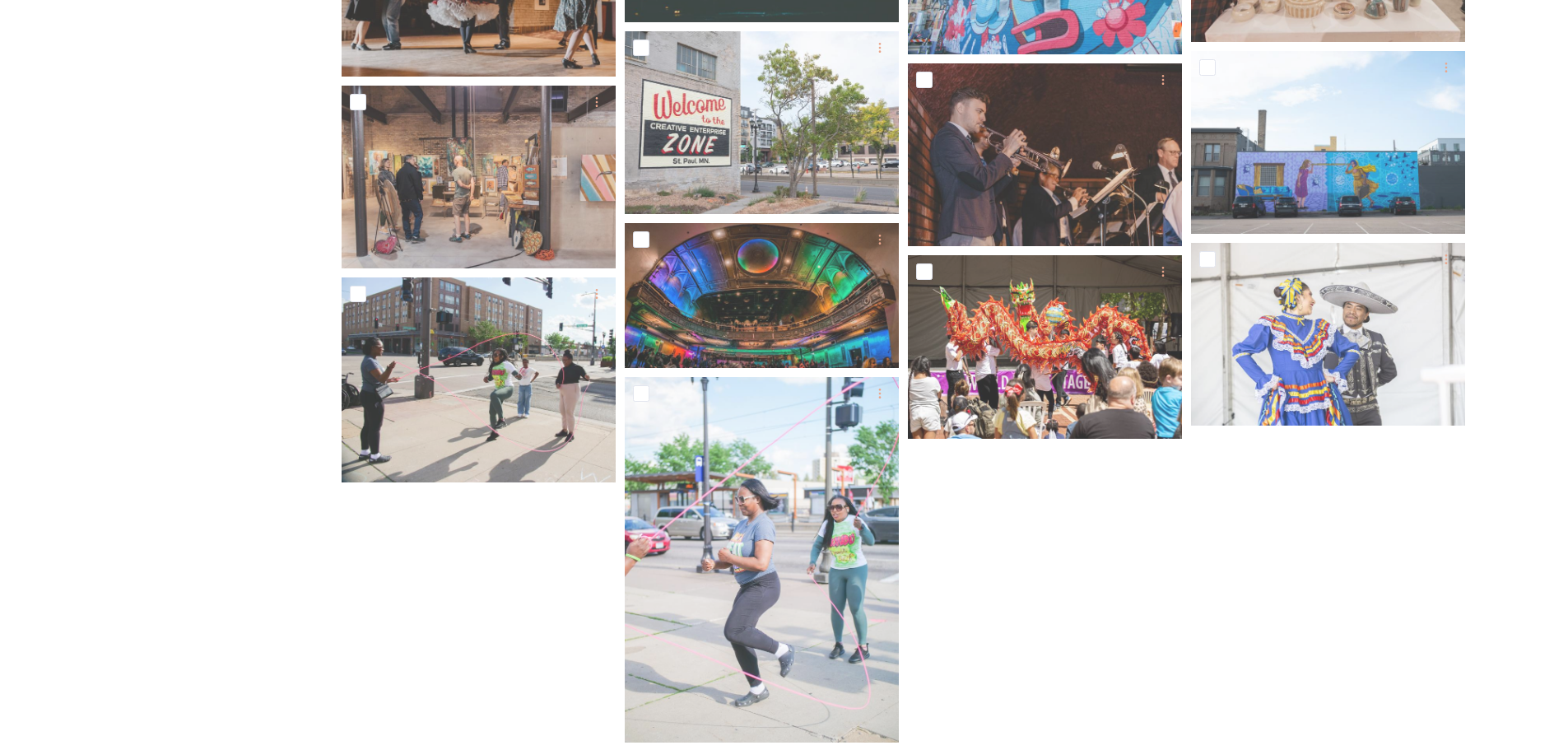
scroll to position [1068, 0]
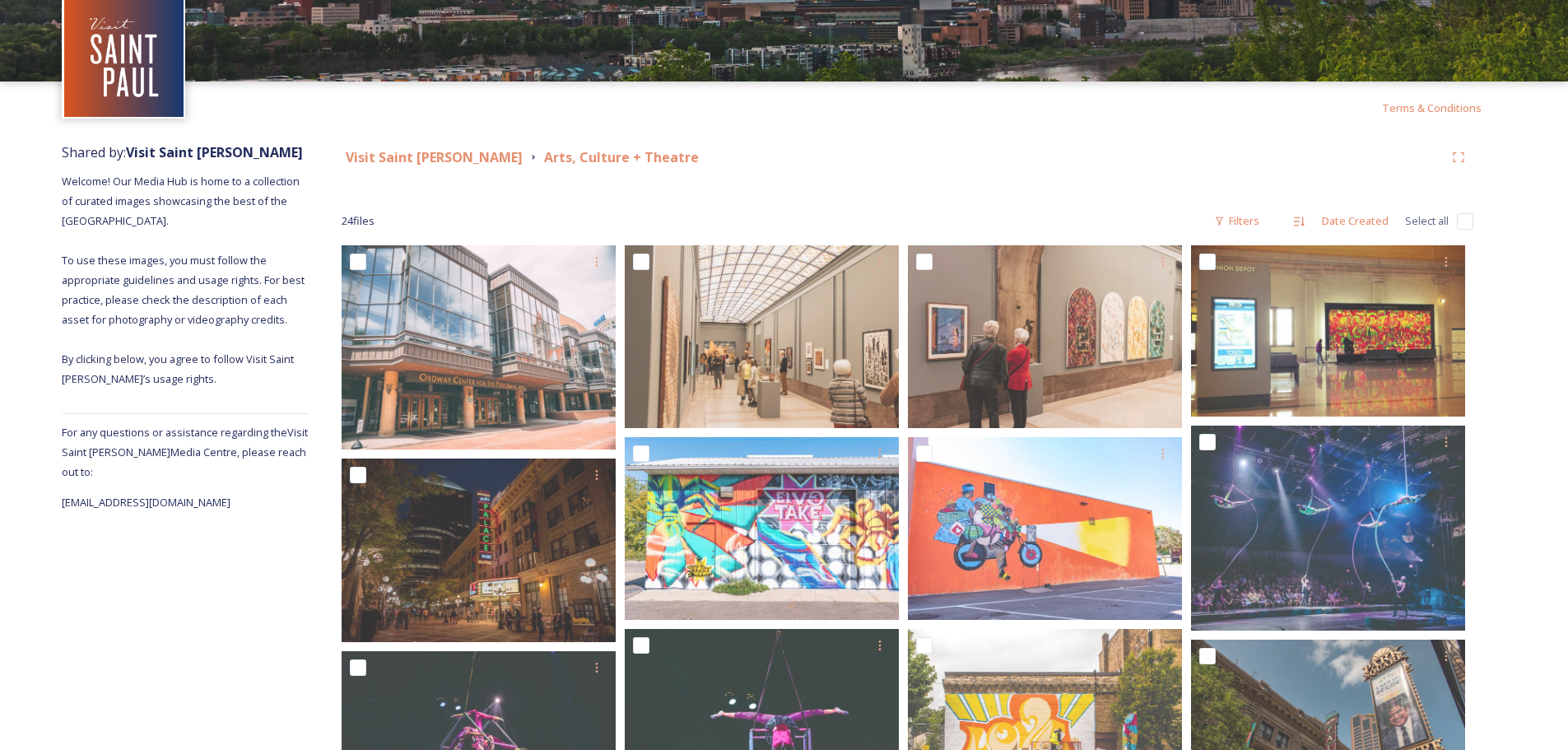
scroll to position [0, 0]
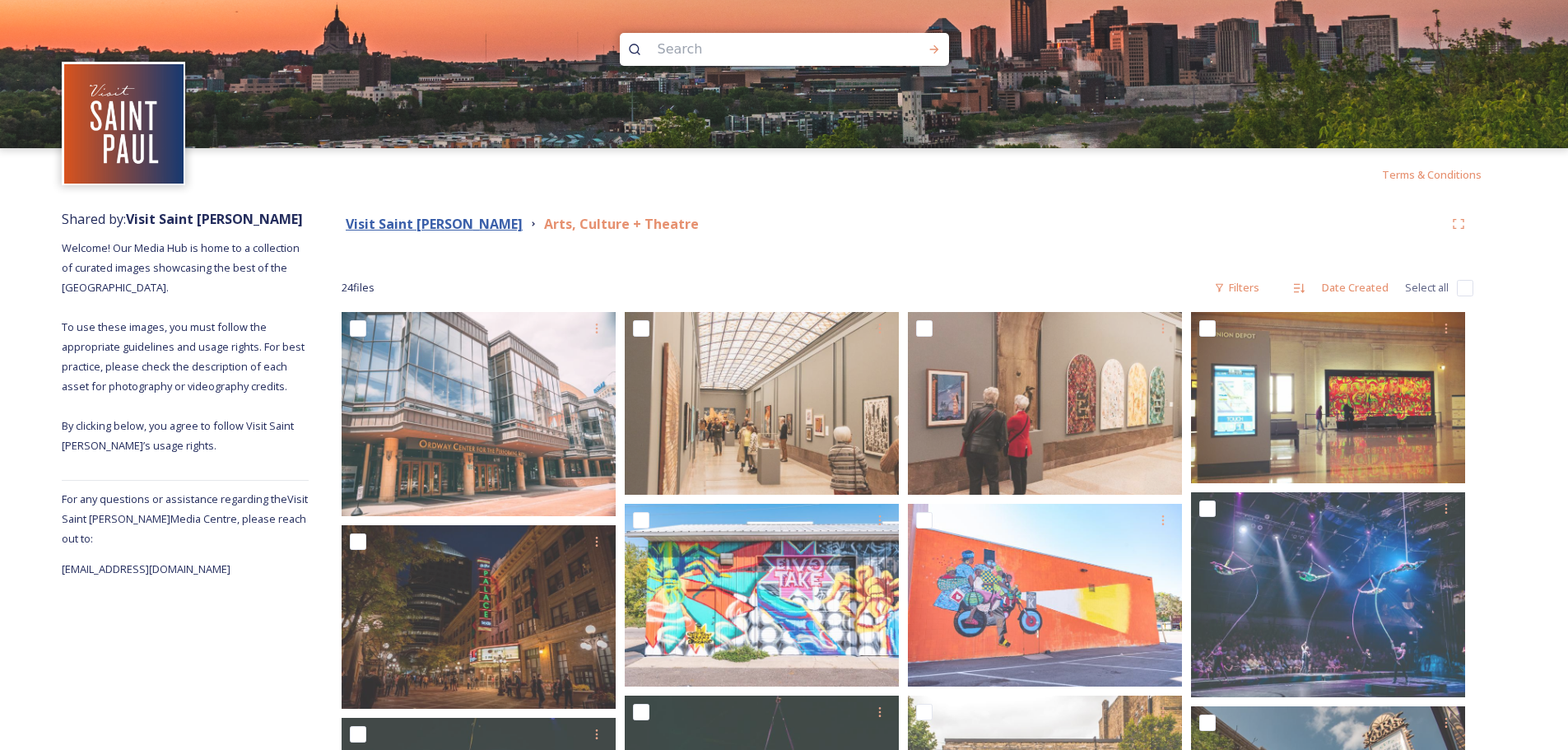
click at [426, 222] on strong "Visit Saint [PERSON_NAME]" at bounding box center [435, 224] width 177 height 18
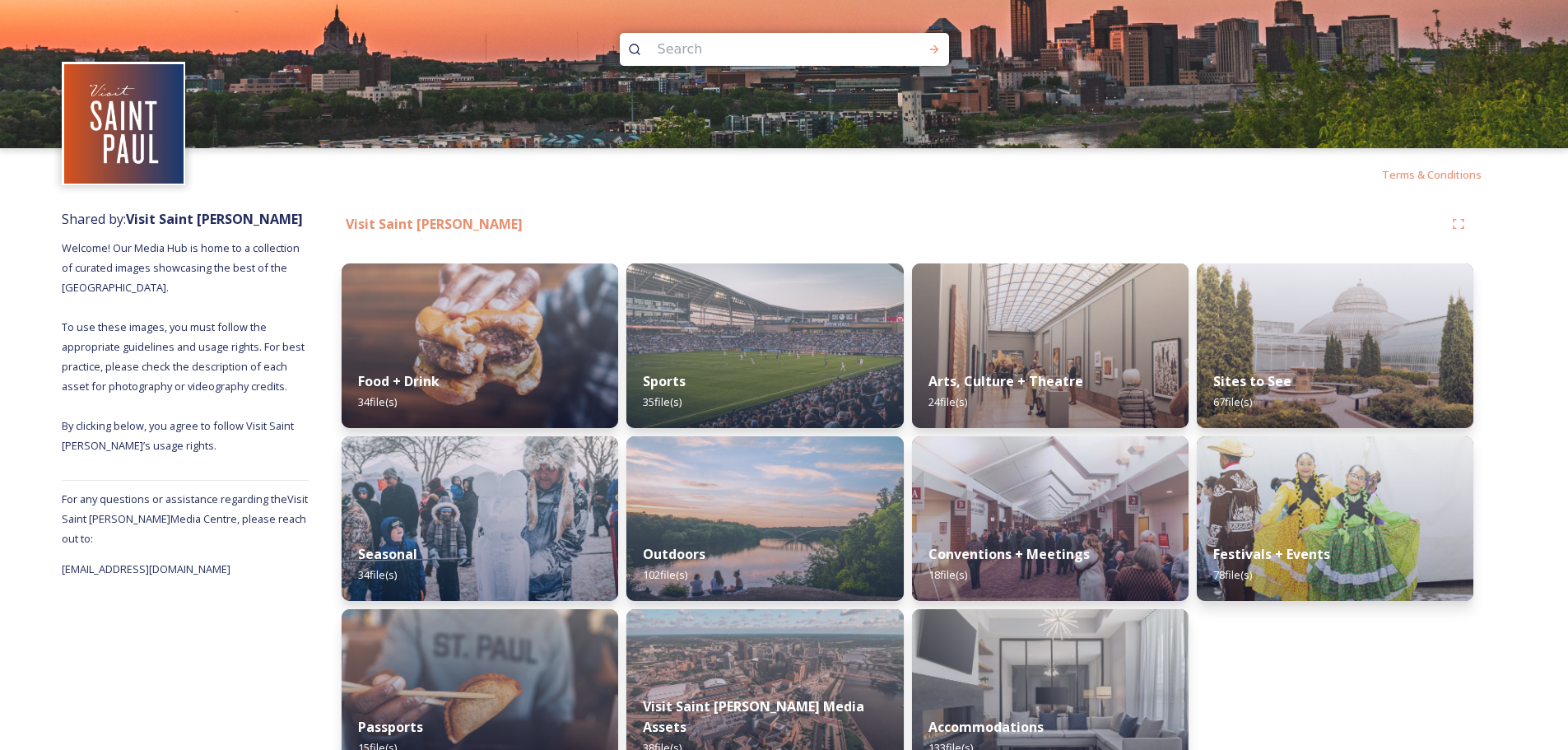
click at [1524, 475] on div "Shared by: Visit Saint [PERSON_NAME] Welcome! Our Media Hub is home to a collec…" at bounding box center [784, 495] width 1568 height 590
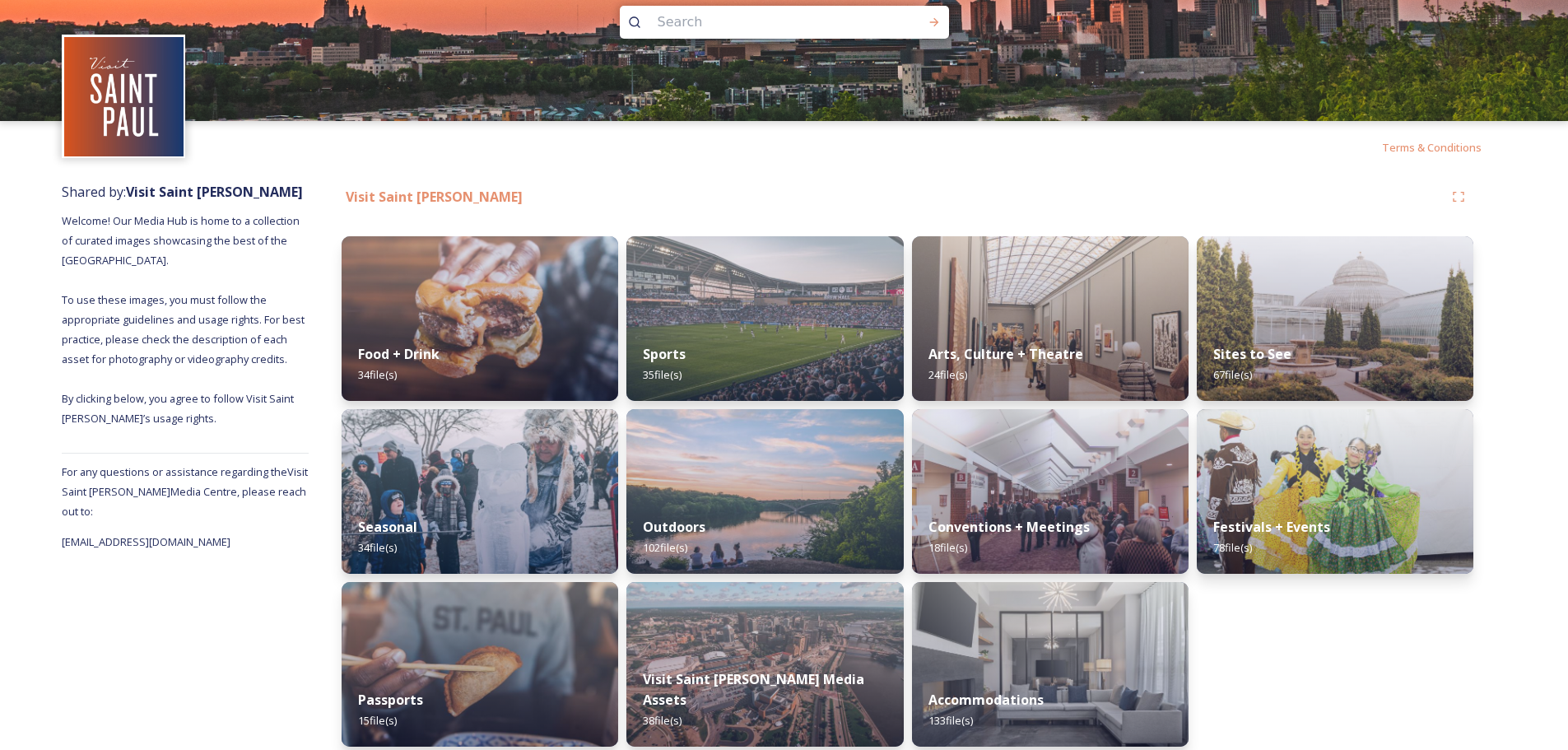
scroll to position [41, 0]
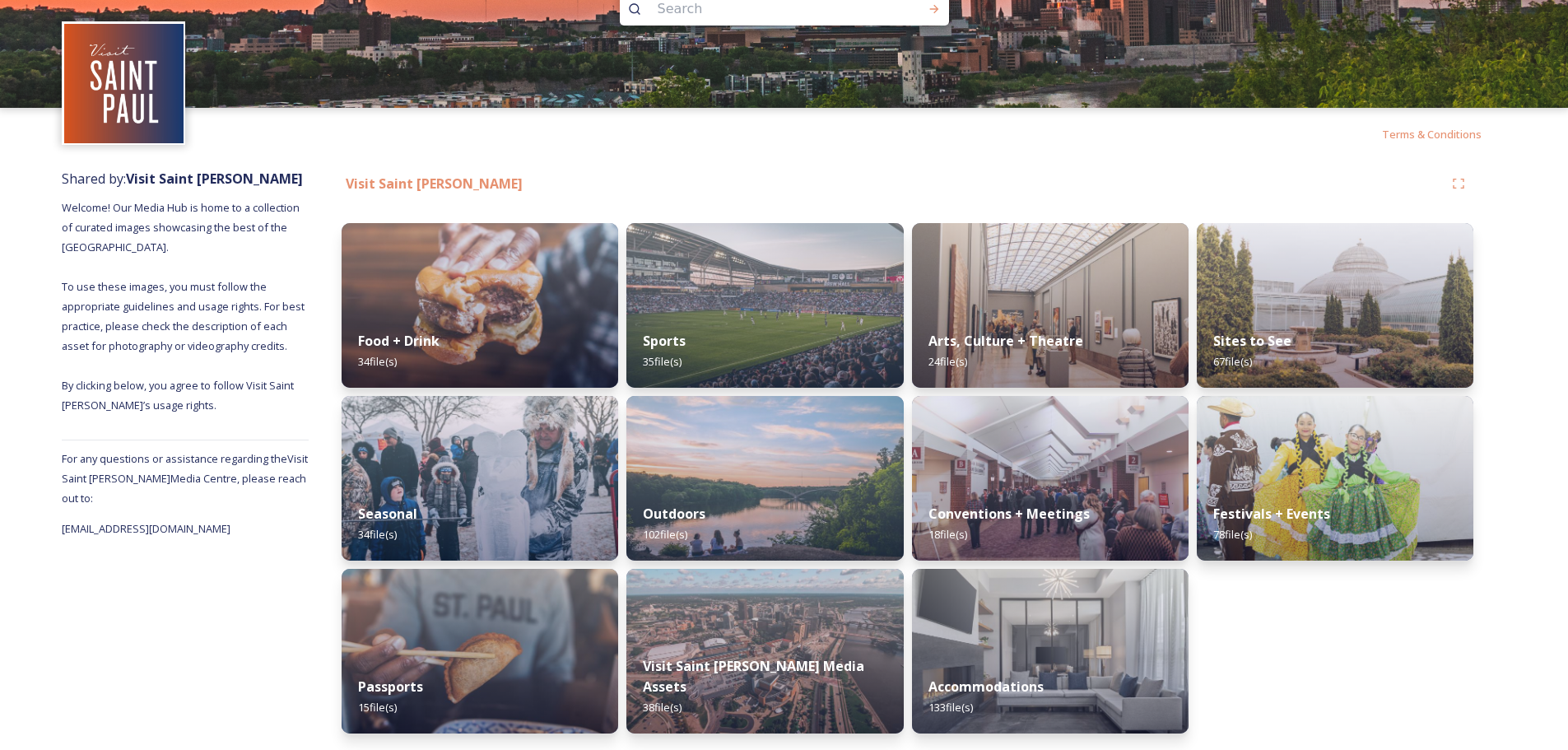
click at [1496, 629] on div "Visit Saint [PERSON_NAME] Food + Drink 34 file(s) Seasonal 34 file(s) Passports…" at bounding box center [907, 455] width 1198 height 590
